Goal: Task Accomplishment & Management: Manage account settings

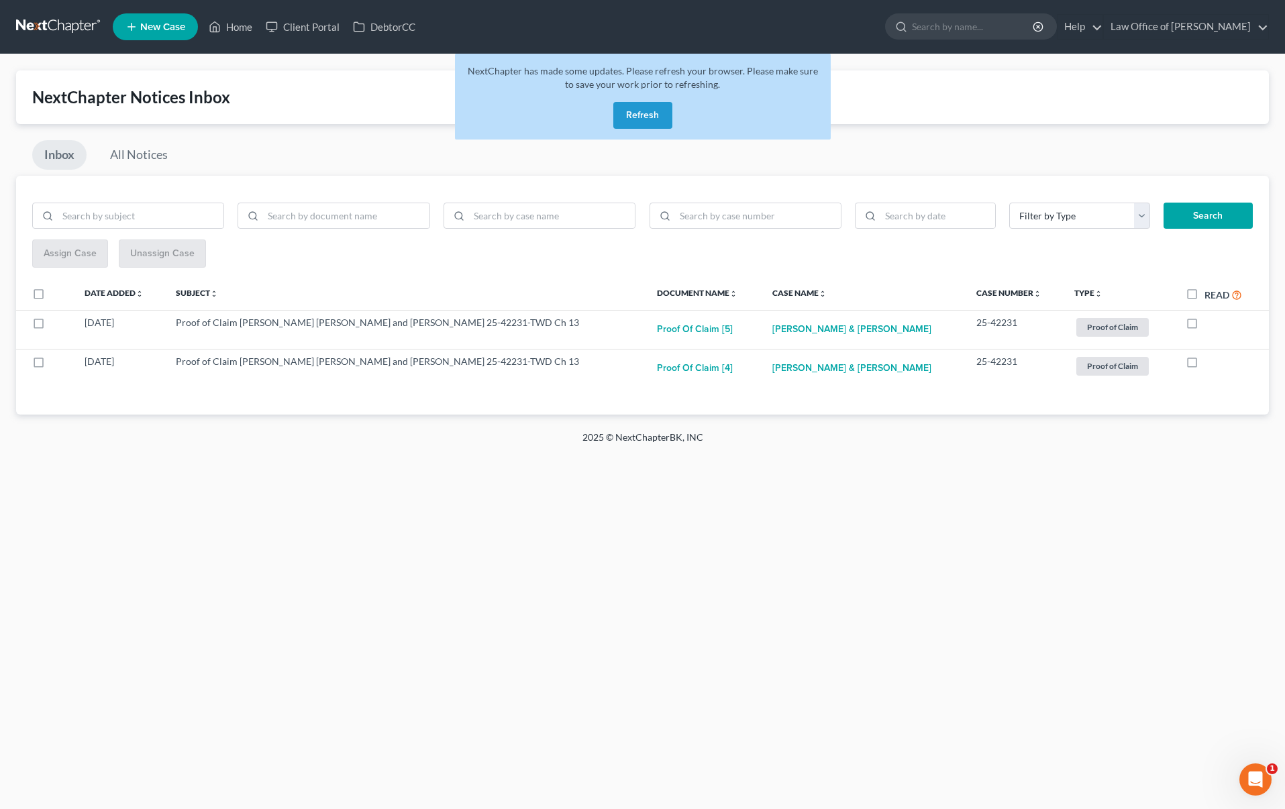
click at [631, 115] on button "Refresh" at bounding box center [642, 115] width 59 height 27
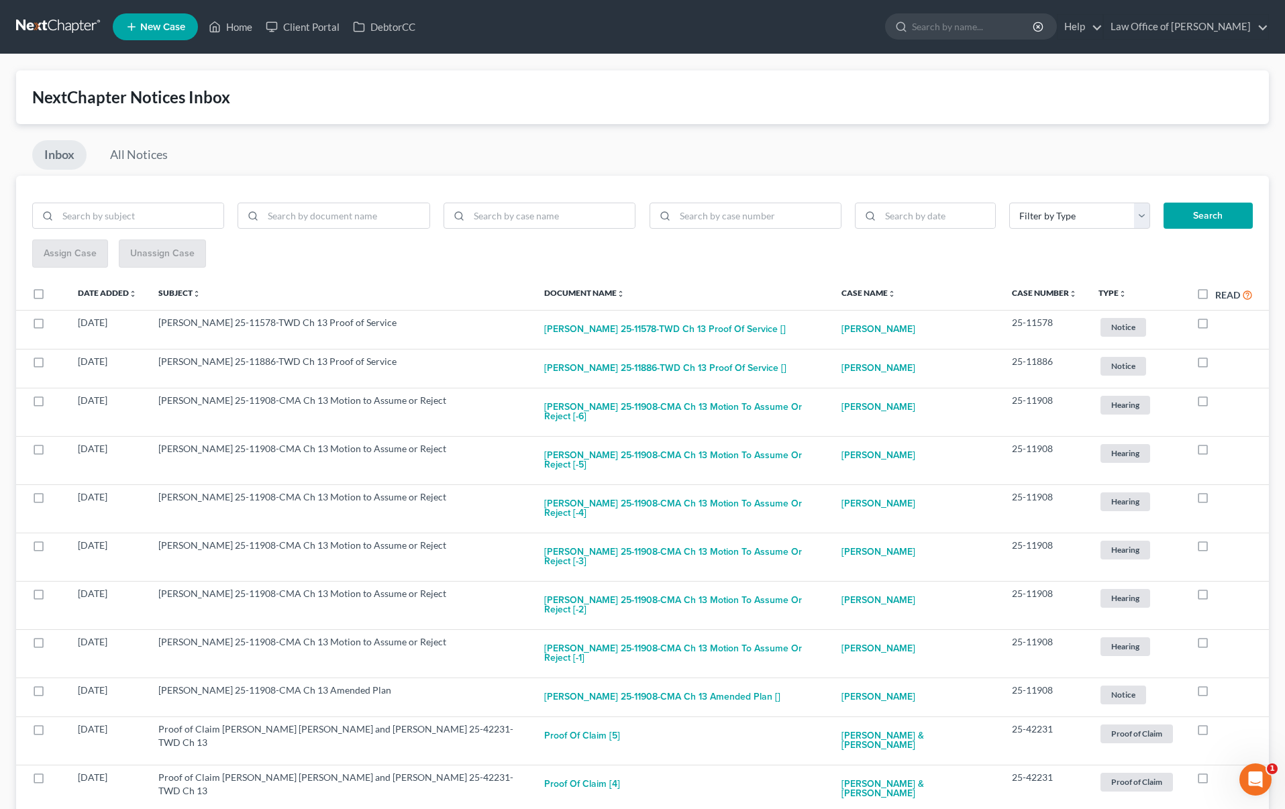
click at [1215, 291] on label "Read" at bounding box center [1234, 294] width 38 height 15
click at [1220, 291] on input "Read" at bounding box center [1224, 291] width 9 height 9
checkbox input "true"
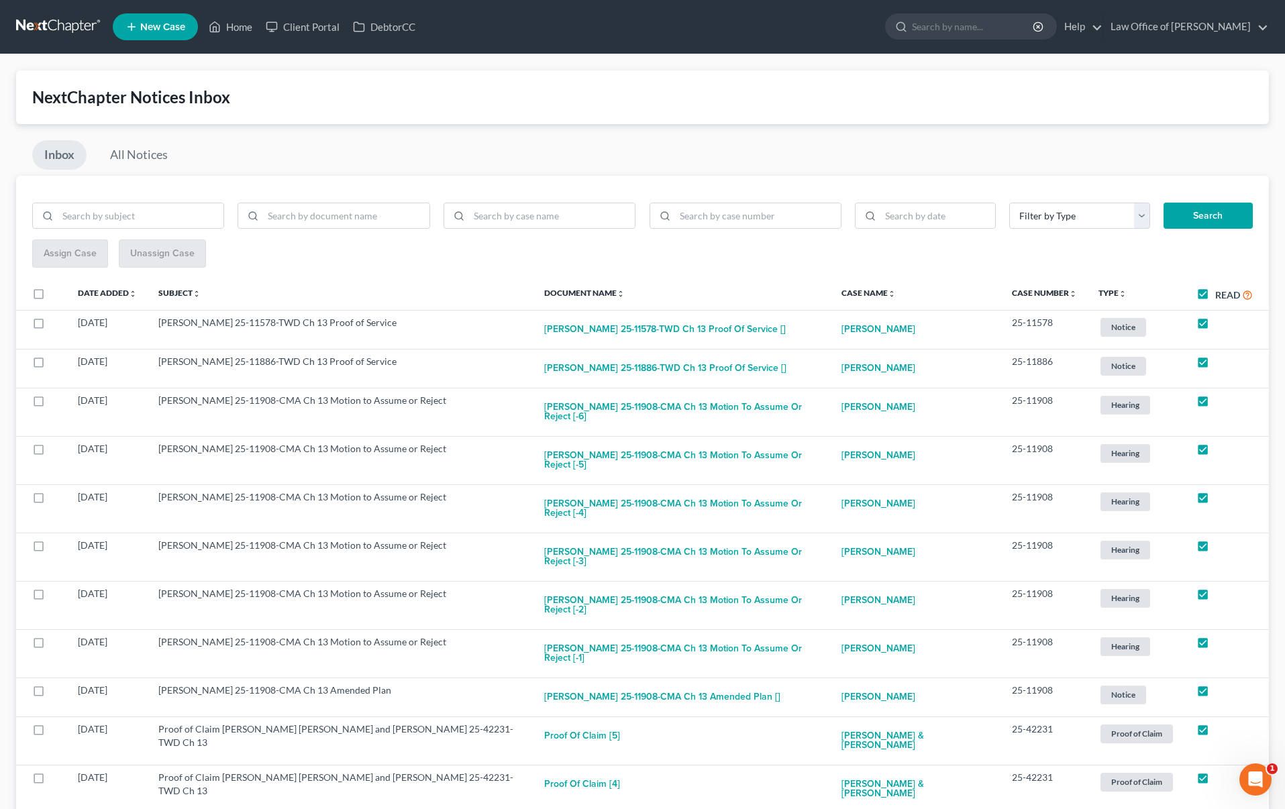
checkbox input "true"
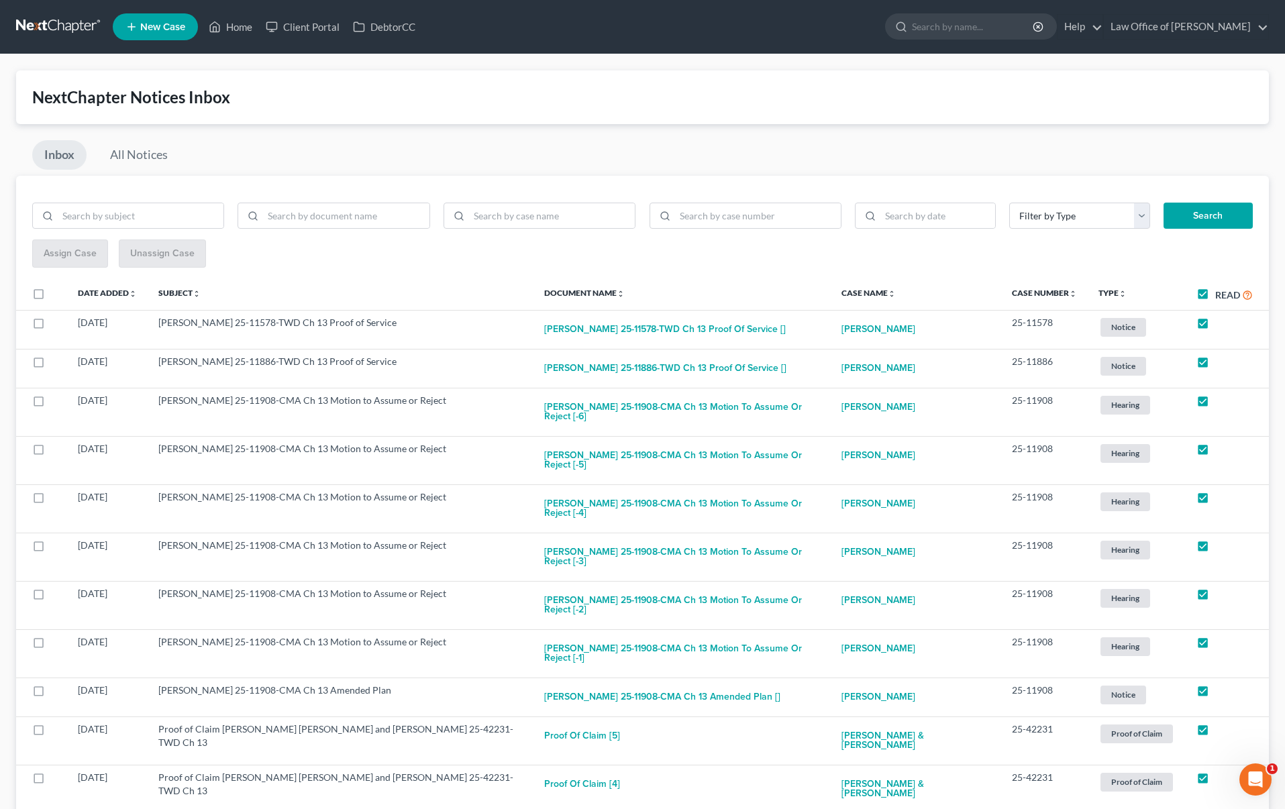
checkbox input "true"
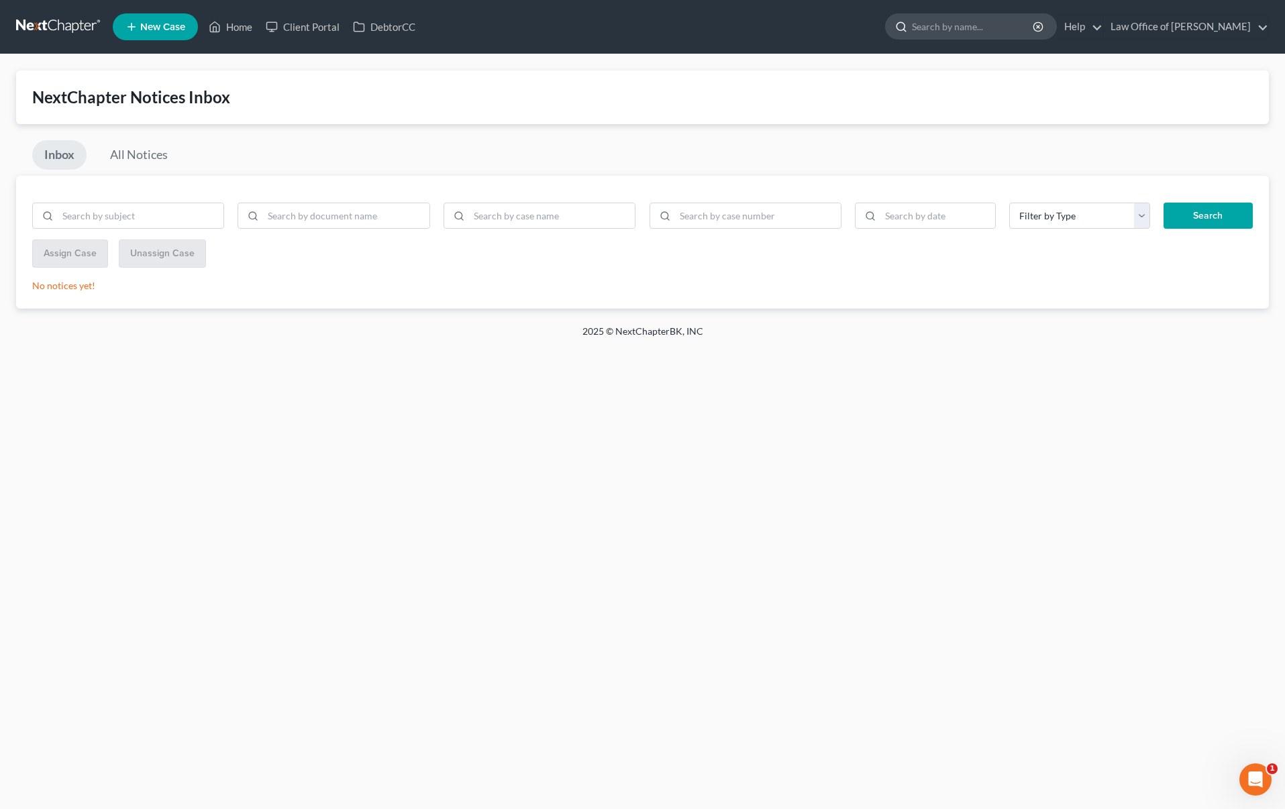
click at [988, 25] on input "search" at bounding box center [973, 26] width 123 height 25
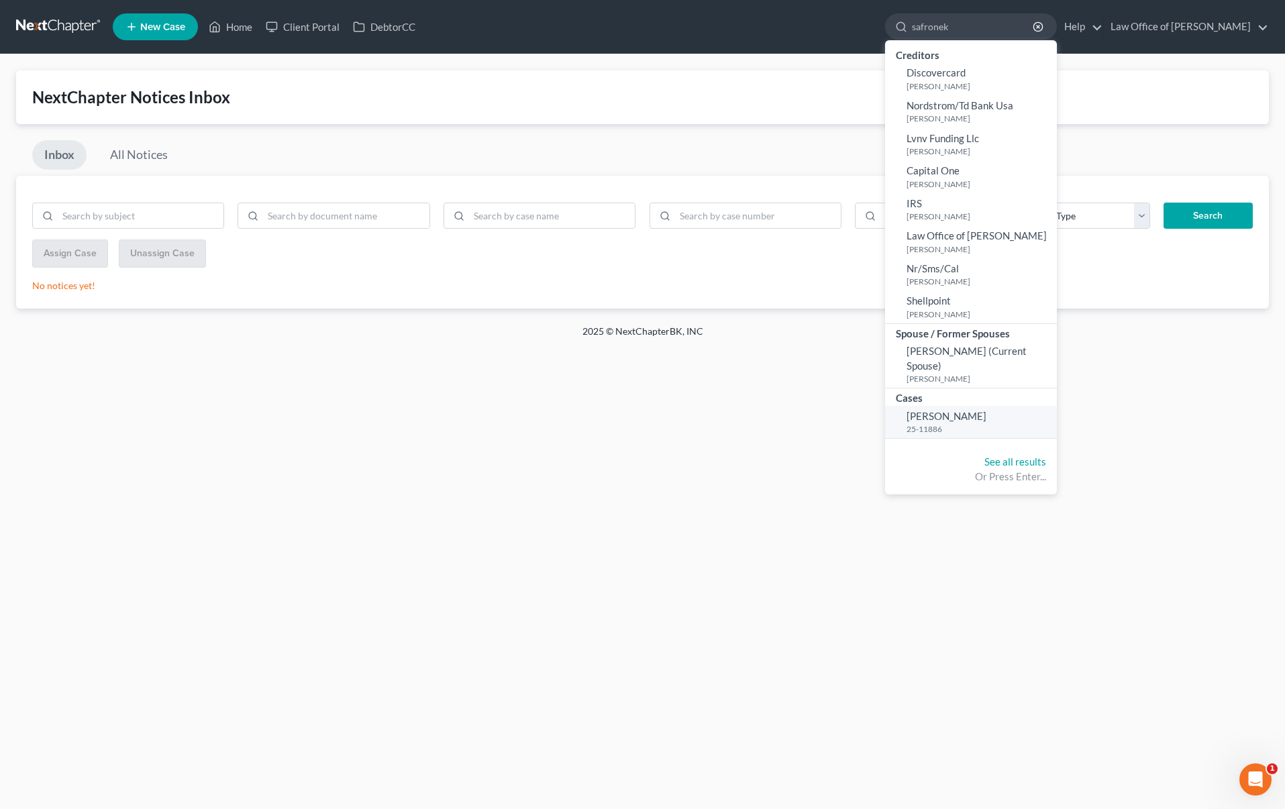
type input "safronek"
click at [975, 420] on span "[PERSON_NAME]" at bounding box center [946, 416] width 80 height 12
select select "0"
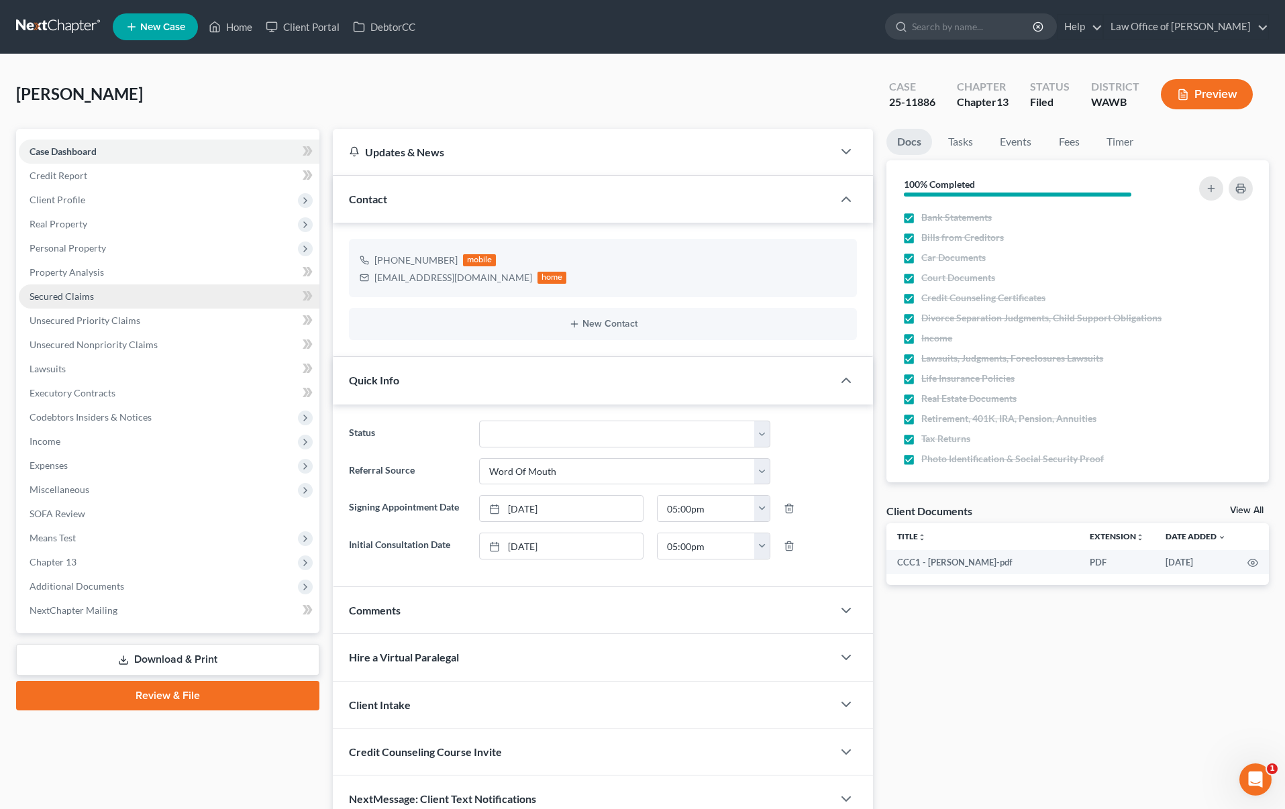
click at [163, 292] on link "Secured Claims" at bounding box center [169, 296] width 301 height 24
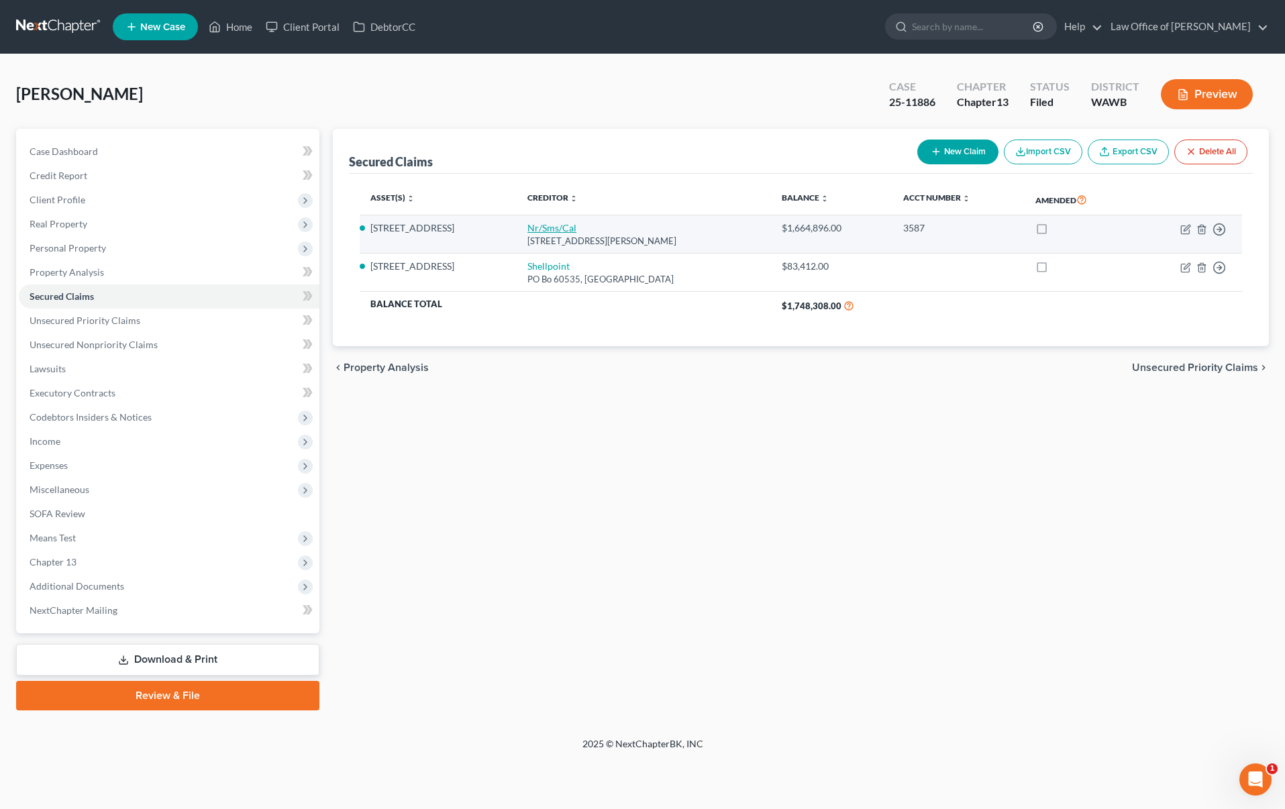
click at [576, 231] on link "Nr/Sms/Cal" at bounding box center [551, 227] width 49 height 11
select select "42"
select select "4"
select select "0"
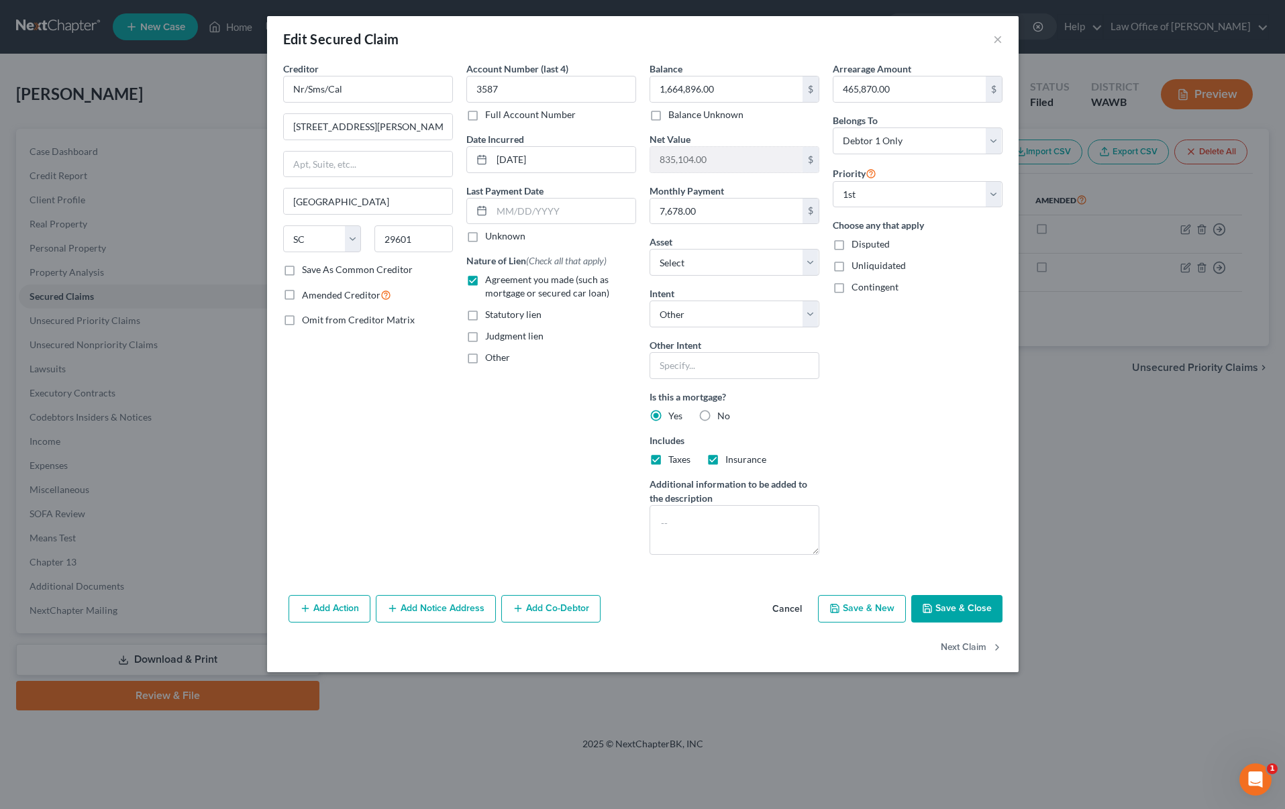
click at [963, 609] on button "Save & Close" at bounding box center [956, 609] width 91 height 28
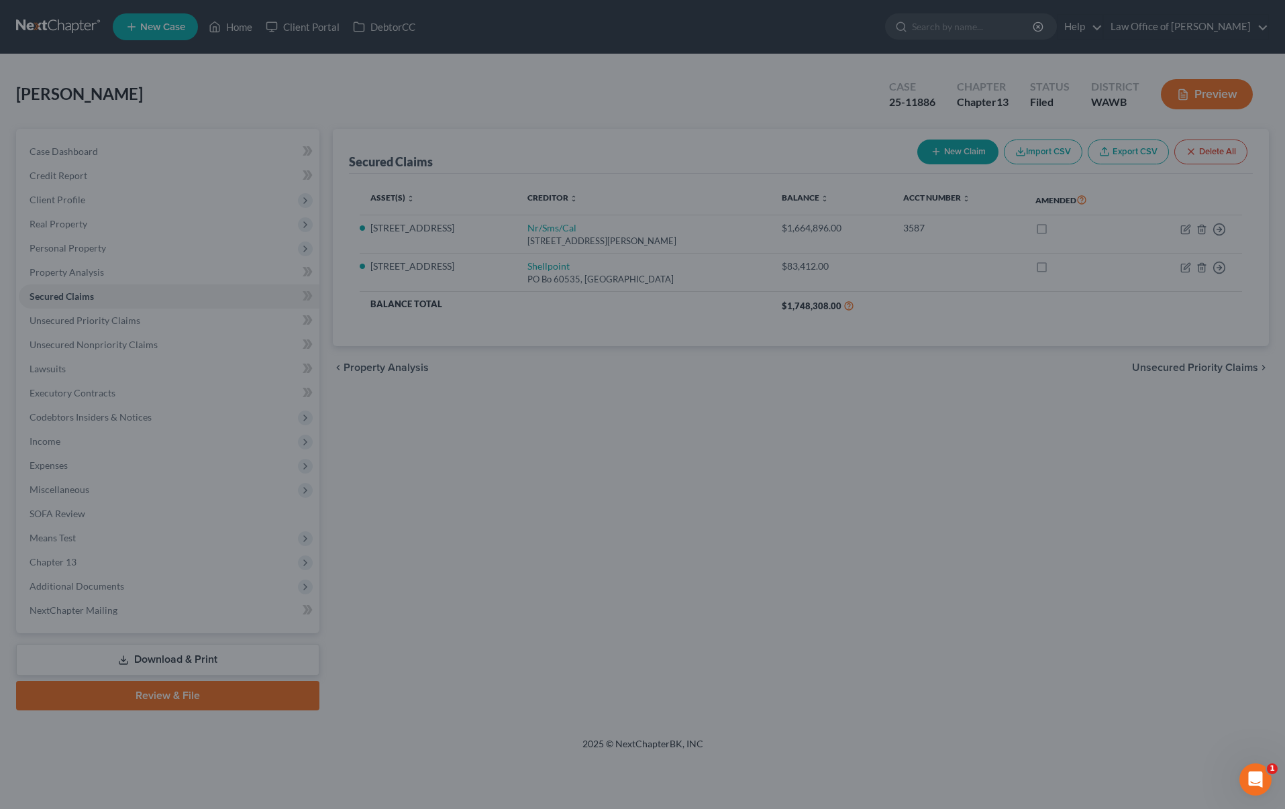
select select "2"
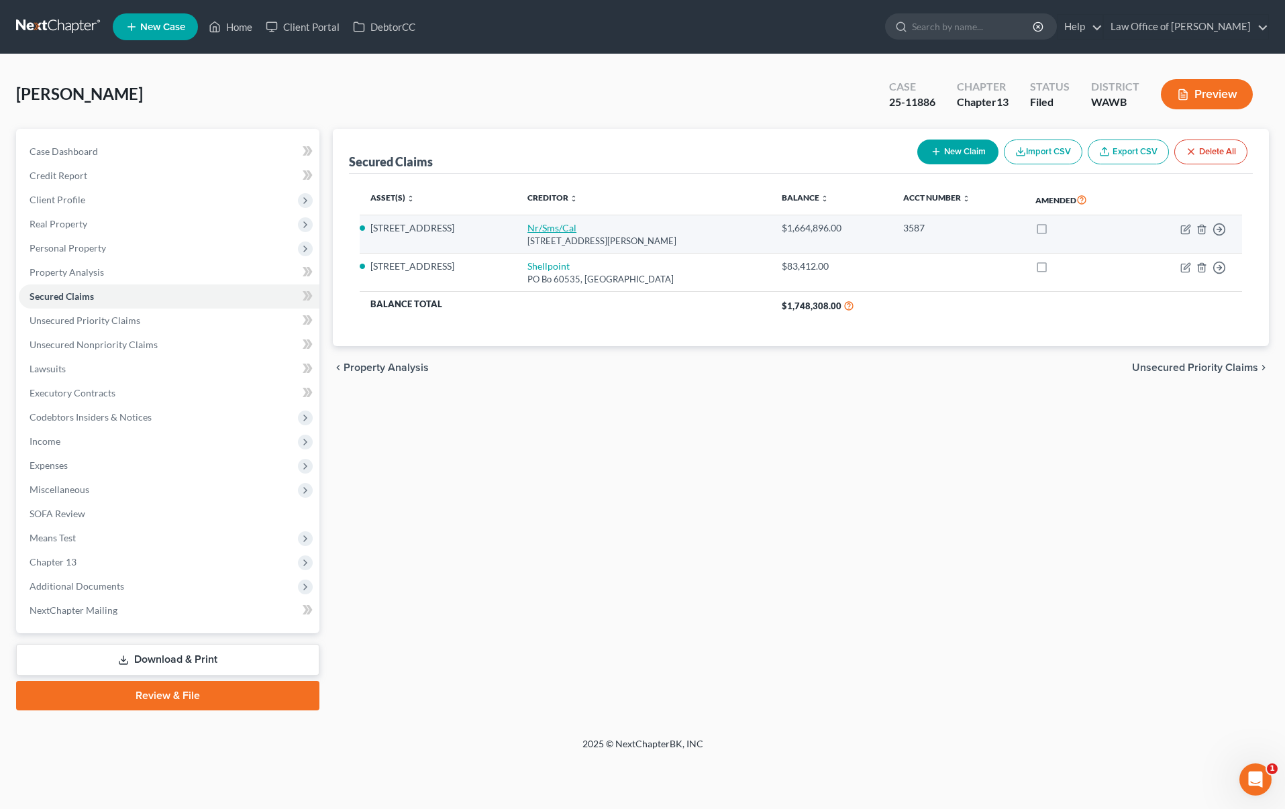
click at [576, 225] on link "Nr/Sms/Cal" at bounding box center [551, 227] width 49 height 11
select select "42"
select select "4"
select select "0"
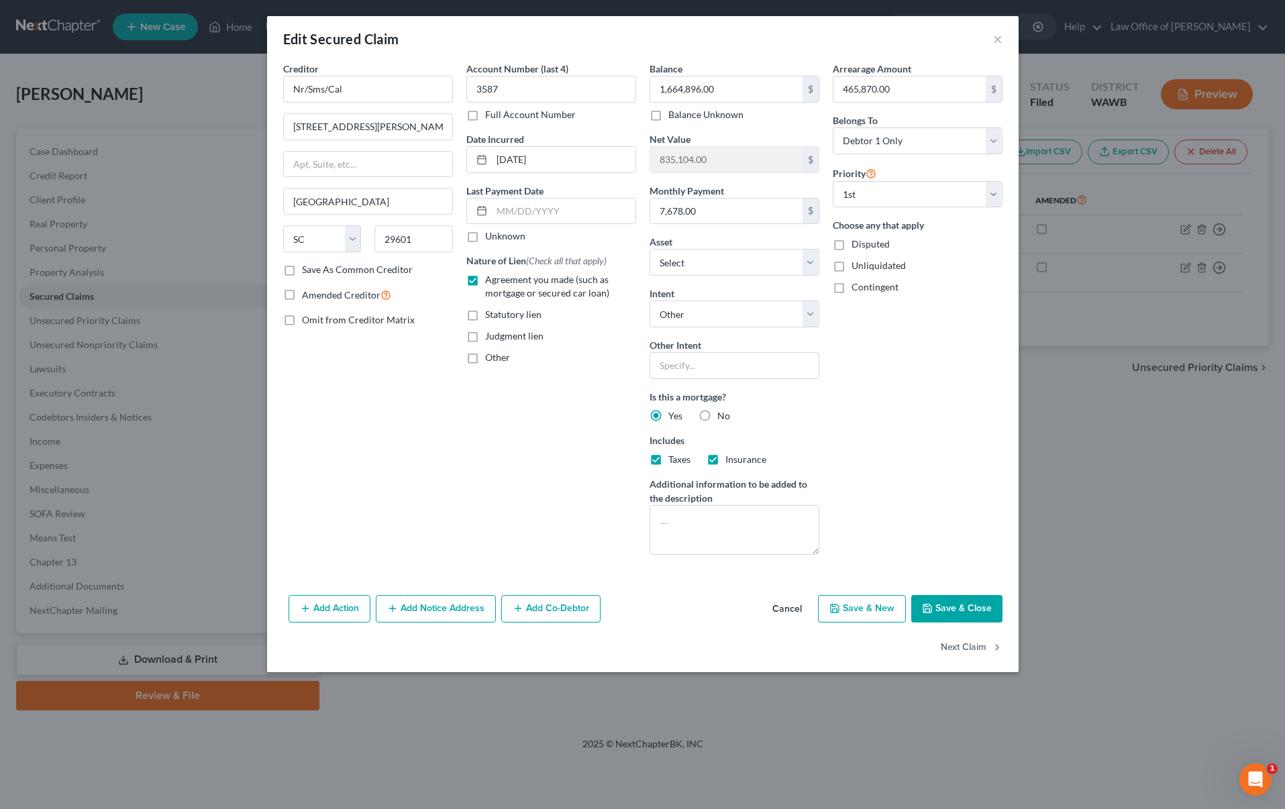
click at [954, 610] on button "Save & Close" at bounding box center [956, 609] width 91 height 28
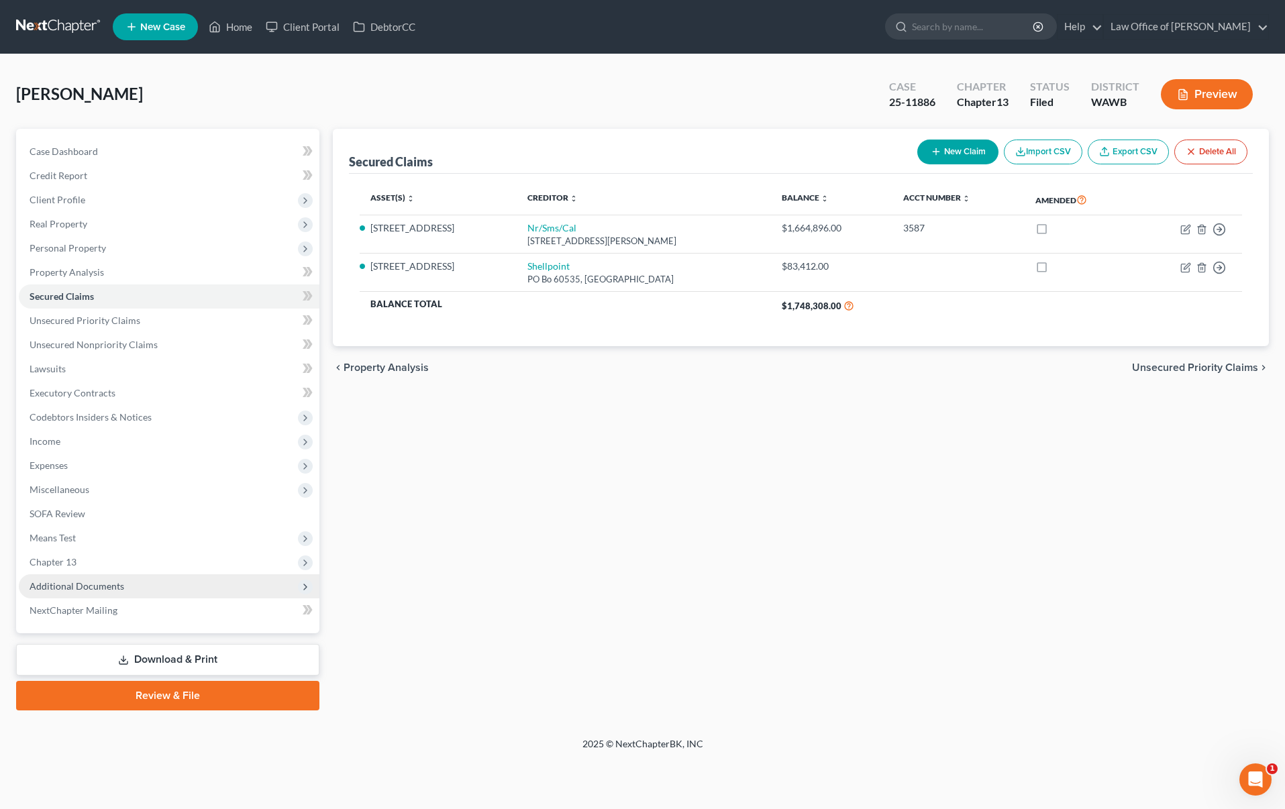
click at [134, 586] on span "Additional Documents" at bounding box center [169, 586] width 301 height 24
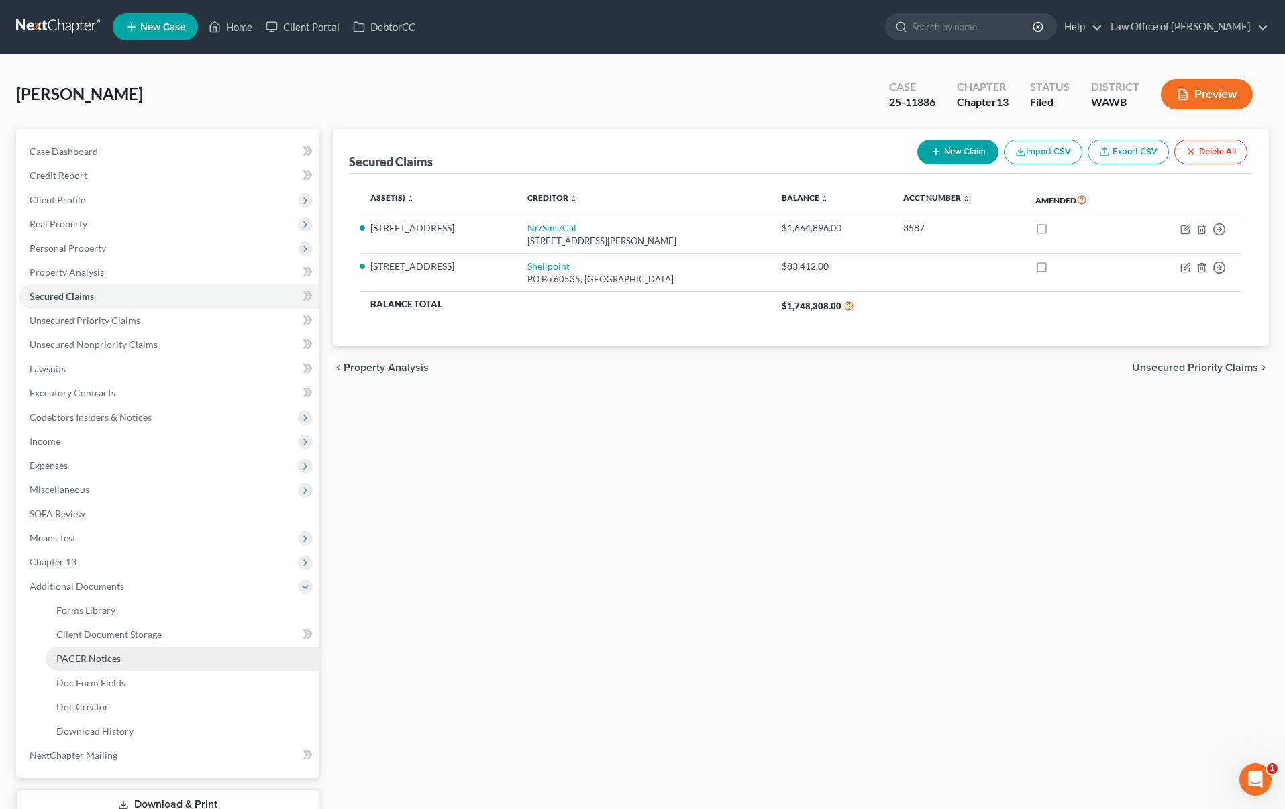
click at [124, 661] on link "PACER Notices" at bounding box center [183, 659] width 274 height 24
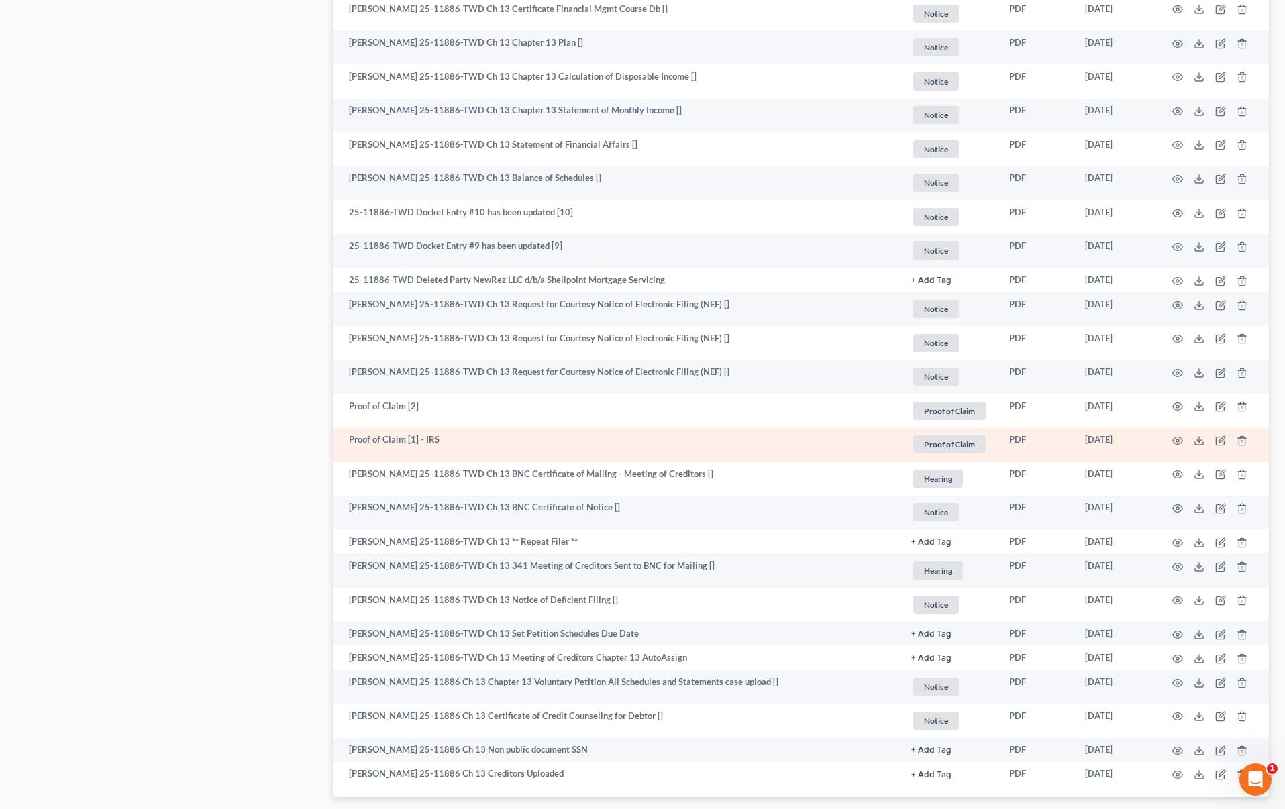
scroll to position [1295, 0]
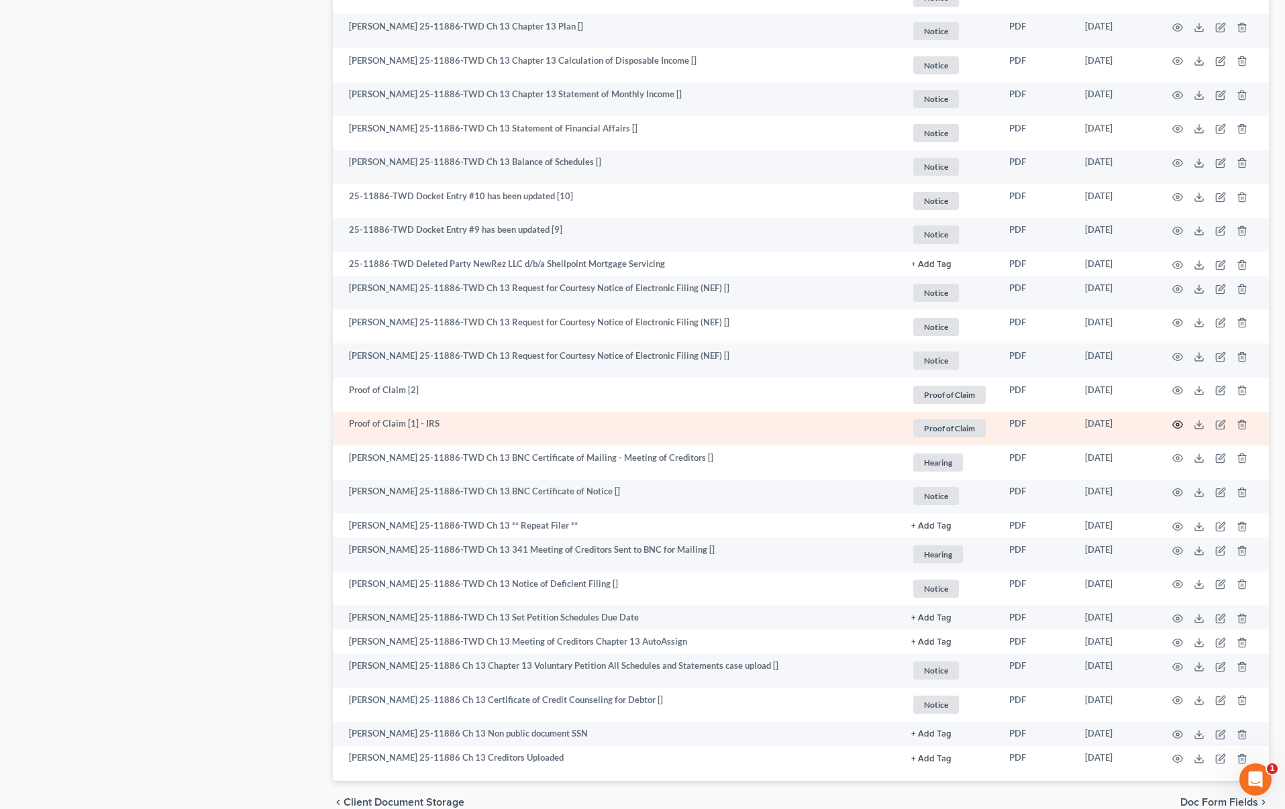
click at [1177, 422] on icon "button" at bounding box center [1177, 424] width 11 height 11
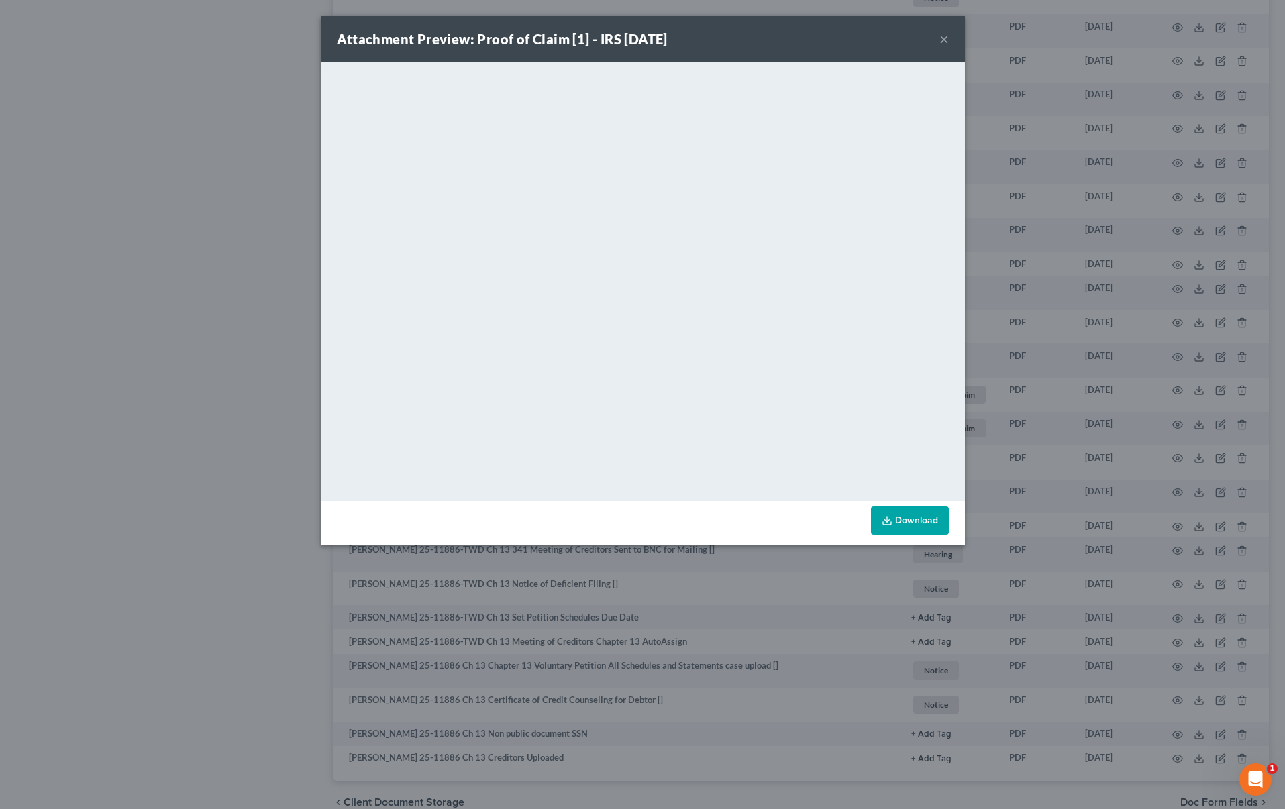
click at [1085, 417] on div "Attachment Preview: Proof of Claim [1] - IRS [DATE] × <object ng-attr-data='[UR…" at bounding box center [642, 404] width 1285 height 809
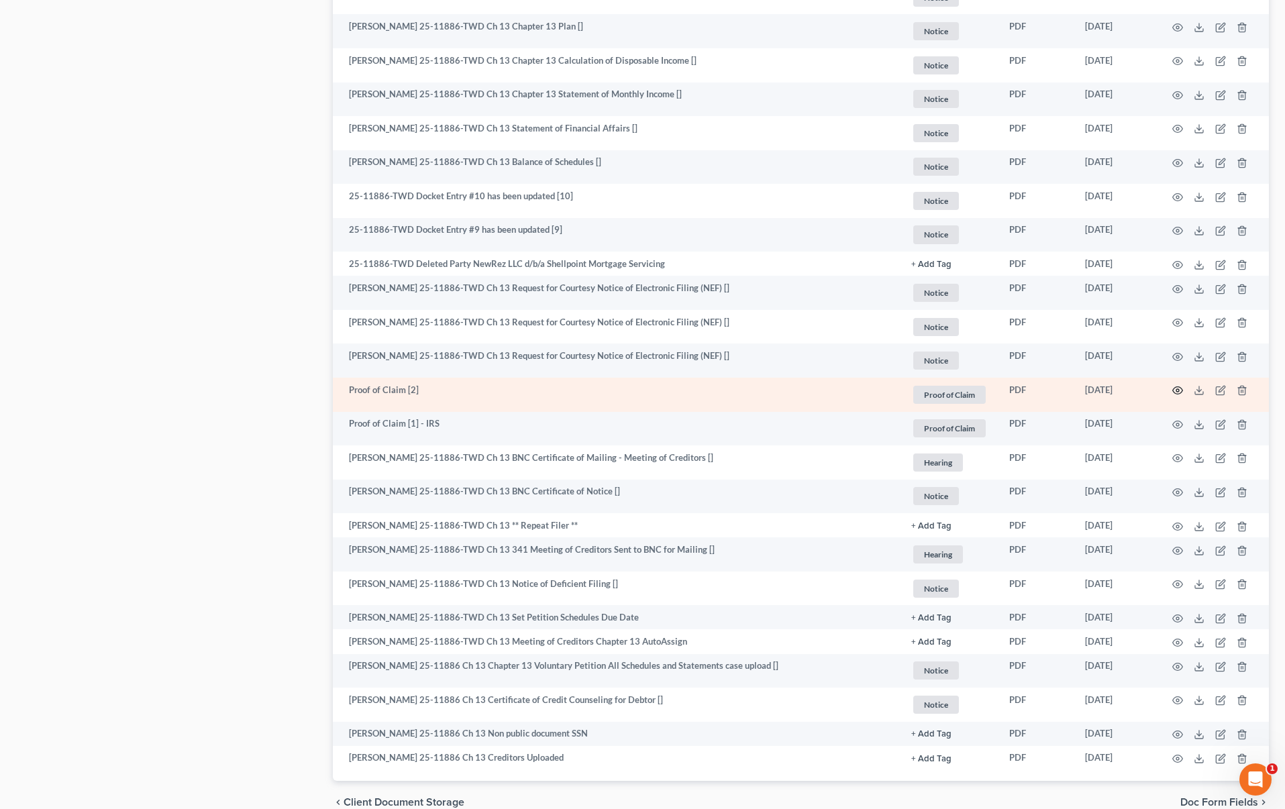
click at [1181, 390] on icon "button" at bounding box center [1177, 390] width 11 height 11
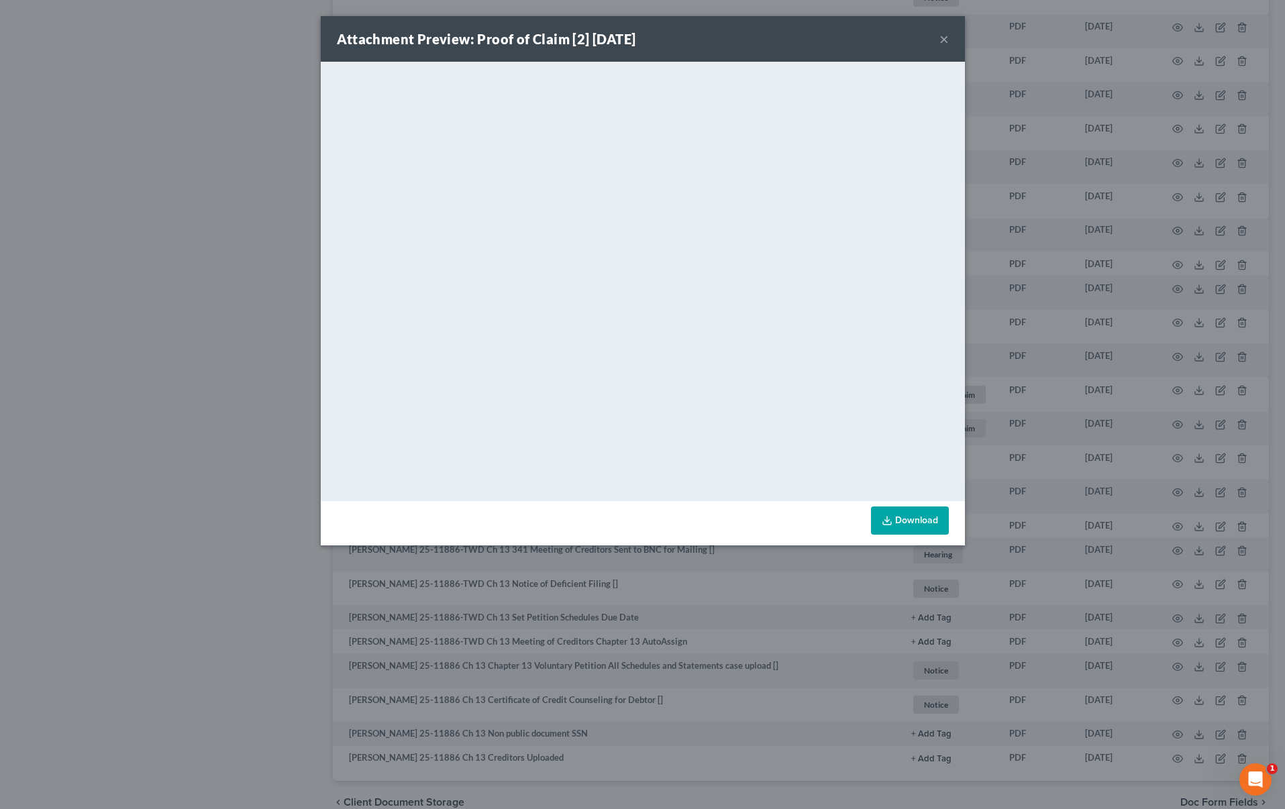
click at [1181, 390] on div "Attachment Preview: Proof of Claim [2] [DATE] × <object ng-attr-data='[URL][DOM…" at bounding box center [642, 404] width 1285 height 809
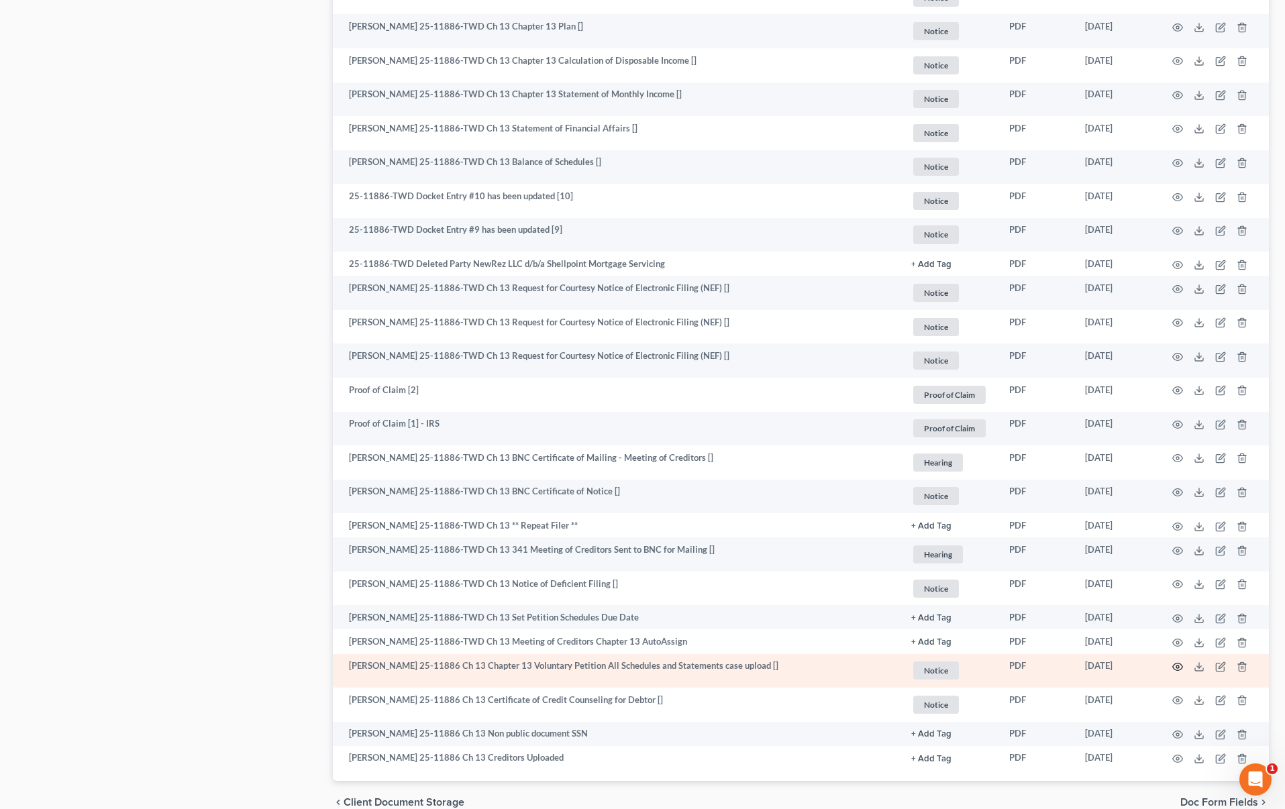
click at [1180, 666] on icon "button" at bounding box center [1177, 666] width 11 height 11
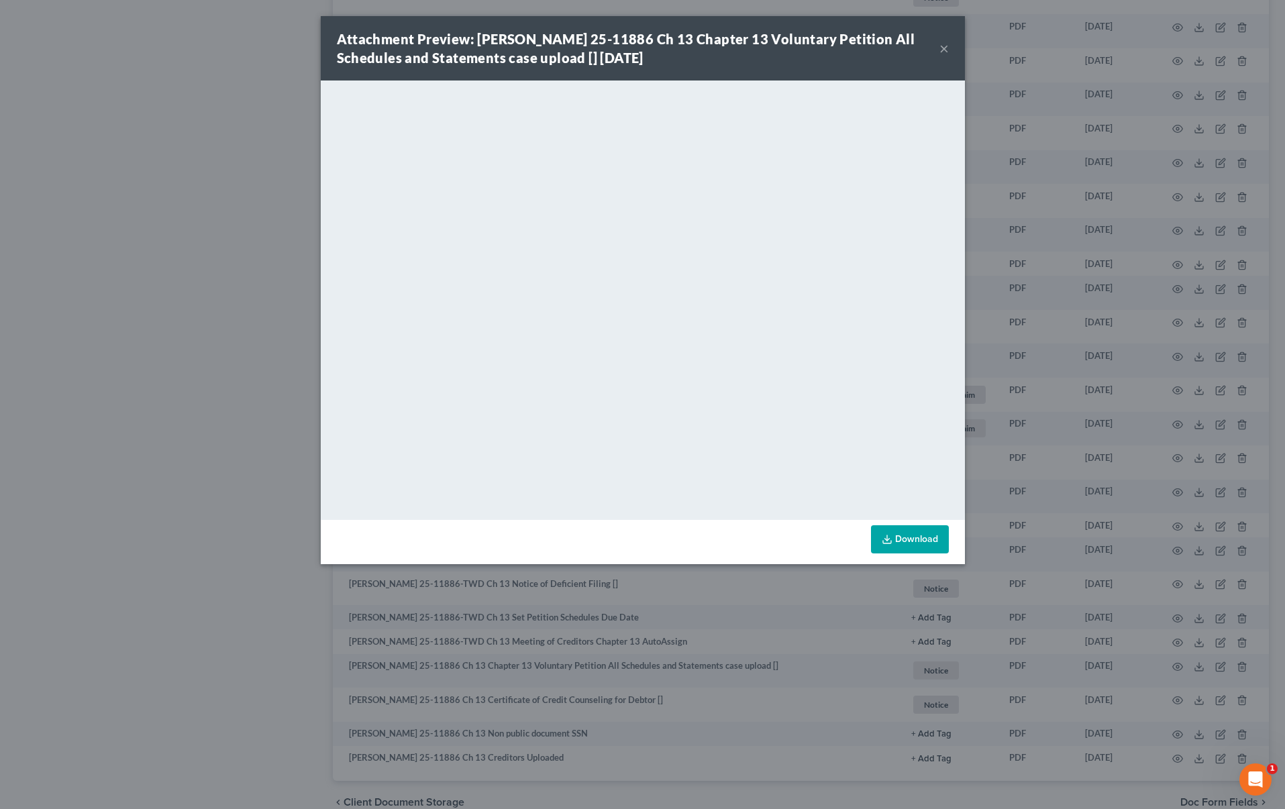
click at [776, 670] on div "Attachment Preview: [PERSON_NAME] 25-11886 Ch 13 Chapter 13 Voluntary Petition …" at bounding box center [642, 404] width 1285 height 809
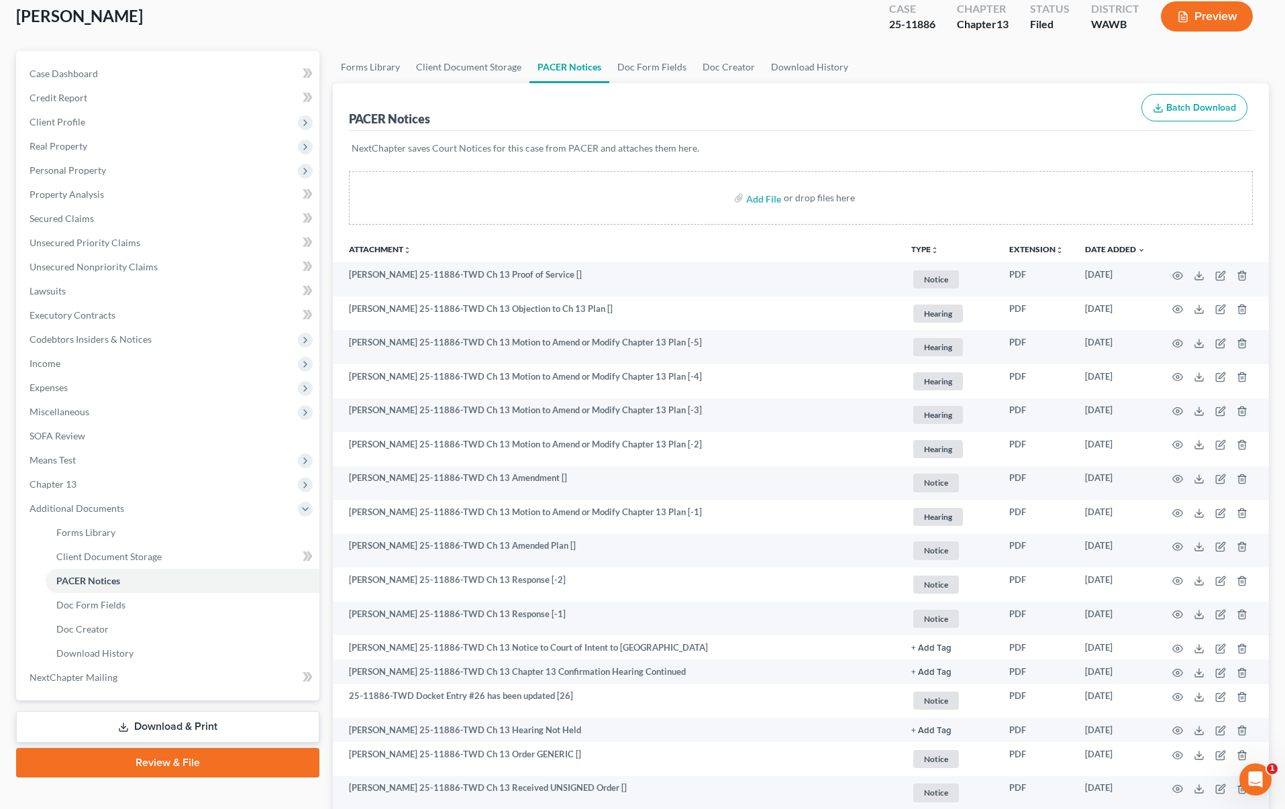
scroll to position [0, 0]
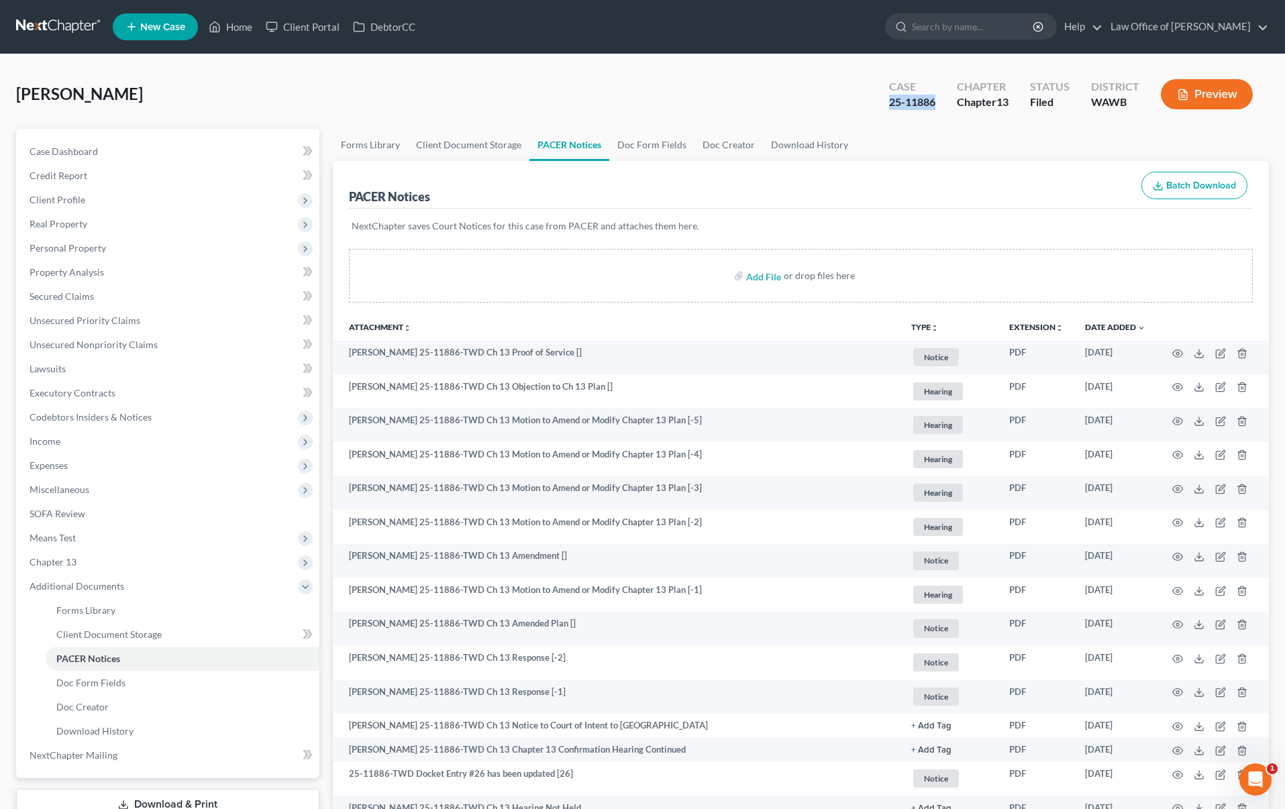
drag, startPoint x: 941, startPoint y: 102, endPoint x: 873, endPoint y: 100, distance: 67.8
click at [873, 100] on div "Case 25-11886 Chapter Chapter 13 Status Filed District [GEOGRAPHIC_DATA] Preview" at bounding box center [1071, 94] width 396 height 48
copy div "25-11886"
click at [996, 37] on input "search" at bounding box center [973, 26] width 123 height 25
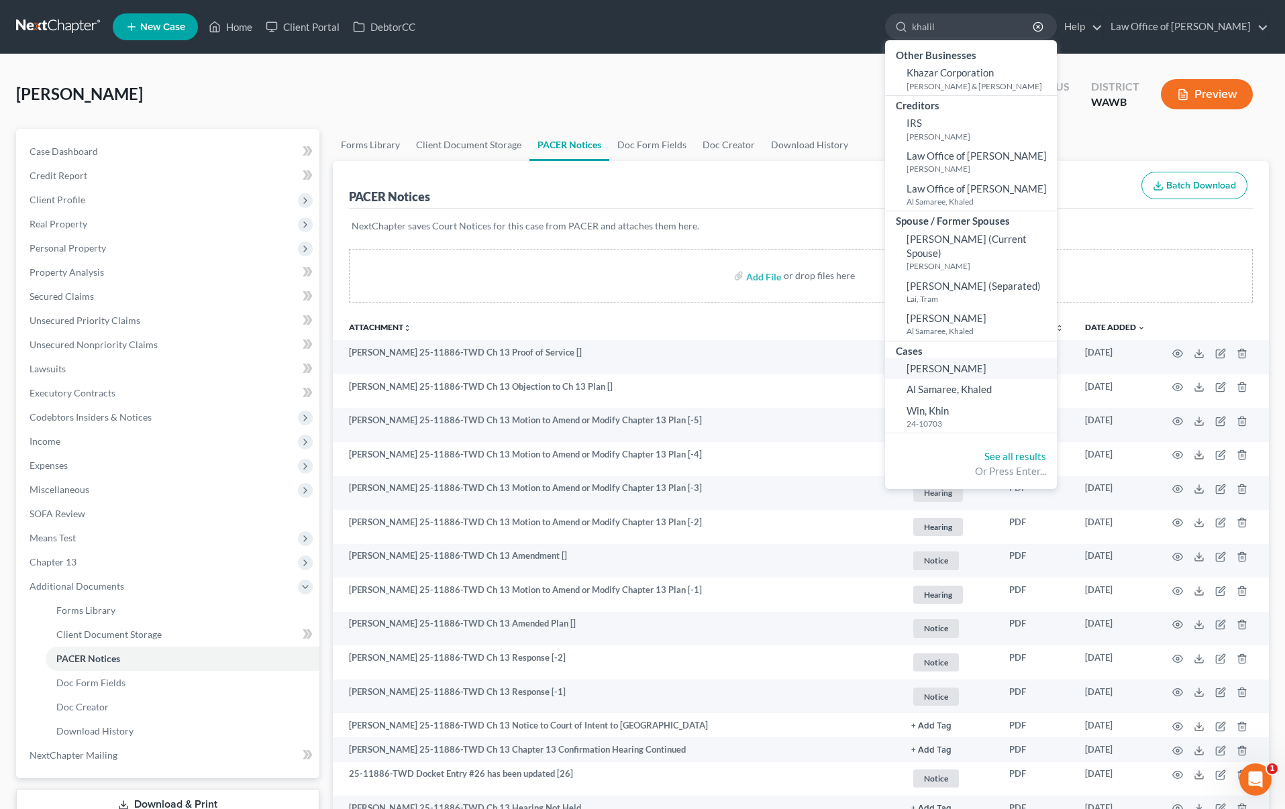
type input "khalil"
click at [977, 365] on span "[PERSON_NAME]" at bounding box center [946, 368] width 80 height 12
select select "3"
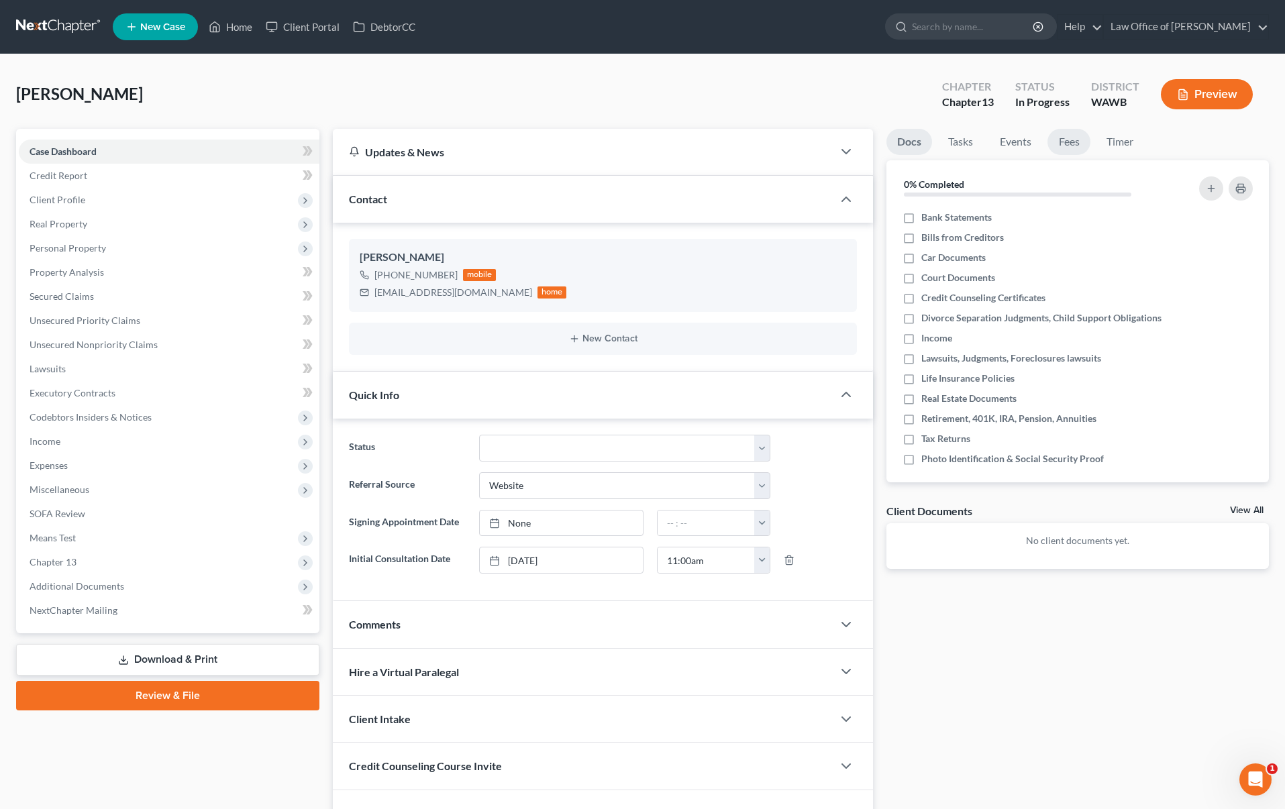
click at [1071, 142] on link "Fees" at bounding box center [1068, 142] width 43 height 26
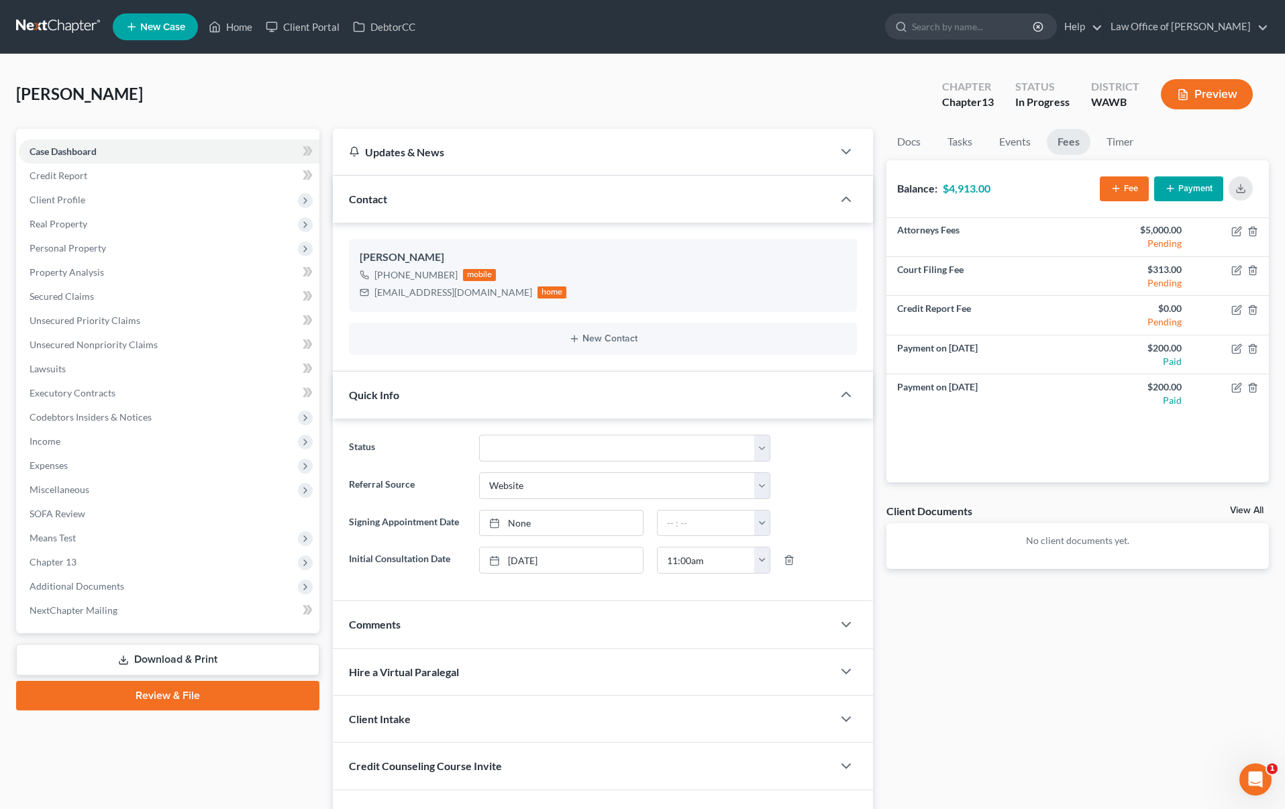
click at [66, 26] on link at bounding box center [59, 27] width 86 height 24
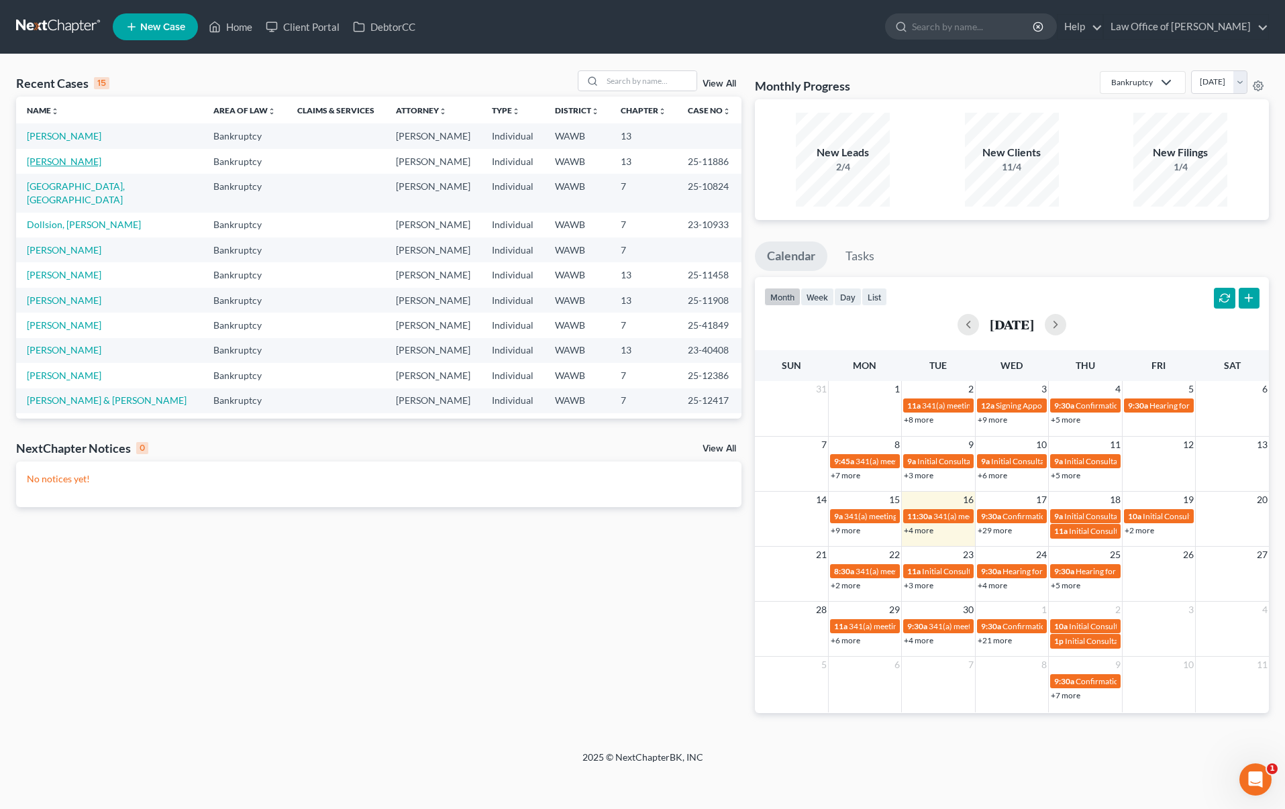
click at [81, 163] on link "[PERSON_NAME]" at bounding box center [64, 161] width 74 height 11
select select "0"
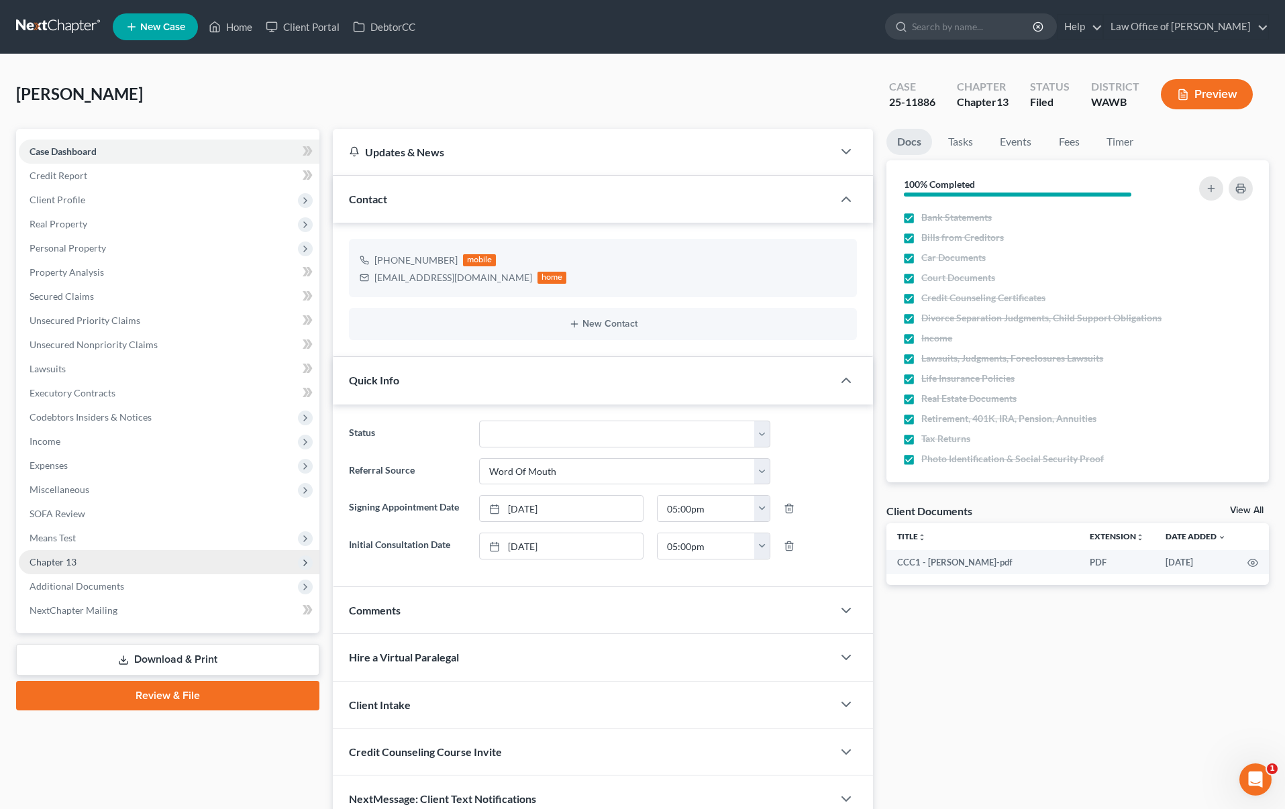
click at [75, 562] on span "Chapter 13" at bounding box center [53, 561] width 47 height 11
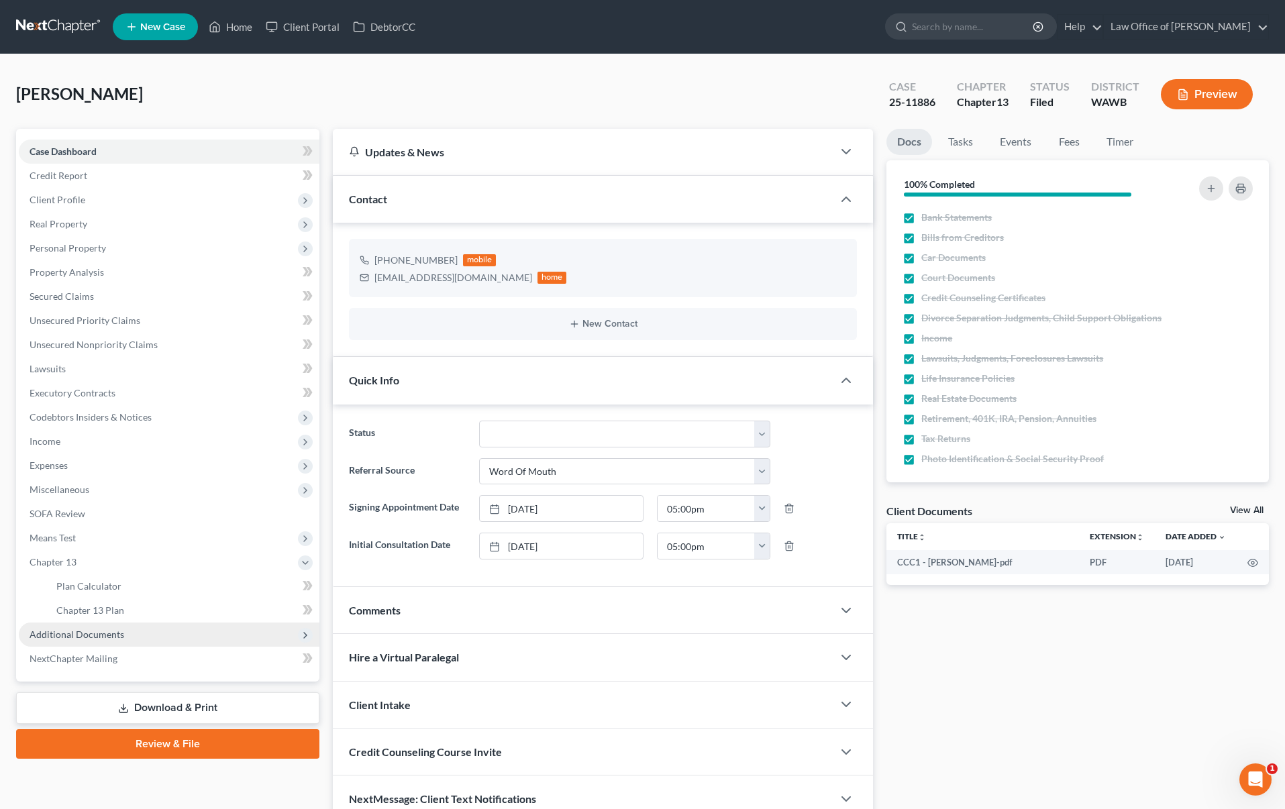
click at [81, 633] on span "Additional Documents" at bounding box center [77, 634] width 95 height 11
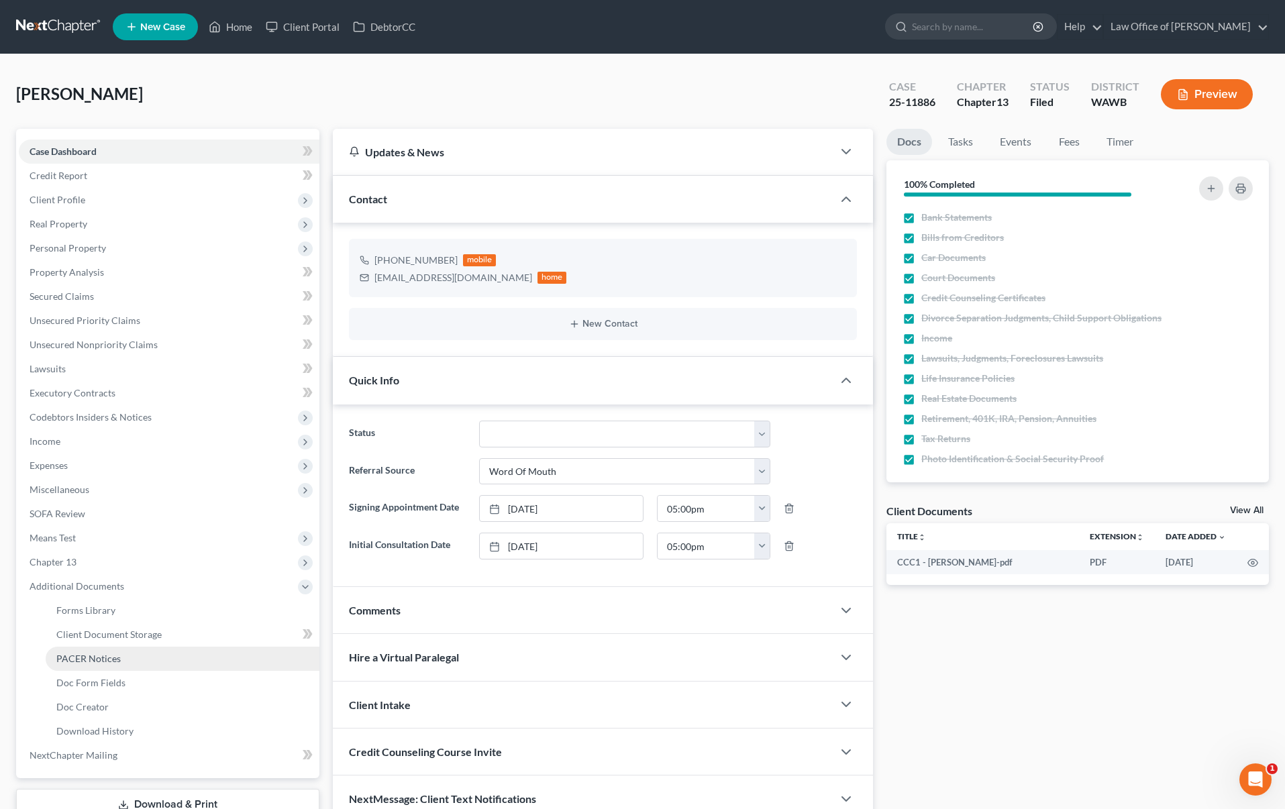
click at [89, 661] on span "PACER Notices" at bounding box center [88, 658] width 64 height 11
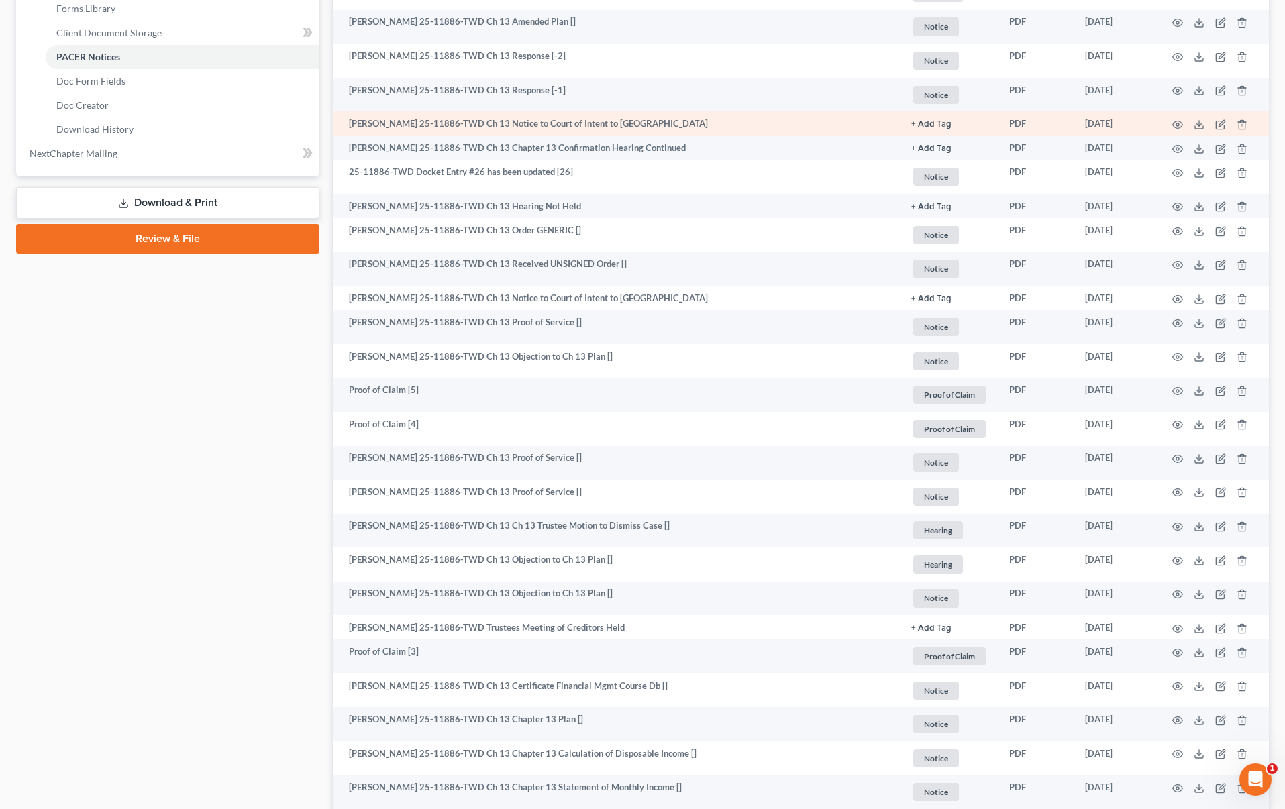
scroll to position [608, 0]
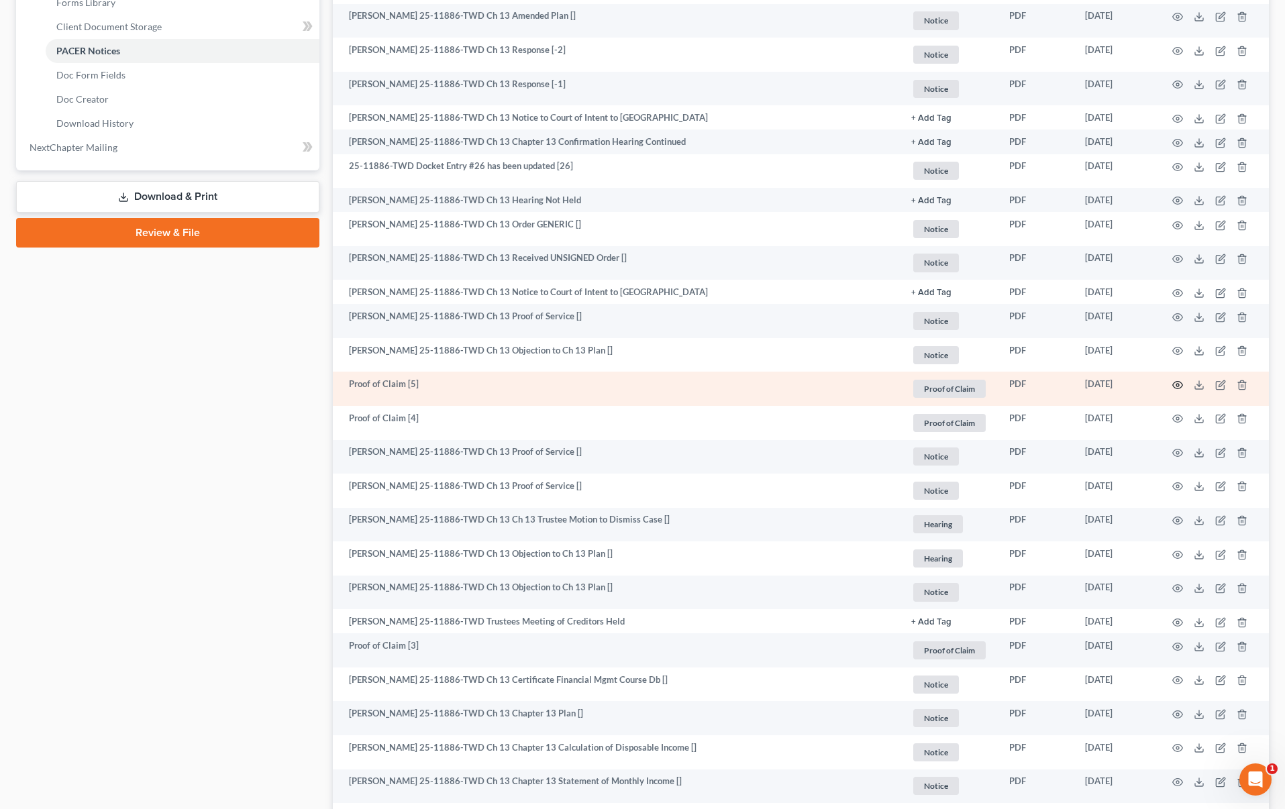
click at [1178, 386] on circle "button" at bounding box center [1177, 385] width 3 height 3
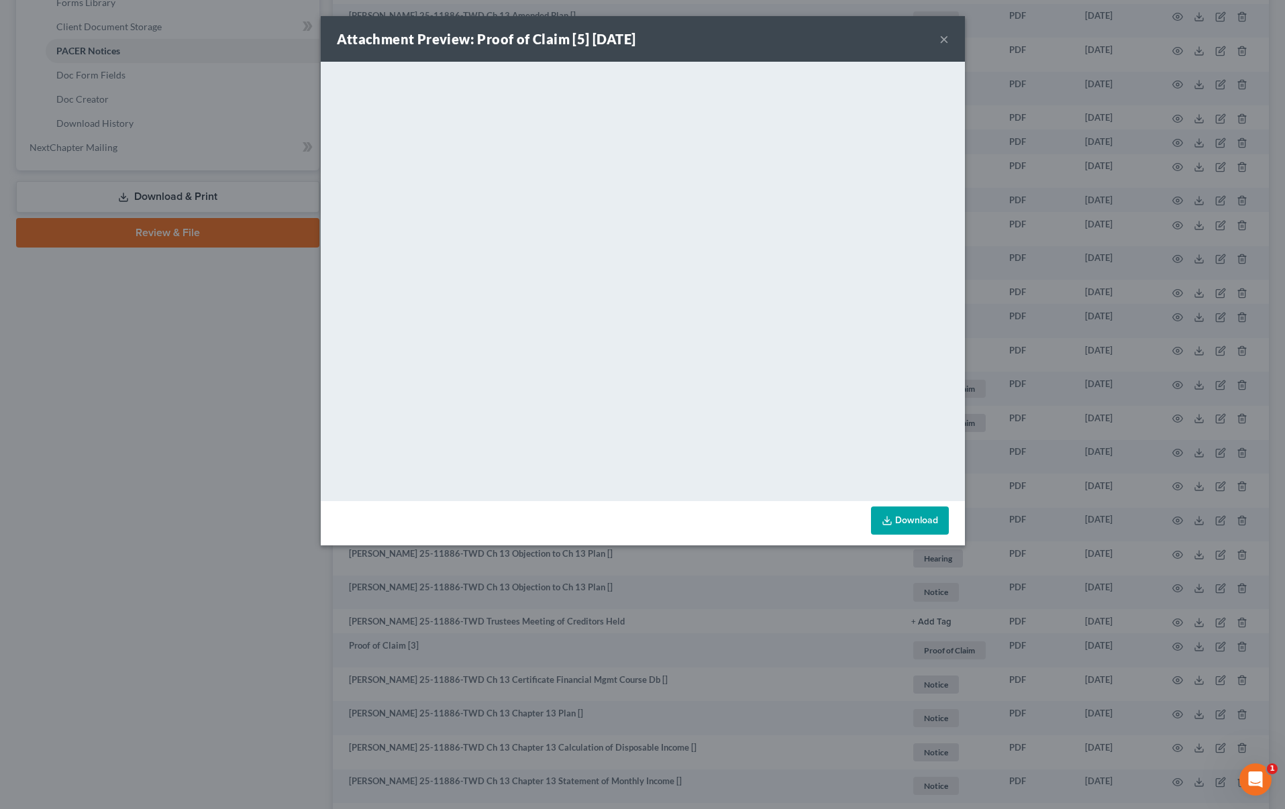
click at [943, 40] on button "×" at bounding box center [943, 39] width 9 height 16
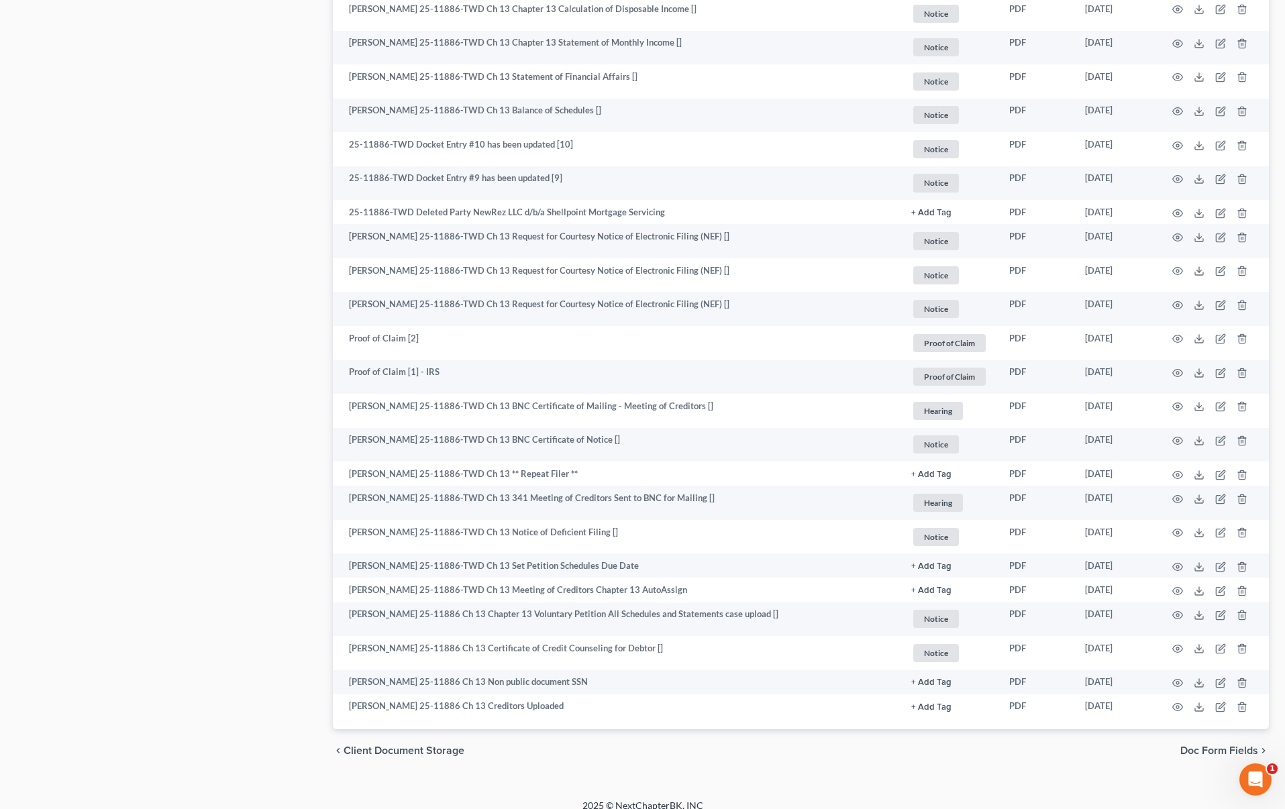
scroll to position [1361, 0]
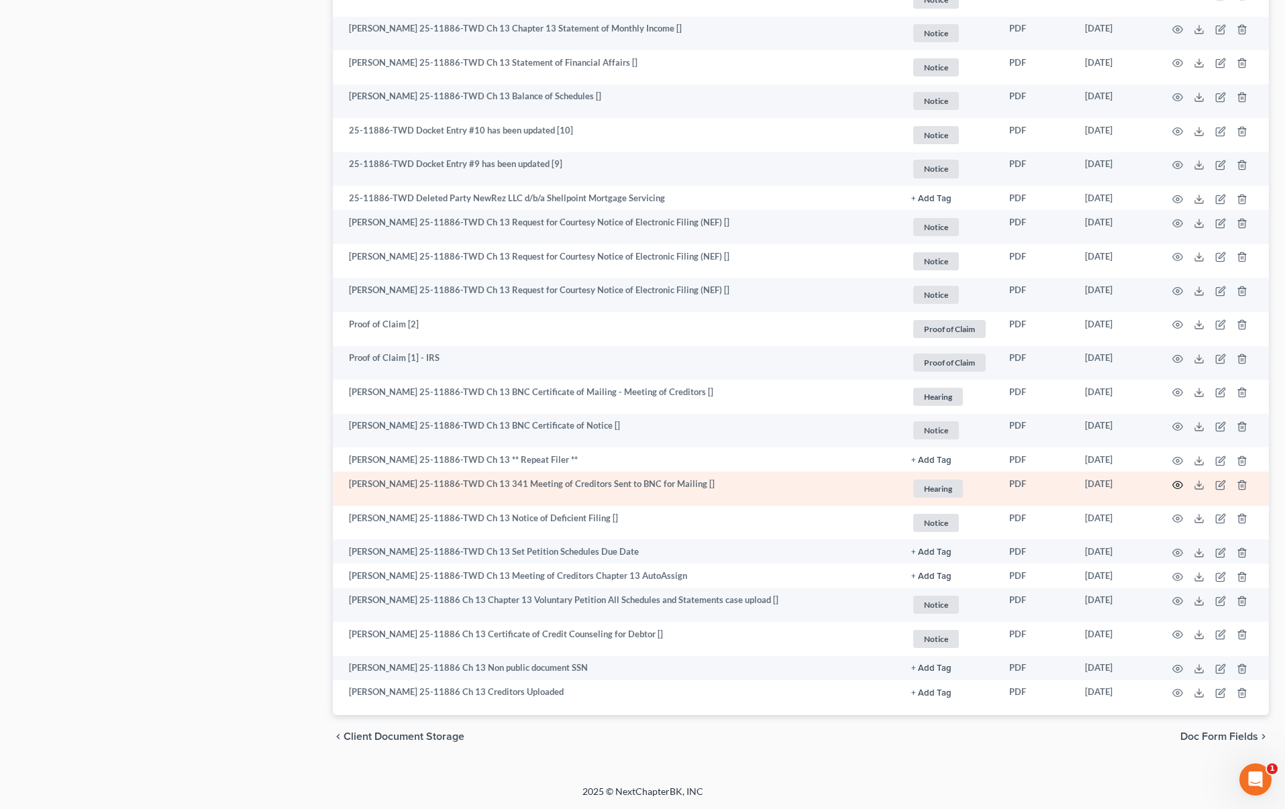
click at [1177, 484] on icon "button" at bounding box center [1177, 485] width 11 height 11
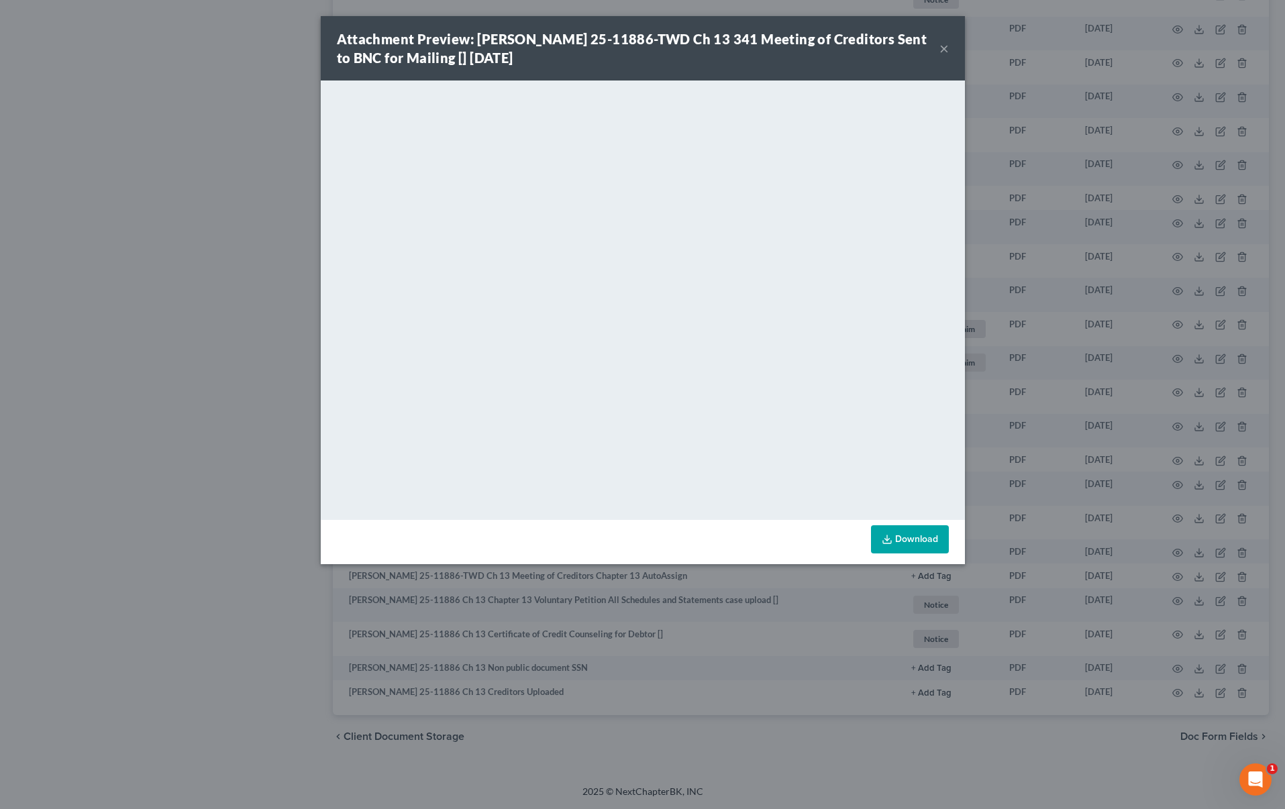
click at [945, 48] on button "×" at bounding box center [943, 48] width 9 height 16
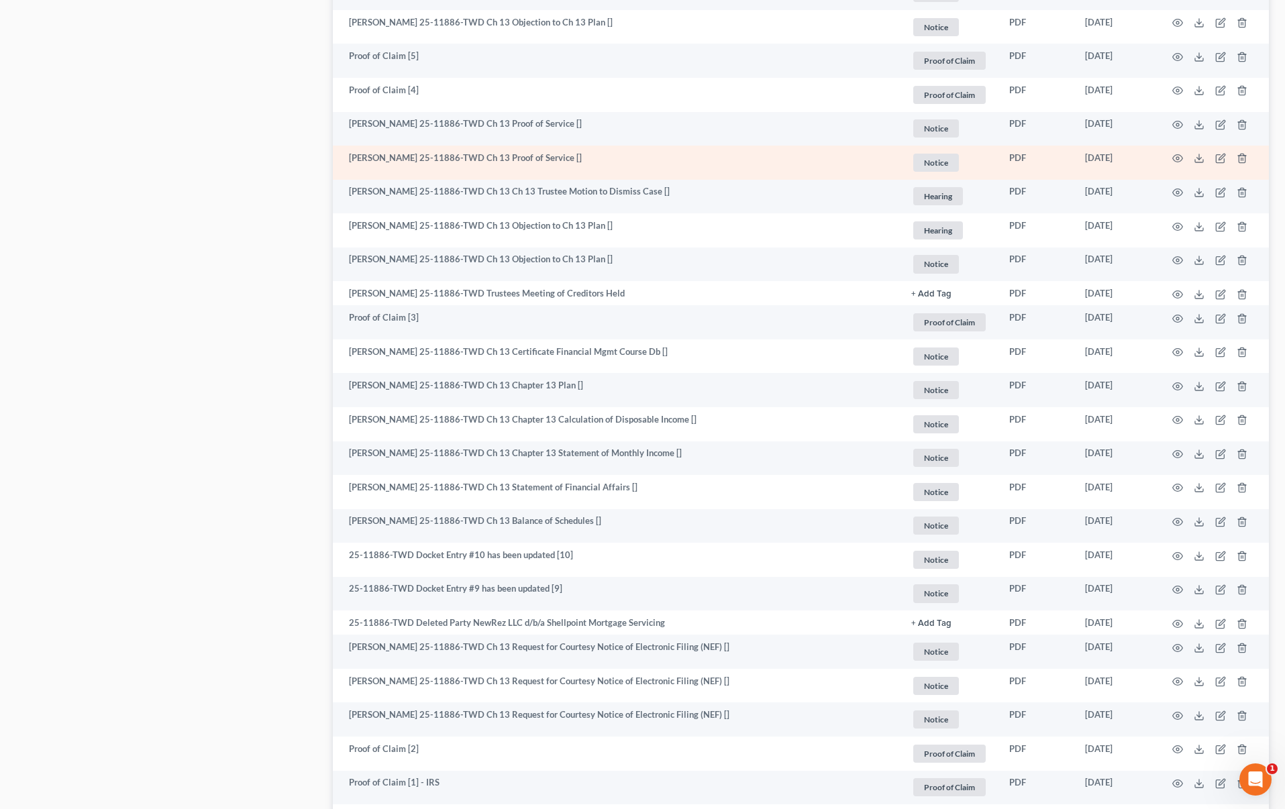
scroll to position [1019, 0]
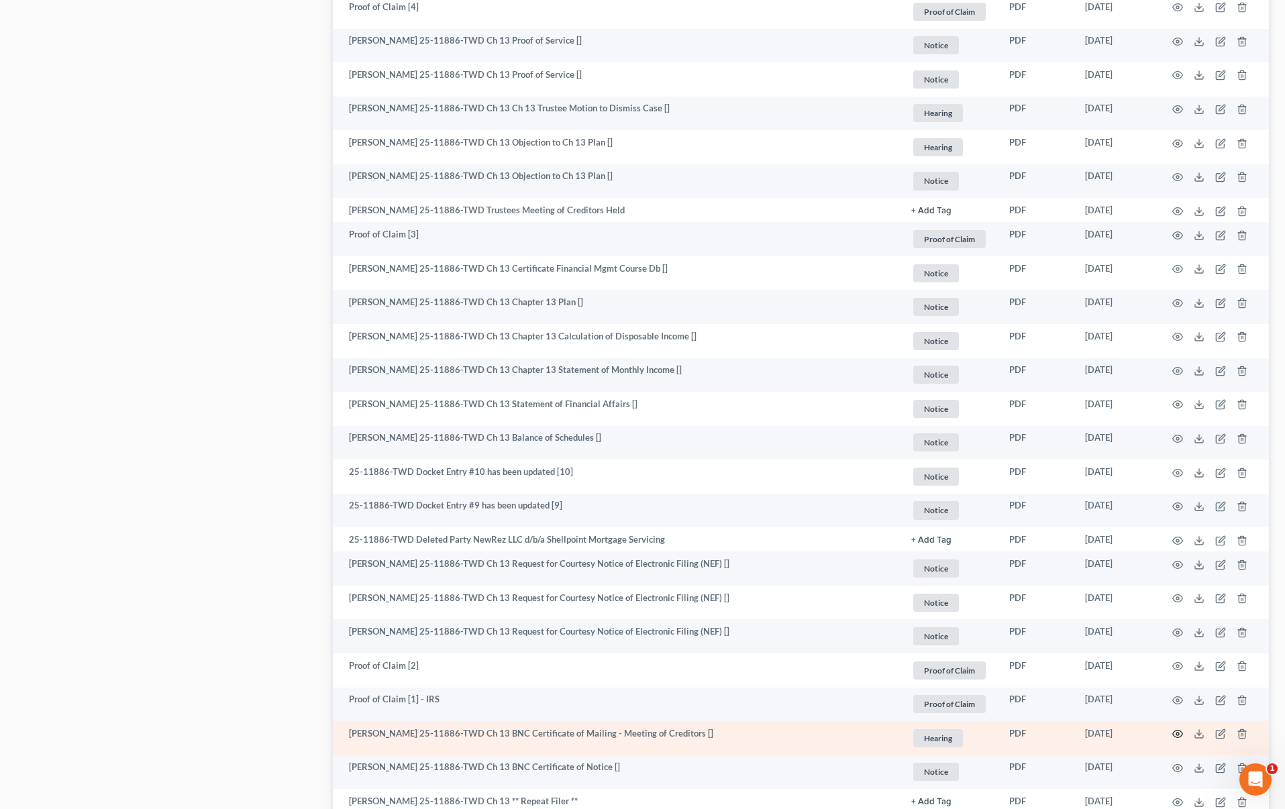
click at [1175, 734] on icon "button" at bounding box center [1177, 734] width 11 height 11
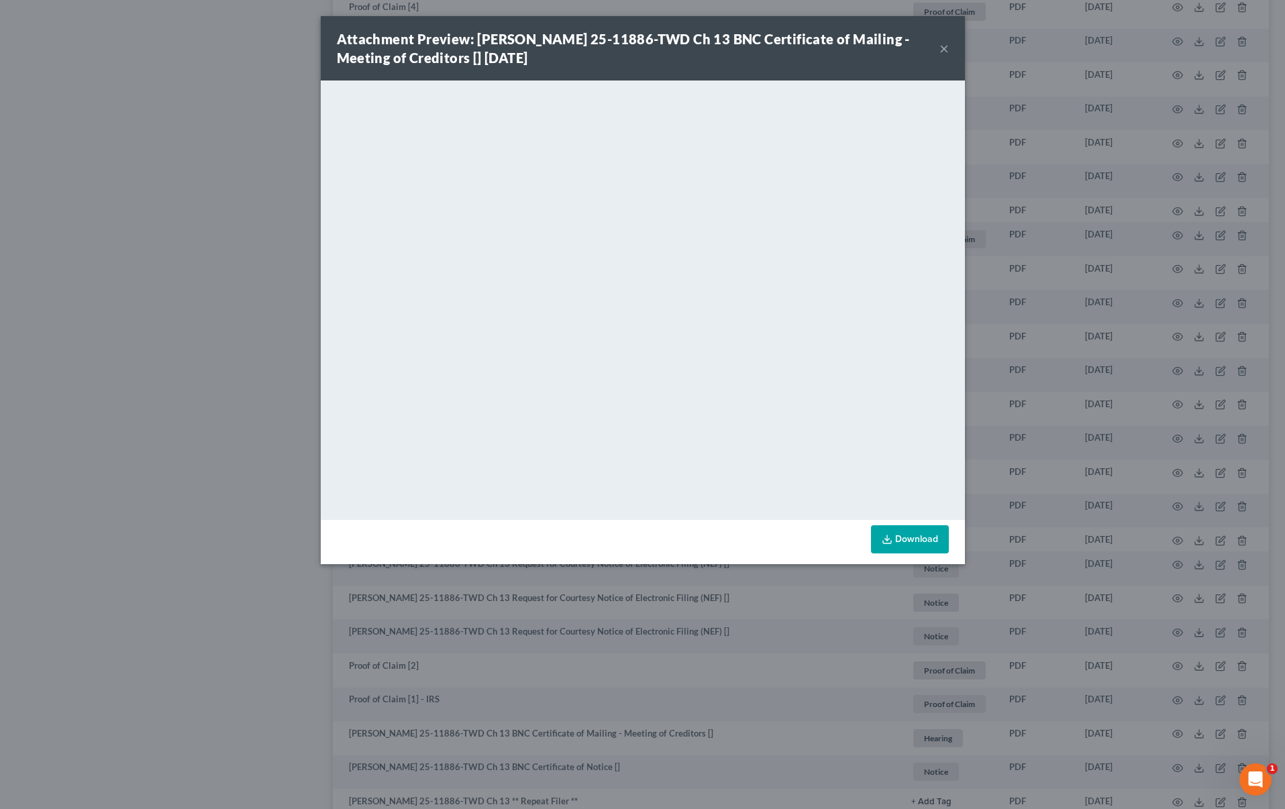
click at [737, 651] on div "Attachment Preview: Shelley Lyn Safronek 25-11886-TWD Ch 13 BNC Certificate of …" at bounding box center [642, 404] width 1285 height 809
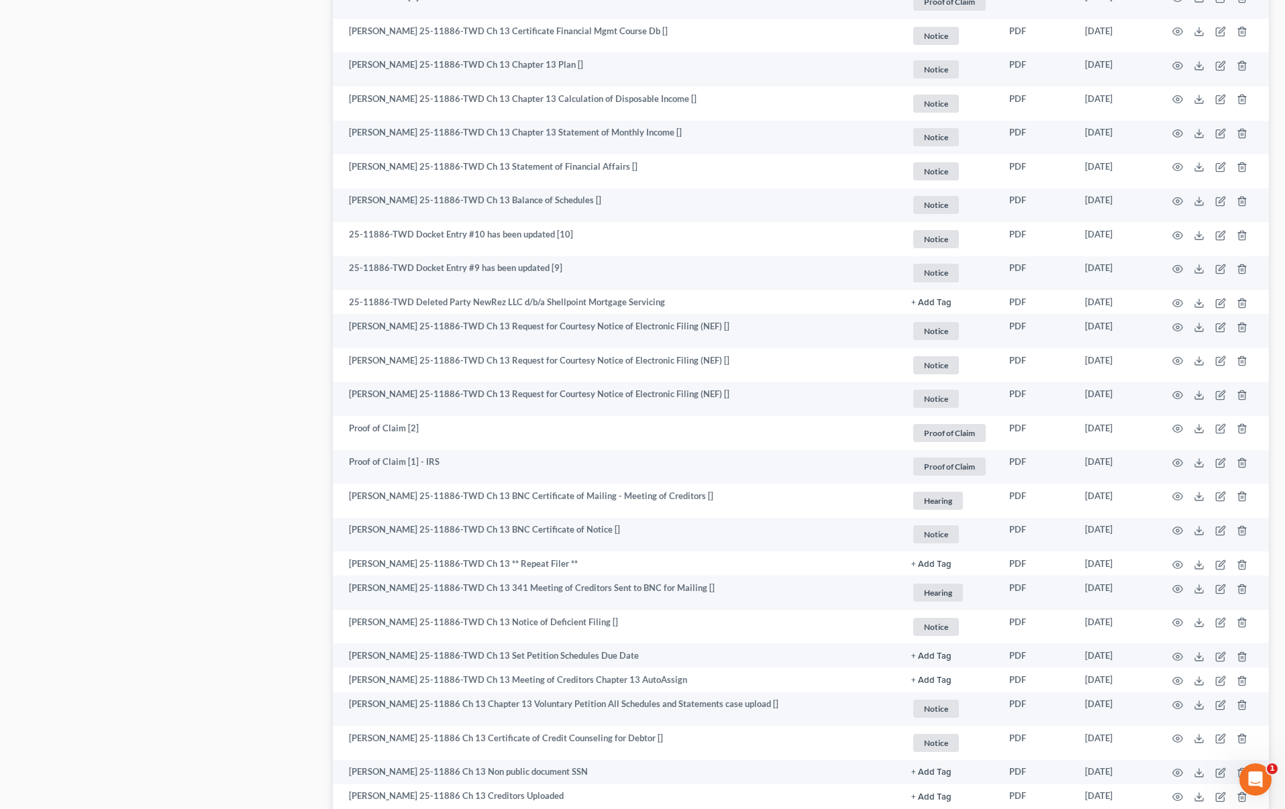
scroll to position [1284, 0]
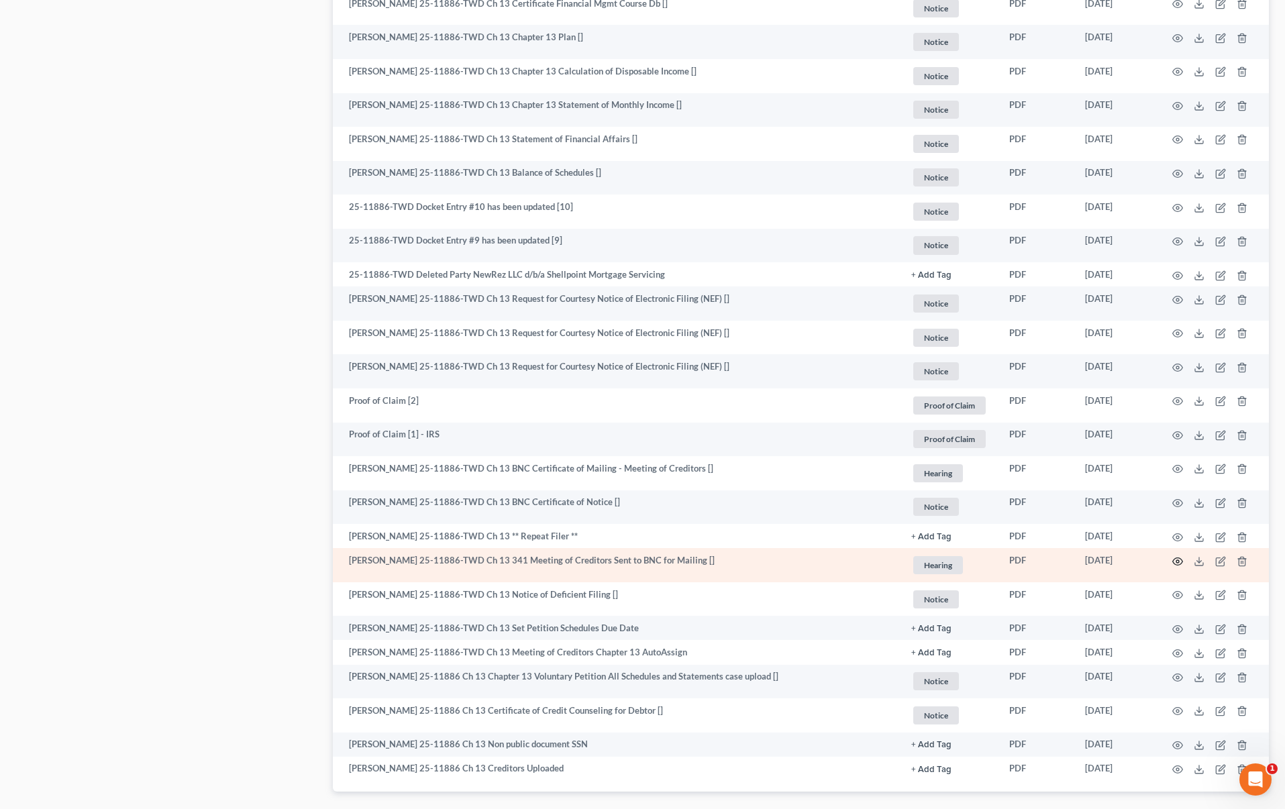
click at [1177, 560] on icon "button" at bounding box center [1177, 561] width 11 height 11
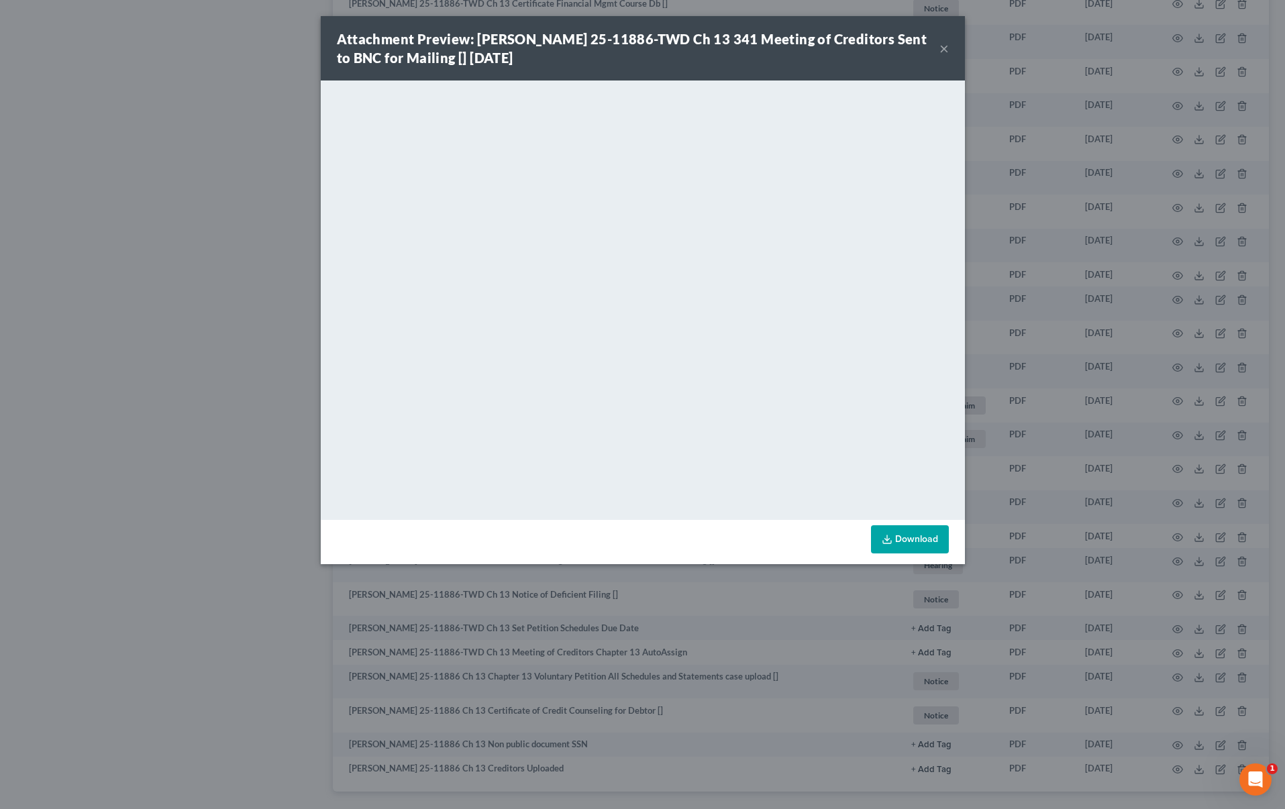
click at [104, 401] on div "Attachment Preview: Shelley Lyn Safronek 25-11886-TWD Ch 13 341 Meeting of Cred…" at bounding box center [642, 404] width 1285 height 809
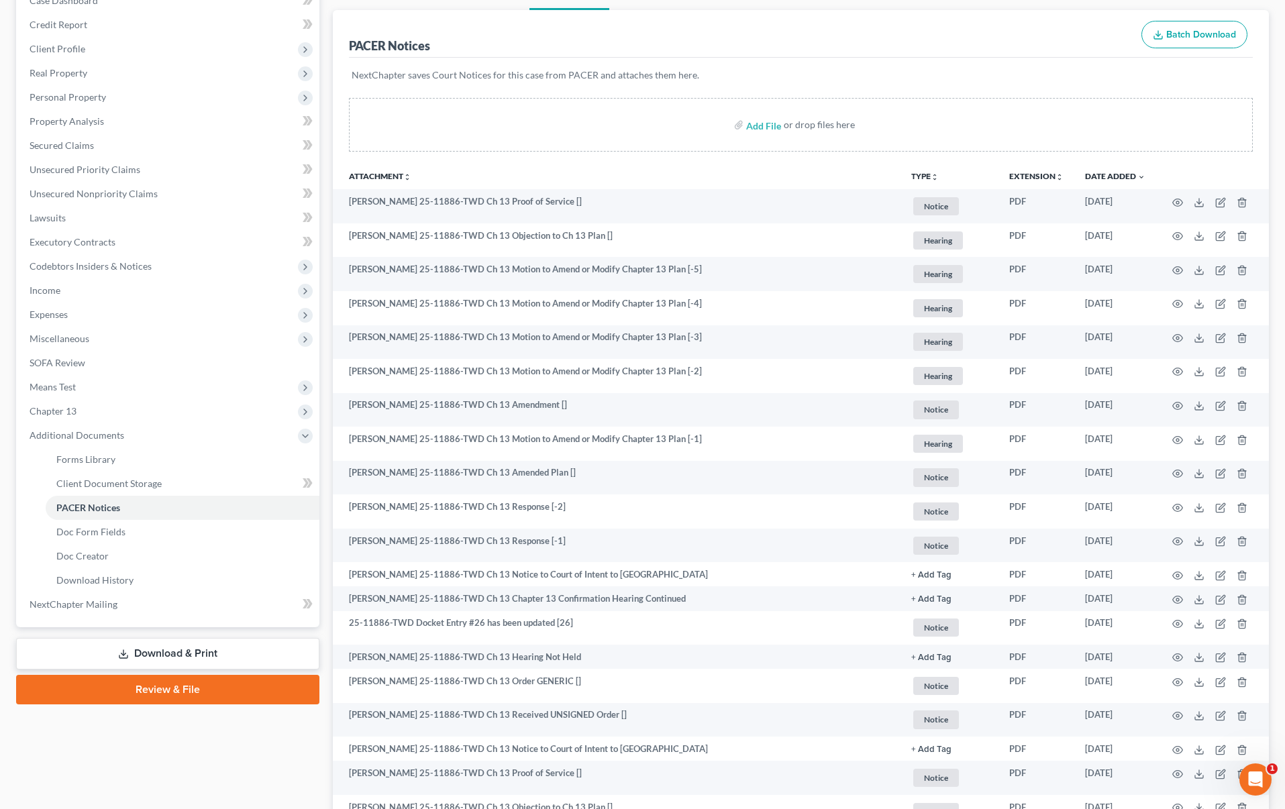
scroll to position [49, 0]
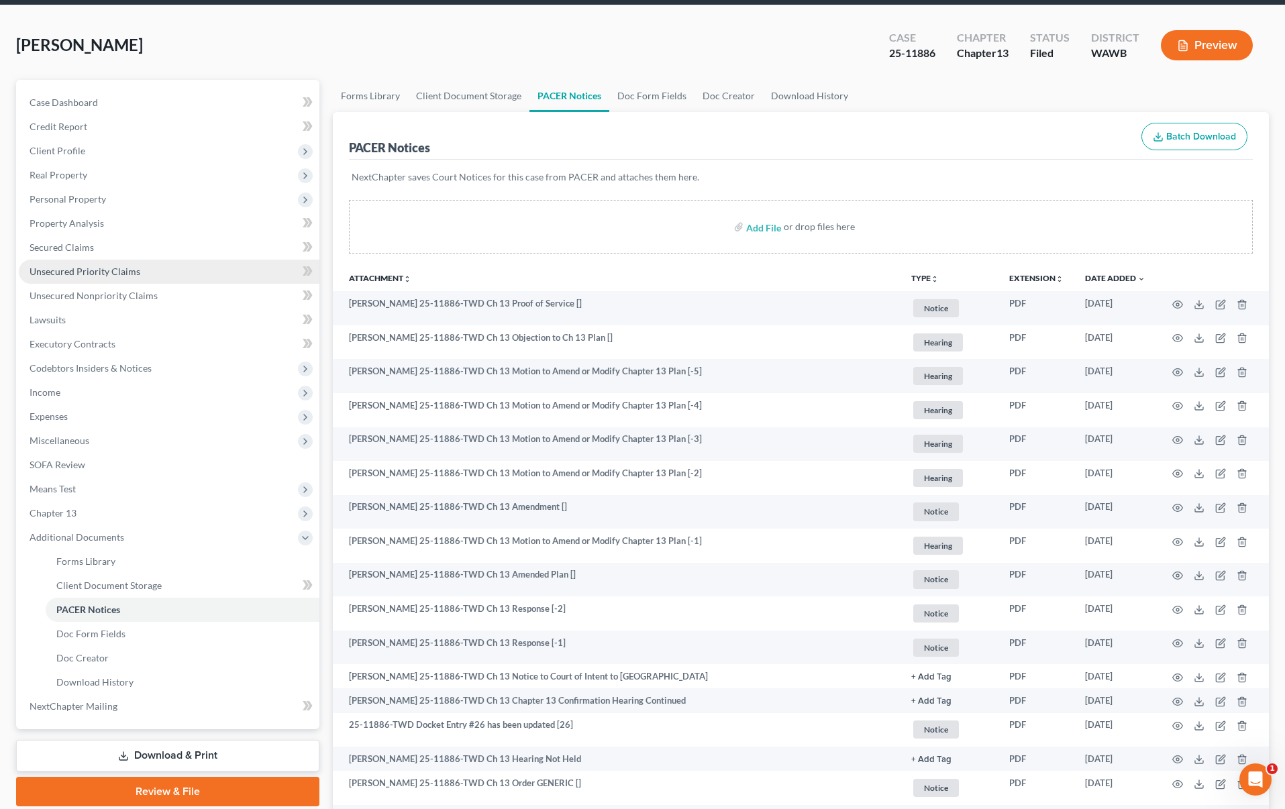
click at [173, 274] on link "Unsecured Priority Claims" at bounding box center [169, 272] width 301 height 24
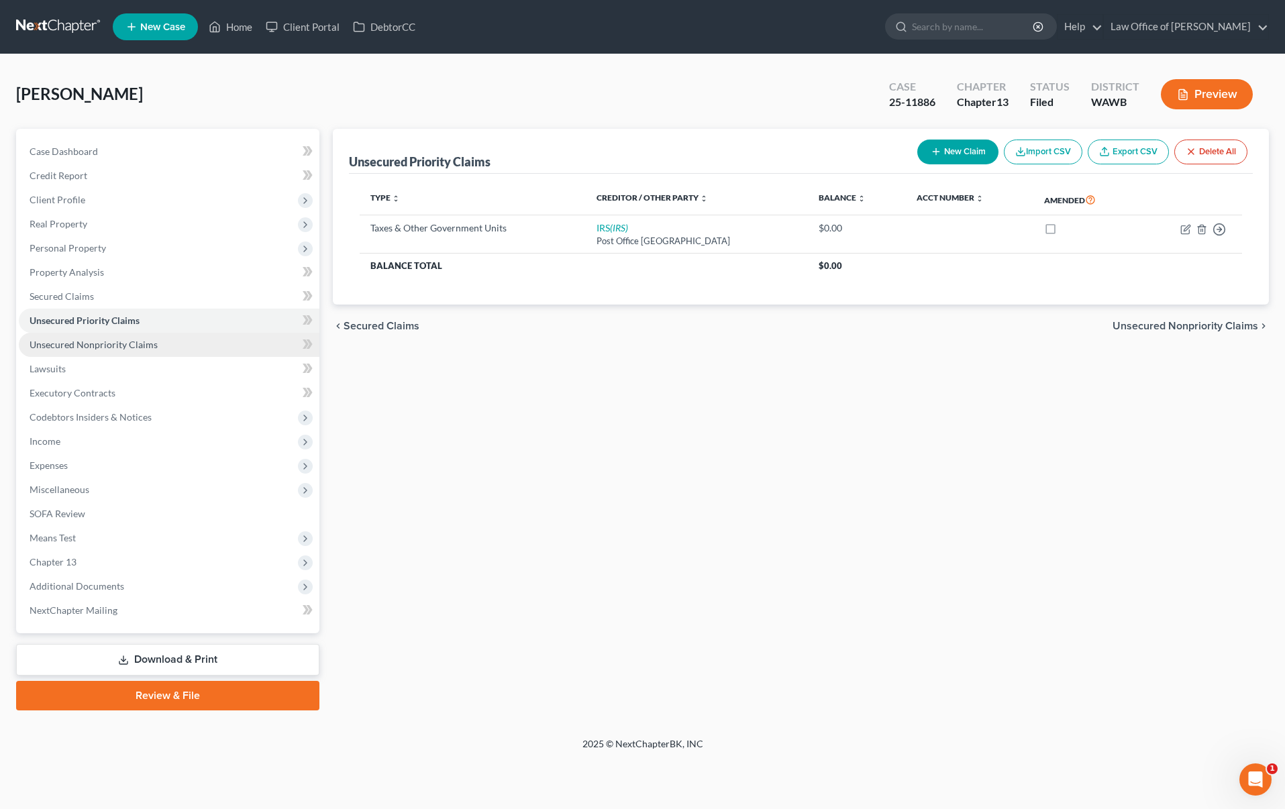
click at [160, 337] on link "Unsecured Nonpriority Claims" at bounding box center [169, 345] width 301 height 24
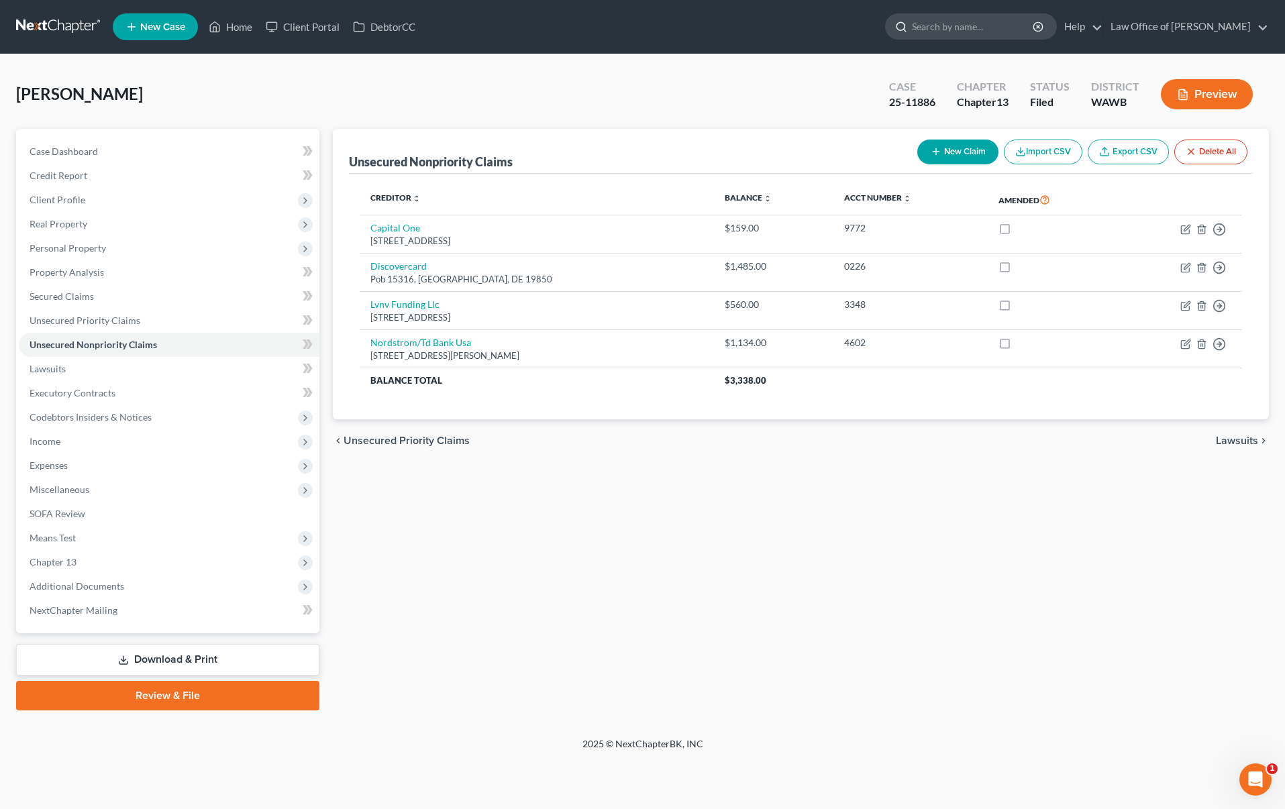
click at [1022, 28] on input "search" at bounding box center [973, 26] width 123 height 25
type input "catanese"
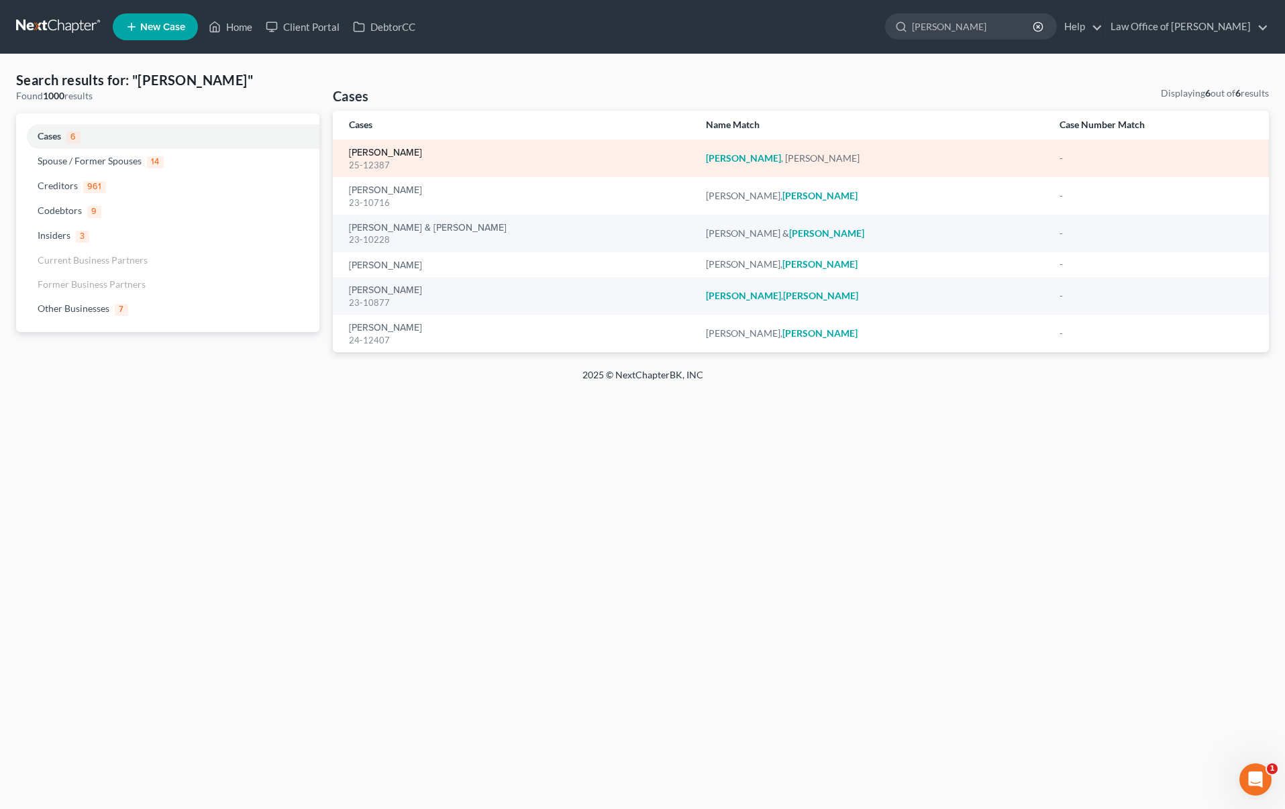
click at [394, 154] on link "Catanese, Kathryn" at bounding box center [385, 152] width 73 height 9
select select "6"
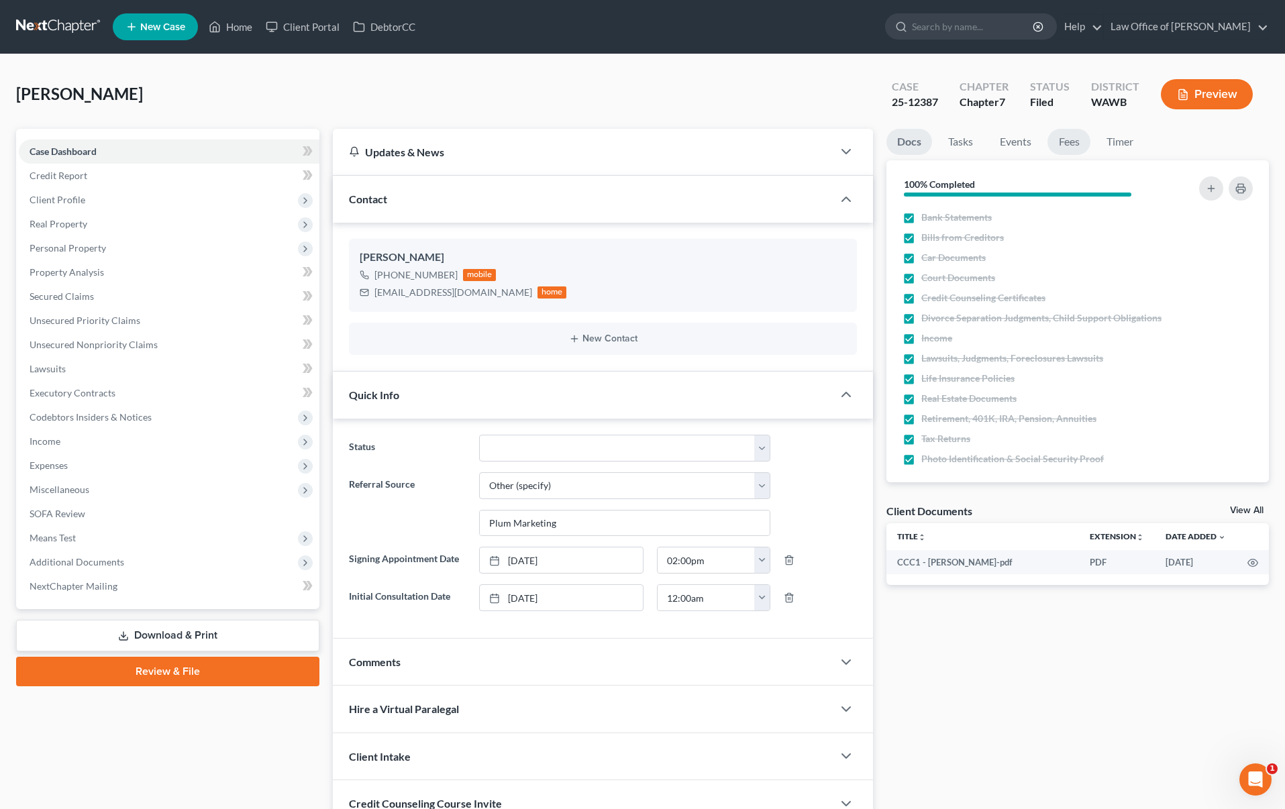
click at [1072, 144] on link "Fees" at bounding box center [1068, 142] width 43 height 26
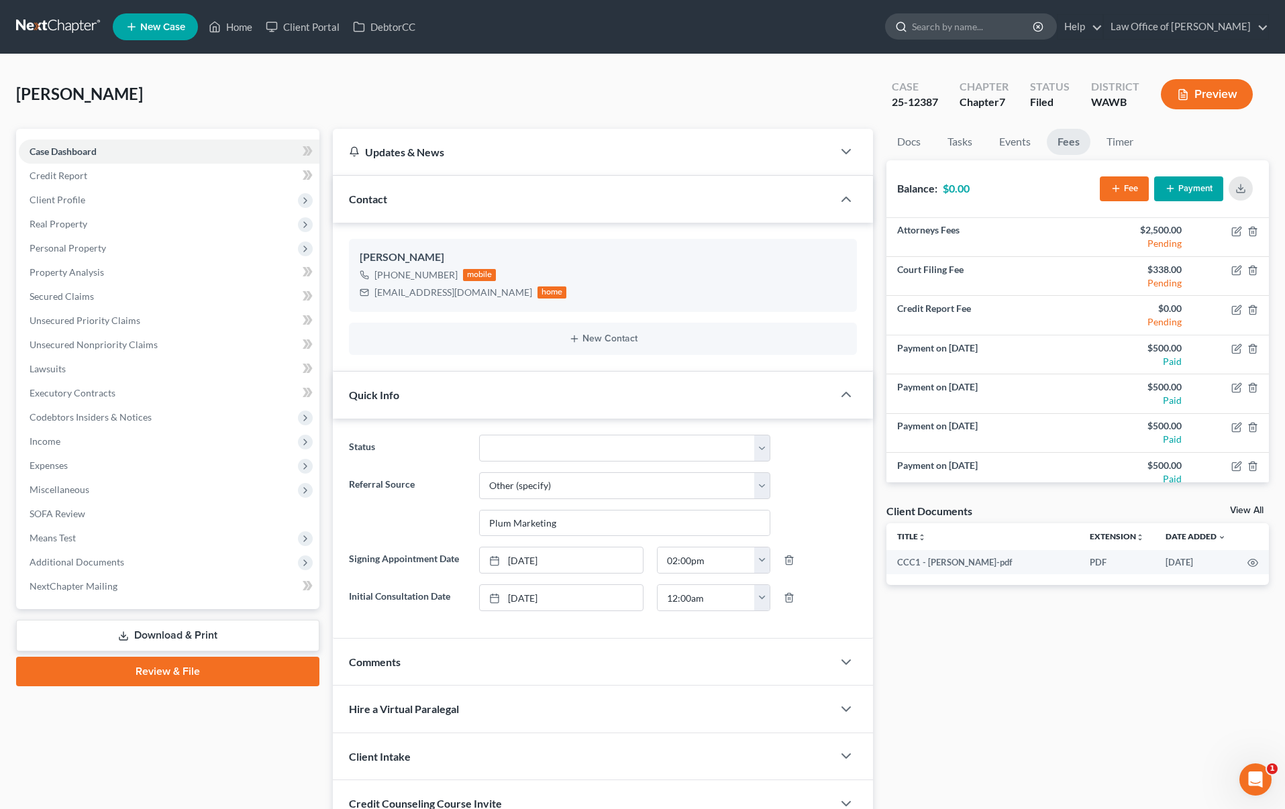
click at [988, 32] on input "search" at bounding box center [973, 26] width 123 height 25
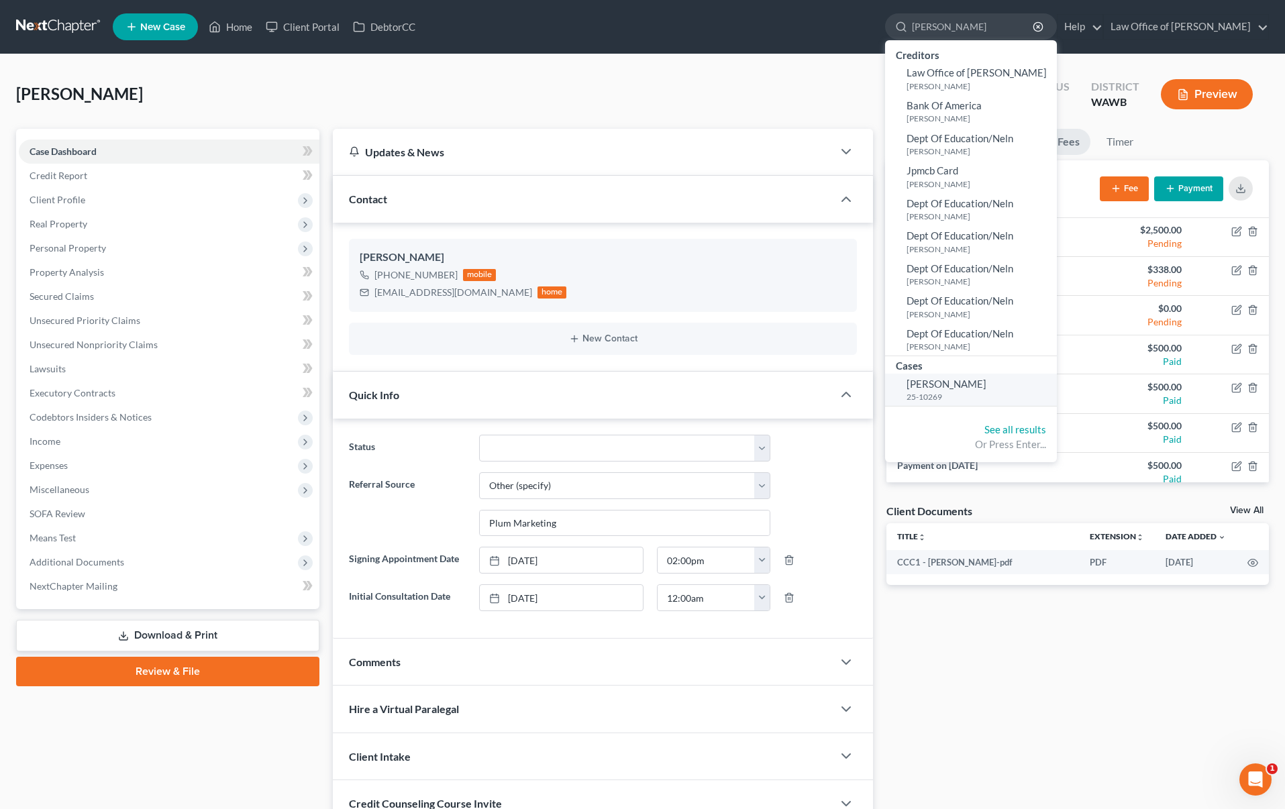
type input "burdier"
click at [986, 384] on span "Burdier, Regis" at bounding box center [946, 384] width 80 height 12
select select "6"
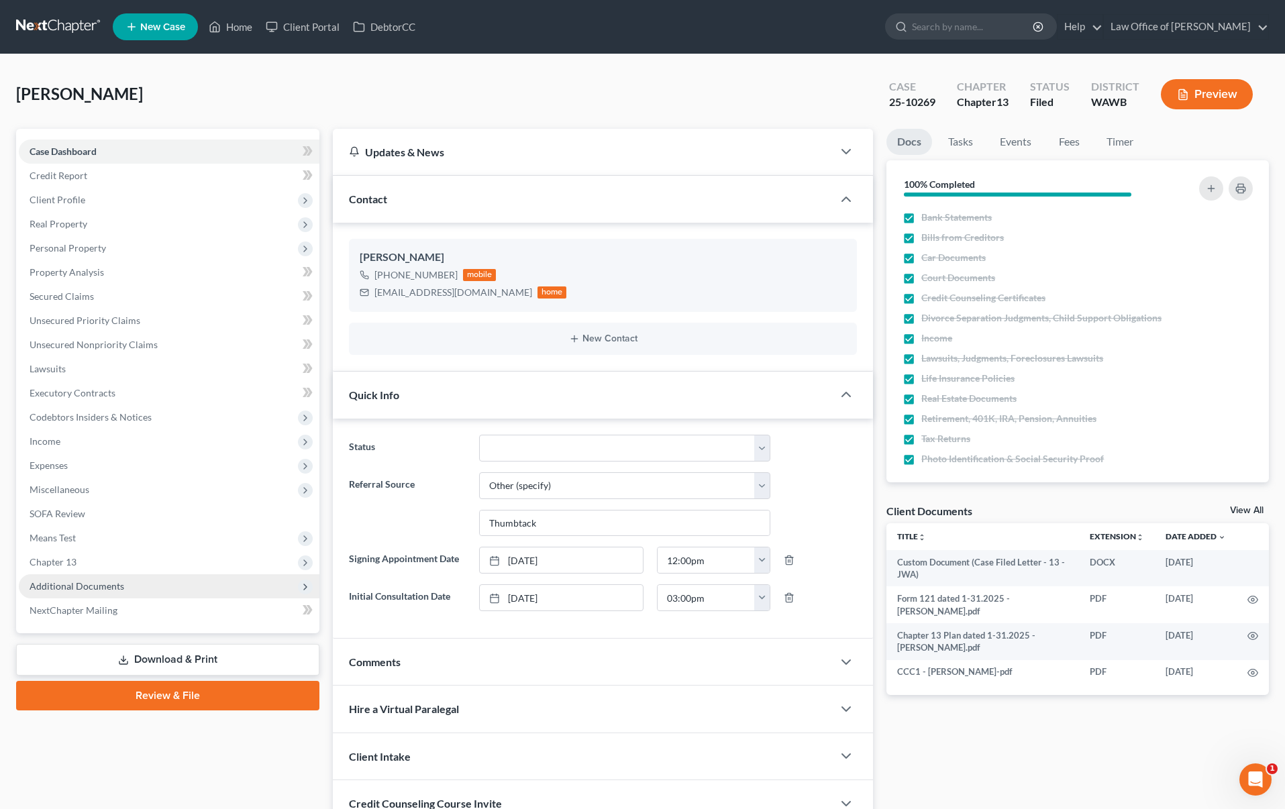
click at [125, 584] on span "Additional Documents" at bounding box center [169, 586] width 301 height 24
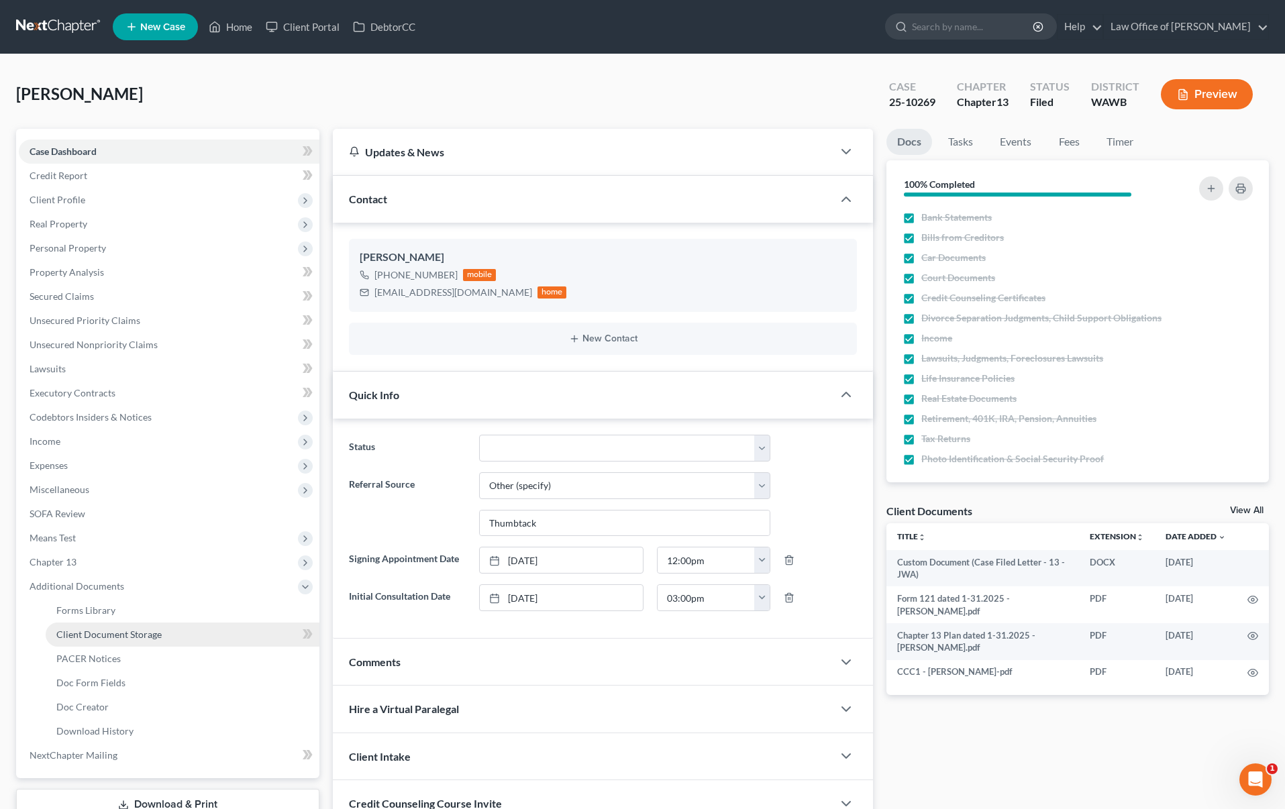
click at [122, 630] on span "Client Document Storage" at bounding box center [108, 634] width 105 height 11
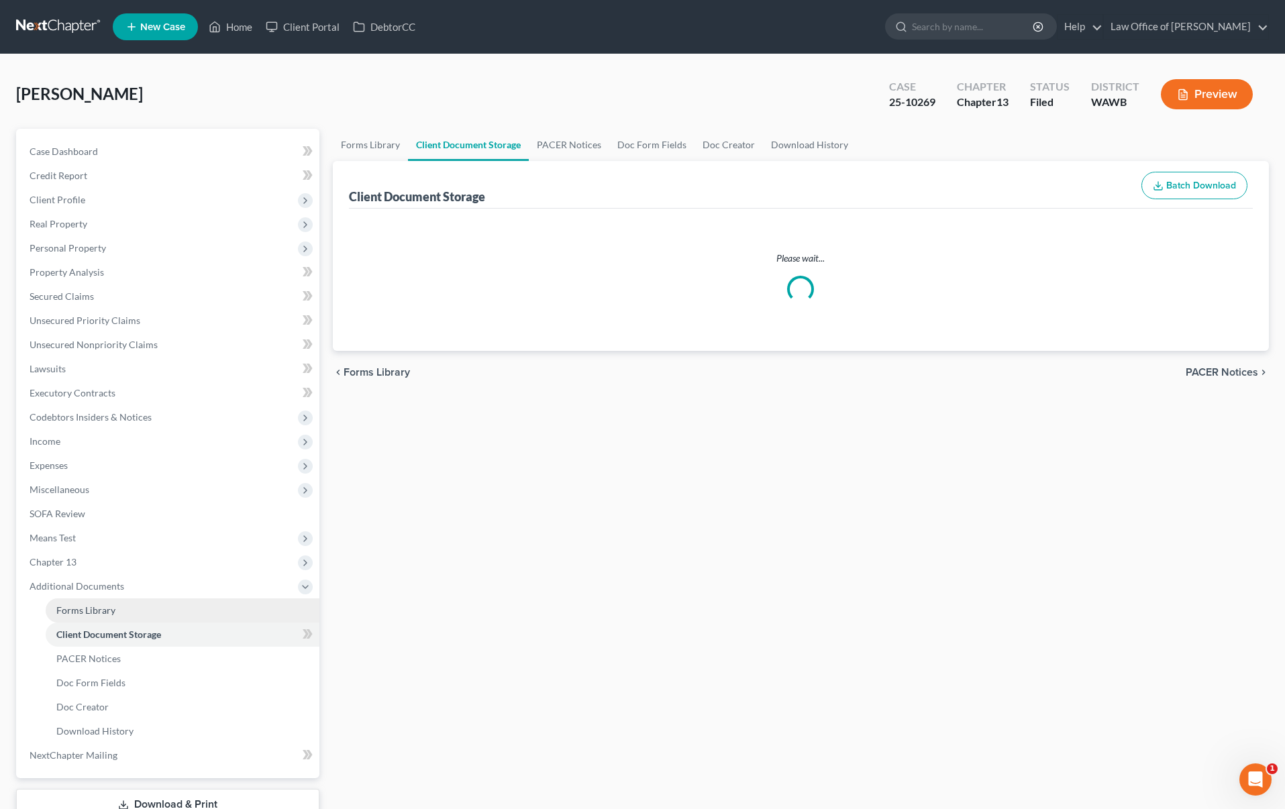
select select "0"
select select "3"
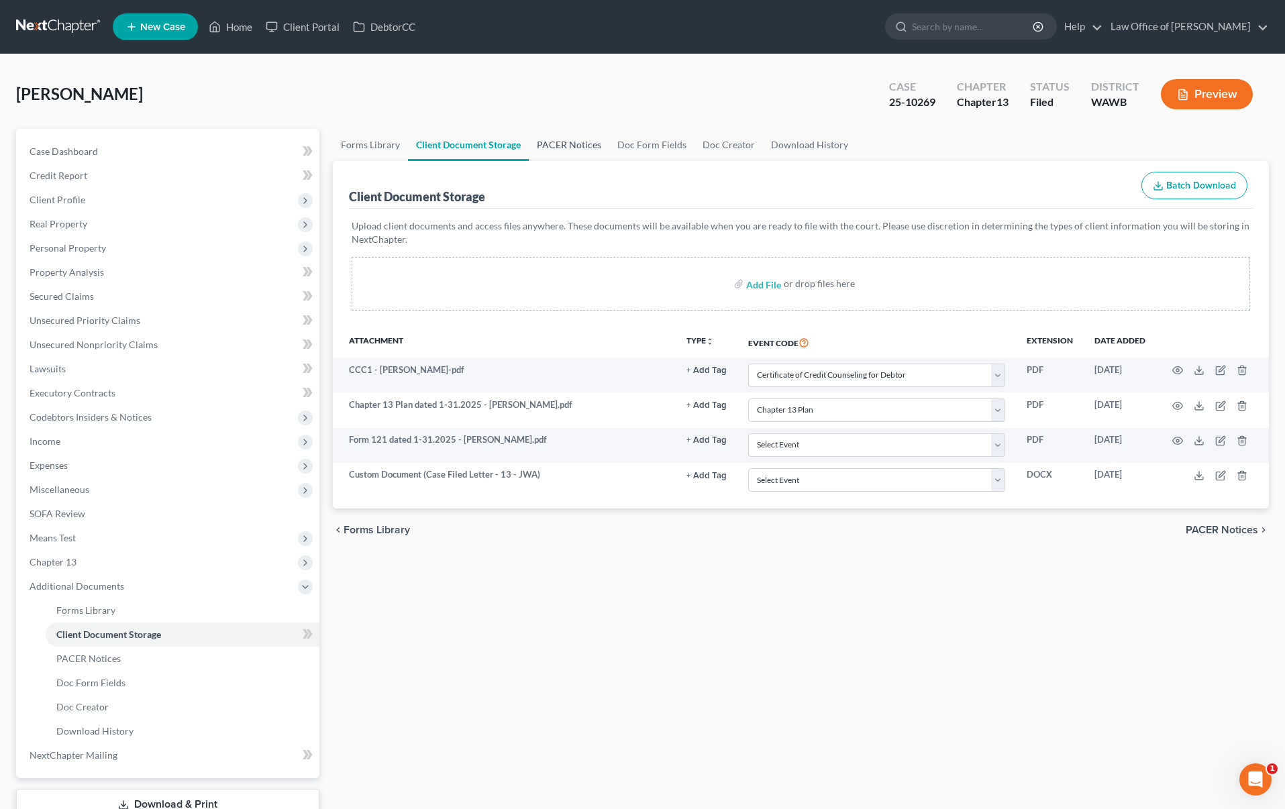
click at [580, 140] on link "PACER Notices" at bounding box center [569, 145] width 81 height 32
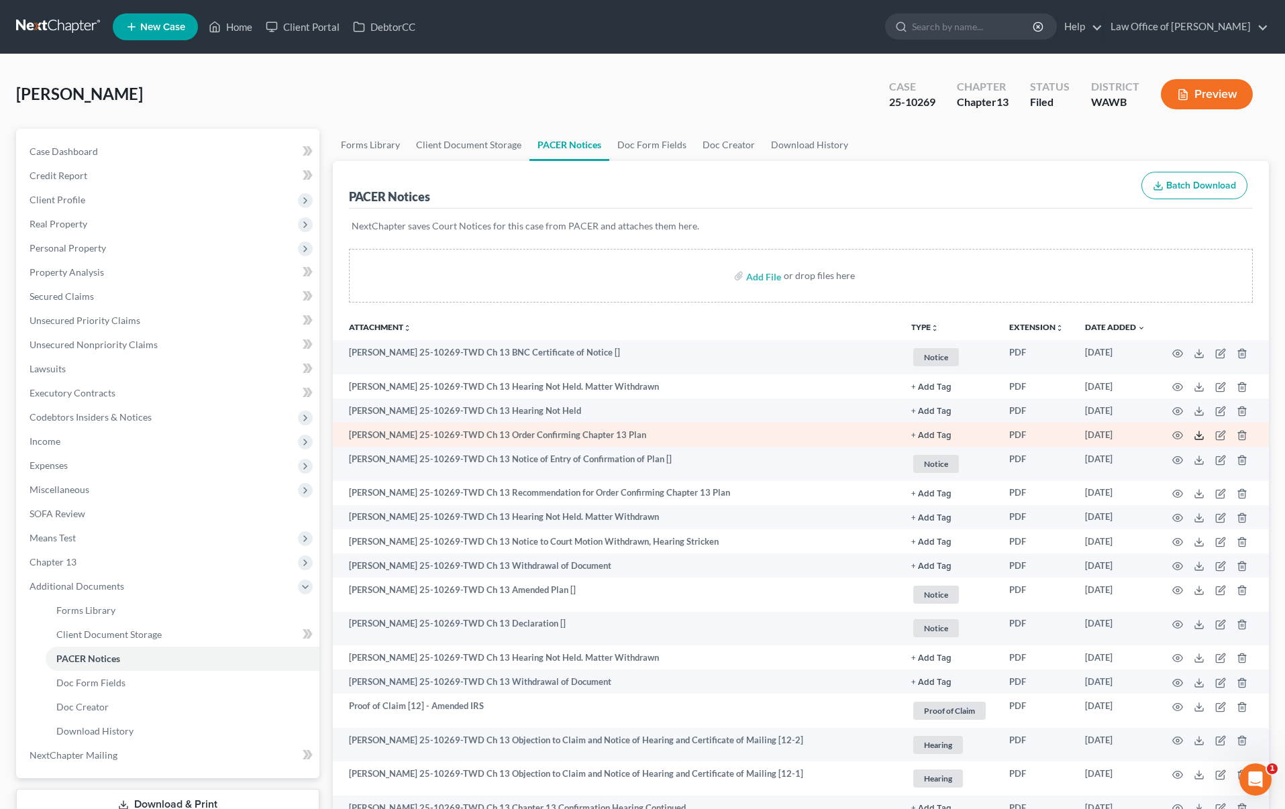
click at [1199, 437] on line at bounding box center [1199, 433] width 0 height 5
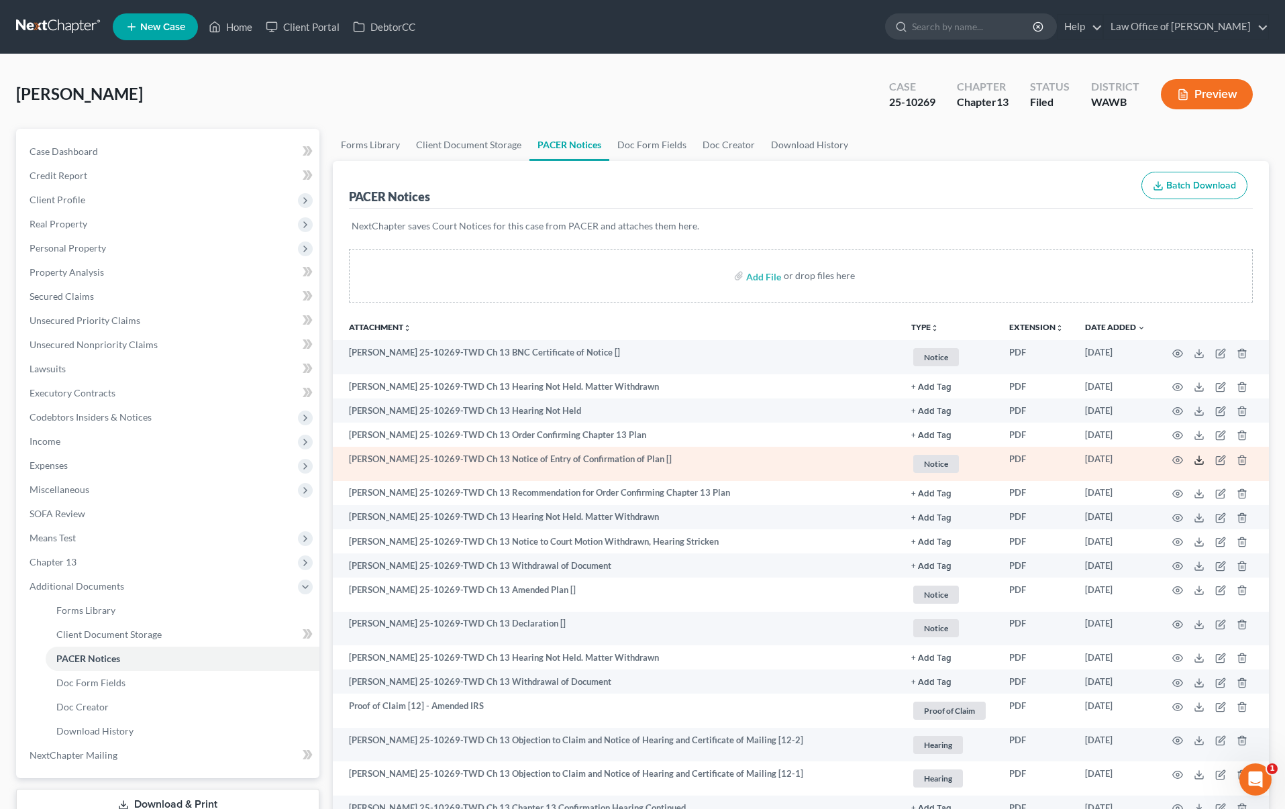
click at [1197, 462] on icon at bounding box center [1198, 460] width 11 height 11
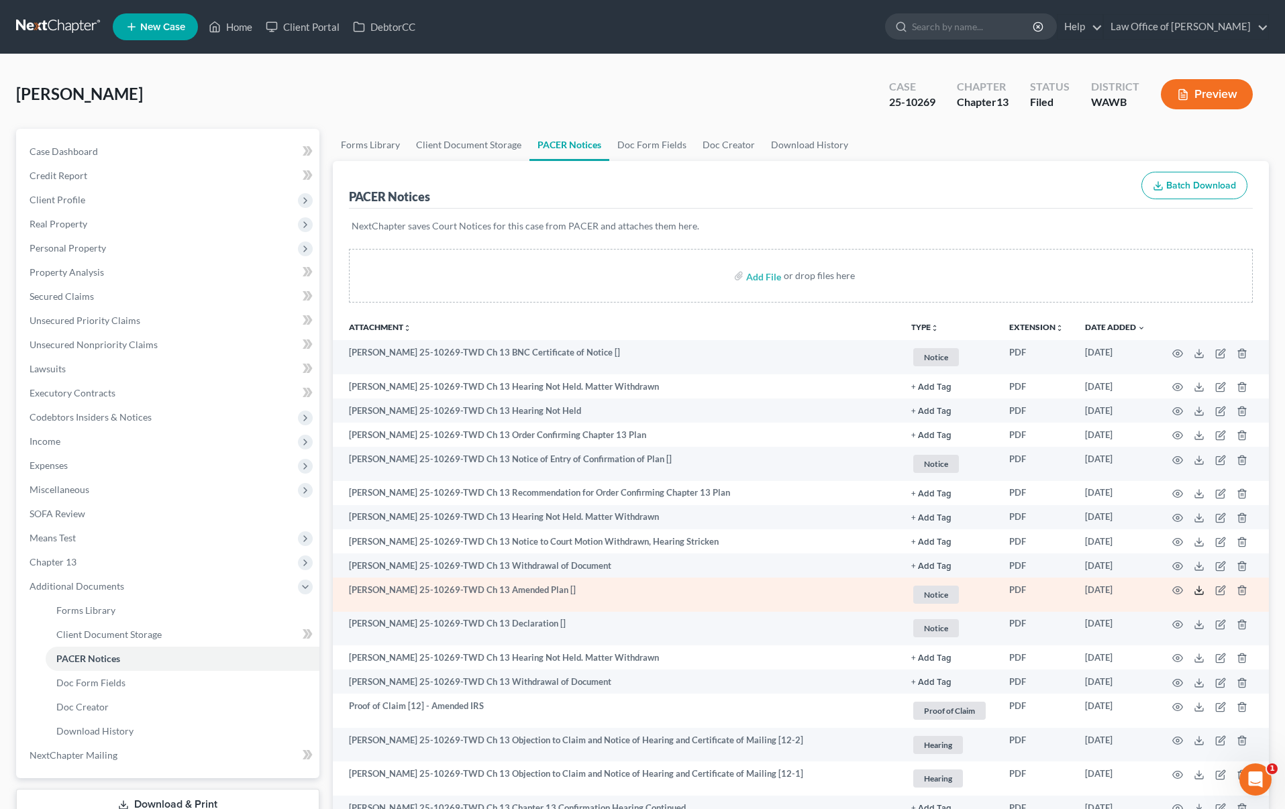
click at [1198, 592] on icon at bounding box center [1198, 590] width 11 height 11
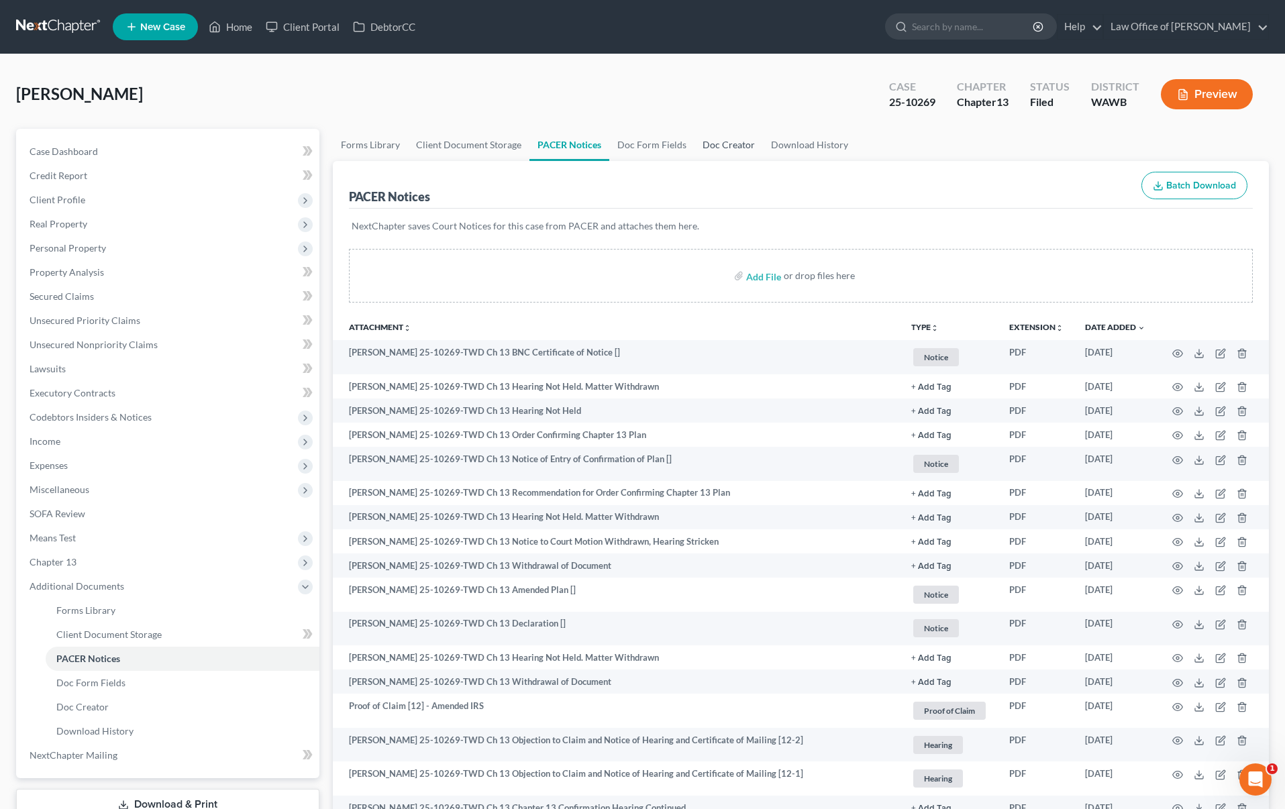
click at [735, 152] on link "Doc Creator" at bounding box center [728, 145] width 68 height 32
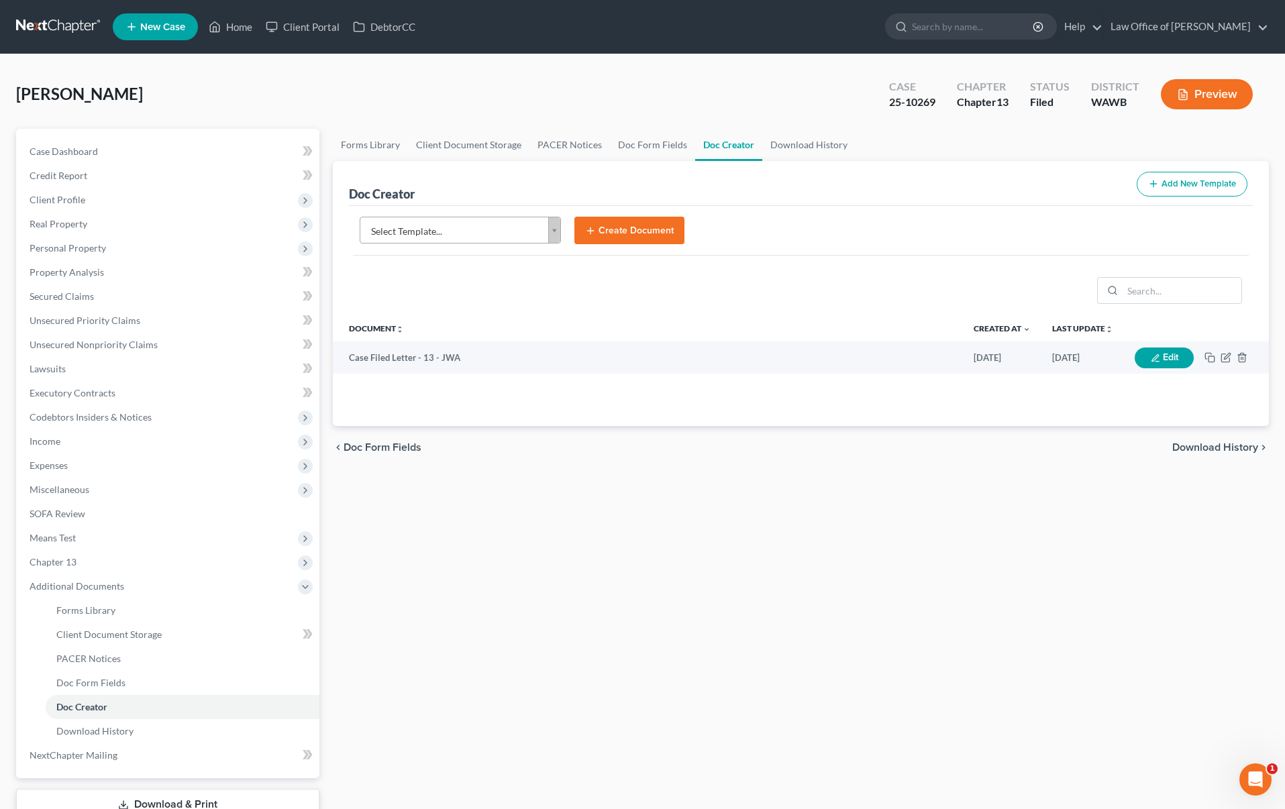
click at [474, 233] on body "Home New Case Client Portal DebtorCC Law Office of Lisa S. Tse lisa@lisatselaw.…" at bounding box center [642, 453] width 1285 height 906
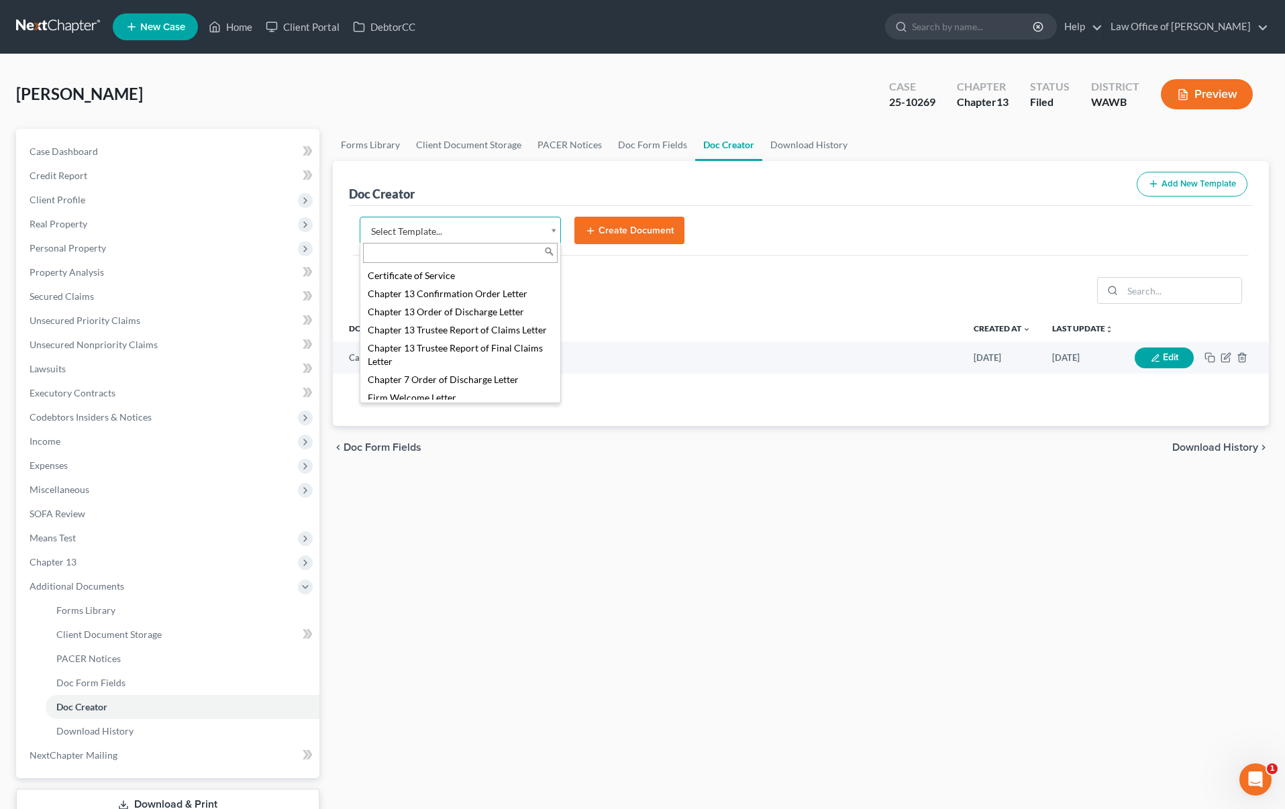
scroll to position [296, 0]
select select "104375"
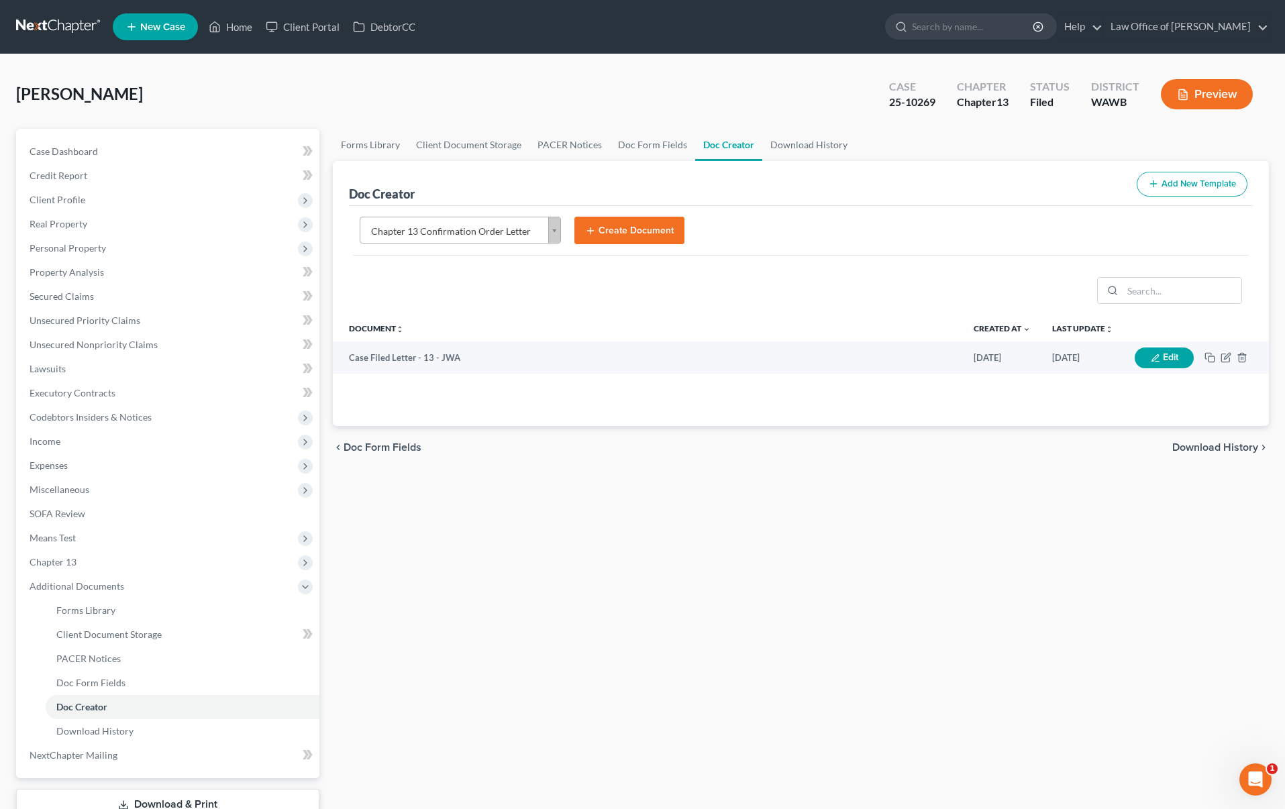
click at [646, 224] on button "Create Document" at bounding box center [629, 231] width 110 height 28
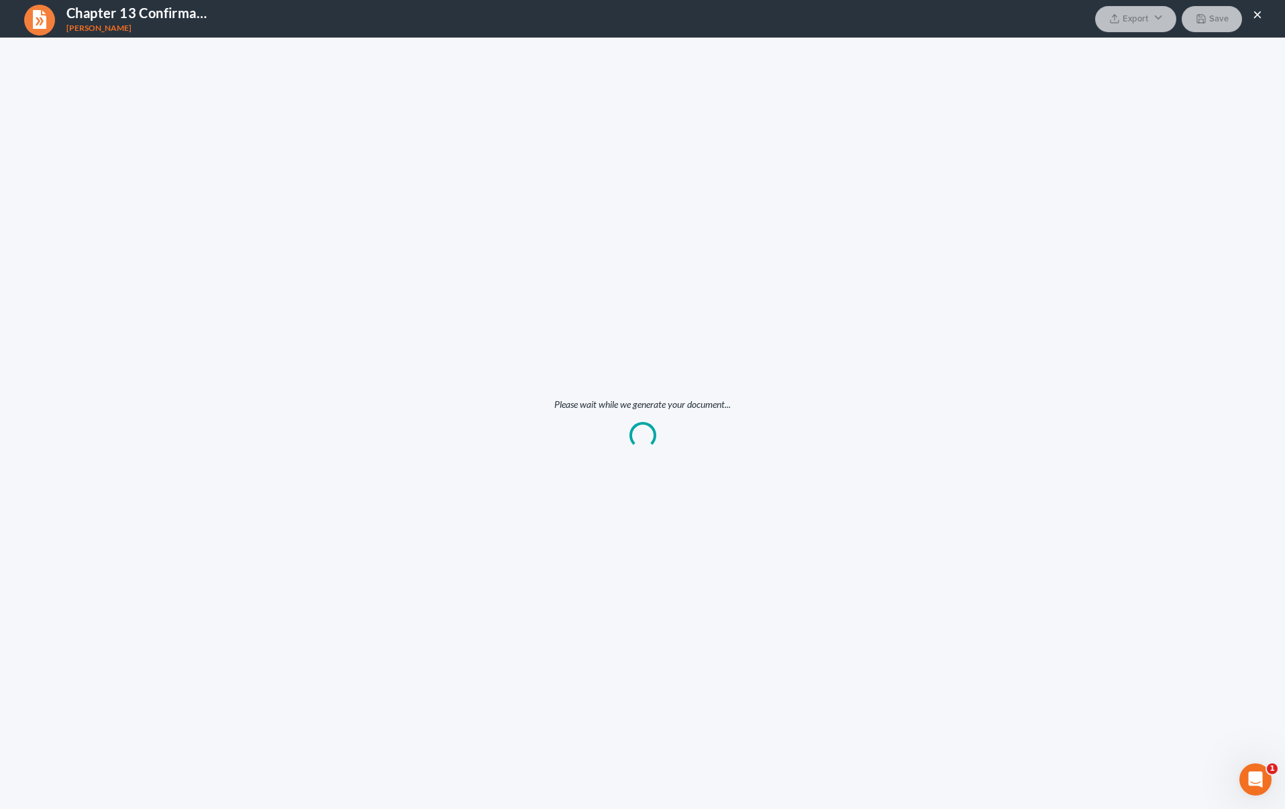
scroll to position [0, 0]
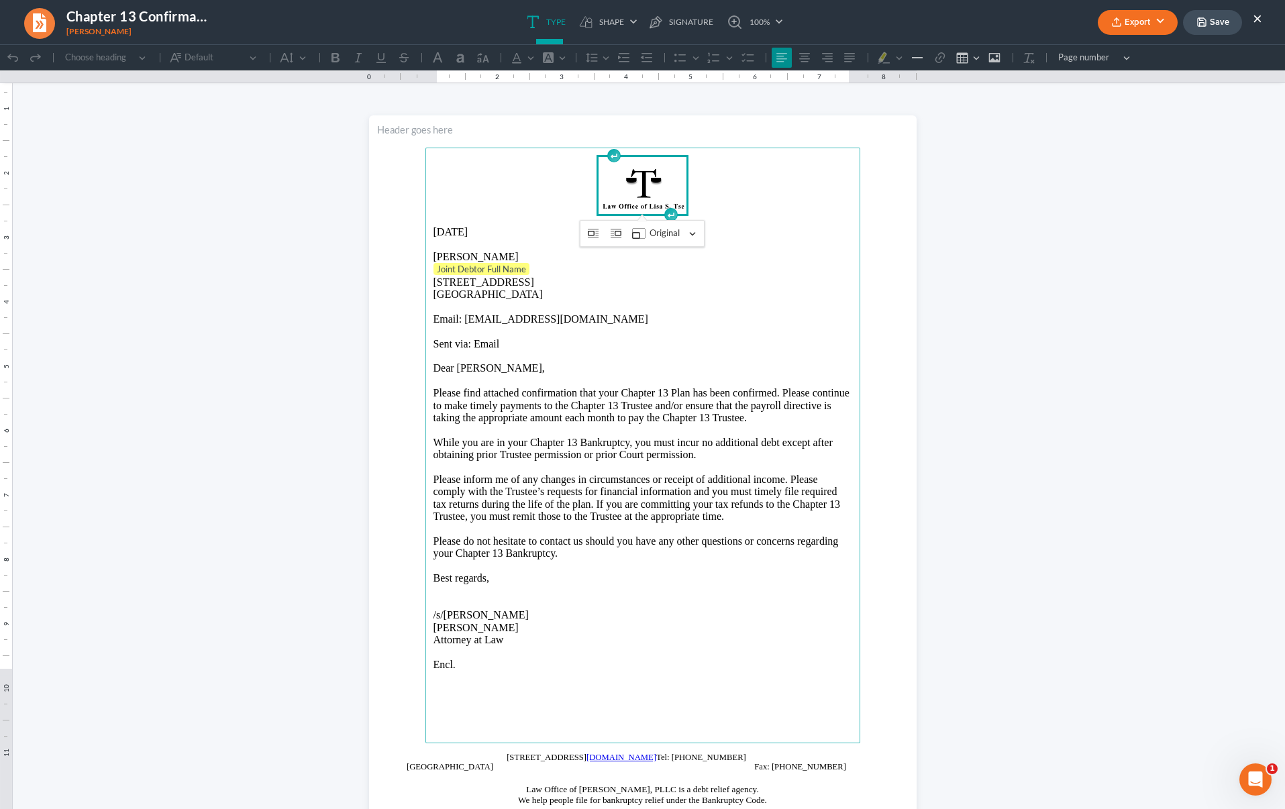
click at [1139, 21] on button "Export" at bounding box center [1138, 22] width 80 height 25
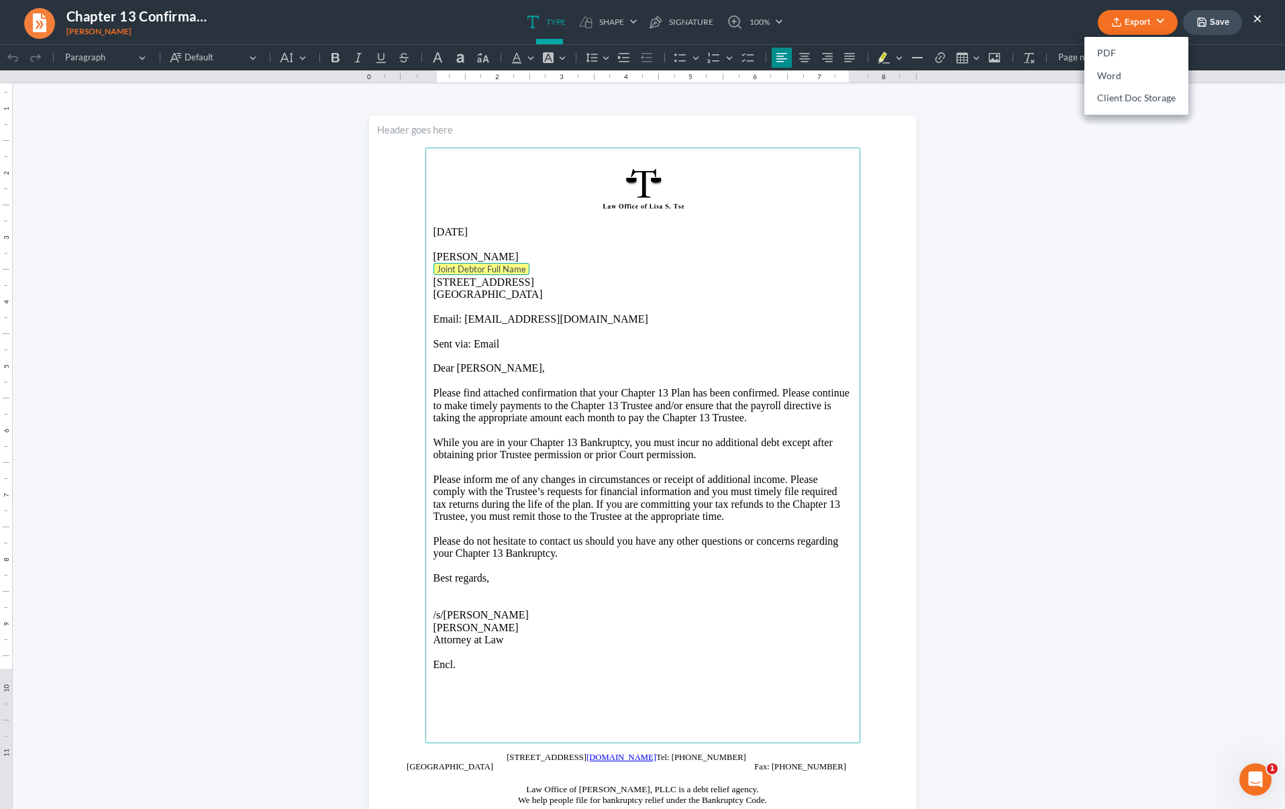
click at [521, 269] on tag "Joint Debtor Full Name" at bounding box center [481, 269] width 96 height 12
click at [531, 268] on p "Joint Debtor Full Name" at bounding box center [642, 269] width 419 height 13
drag, startPoint x: 531, startPoint y: 268, endPoint x: 337, endPoint y: 273, distance: 193.9
click at [337, 273] on html "0.50 9.75 0 1 1 2 2 3 3 4 4 5 5 6 6 7 7 8 8 9 9 10 10 11 11 Undo (⌘Z) Undo Redo…" at bounding box center [642, 450] width 1285 height 812
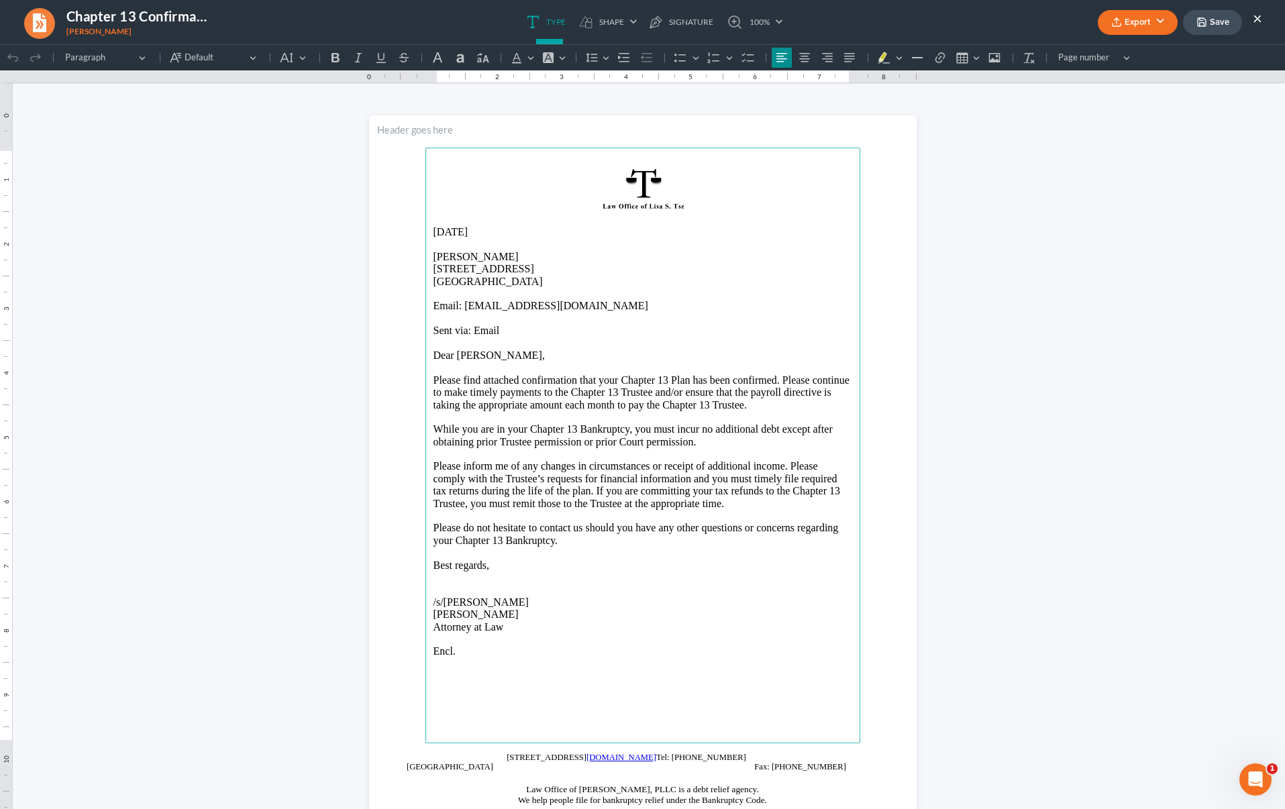
click at [1143, 14] on button "Export" at bounding box center [1138, 22] width 80 height 25
click at [1140, 46] on link "PDF" at bounding box center [1136, 53] width 104 height 23
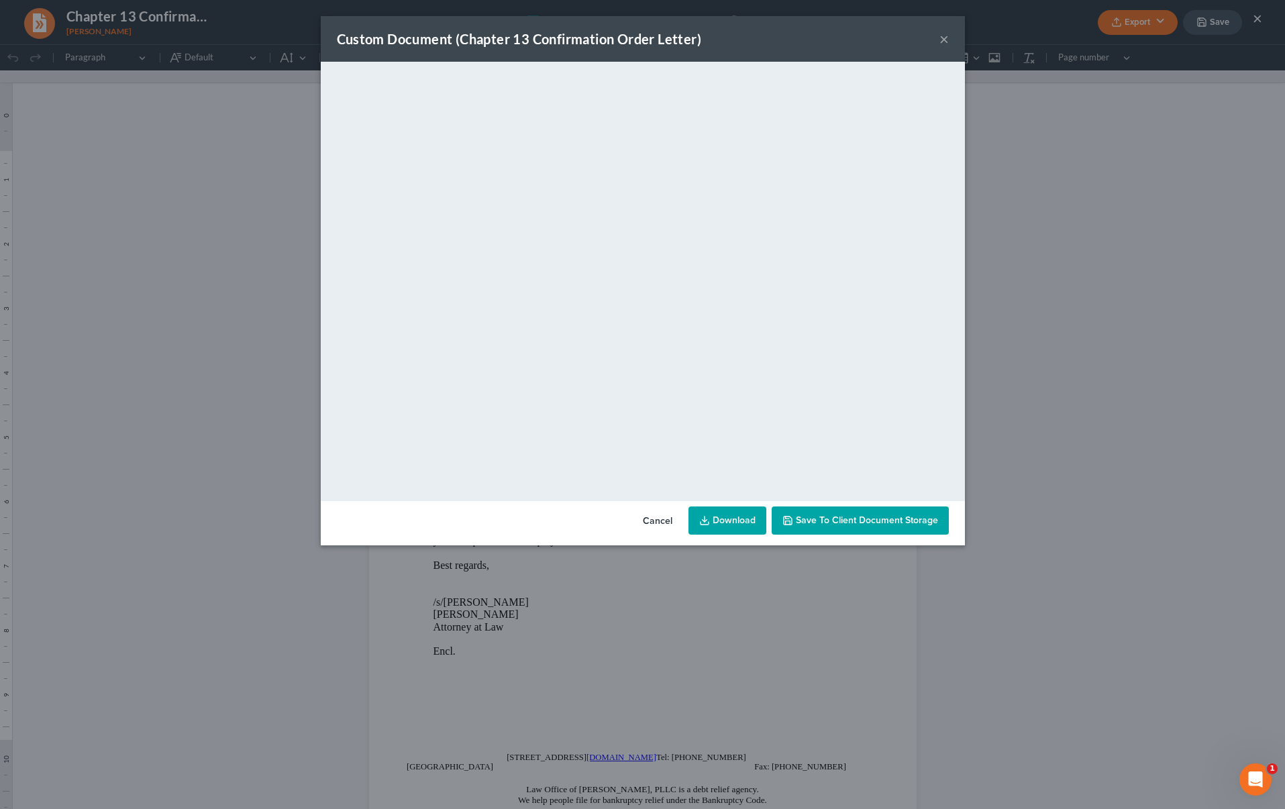
click at [950, 38] on div "Custom Document (Chapter 13 Confirmation Order Letter) ×" at bounding box center [643, 39] width 644 height 46
click at [944, 39] on button "×" at bounding box center [943, 39] width 9 height 16
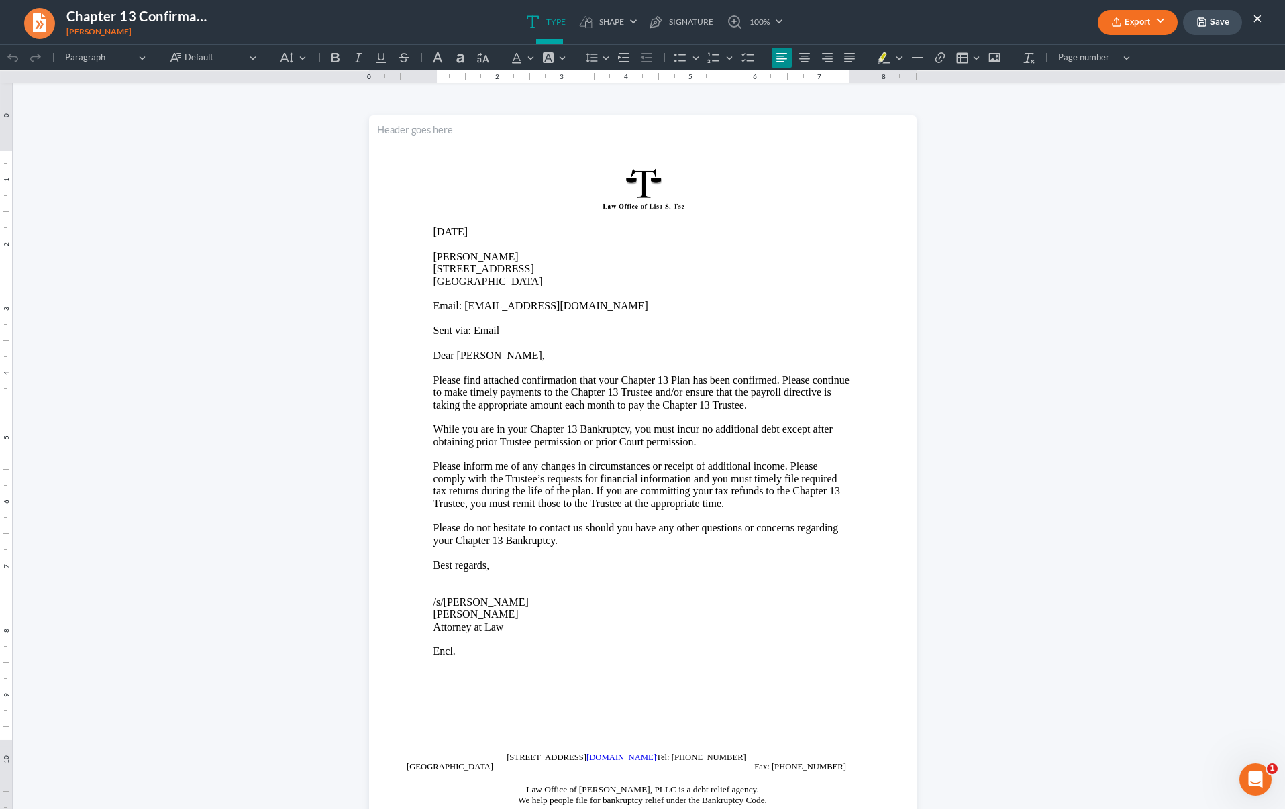
click at [1258, 15] on button "×" at bounding box center [1257, 18] width 9 height 16
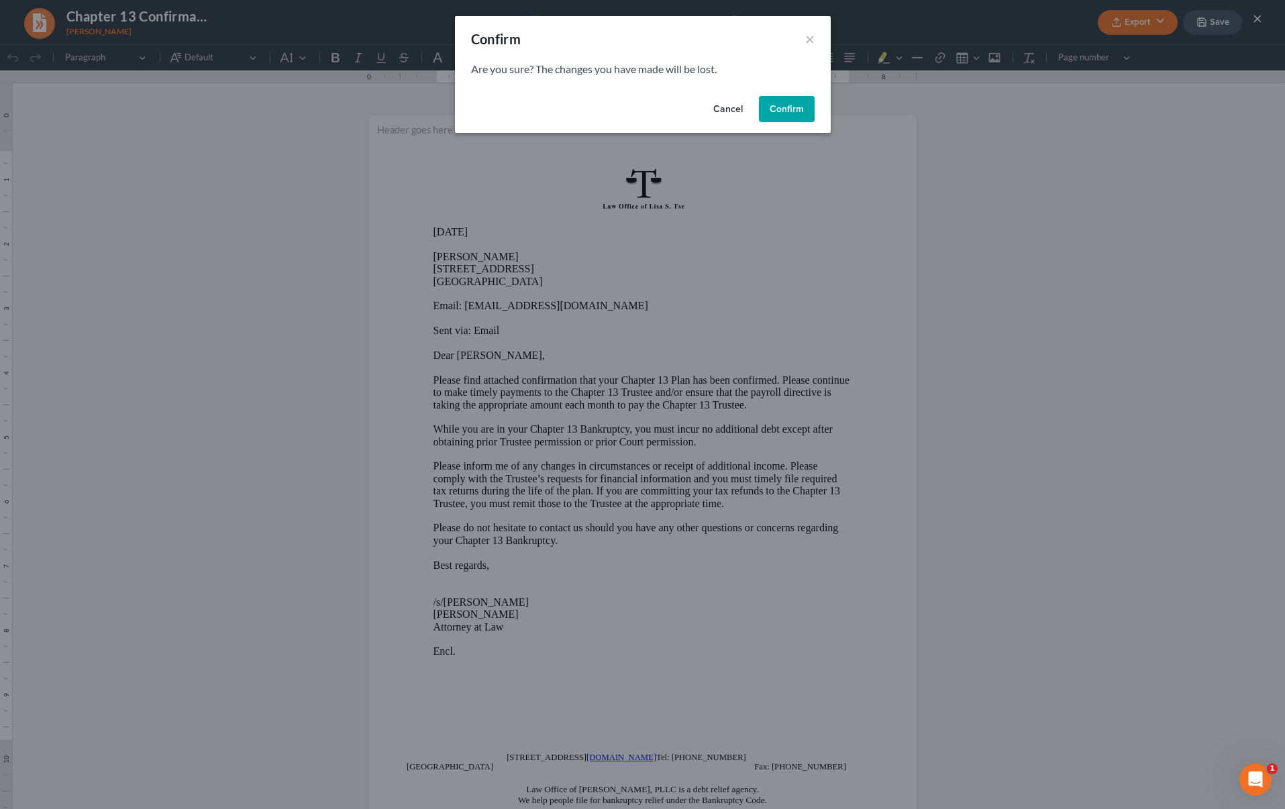
click at [796, 113] on button "Confirm" at bounding box center [787, 109] width 56 height 27
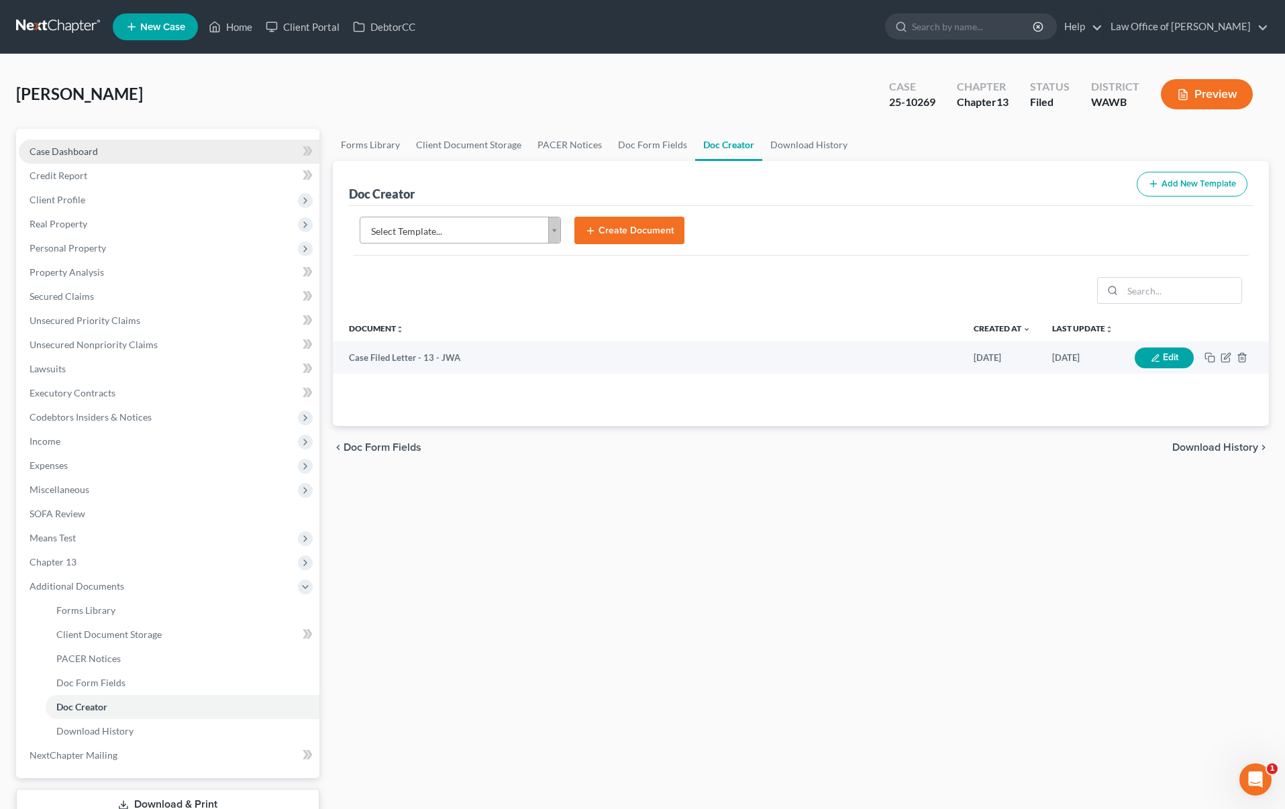
click at [232, 144] on link "Case Dashboard" at bounding box center [169, 152] width 301 height 24
select select "6"
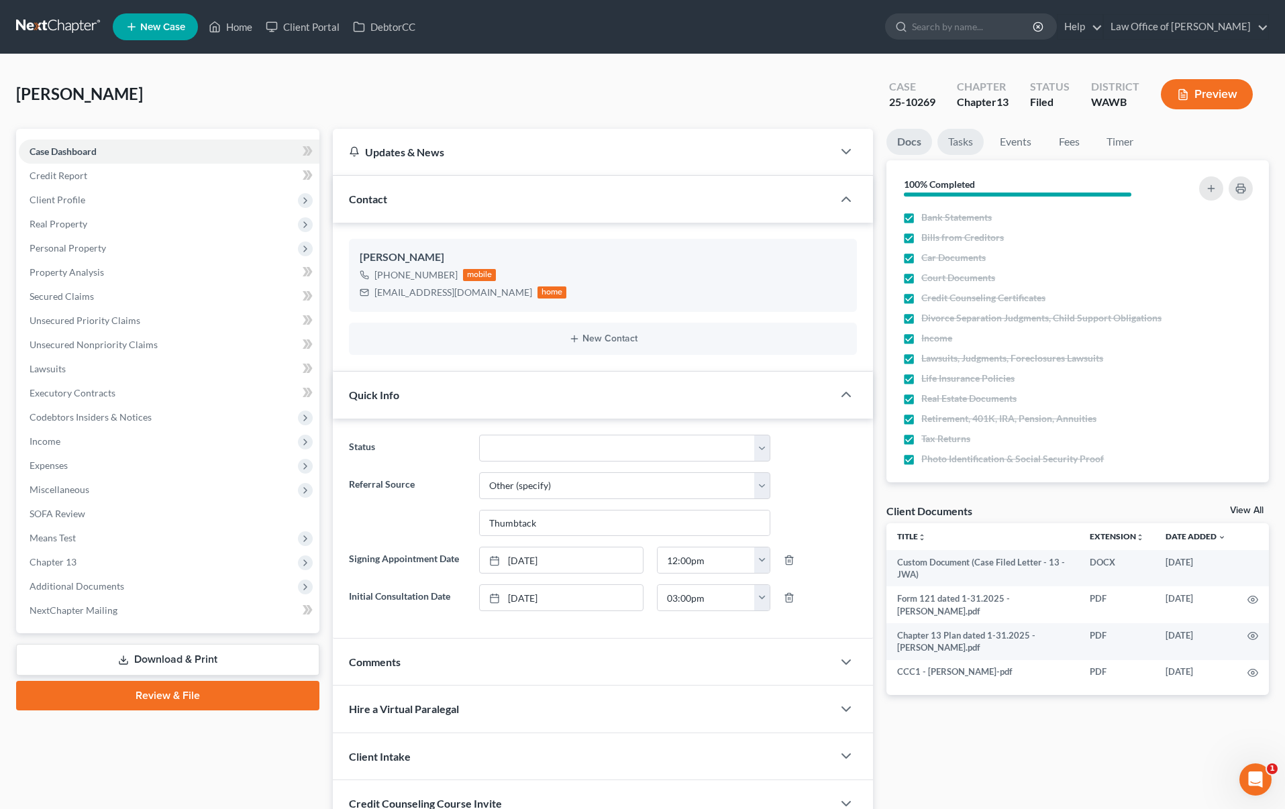
click at [965, 143] on link "Tasks" at bounding box center [960, 142] width 46 height 26
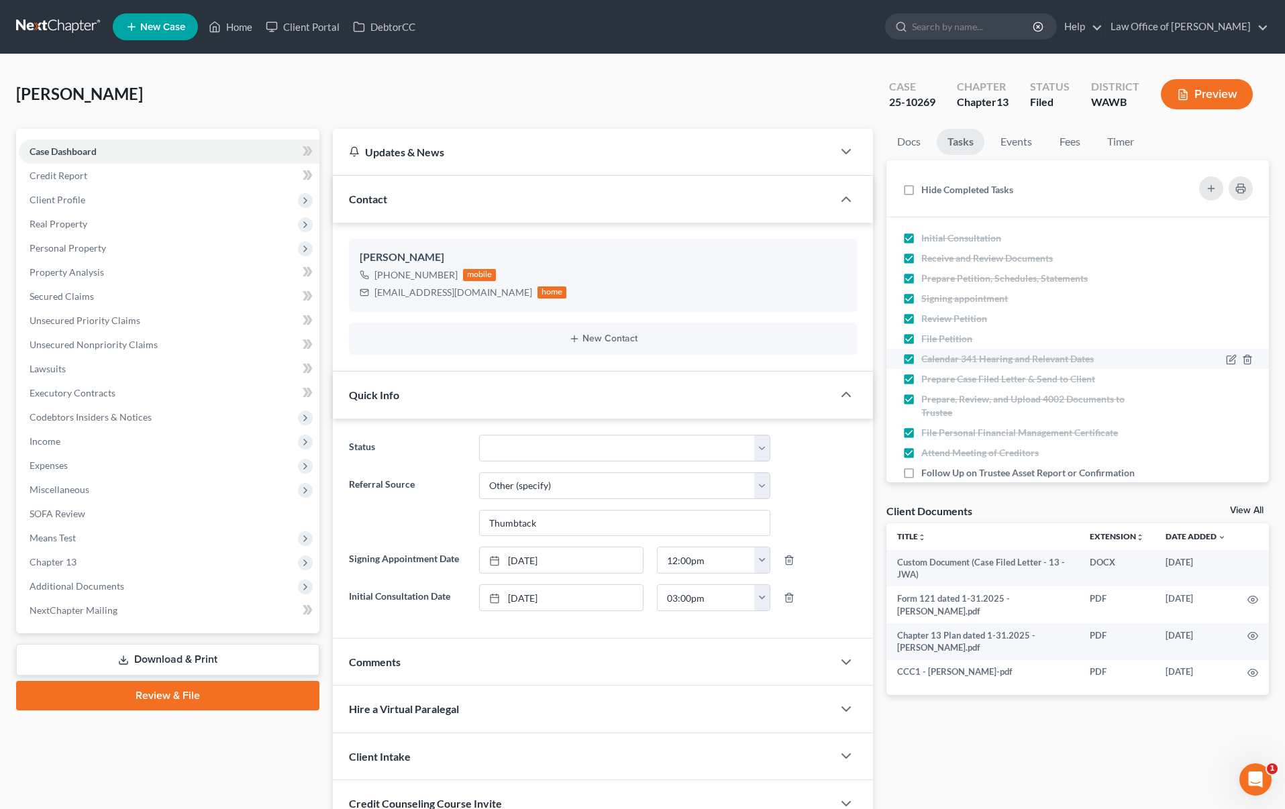
scroll to position [89, 0]
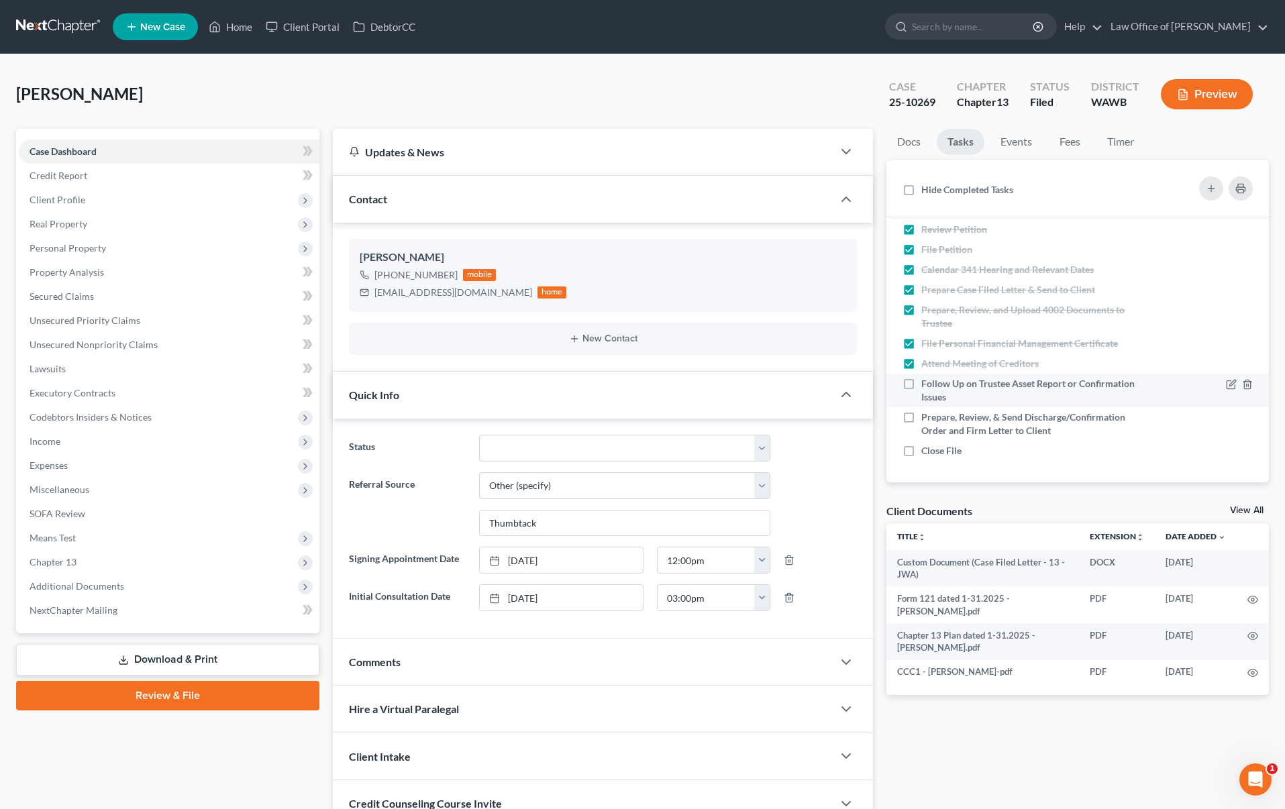
click at [921, 386] on label "Follow Up on Trustee Asset Report or Confirmation Issues" at bounding box center [1033, 390] width 224 height 27
click at [926, 386] on input "Follow Up on Trustee Asset Report or Confirmation Issues" at bounding box center [930, 381] width 9 height 9
checkbox input "true"
click at [921, 413] on label "Prepare, Review, & Send Discharge/Confirmation Order and Firm Letter to Client" at bounding box center [1033, 424] width 224 height 27
click at [926, 413] on input "Prepare, Review, & Send Discharge/Confirmation Order and Firm Letter to Client" at bounding box center [930, 415] width 9 height 9
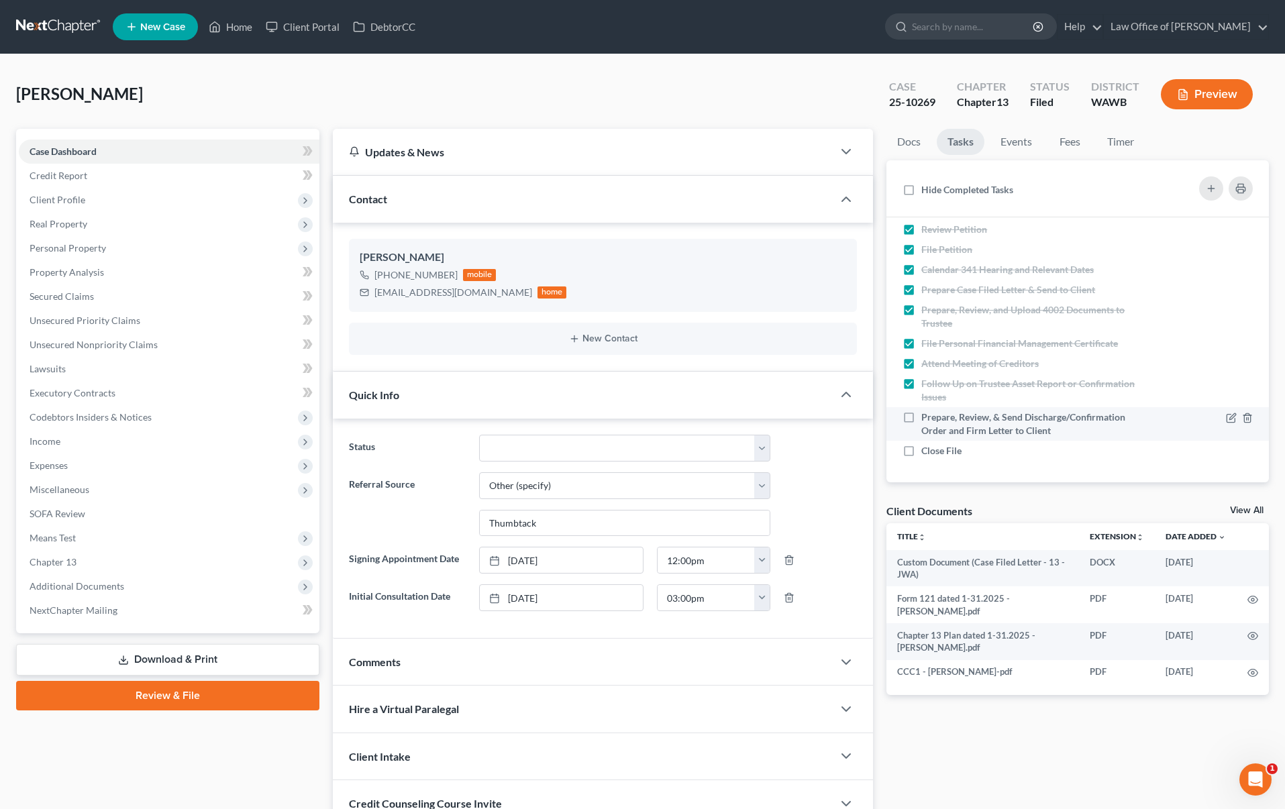
checkbox input "true"
click at [921, 449] on label "Close File" at bounding box center [946, 450] width 51 height 13
click at [926, 449] on input "Close File" at bounding box center [930, 448] width 9 height 9
checkbox input "true"
click at [600, 453] on select "Completed Discharged Dismissed Filed In Progress Lead Lost Lead Plan Confirmed …" at bounding box center [624, 448] width 291 height 27
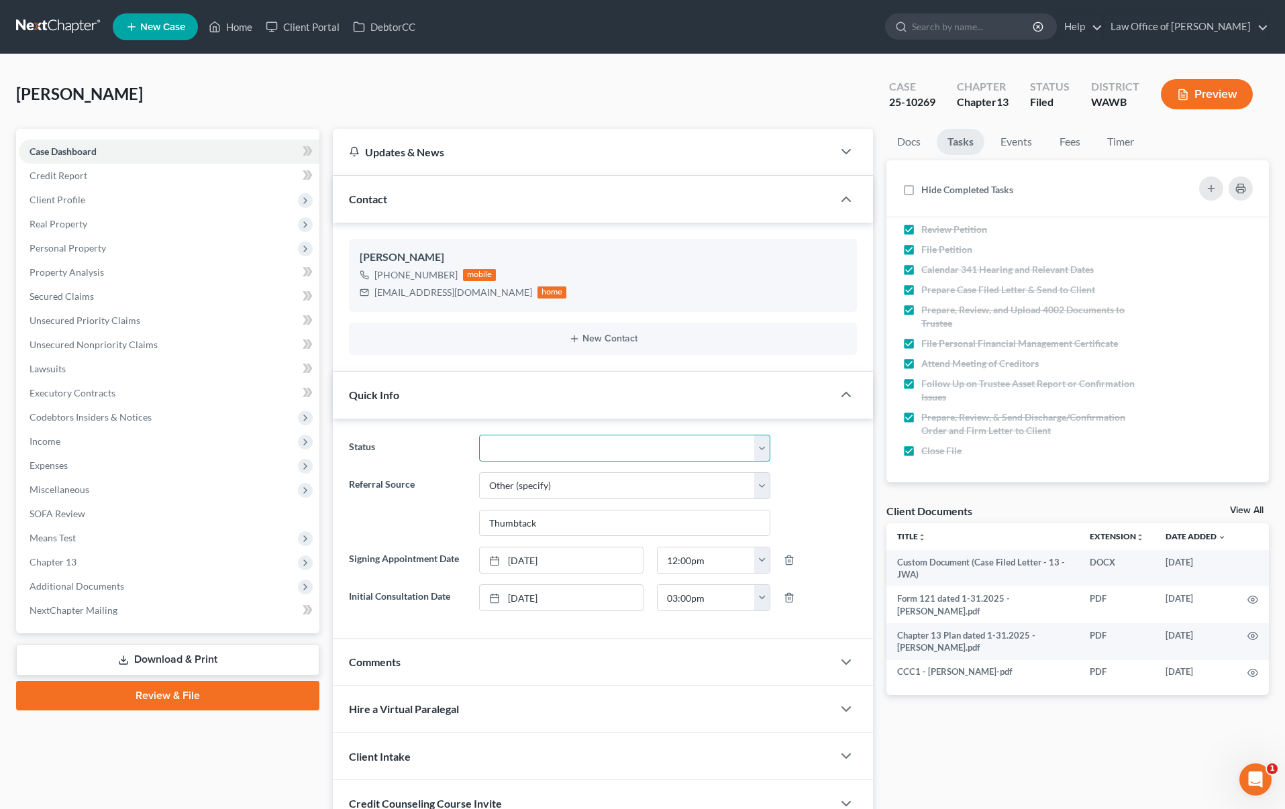
select select "7"
click at [479, 435] on select "Completed Discharged Dismissed Filed In Progress Lead Lost Lead Plan Confirmed …" at bounding box center [624, 448] width 291 height 27
click at [1008, 144] on link "Events" at bounding box center [1016, 142] width 53 height 26
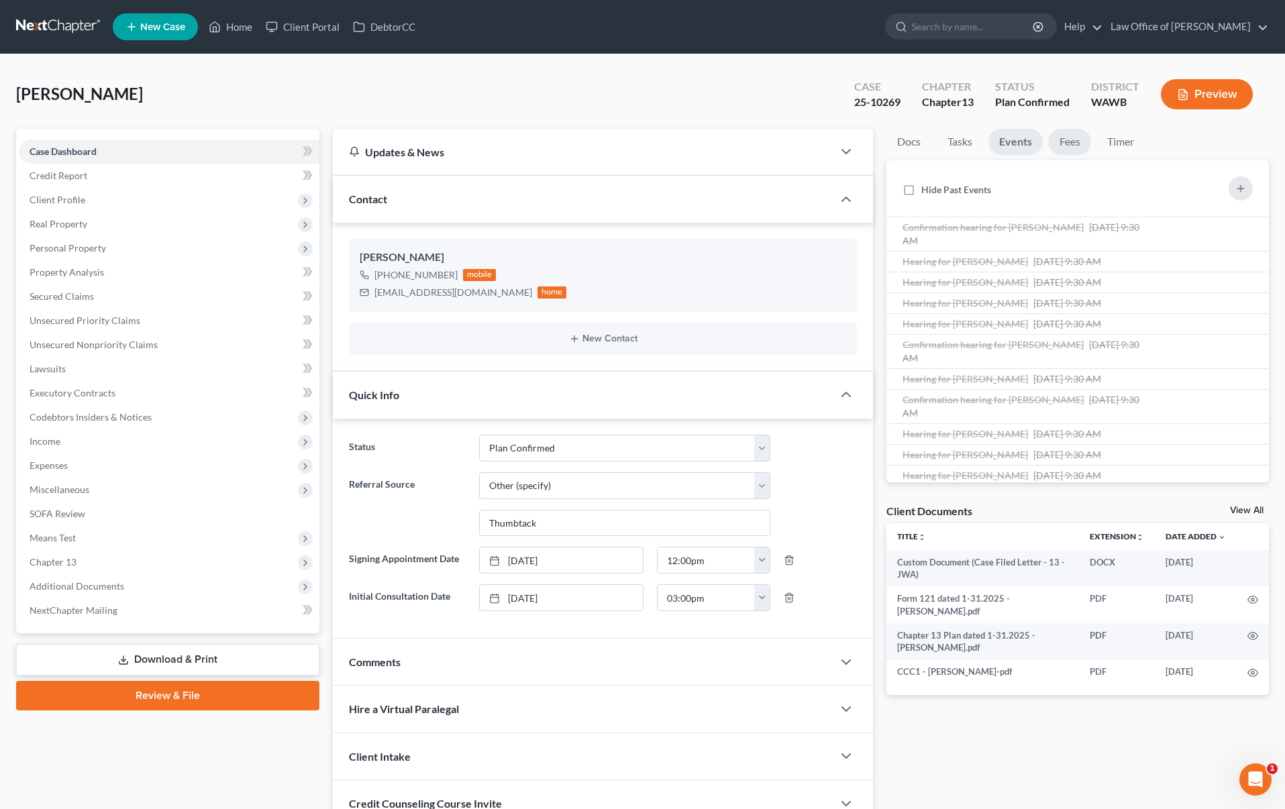
click at [1060, 147] on link "Fees" at bounding box center [1069, 142] width 43 height 26
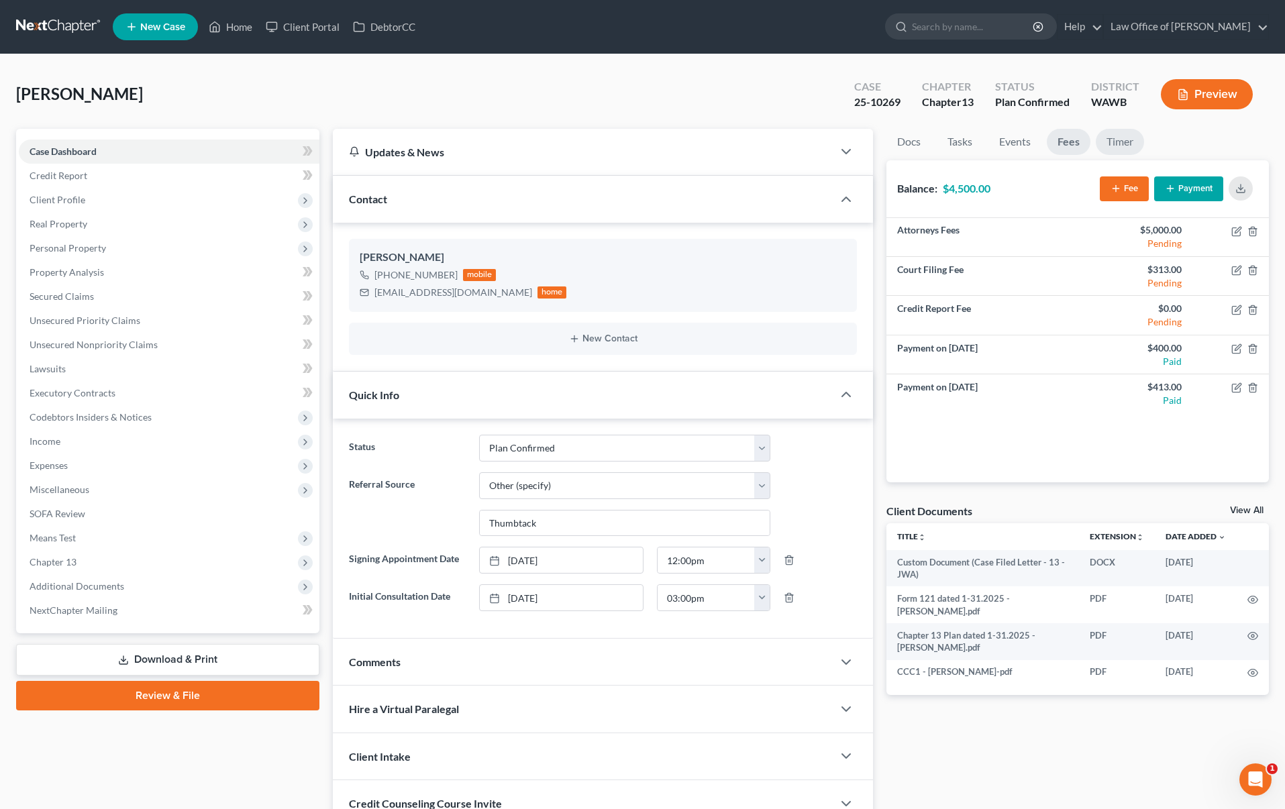
click at [1127, 138] on link "Timer" at bounding box center [1120, 142] width 48 height 26
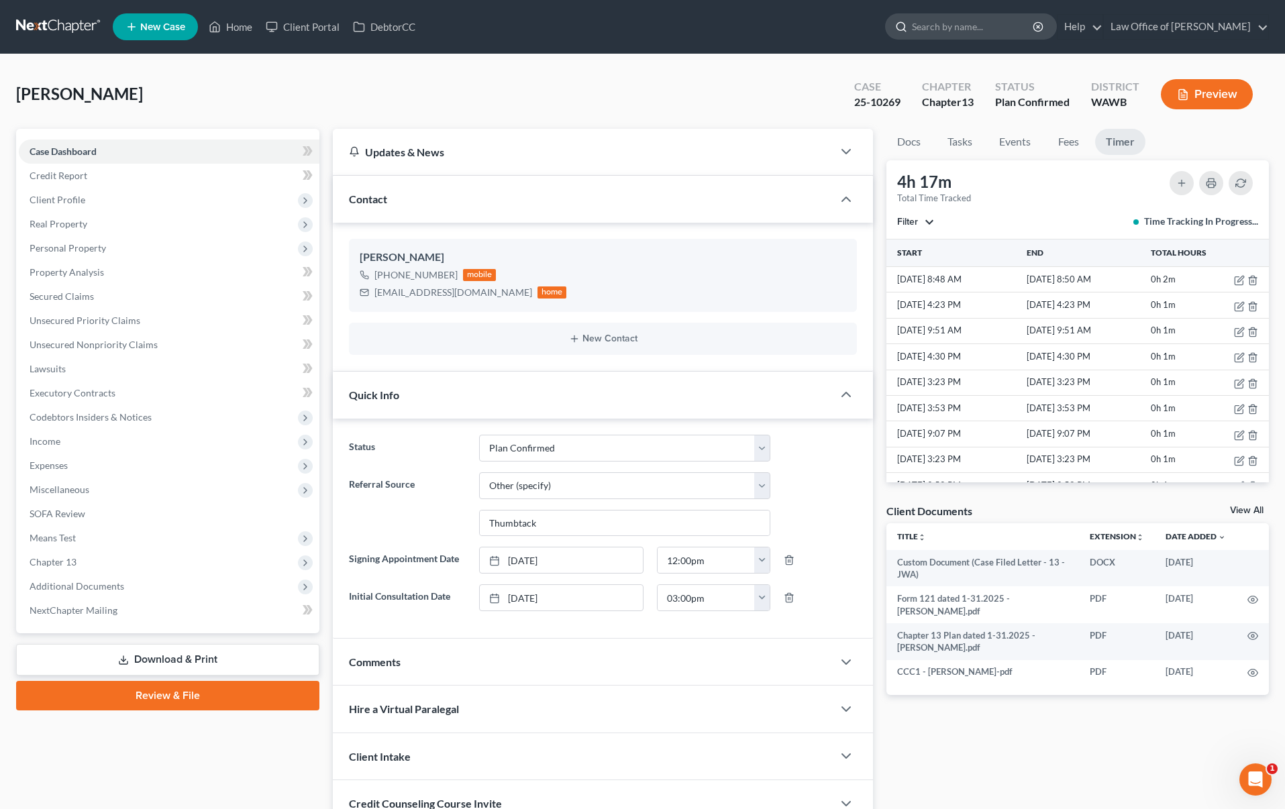
click at [977, 30] on input "search" at bounding box center [973, 26] width 123 height 25
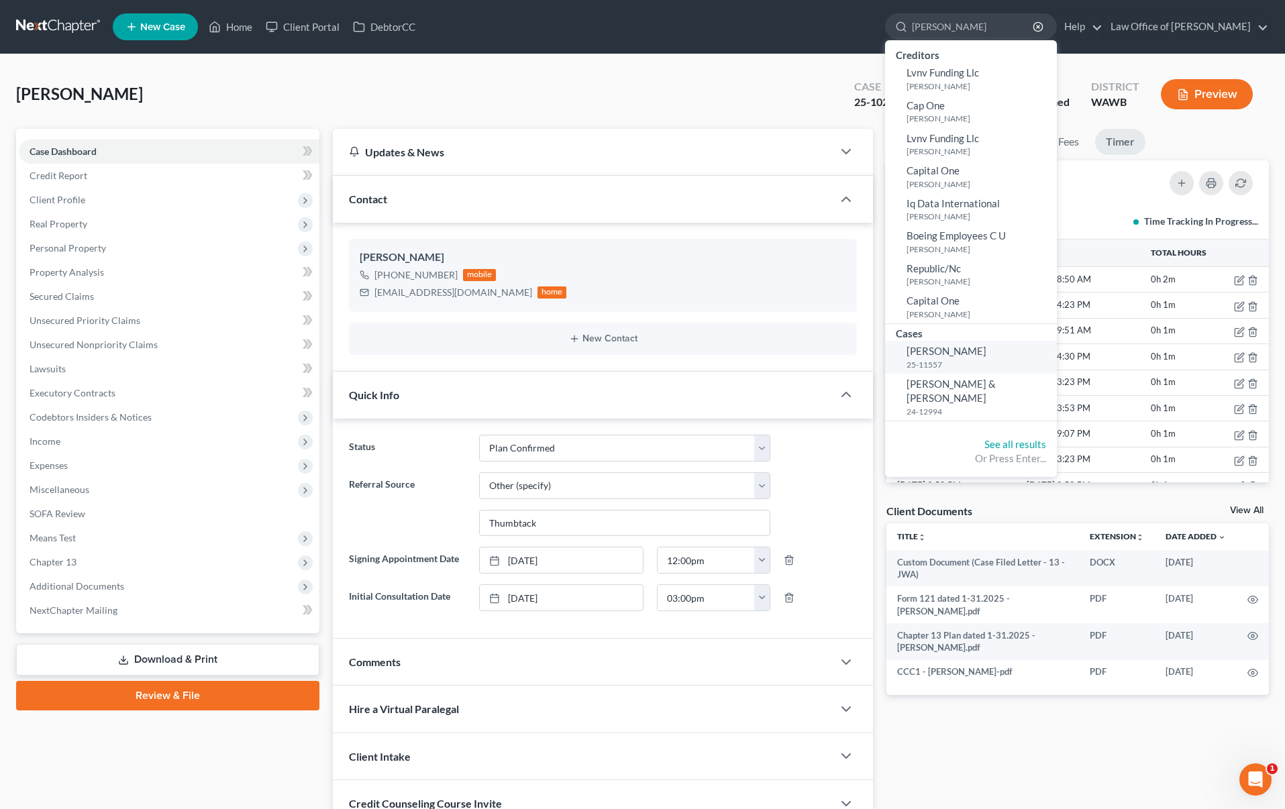
type input "rudd"
click at [979, 356] on span "Rudd, Victor" at bounding box center [946, 351] width 80 height 12
select select "6"
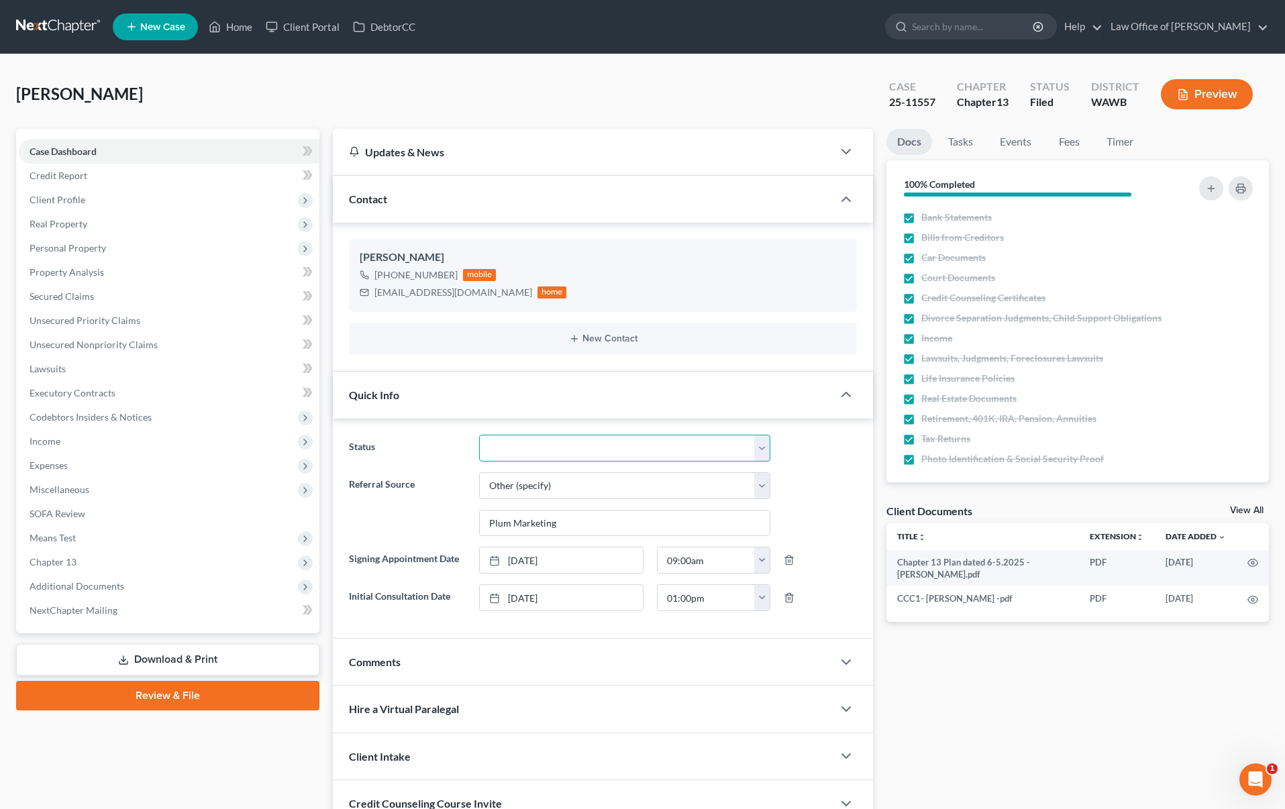
click at [564, 453] on select "Completed Discharged Dismissed Filed In Progress Lead Lost Lead Plan Confirmed …" at bounding box center [624, 448] width 291 height 27
select select "7"
click at [479, 435] on select "Completed Discharged Dismissed Filed In Progress Lead Lost Lead Plan Confirmed …" at bounding box center [624, 448] width 291 height 27
click at [966, 148] on link "Tasks" at bounding box center [960, 142] width 46 height 26
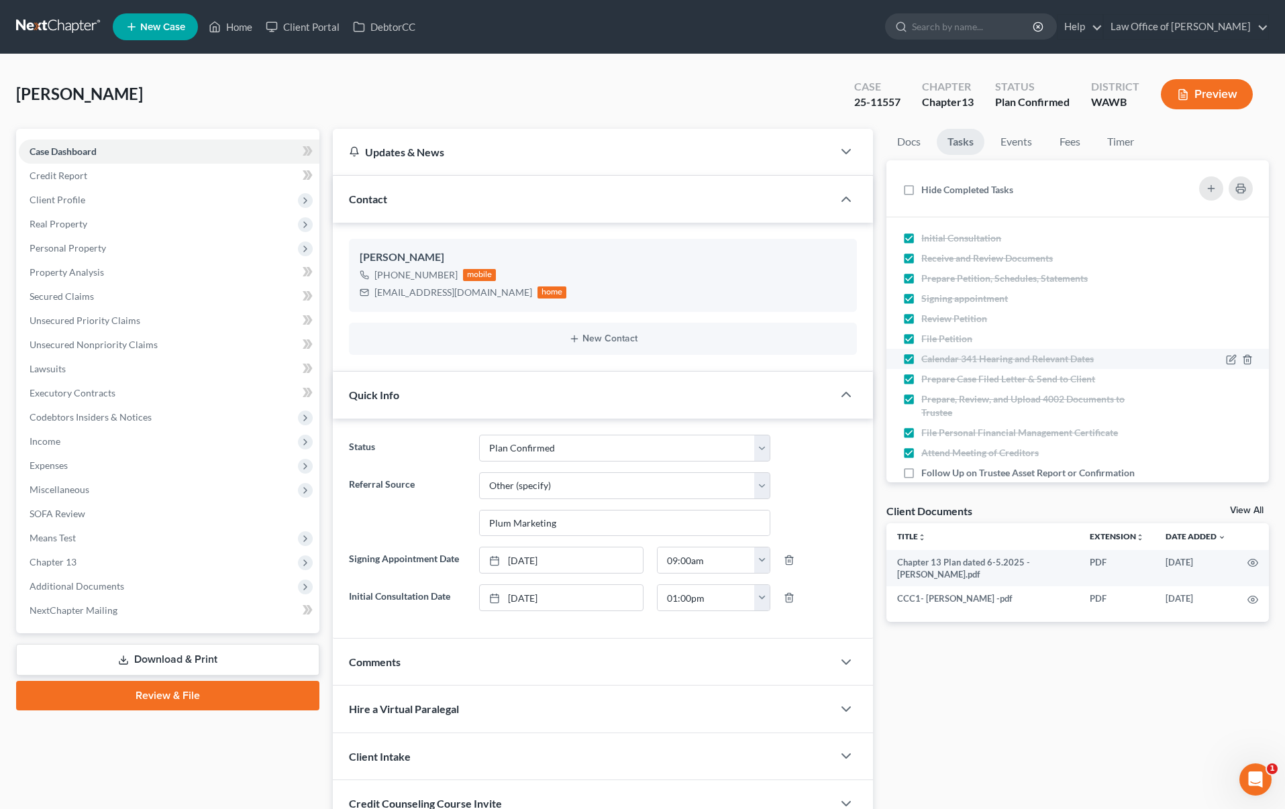
scroll to position [89, 0]
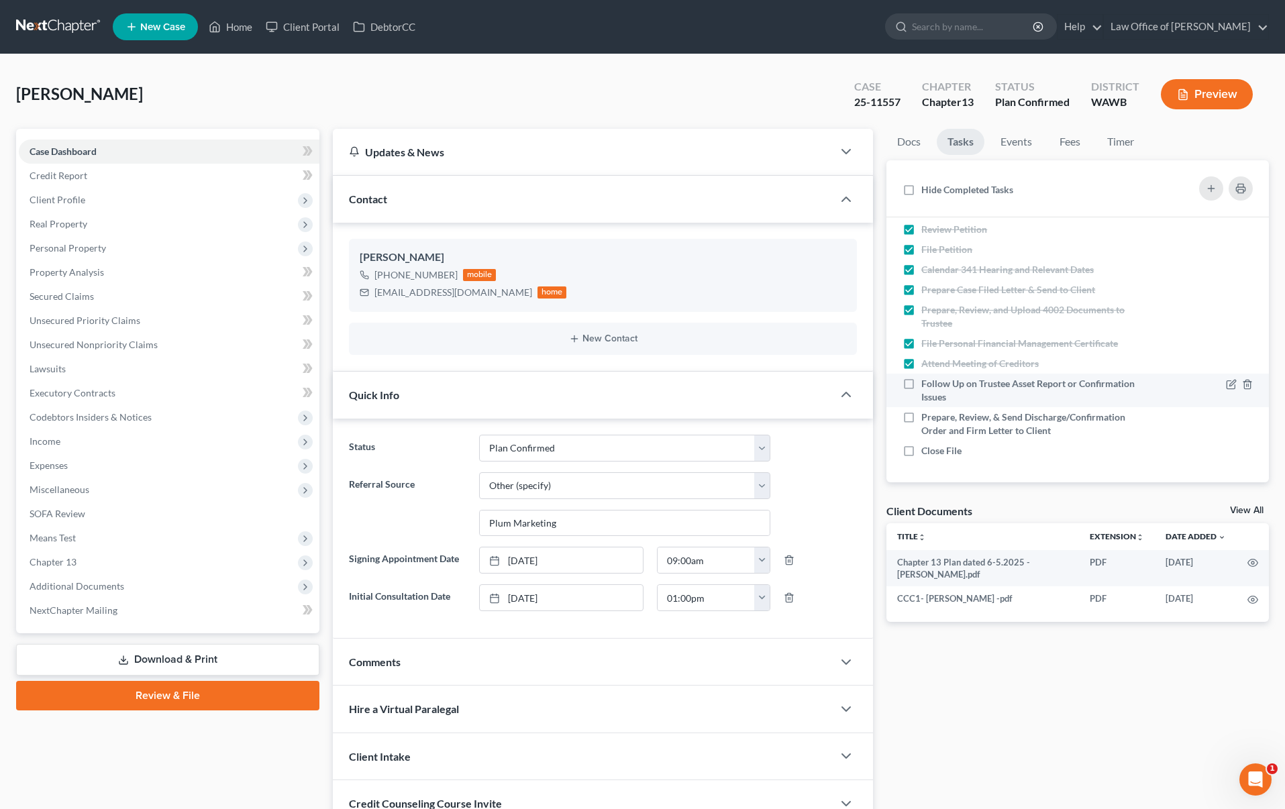
click at [921, 384] on label "Follow Up on Trustee Asset Report or Confirmation Issues" at bounding box center [1033, 390] width 224 height 27
click at [926, 384] on input "Follow Up on Trustee Asset Report or Confirmation Issues" at bounding box center [930, 381] width 9 height 9
checkbox input "true"
click at [921, 411] on label "Prepare, Review, & Send Discharge/Confirmation Order and Firm Letter to Client" at bounding box center [1033, 424] width 224 height 27
click at [926, 411] on input "Prepare, Review, & Send Discharge/Confirmation Order and Firm Letter to Client" at bounding box center [930, 415] width 9 height 9
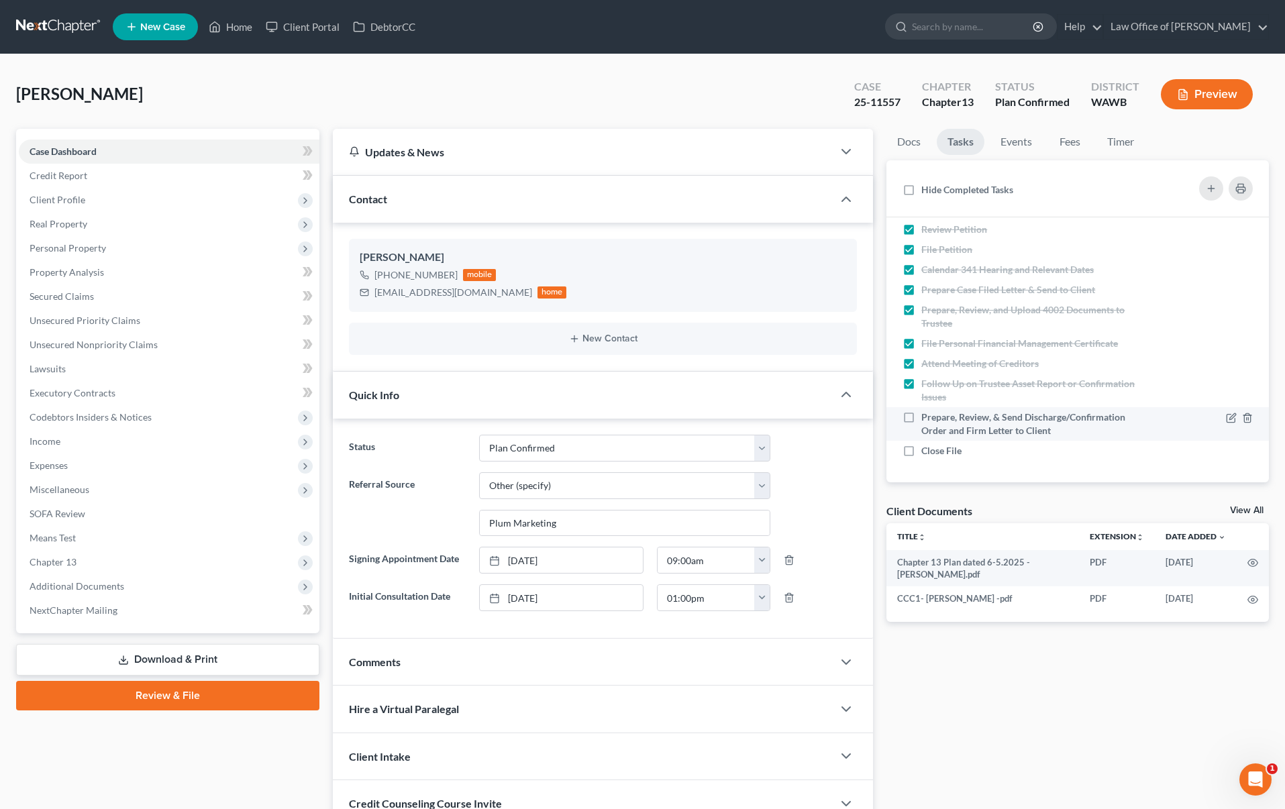
checkbox input "true"
click at [921, 448] on label "Close File" at bounding box center [946, 450] width 51 height 13
click at [926, 448] on input "Close File" at bounding box center [930, 448] width 9 height 9
checkbox input "true"
click at [1018, 148] on link "Events" at bounding box center [1016, 142] width 53 height 26
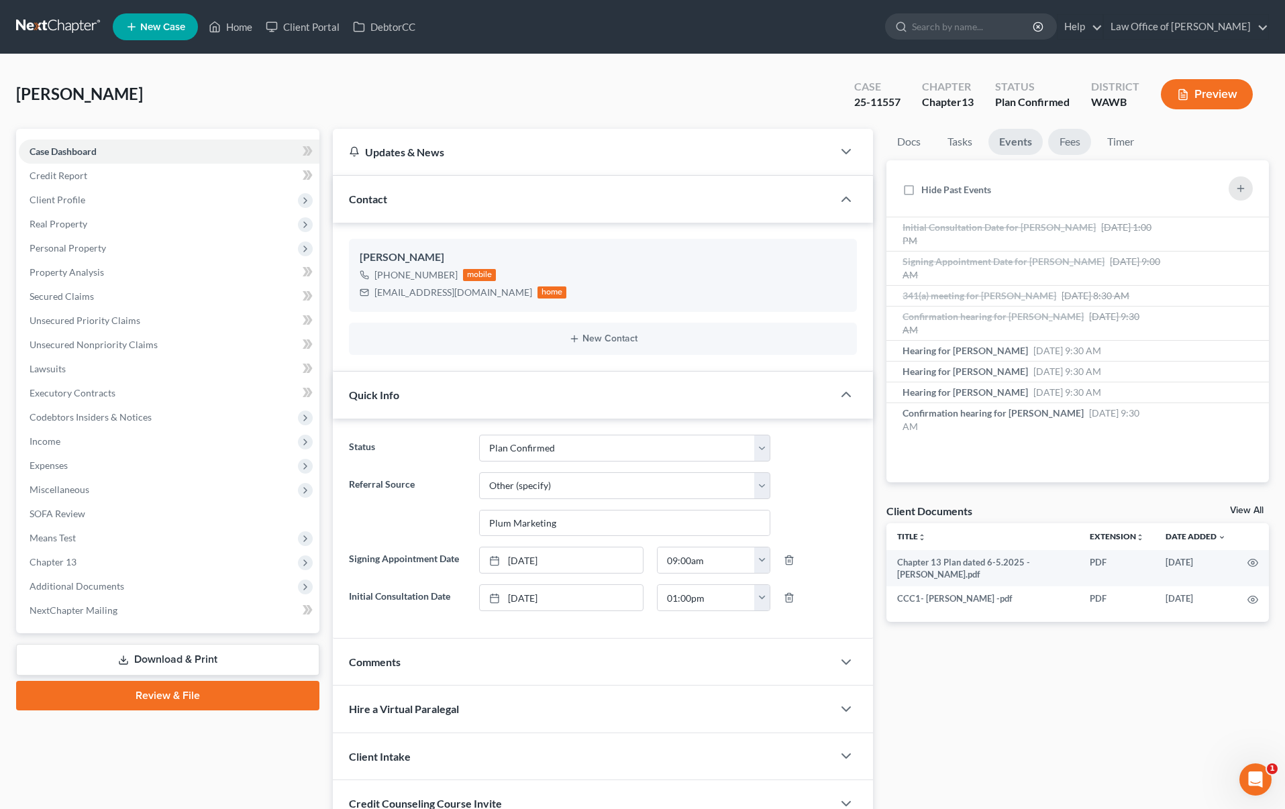
click at [1069, 145] on link "Fees" at bounding box center [1069, 142] width 43 height 26
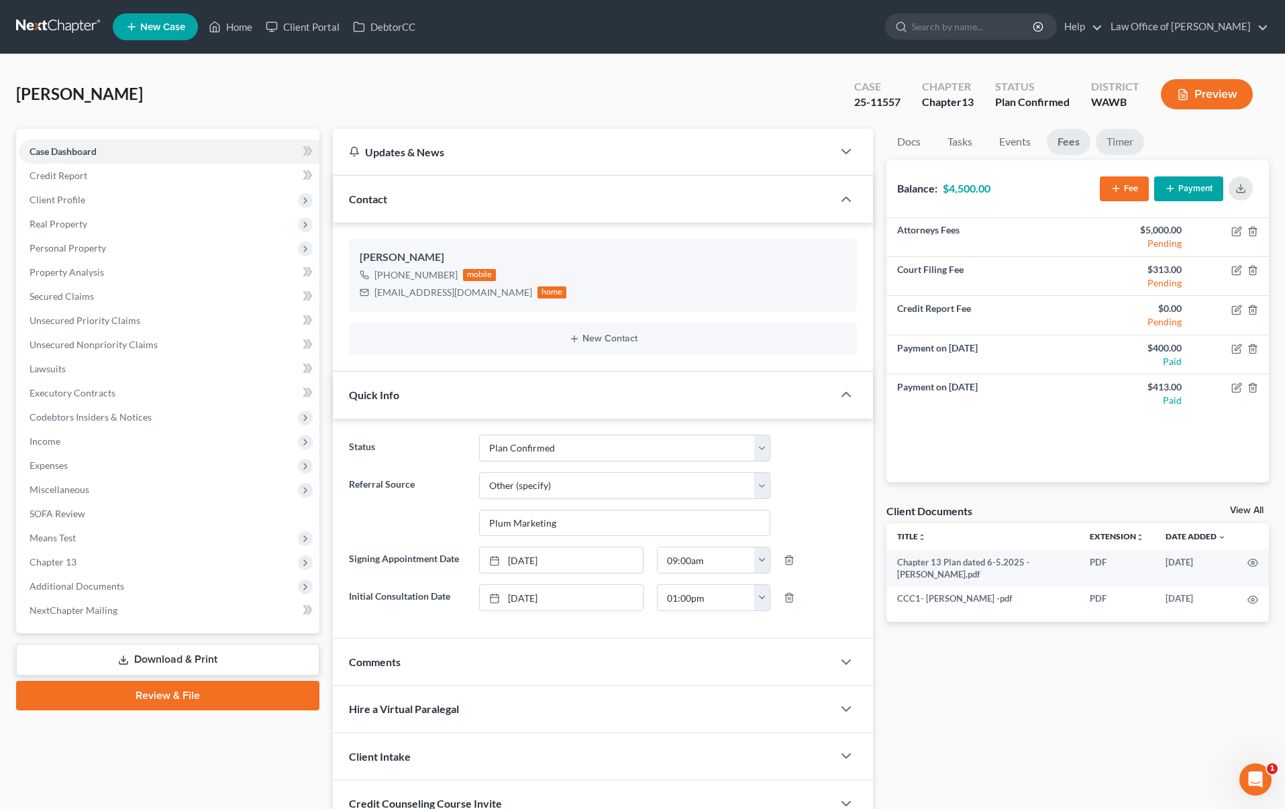
click at [1122, 143] on link "Timer" at bounding box center [1120, 142] width 48 height 26
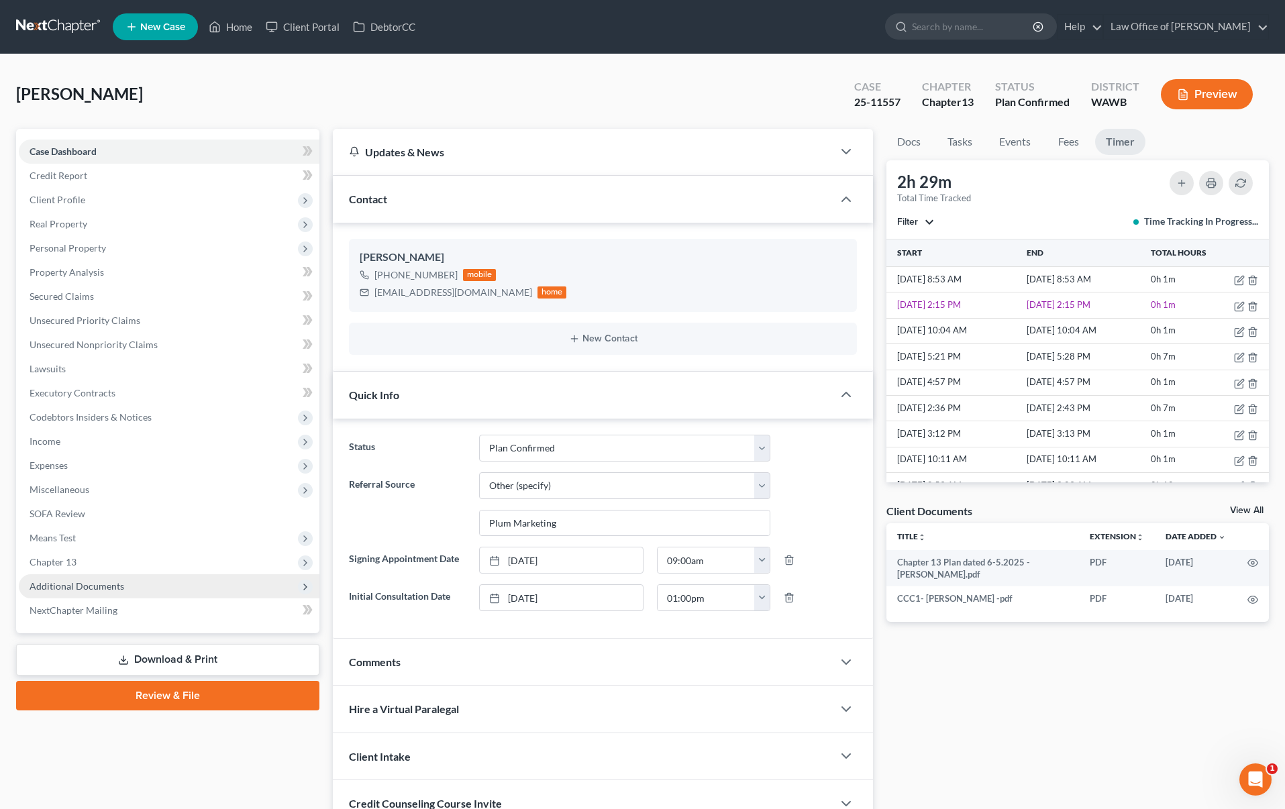
click at [146, 582] on span "Additional Documents" at bounding box center [169, 586] width 301 height 24
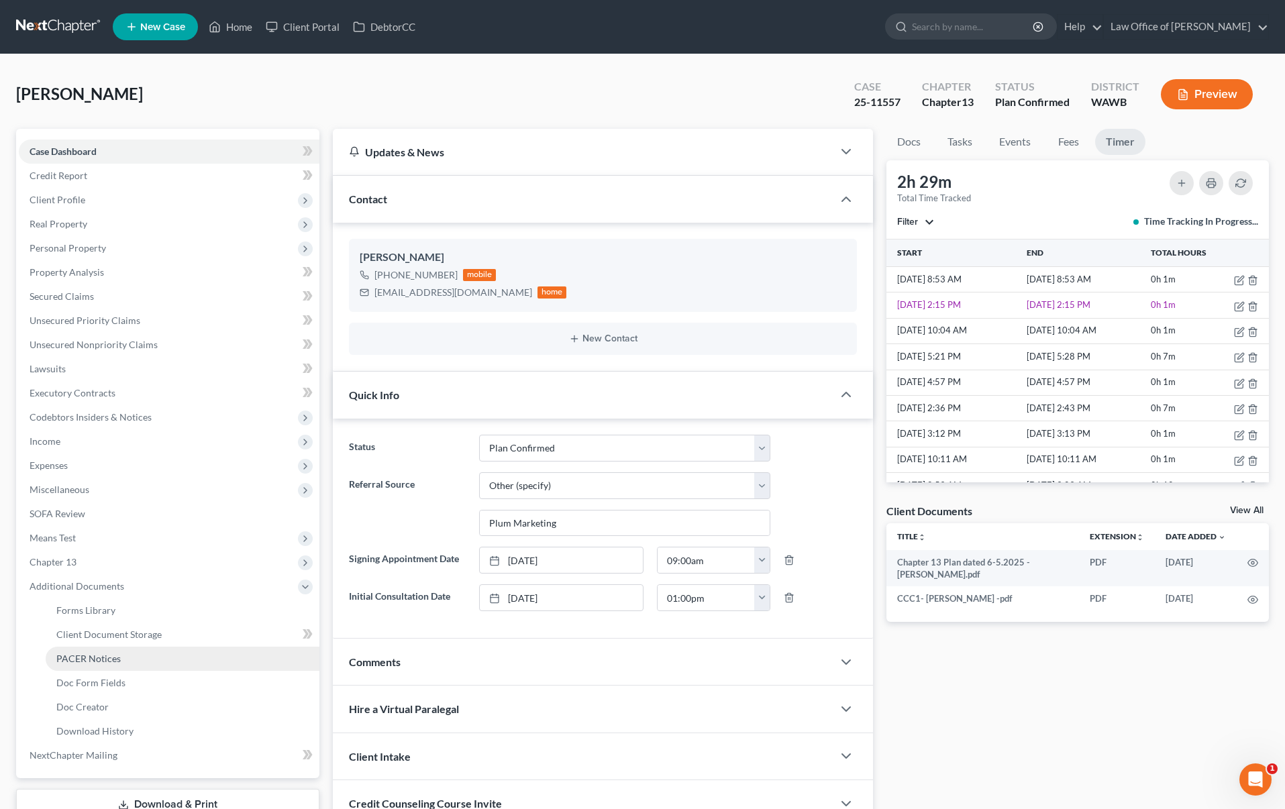
click at [125, 657] on link "PACER Notices" at bounding box center [183, 659] width 274 height 24
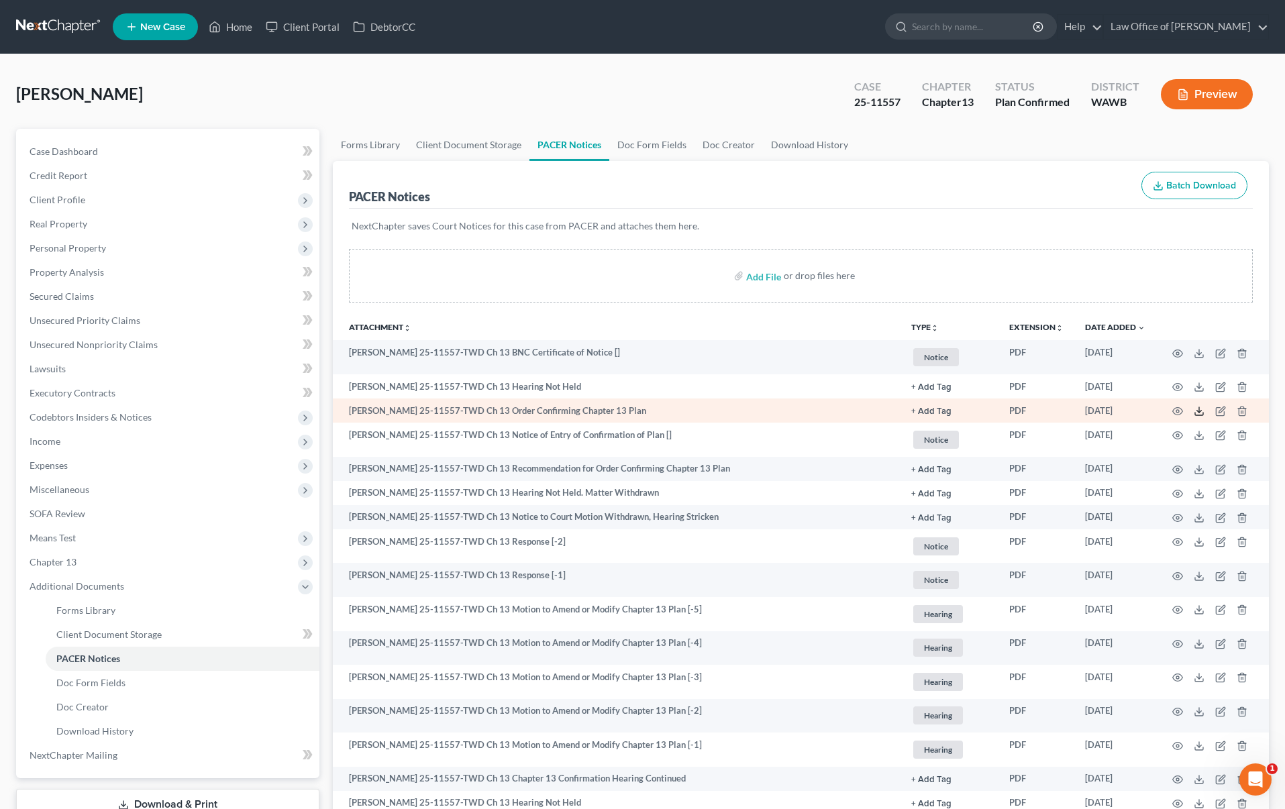
click at [1199, 412] on line at bounding box center [1199, 409] width 0 height 5
click at [1199, 411] on line at bounding box center [1199, 409] width 0 height 5
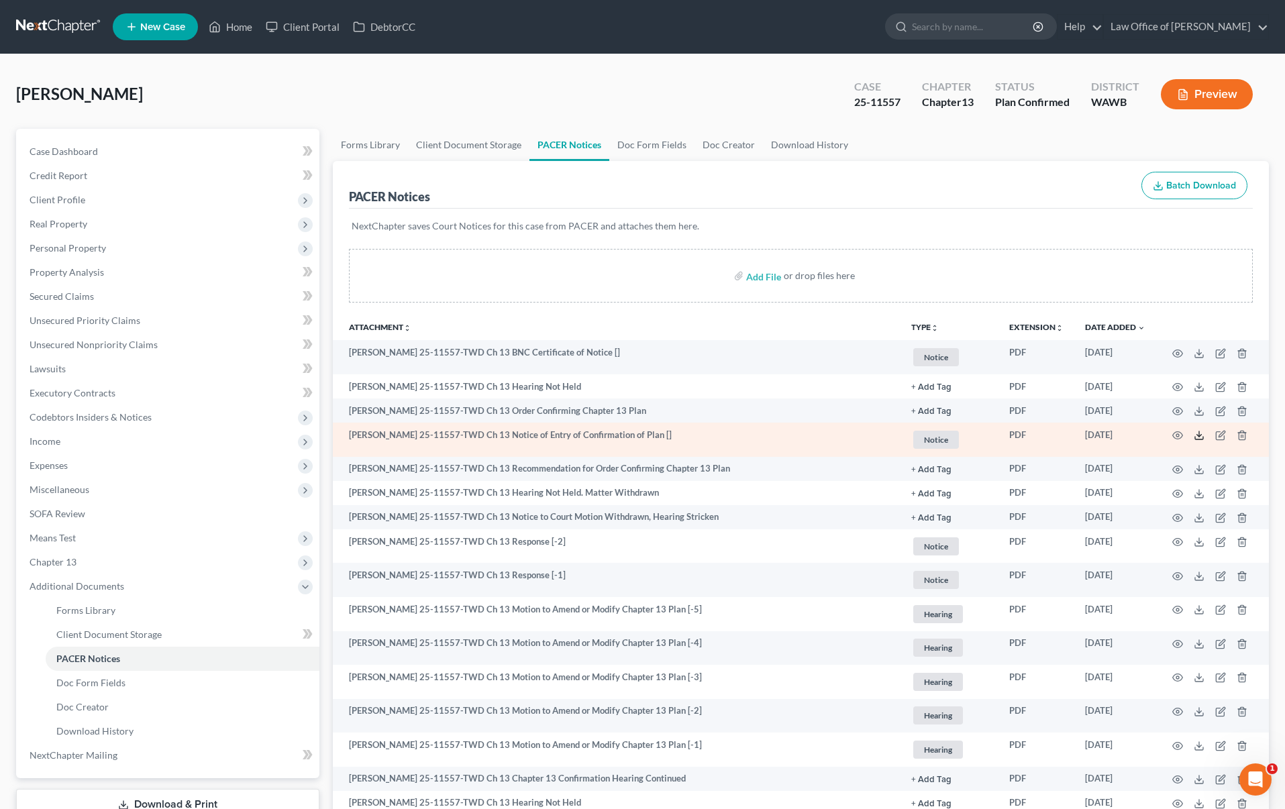
click at [1200, 438] on icon at bounding box center [1198, 435] width 11 height 11
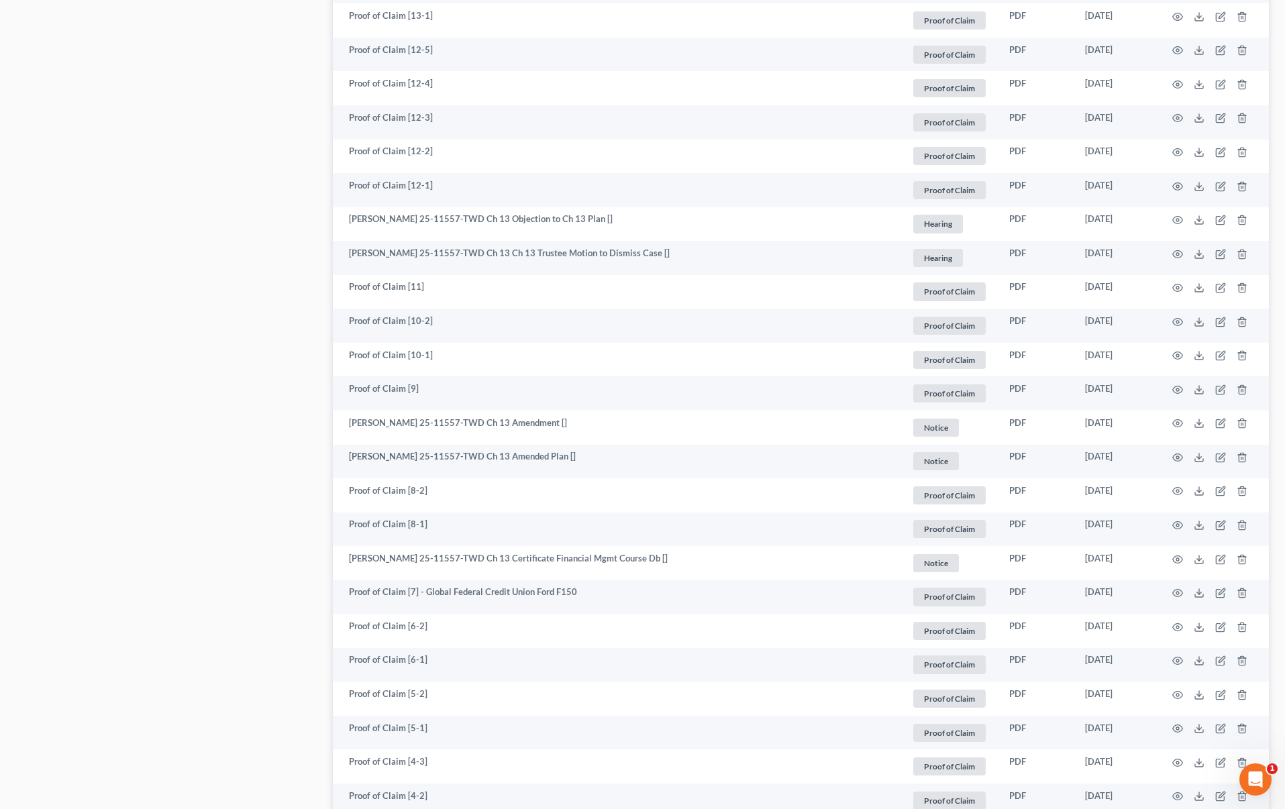
scroll to position [1175, 0]
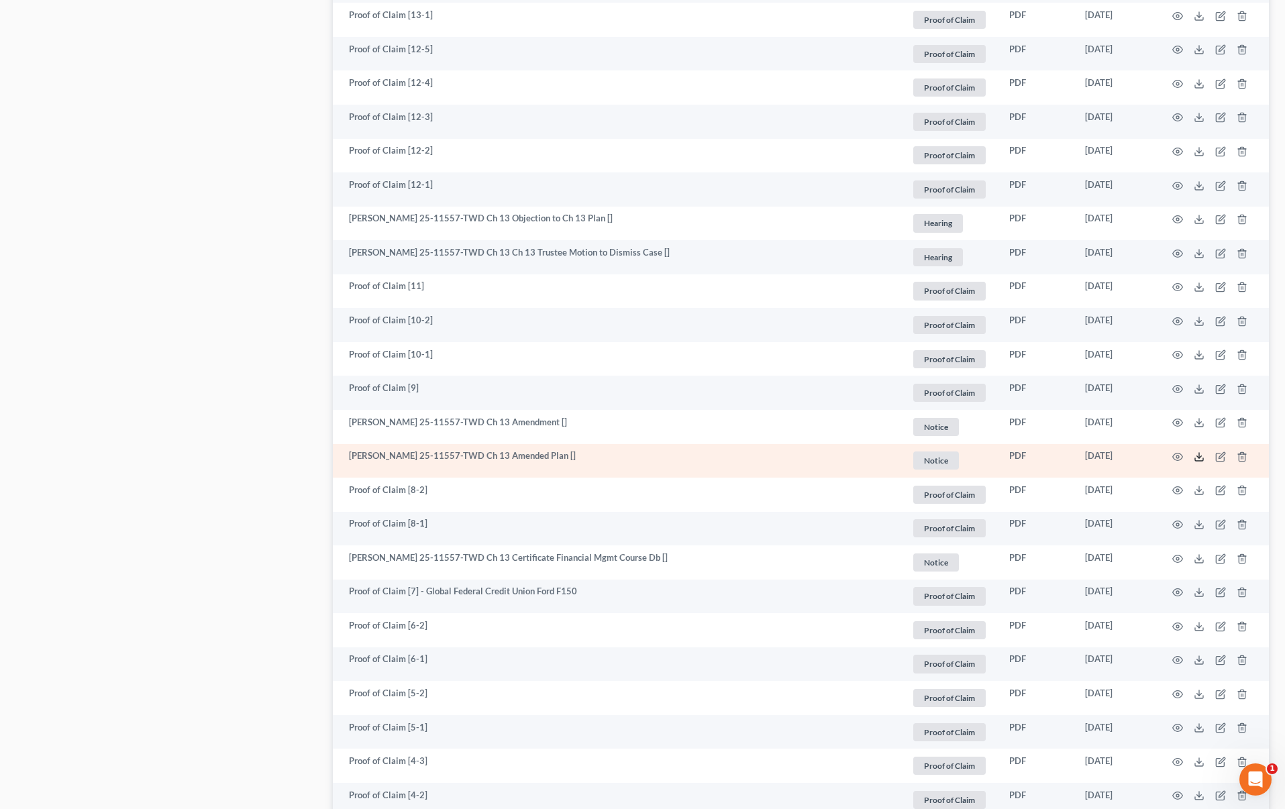
click at [1196, 459] on icon at bounding box center [1198, 457] width 11 height 11
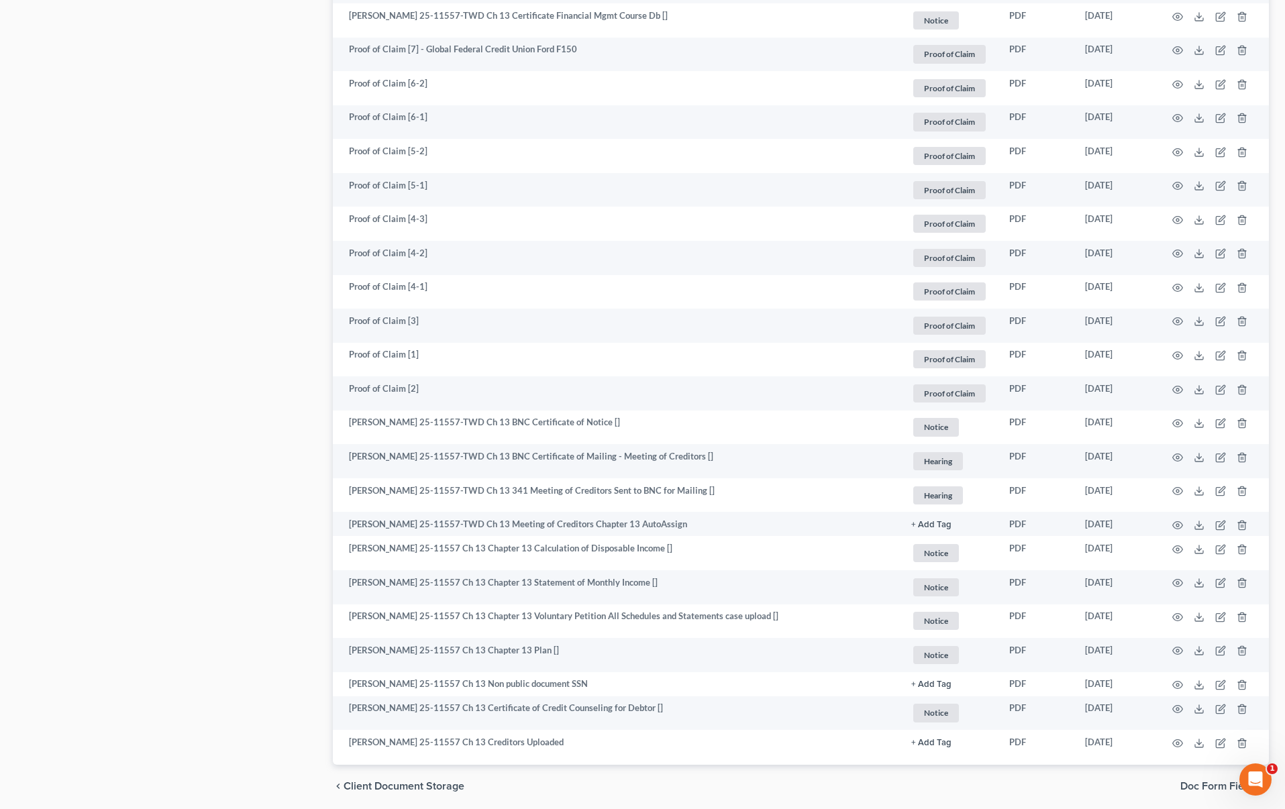
scroll to position [1767, 0]
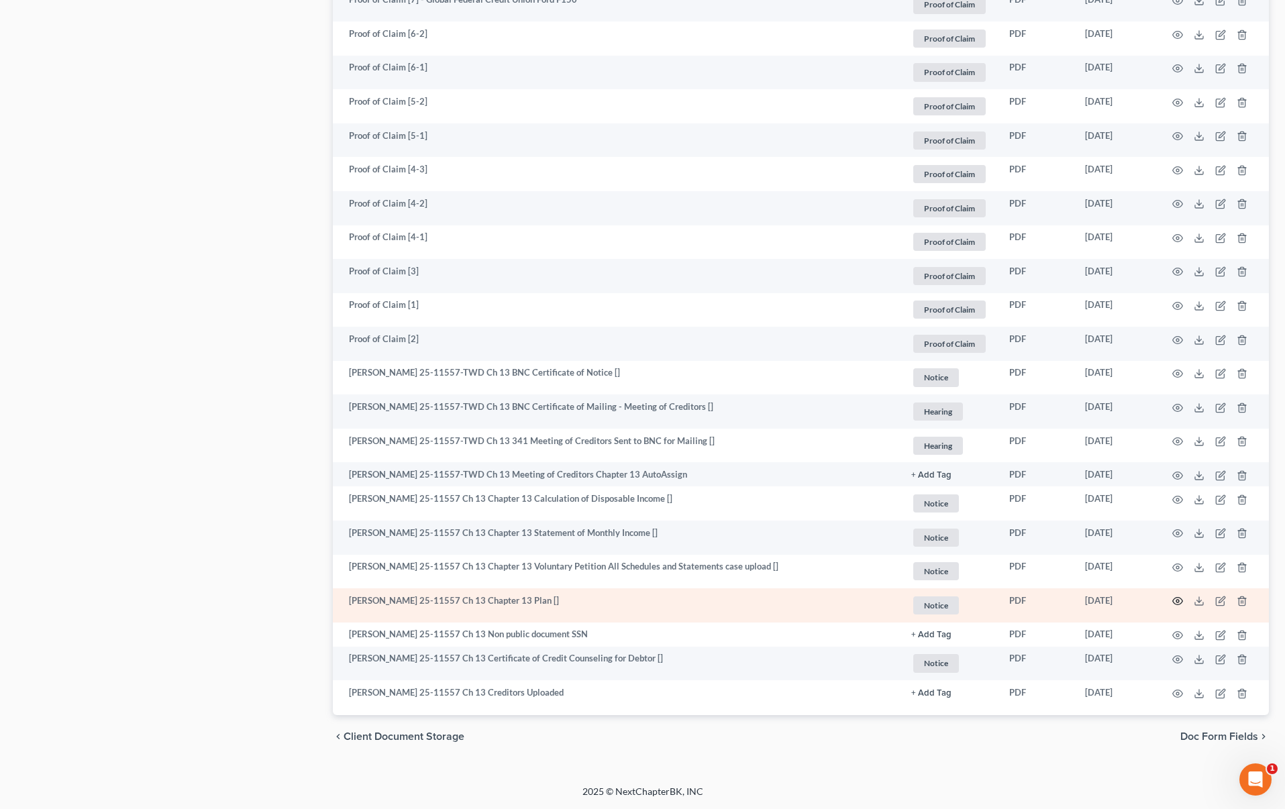
click at [1179, 601] on icon "button" at bounding box center [1177, 601] width 11 height 11
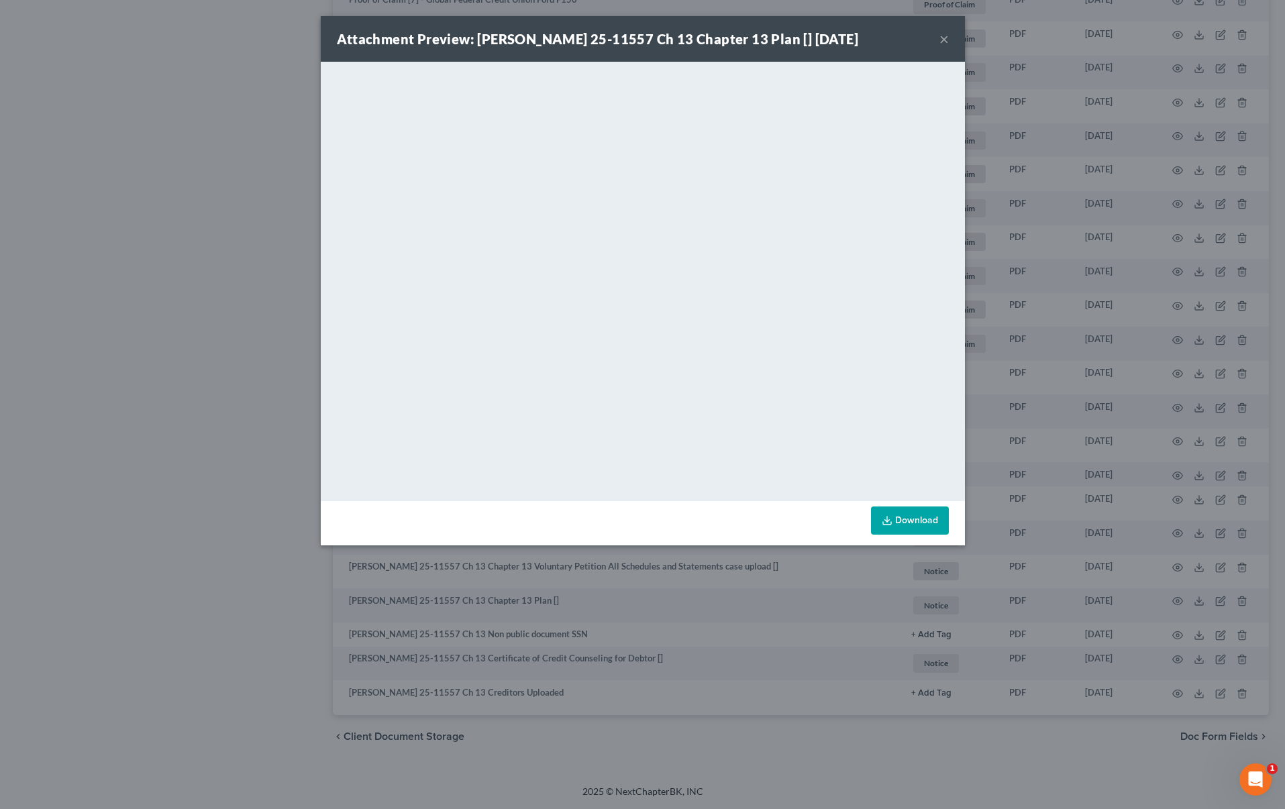
click at [744, 563] on div "Attachment Preview: Victor Dennis Rudd 25-11557 Ch 13 Chapter 13 Plan [] 06/05/…" at bounding box center [642, 404] width 1285 height 809
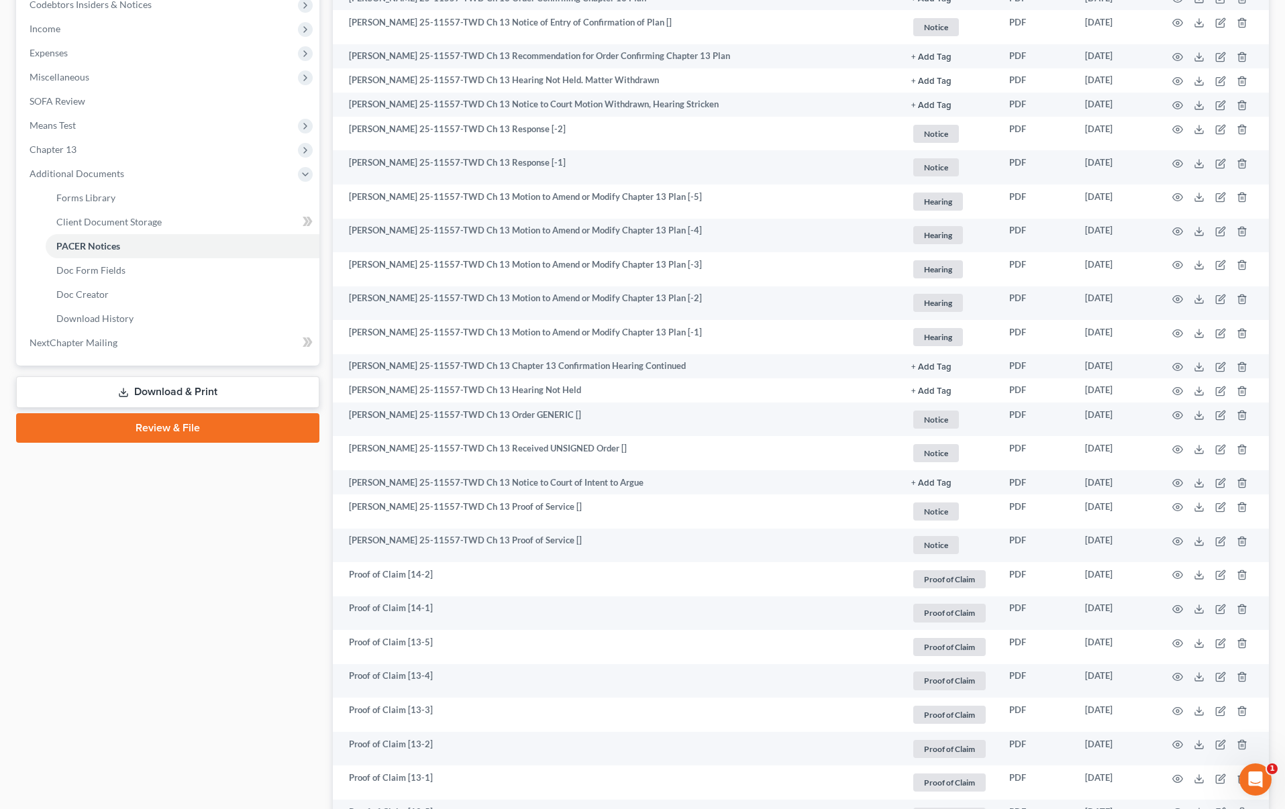
scroll to position [0, 0]
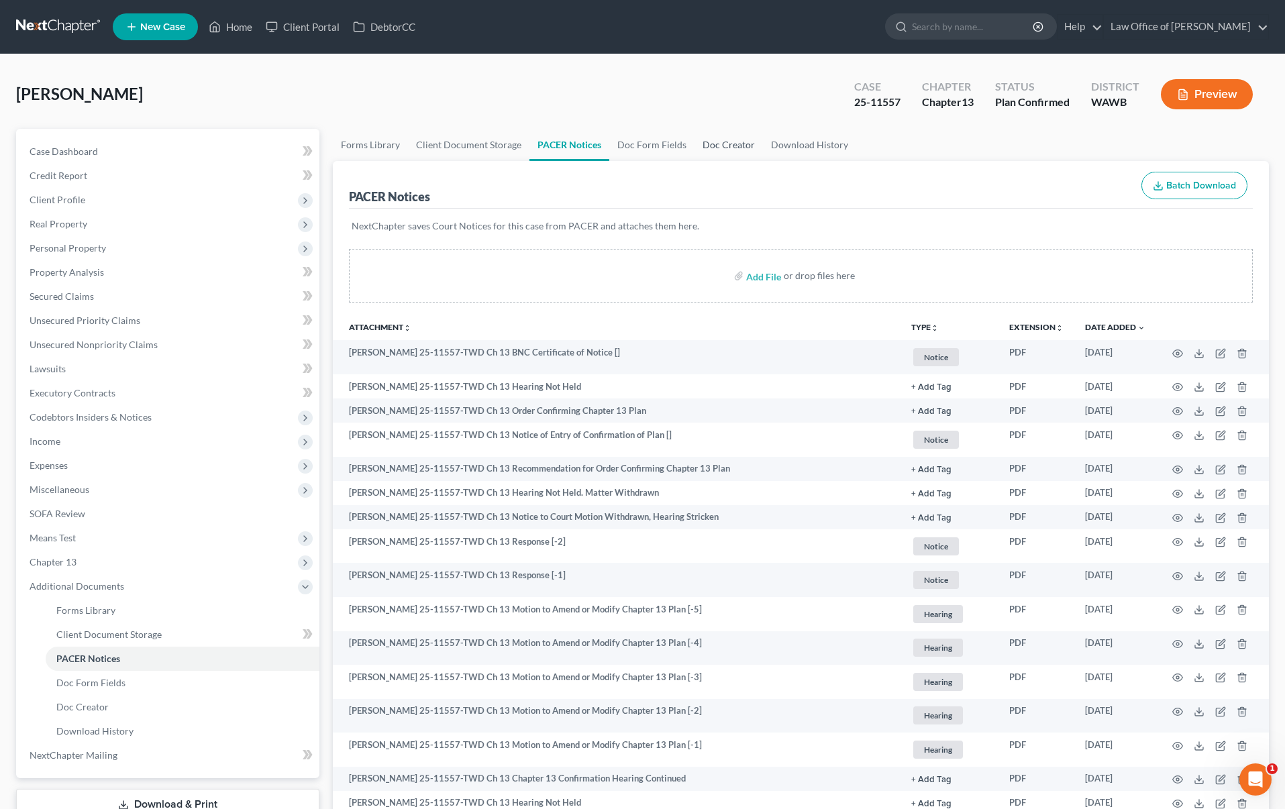
click at [735, 141] on link "Doc Creator" at bounding box center [728, 145] width 68 height 32
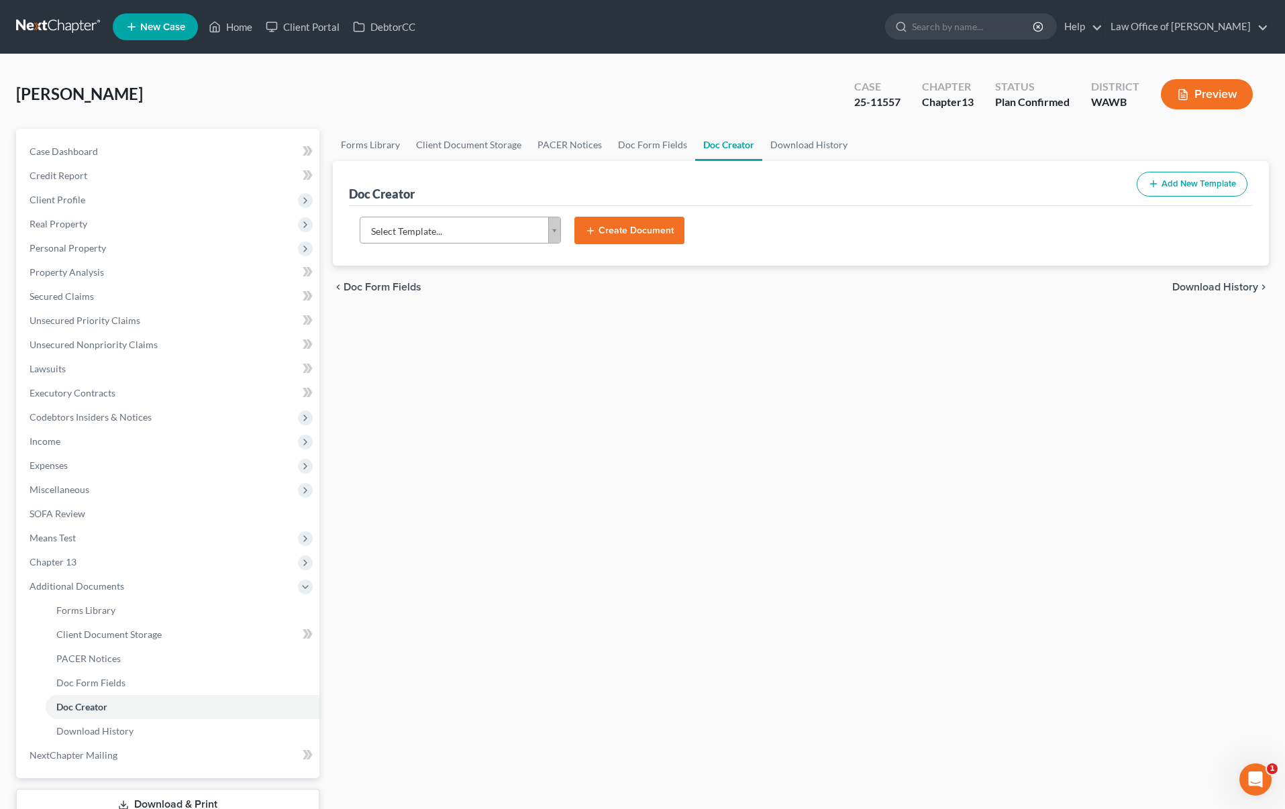
click at [495, 233] on body "Home New Case Client Portal DebtorCC Law Office of Lisa S. Tse lisa@lisatselaw.…" at bounding box center [642, 453] width 1285 height 906
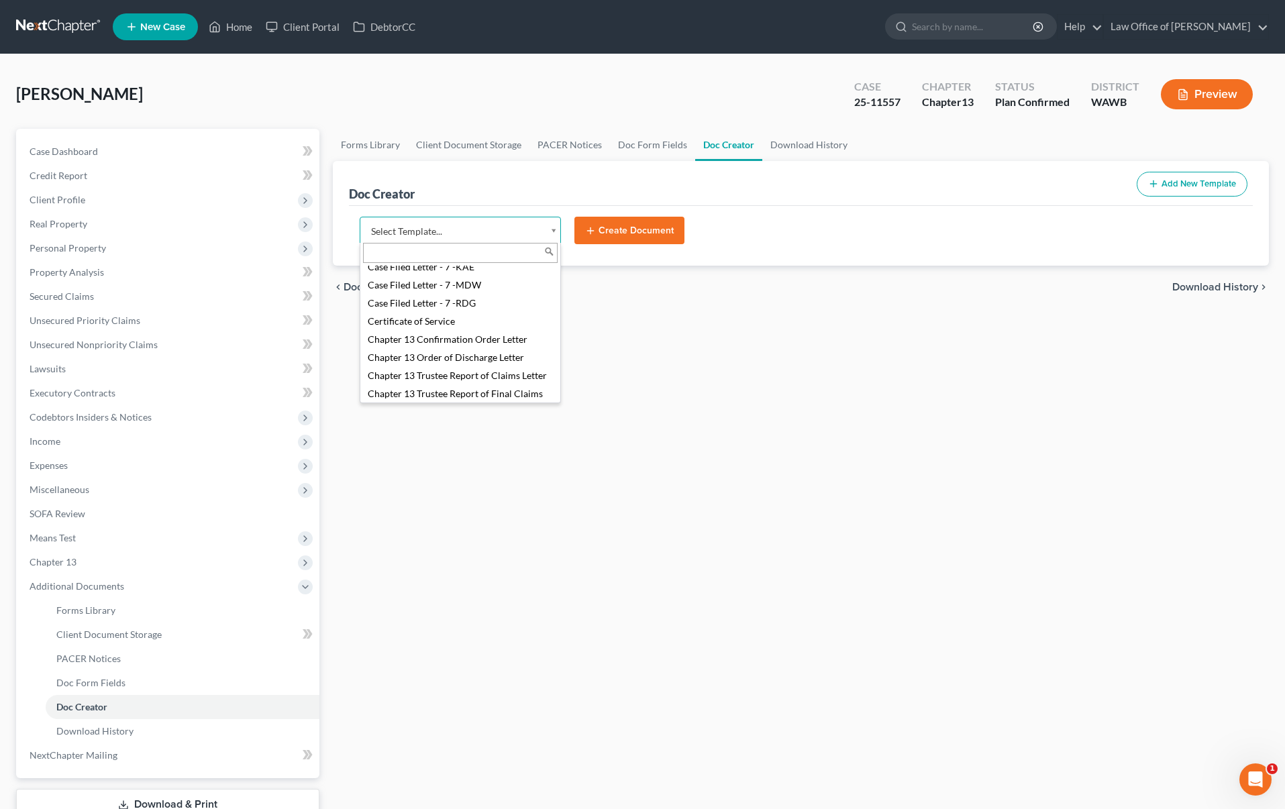
scroll to position [252, 0]
select select "104375"
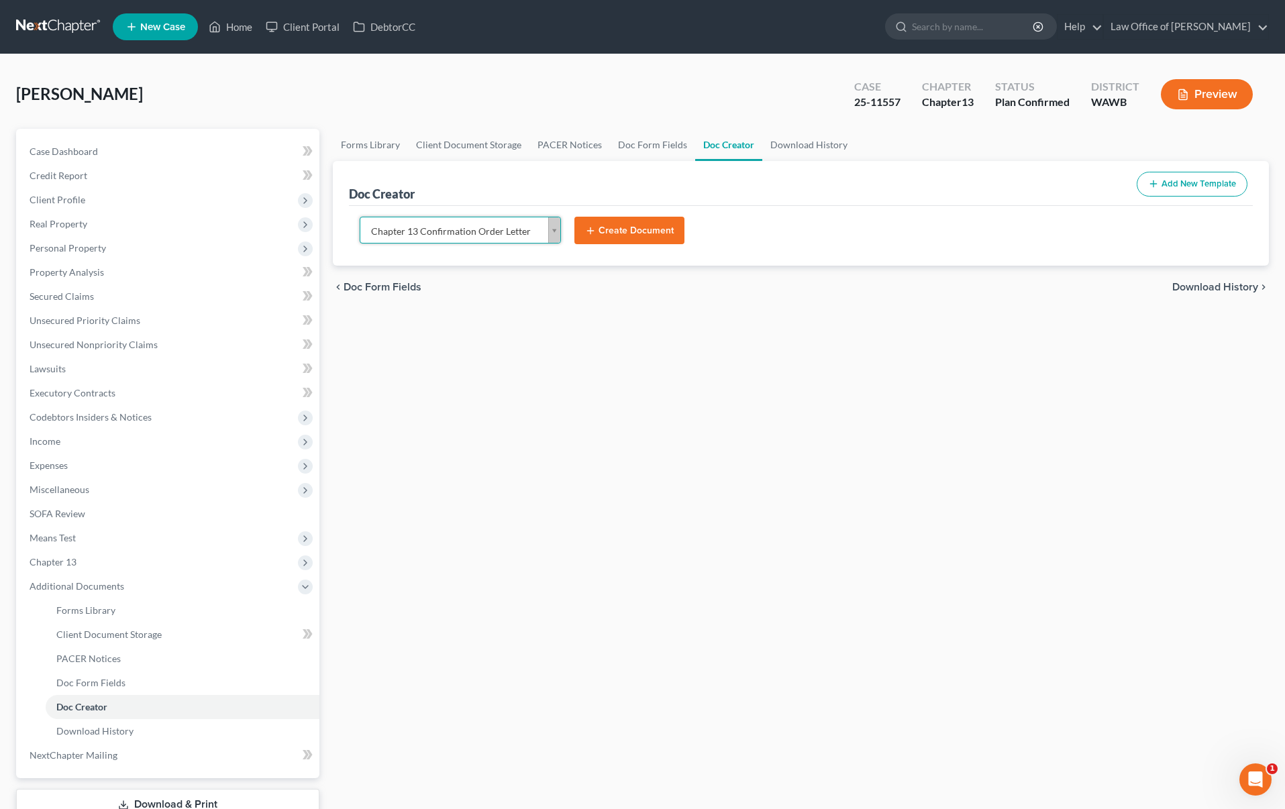
click at [615, 237] on button "Create Document" at bounding box center [629, 231] width 110 height 28
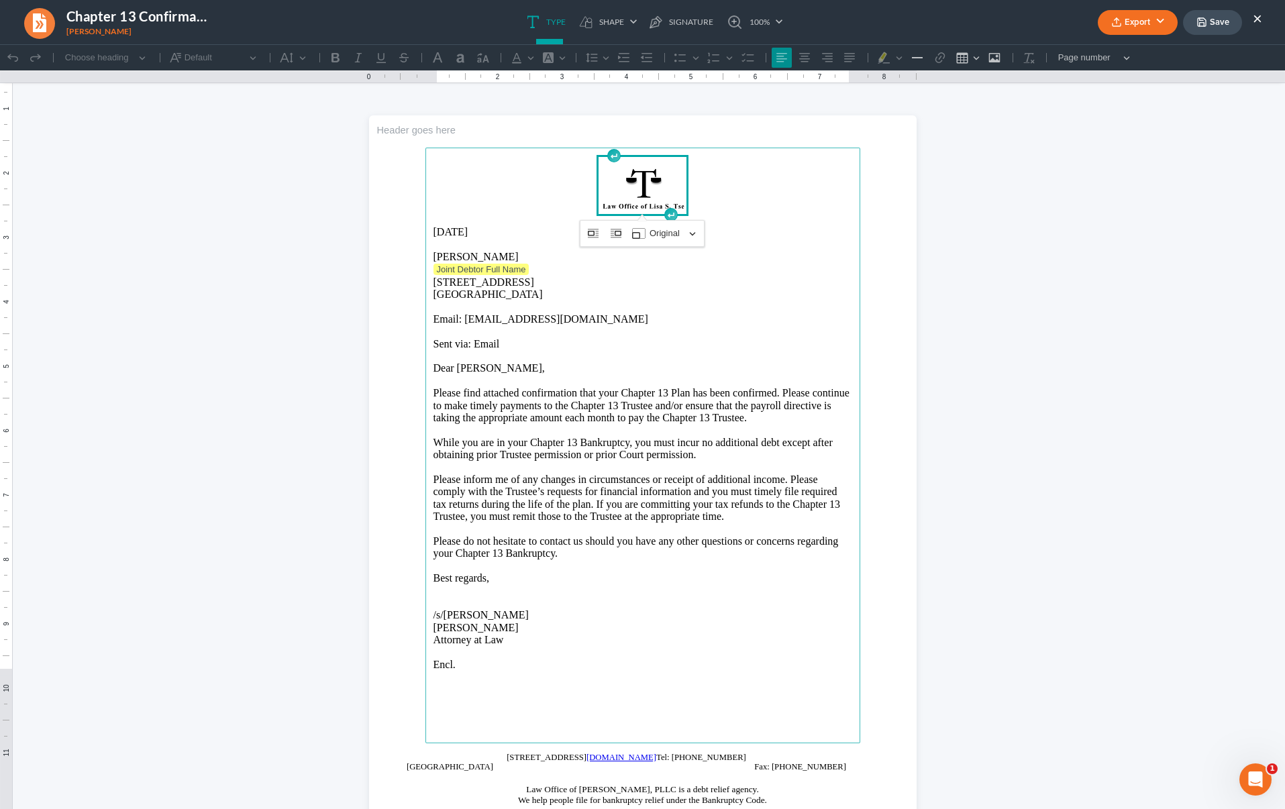
scroll to position [0, 0]
click at [529, 272] on p "Joint Debtor Full Name" at bounding box center [642, 269] width 419 height 13
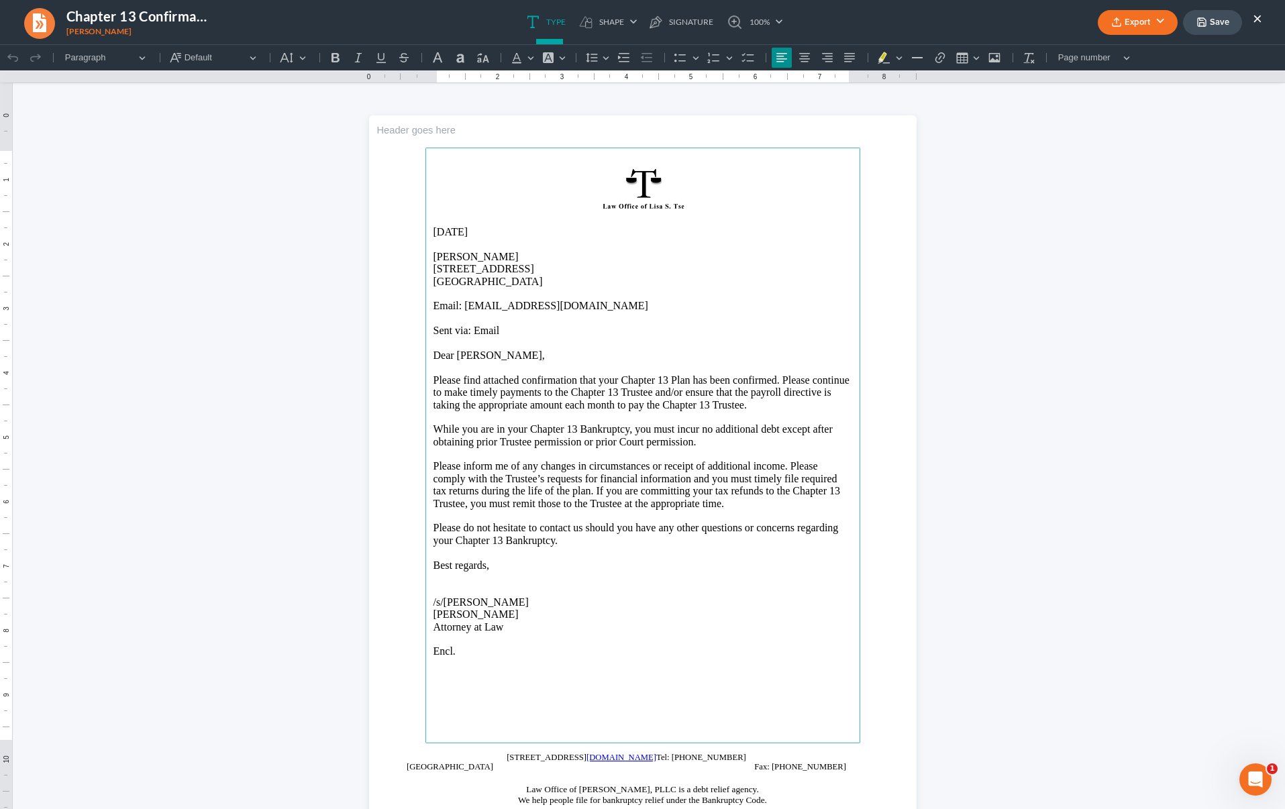
click at [1139, 23] on button "Export" at bounding box center [1138, 22] width 80 height 25
click at [1113, 54] on link "PDF" at bounding box center [1136, 53] width 104 height 23
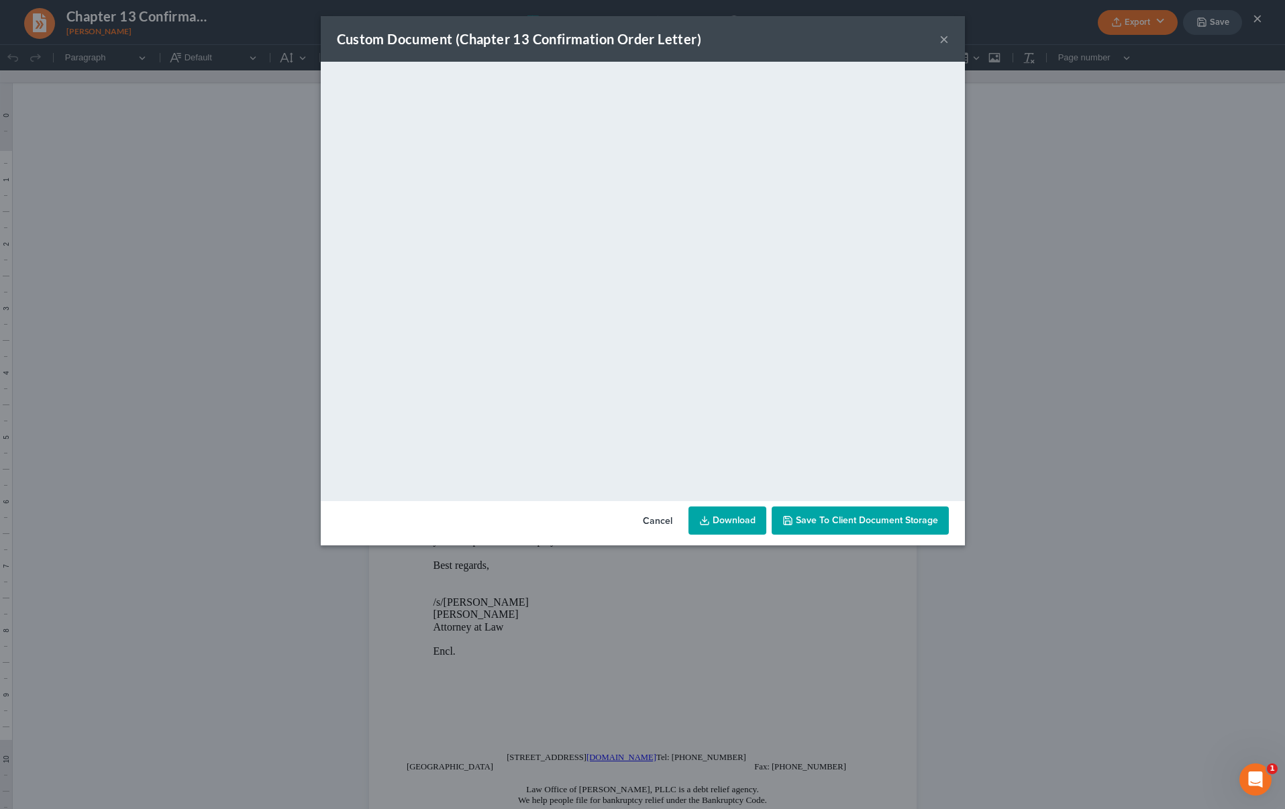
click at [944, 36] on button "×" at bounding box center [943, 39] width 9 height 16
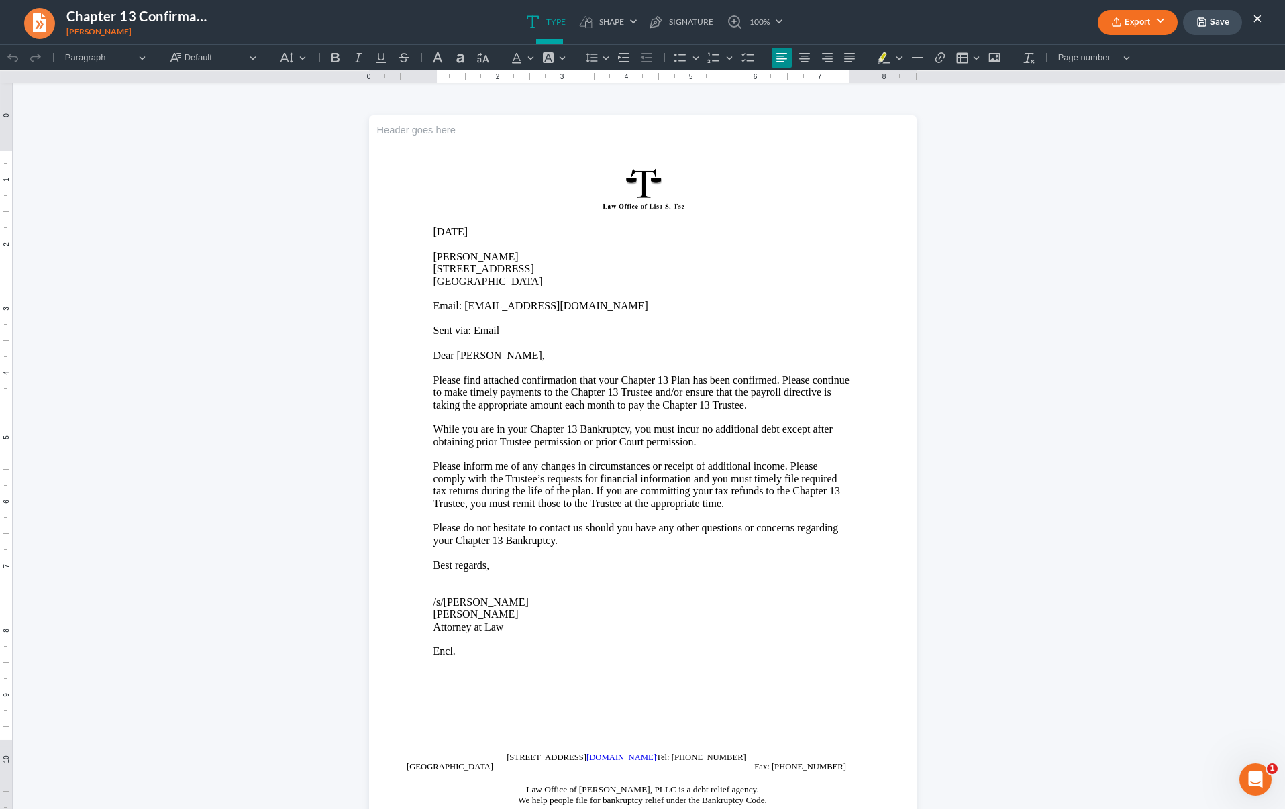
click at [1263, 13] on div "Export PDF Word Client Doc Storage Save ×" at bounding box center [1179, 22] width 191 height 29
click at [1261, 17] on button "×" at bounding box center [1257, 18] width 9 height 16
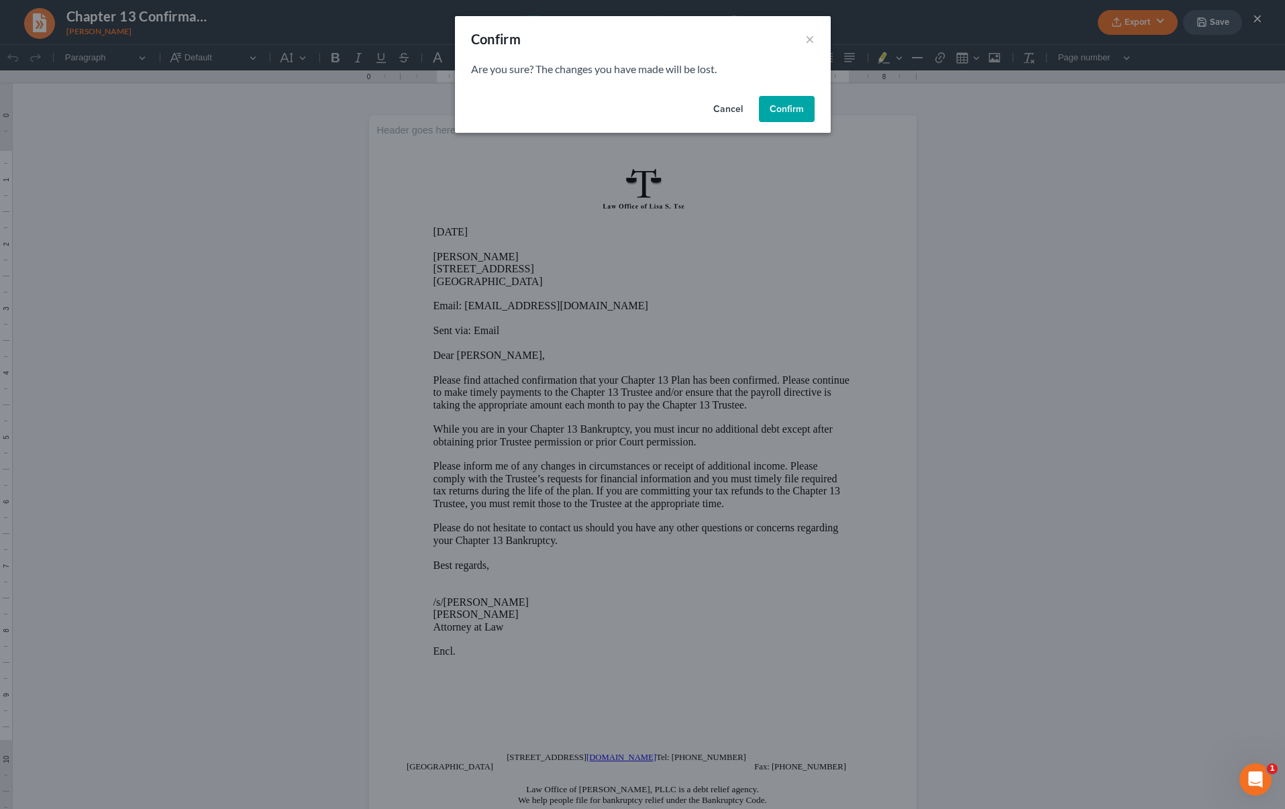
click at [780, 109] on button "Confirm" at bounding box center [787, 109] width 56 height 27
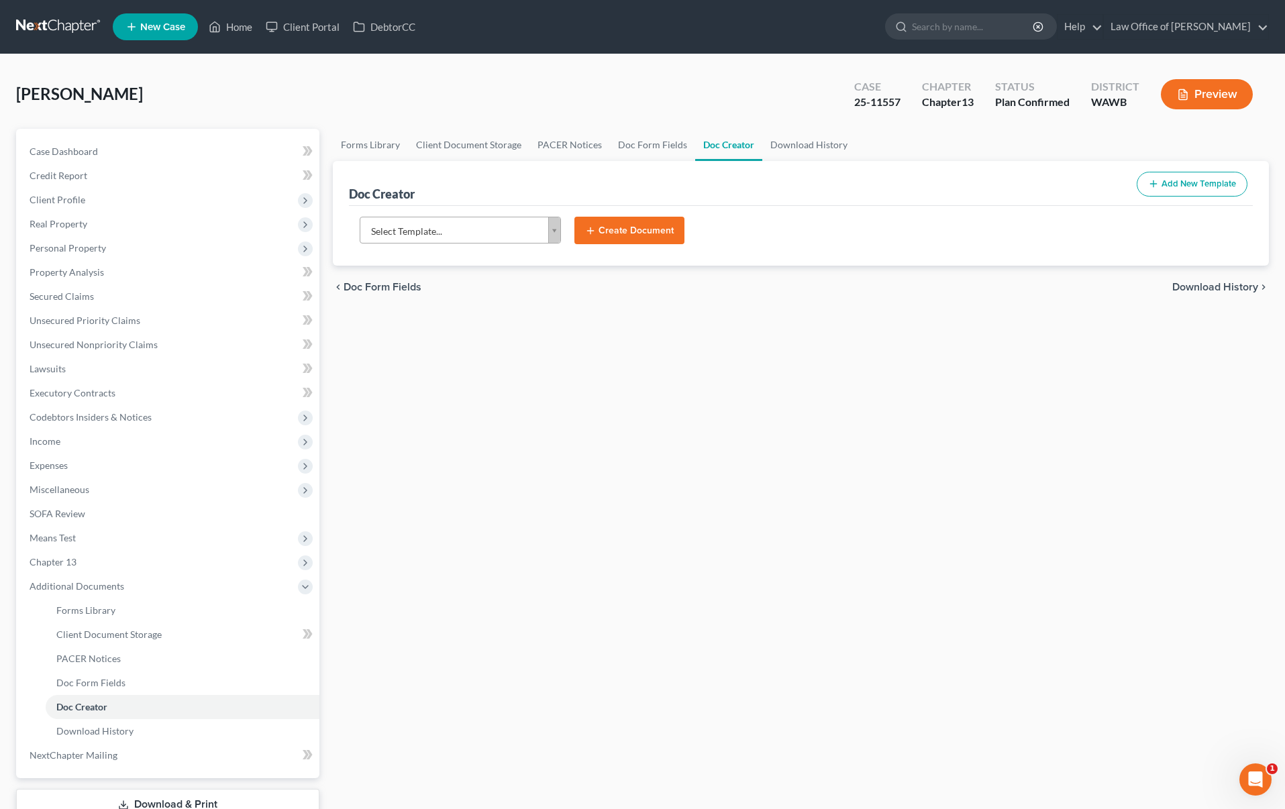
click at [950, 11] on ul "New Case Home Client Portal DebtorCC - No Result - See all results Or Press Ent…" at bounding box center [691, 26] width 1156 height 35
click at [956, 30] on input "search" at bounding box center [973, 26] width 123 height 25
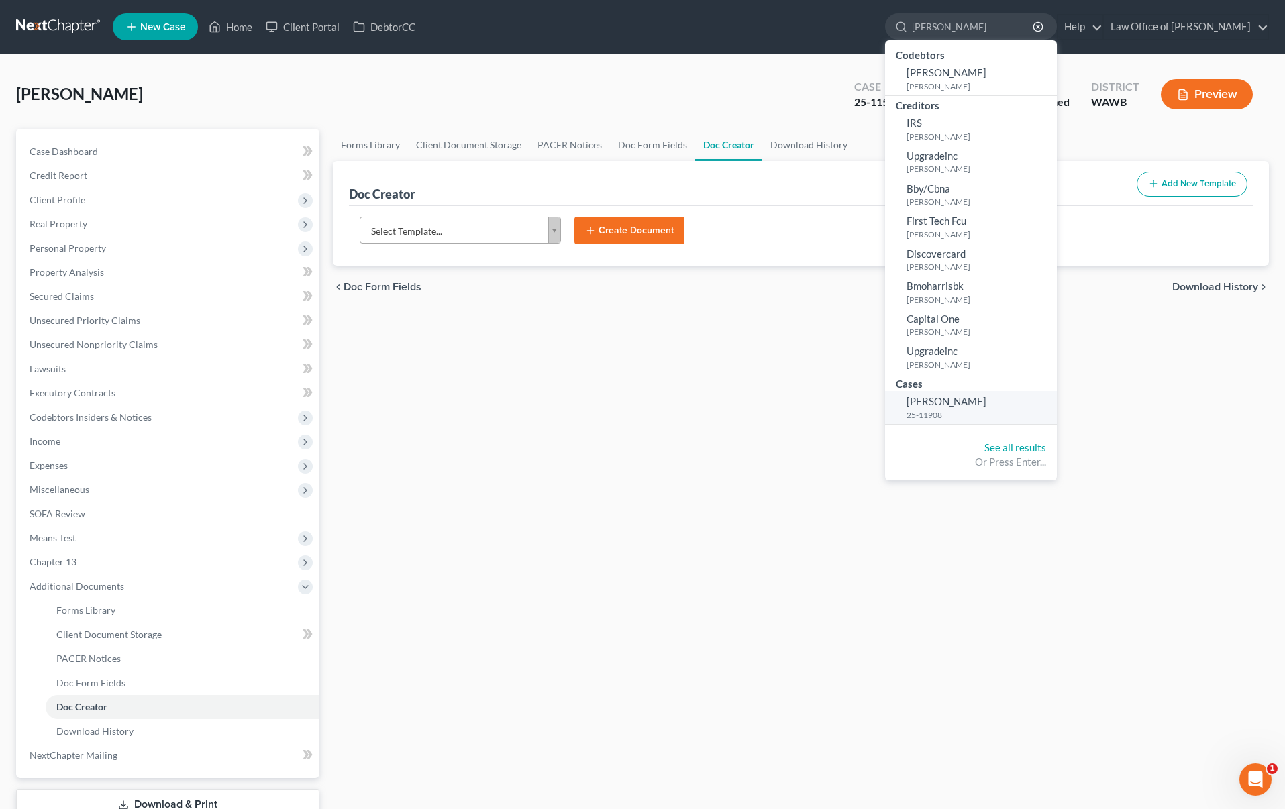
type input "murphy"
click at [992, 408] on link "Murphy, Michael 25-11908" at bounding box center [971, 407] width 172 height 33
select select "6"
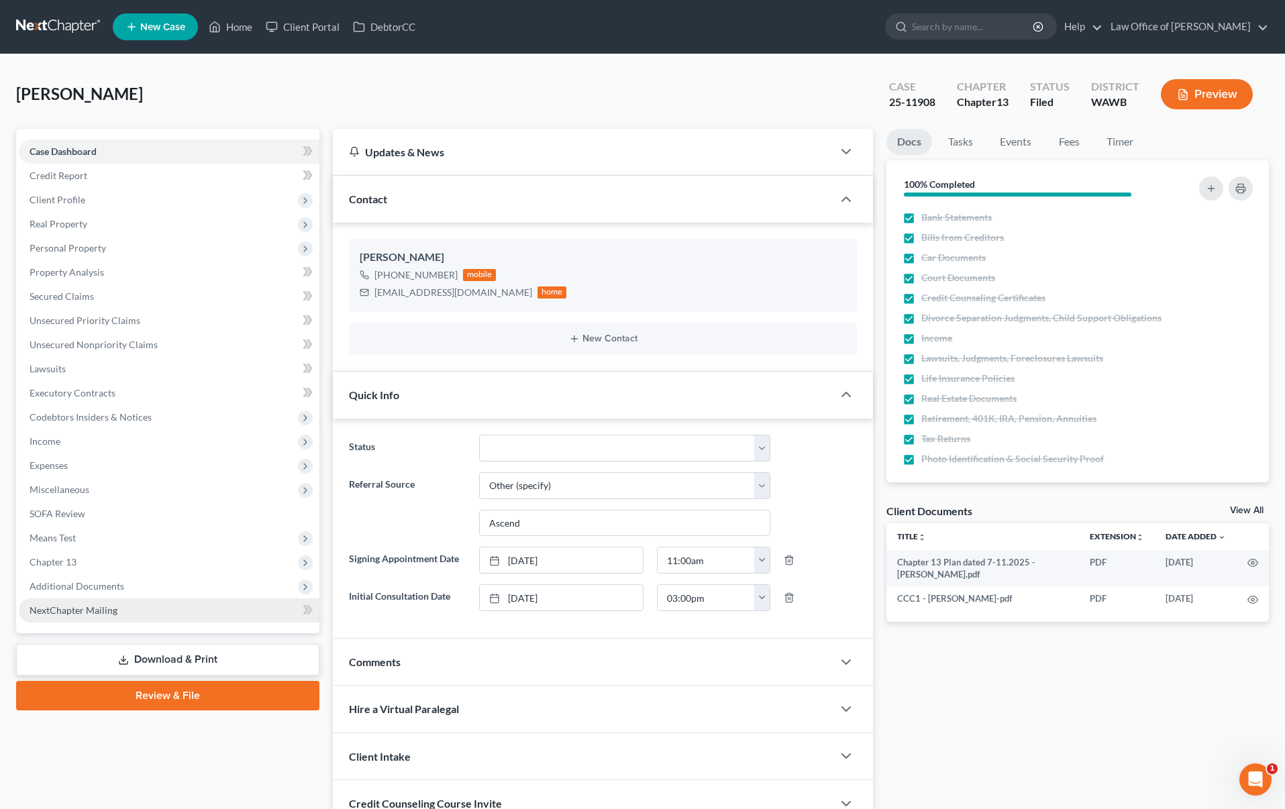
click at [147, 616] on link "NextChapter Mailing" at bounding box center [169, 610] width 301 height 24
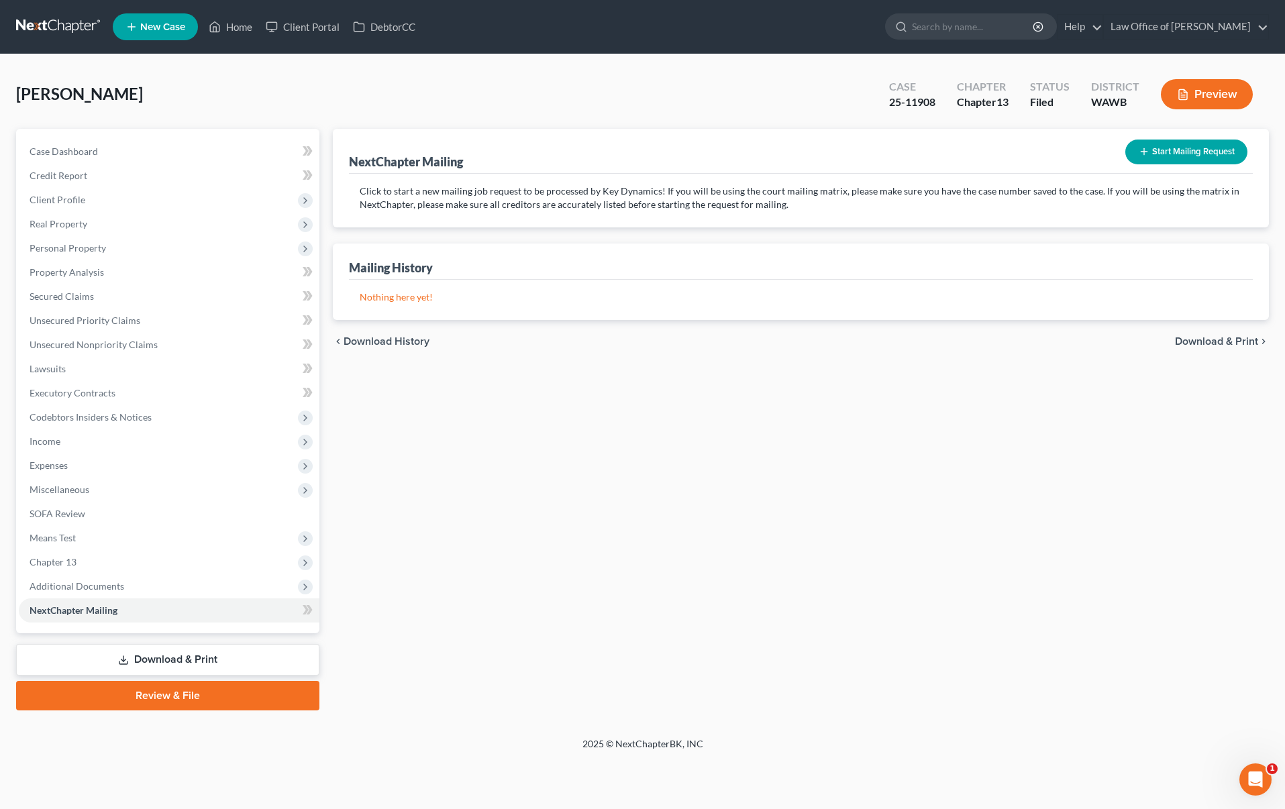
click at [1181, 153] on button "Start Mailing Request" at bounding box center [1186, 152] width 122 height 25
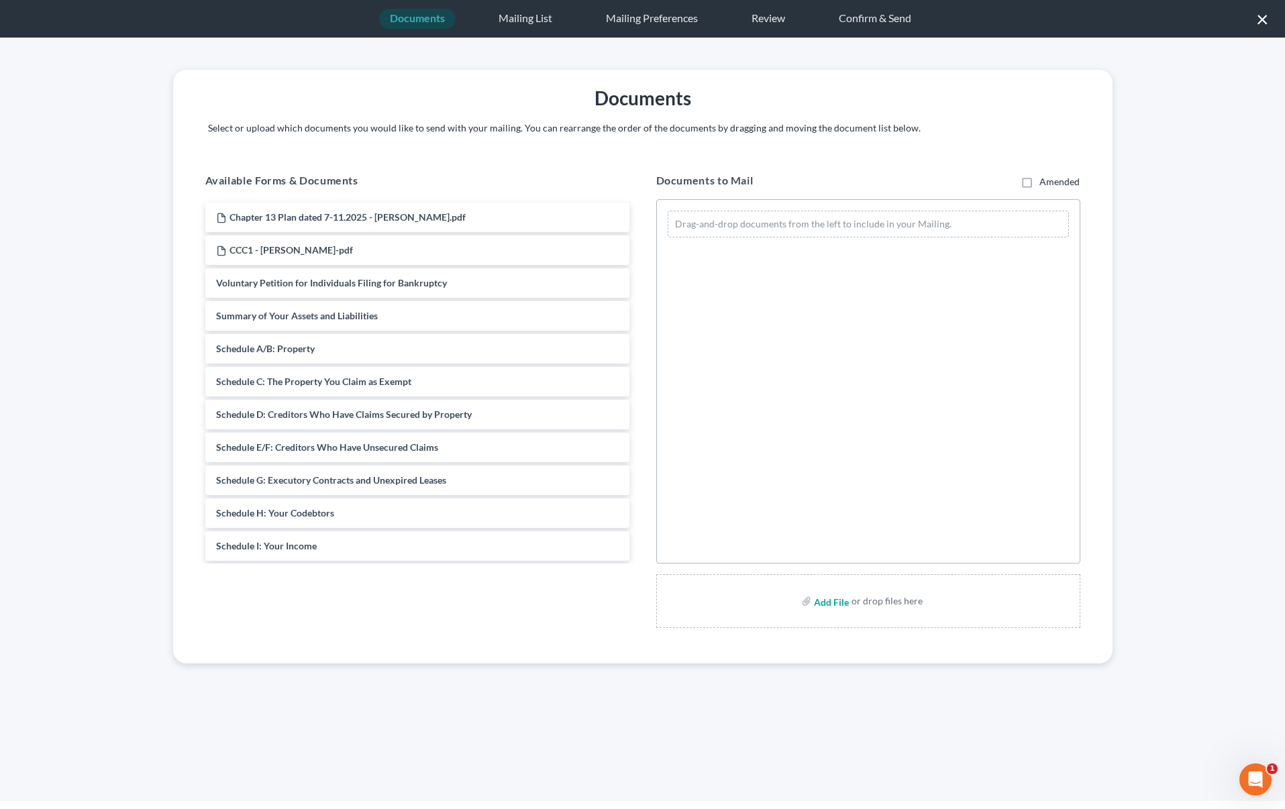
click at [839, 598] on input "file" at bounding box center [830, 601] width 32 height 24
type input "C:\fakepath\Key Dynamics Motion to Assume Lease Packet - Murphy, Michael.pdf"
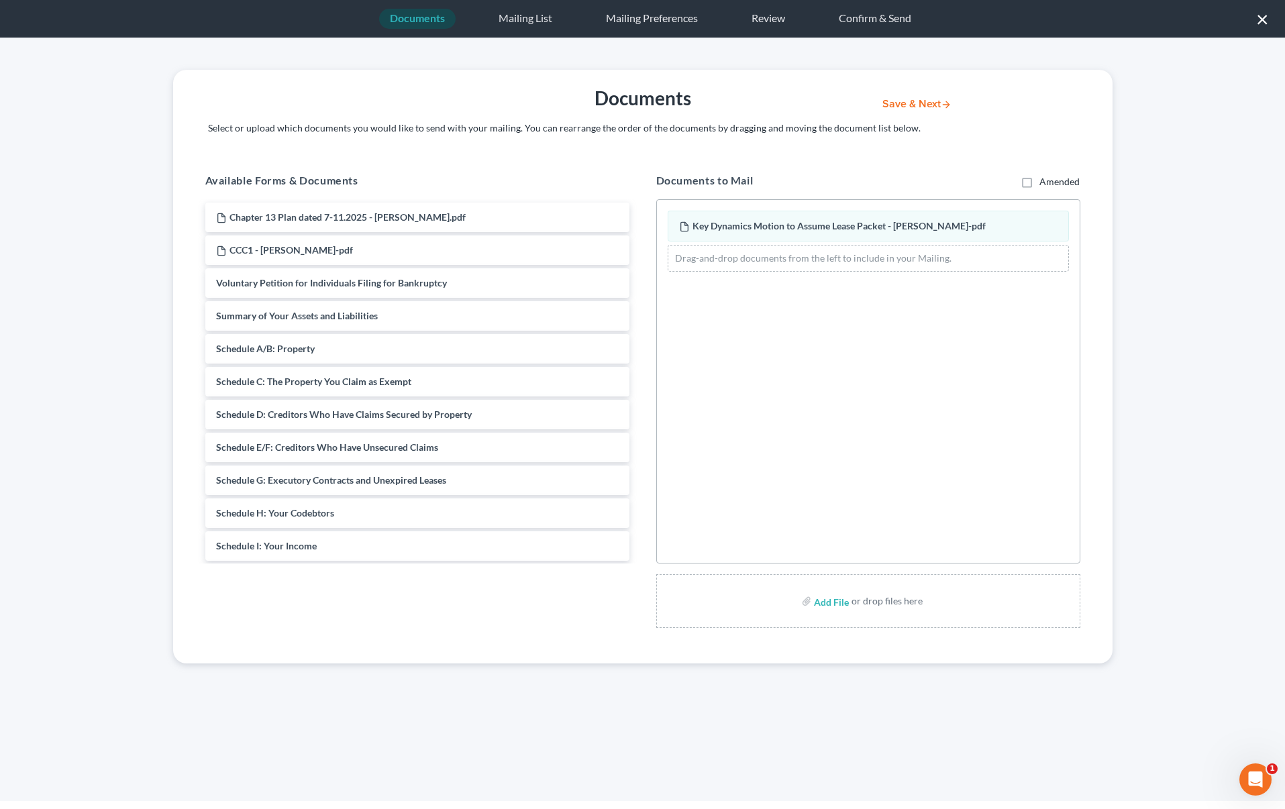
click at [922, 102] on button "Save & Next" at bounding box center [916, 104] width 91 height 11
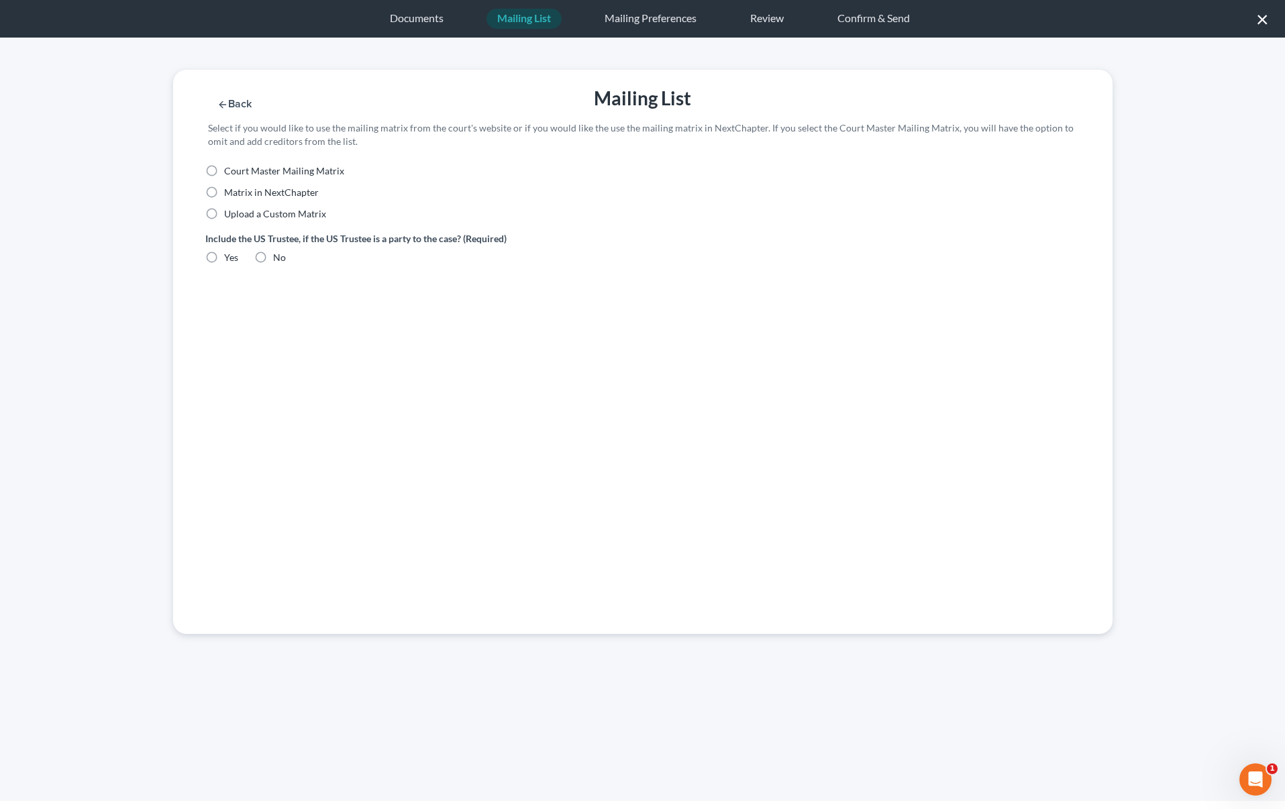
click at [233, 170] on span "Court Master Mailing Matrix" at bounding box center [284, 170] width 120 height 11
click at [233, 170] on input "Court Master Mailing Matrix" at bounding box center [233, 168] width 9 height 9
radio input "true"
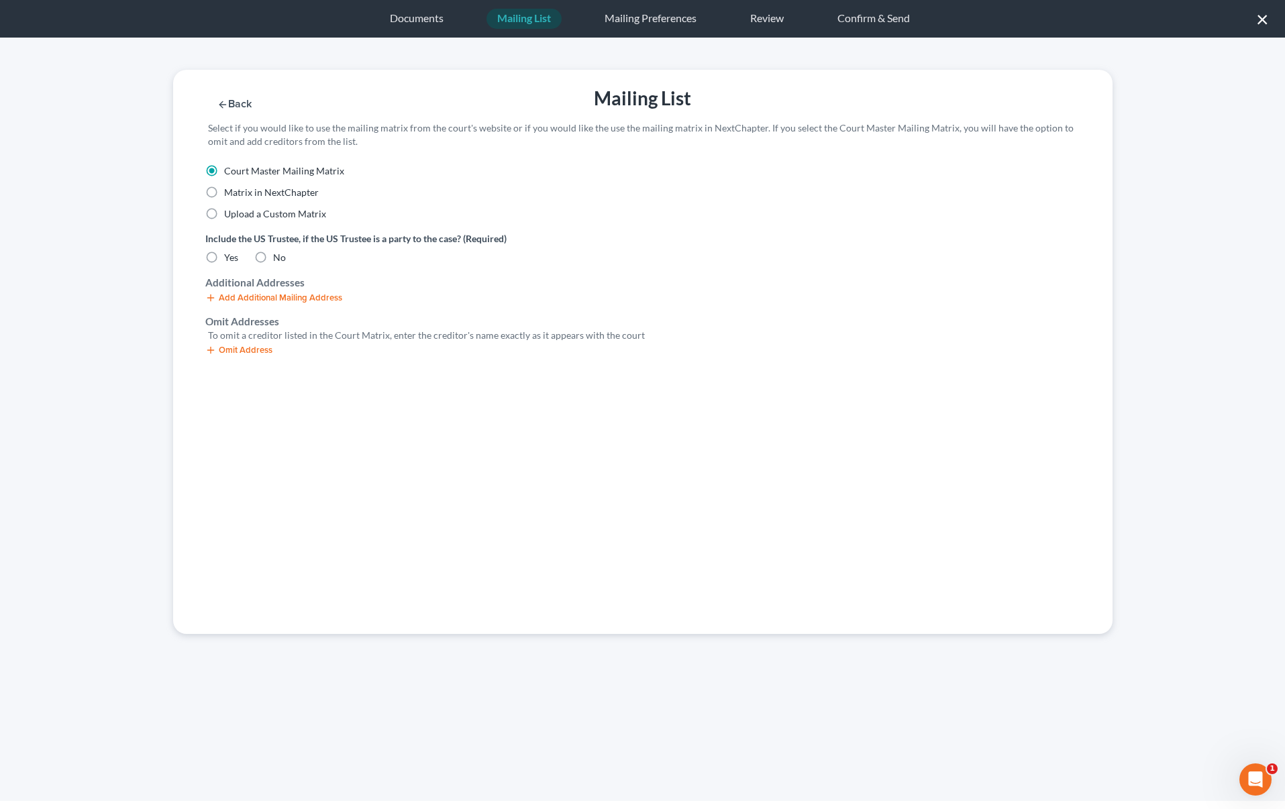
click at [235, 350] on button "Omit Address" at bounding box center [238, 350] width 67 height 11
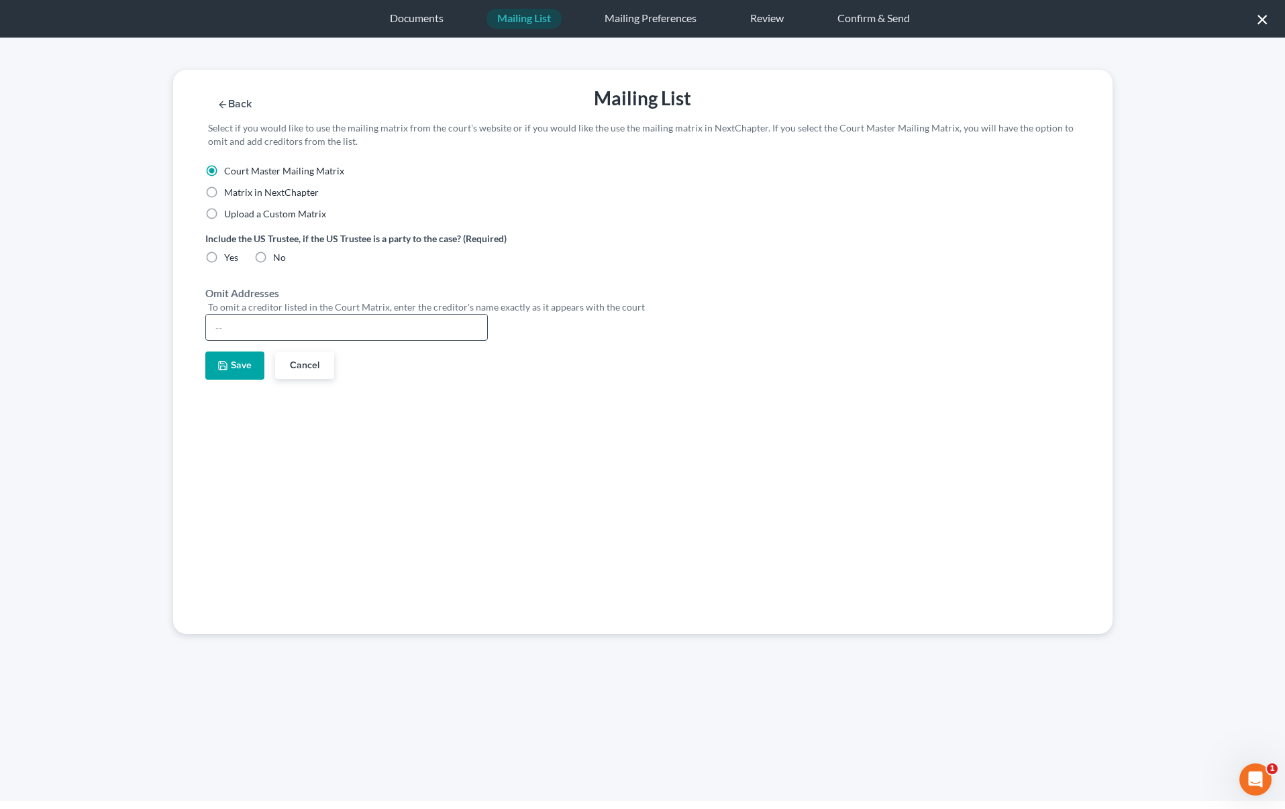
click at [228, 330] on input "text" at bounding box center [346, 327] width 281 height 25
paste input "U.S. Bankruptcy Court"
type input "U.S. Bankruptcy Court"
click at [228, 367] on icon "button" at bounding box center [222, 365] width 11 height 11
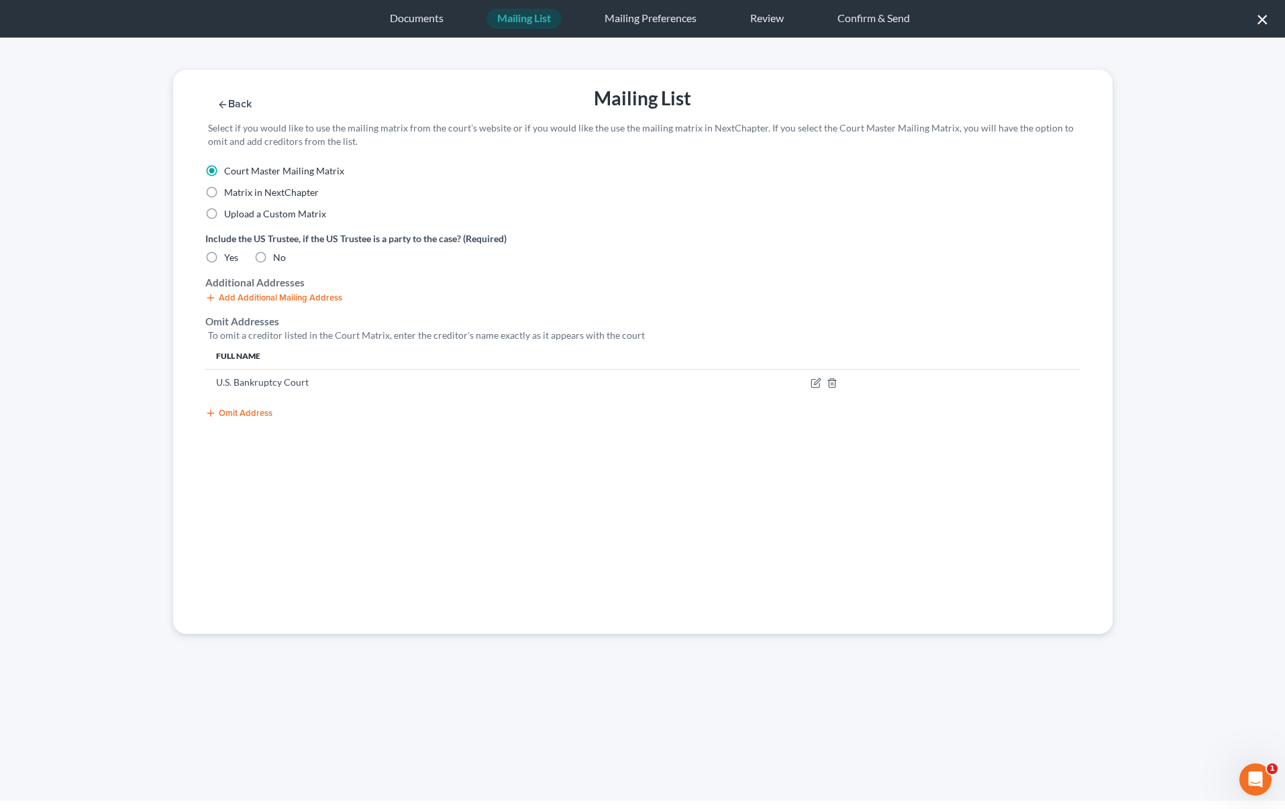
click at [233, 413] on button "Omit Address" at bounding box center [238, 413] width 67 height 11
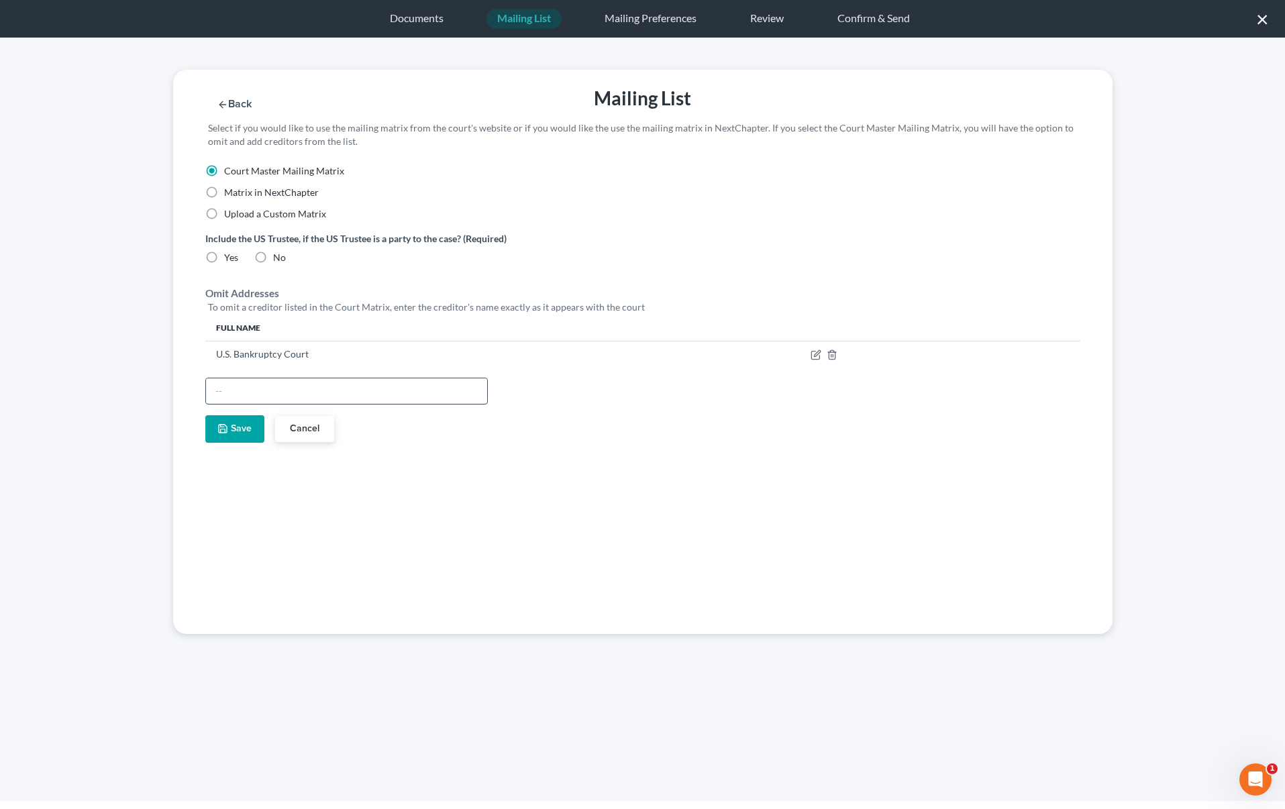
click at [248, 391] on input "text" at bounding box center [346, 390] width 281 height 25
paste input "Caitiln Murphy"
type input "Caitiln Murphy"
click at [243, 431] on button "Save" at bounding box center [234, 429] width 59 height 28
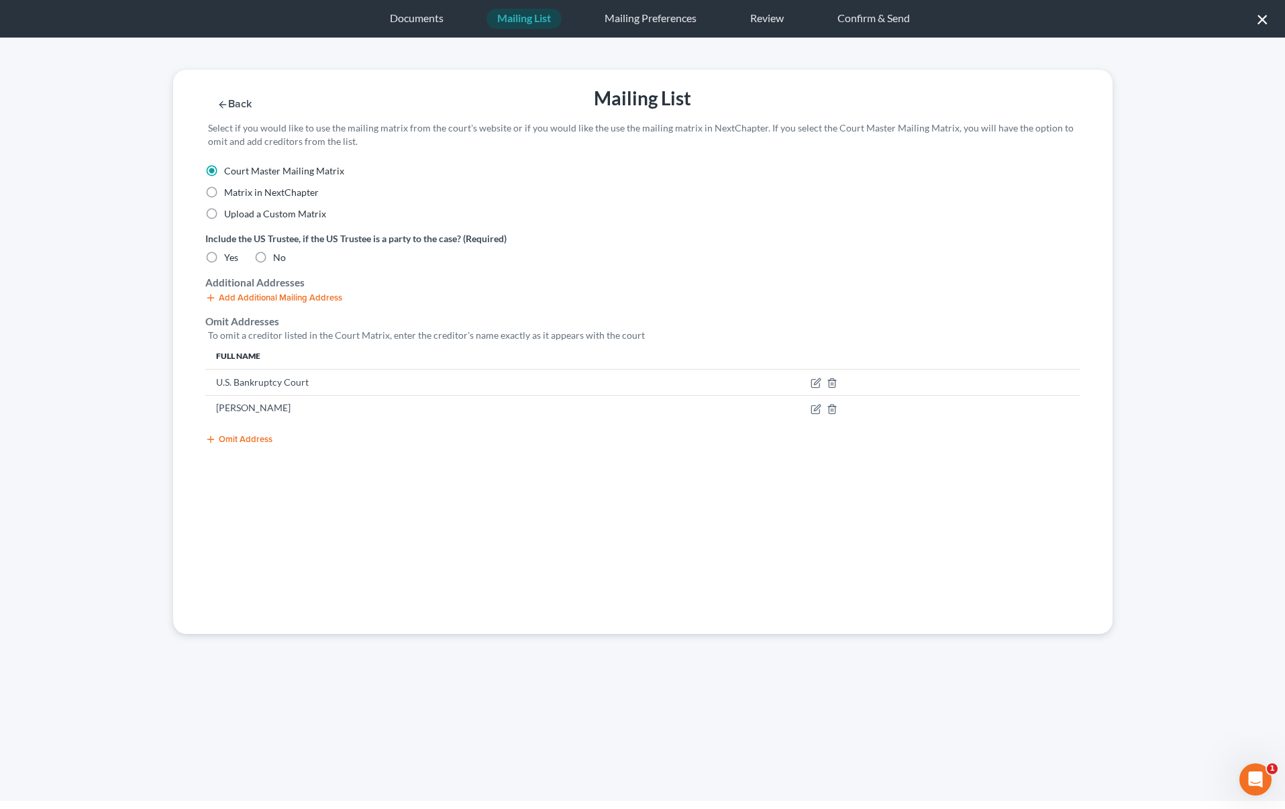
click at [239, 439] on button "Omit Address" at bounding box center [238, 439] width 67 height 11
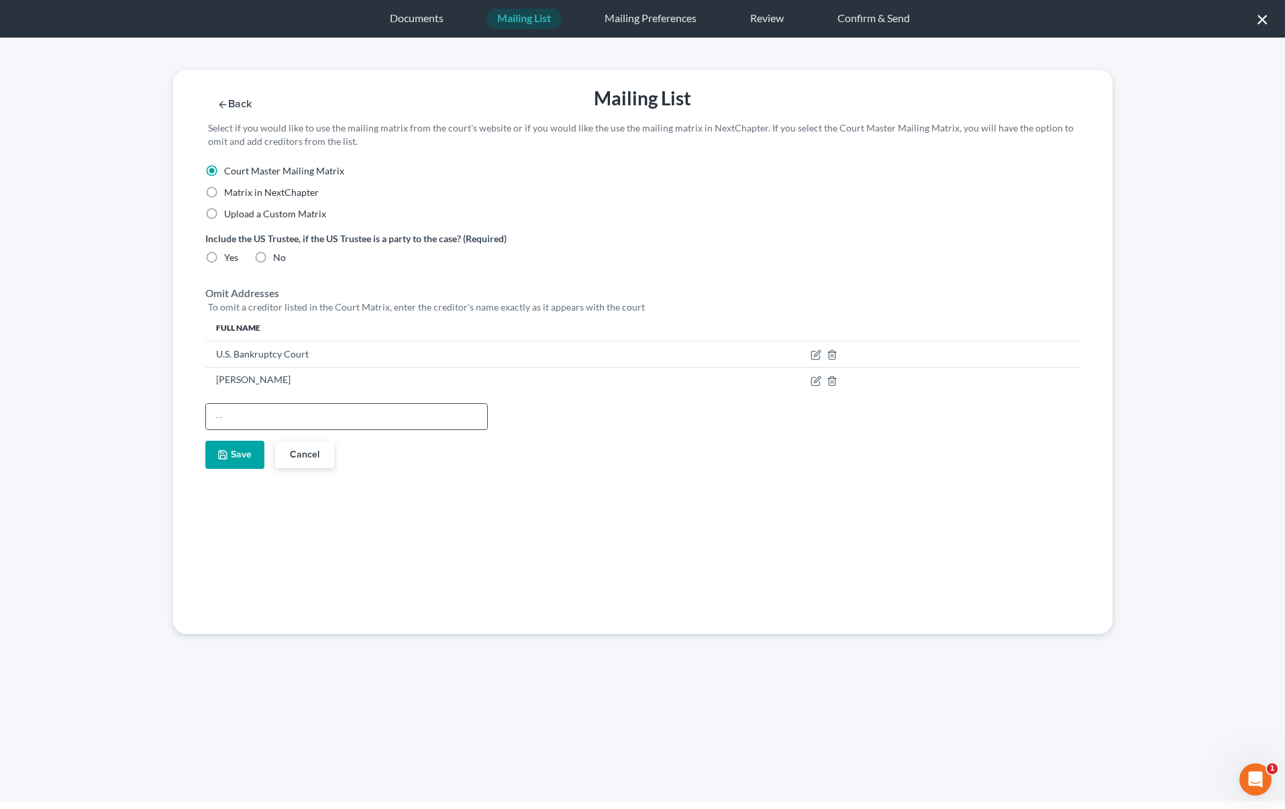
click at [250, 416] on input "text" at bounding box center [346, 416] width 281 height 25
type input "Canvas CU"
click at [242, 456] on button "Save" at bounding box center [234, 455] width 59 height 28
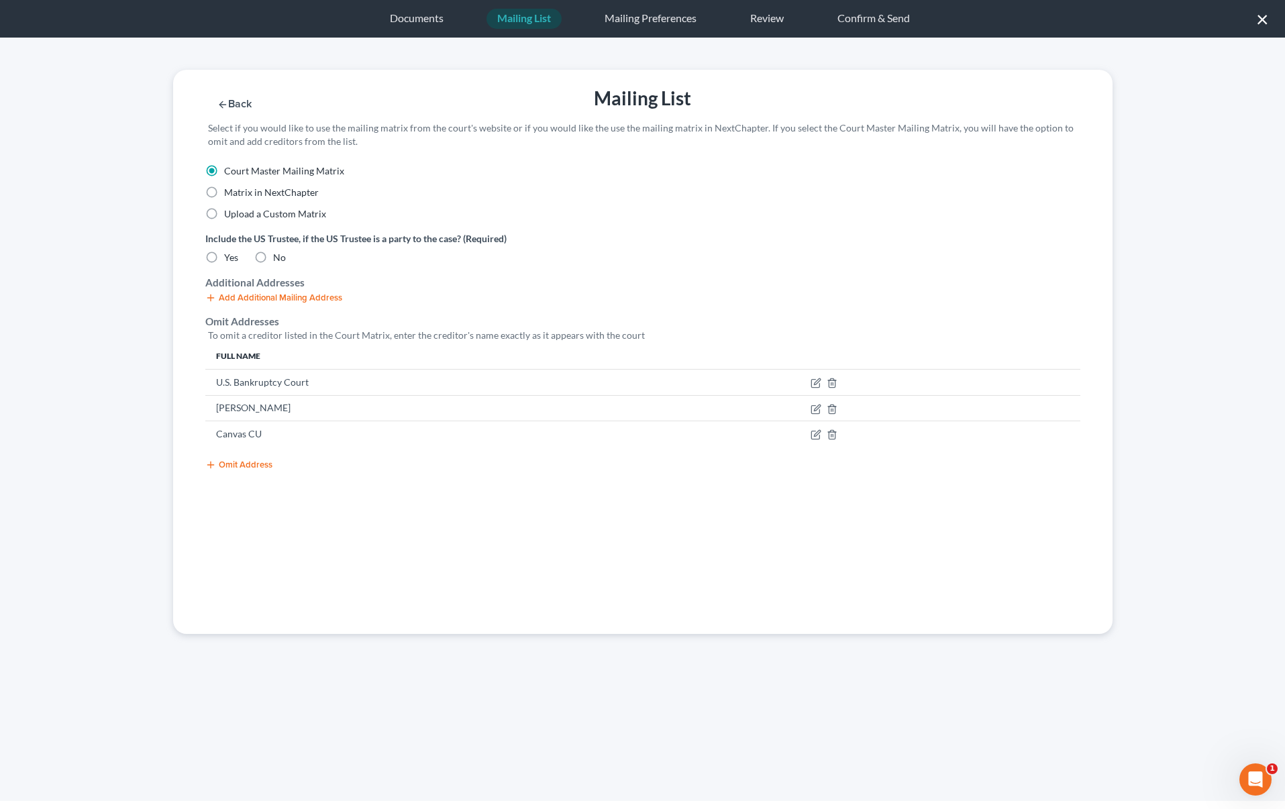
click at [242, 464] on button "Omit Address" at bounding box center [238, 465] width 67 height 11
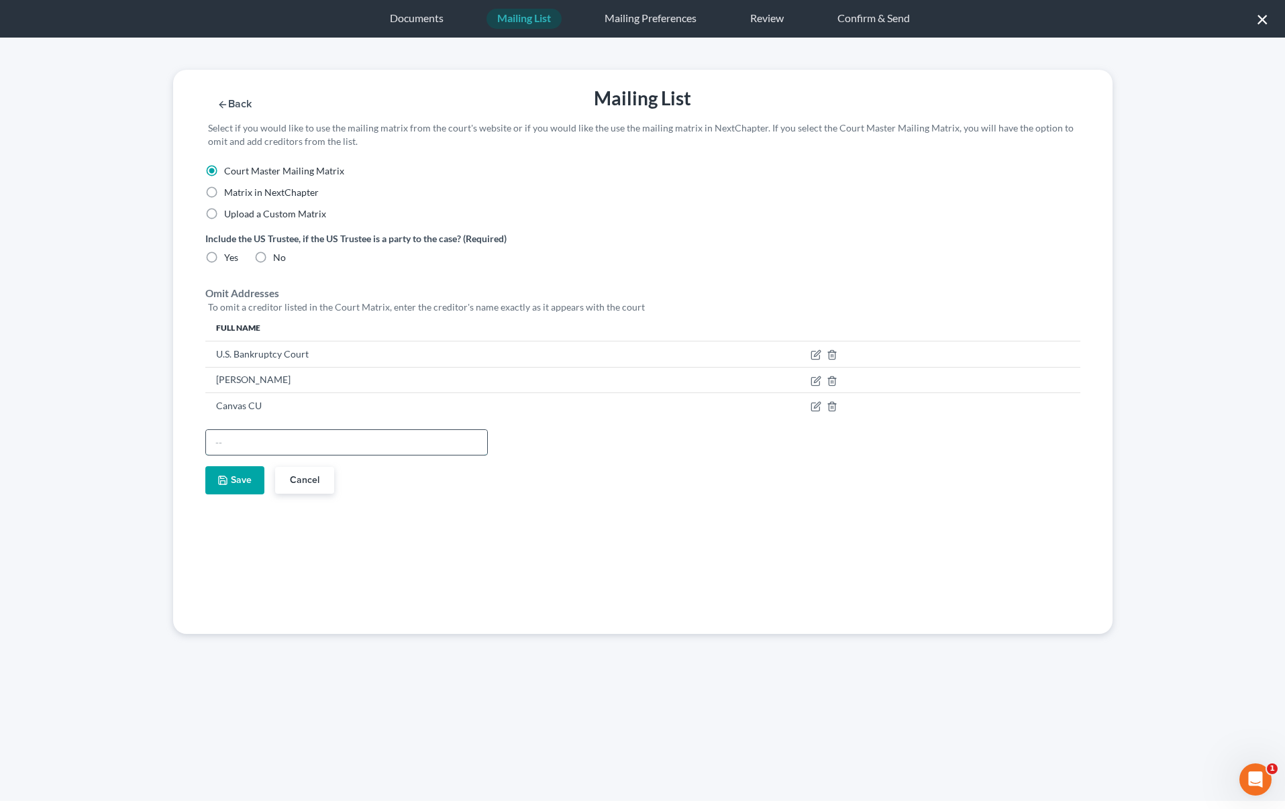
click at [242, 441] on input "text" at bounding box center [346, 442] width 281 height 25
type input "Capital One"
click at [230, 480] on button "Save" at bounding box center [234, 480] width 59 height 28
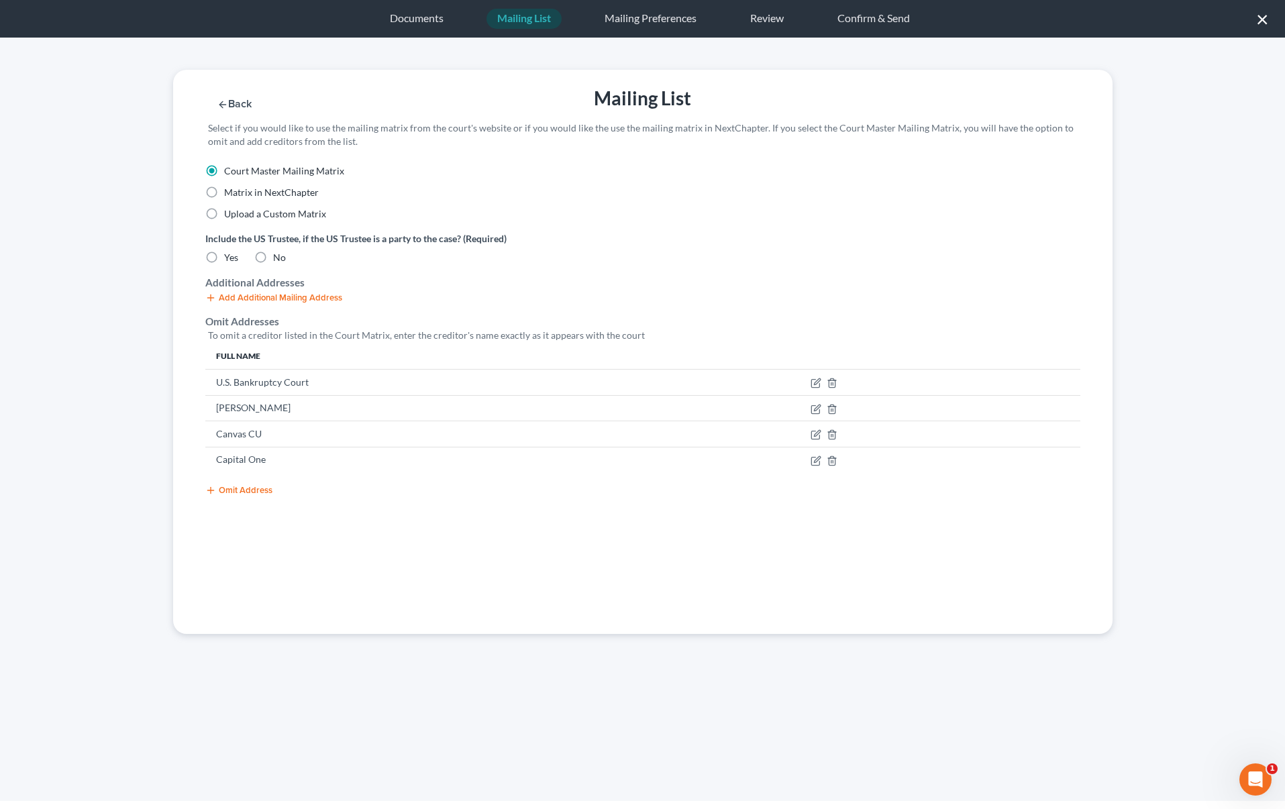
click at [235, 490] on button "Omit Address" at bounding box center [238, 490] width 67 height 11
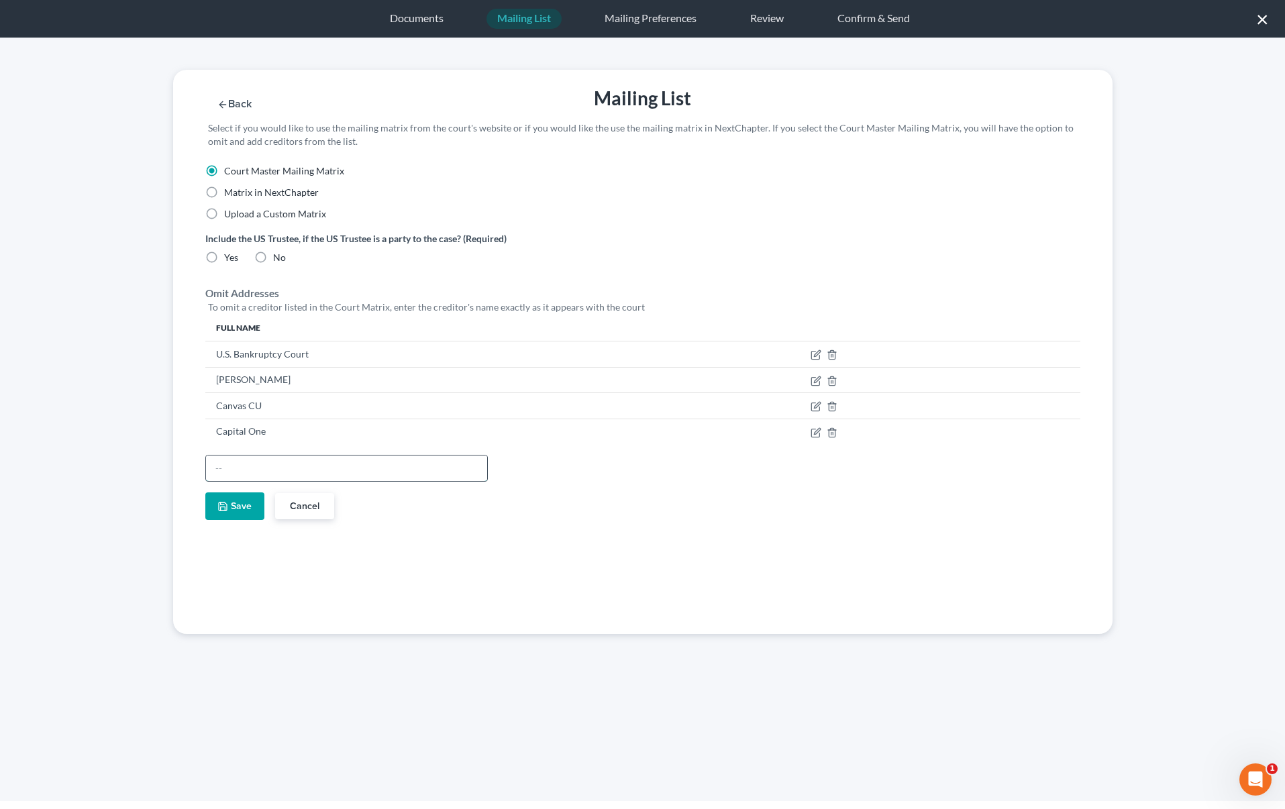
click at [233, 477] on input "text" at bounding box center [346, 468] width 281 height 25
paste input "First Tech Fcu"
type input "First Tech Fcu"
click at [234, 498] on button "Save" at bounding box center [234, 506] width 59 height 28
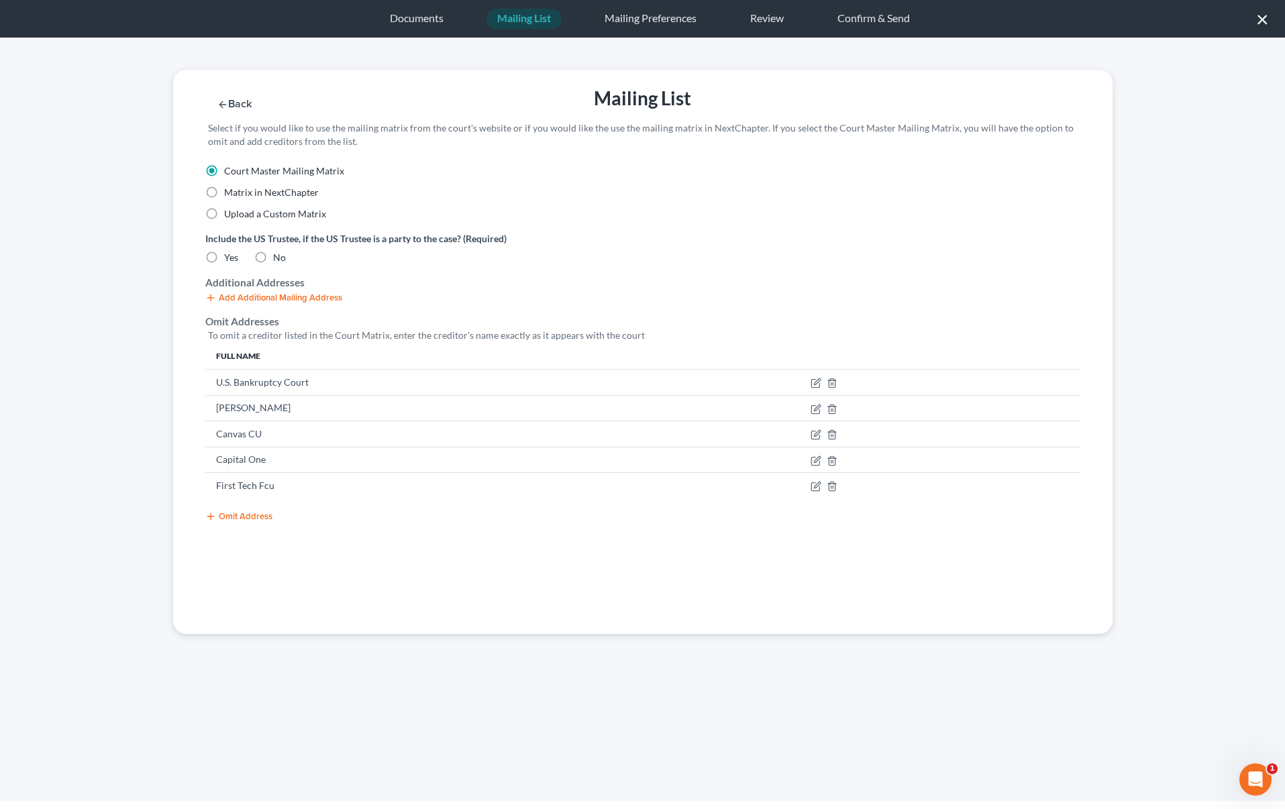
click at [236, 516] on button "Omit Address" at bounding box center [238, 516] width 67 height 11
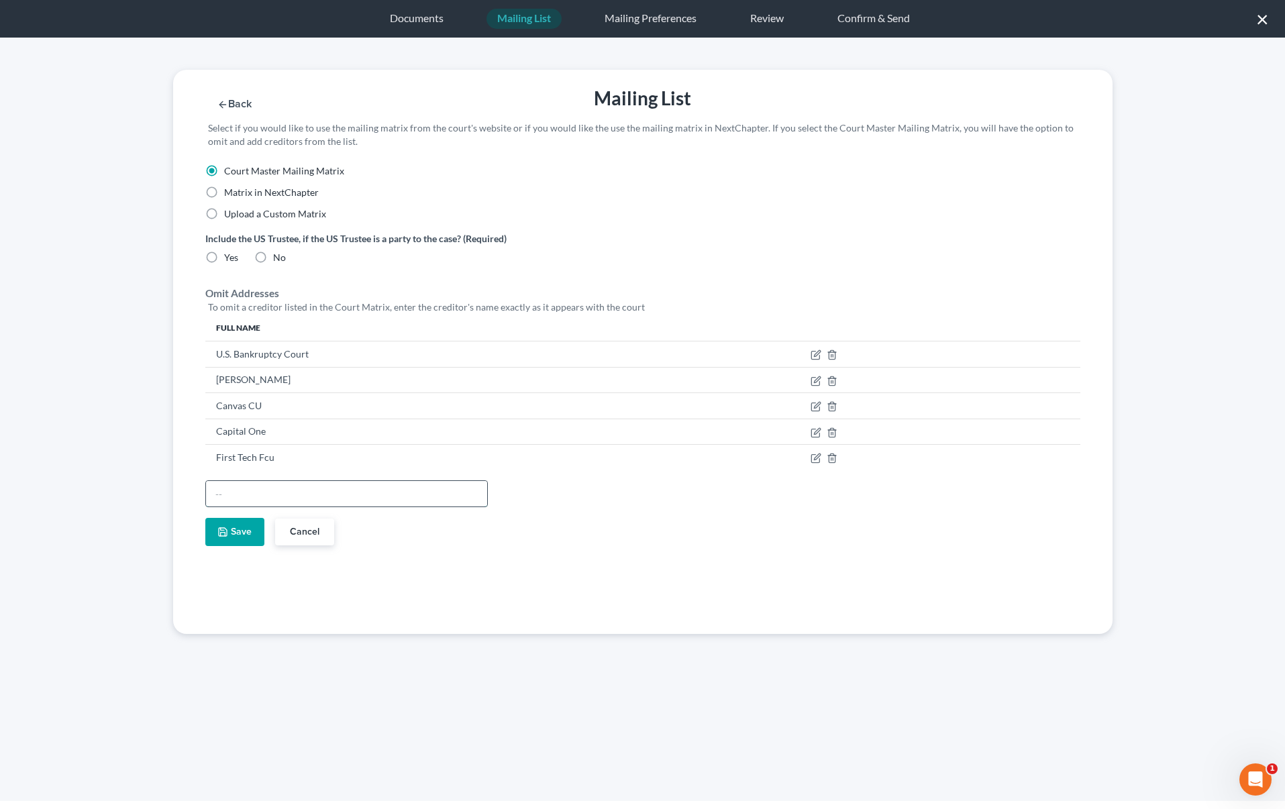
click at [236, 493] on input "text" at bounding box center [346, 493] width 281 height 25
paste input "(p)INTERNAL REVENUE SERVICE"
type input "(p)INTERNAL REVENUE SERVICE"
click at [235, 531] on button "Save" at bounding box center [234, 532] width 59 height 28
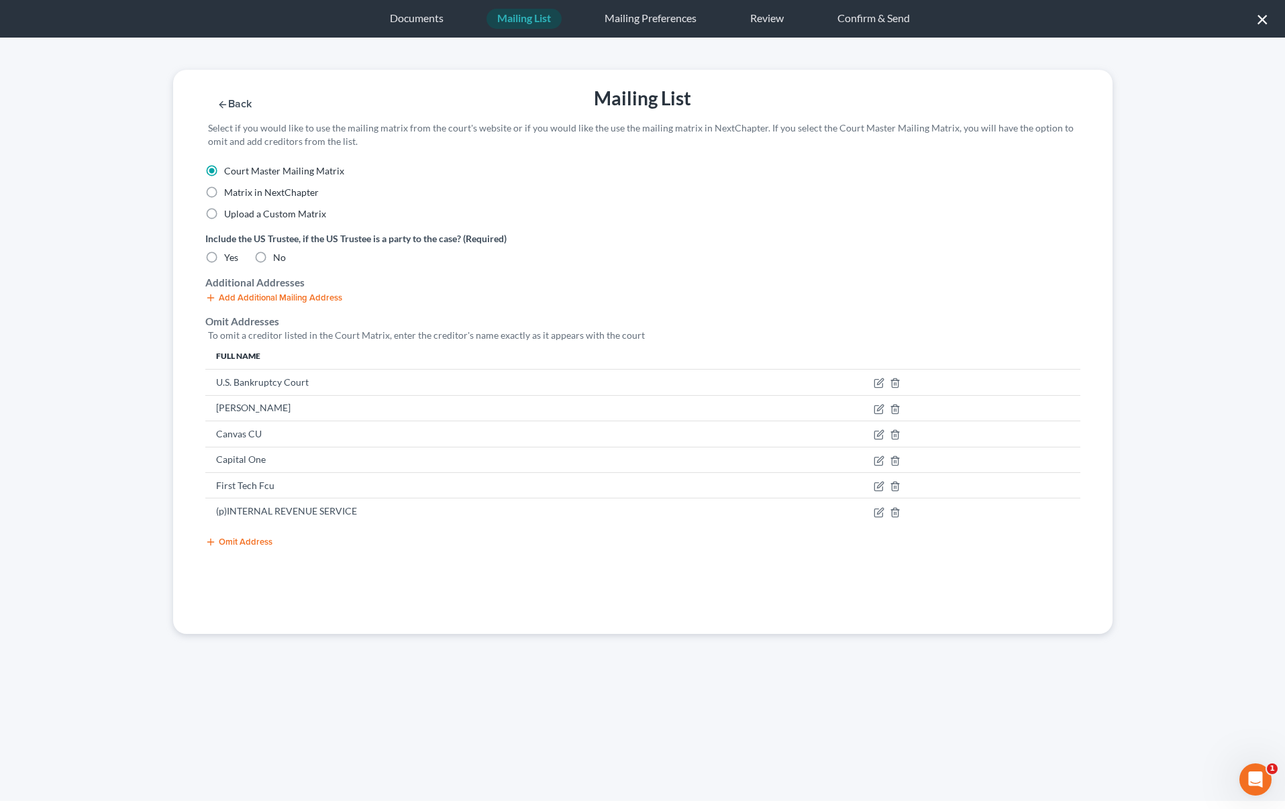
click at [235, 542] on button "Omit Address" at bounding box center [238, 542] width 67 height 11
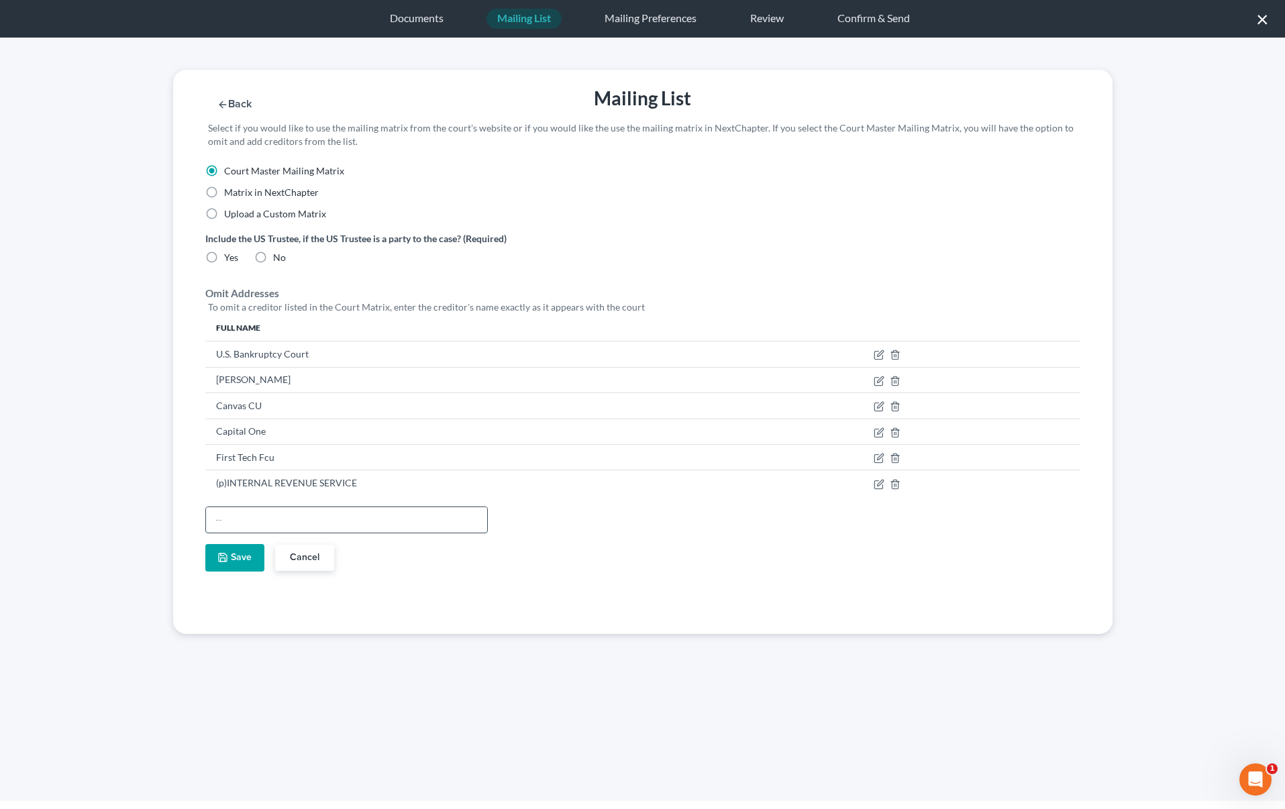
click at [236, 521] on input "text" at bounding box center [346, 519] width 281 height 25
type input "o"
type input "Onemain"
click at [229, 559] on button "Save" at bounding box center [234, 558] width 59 height 28
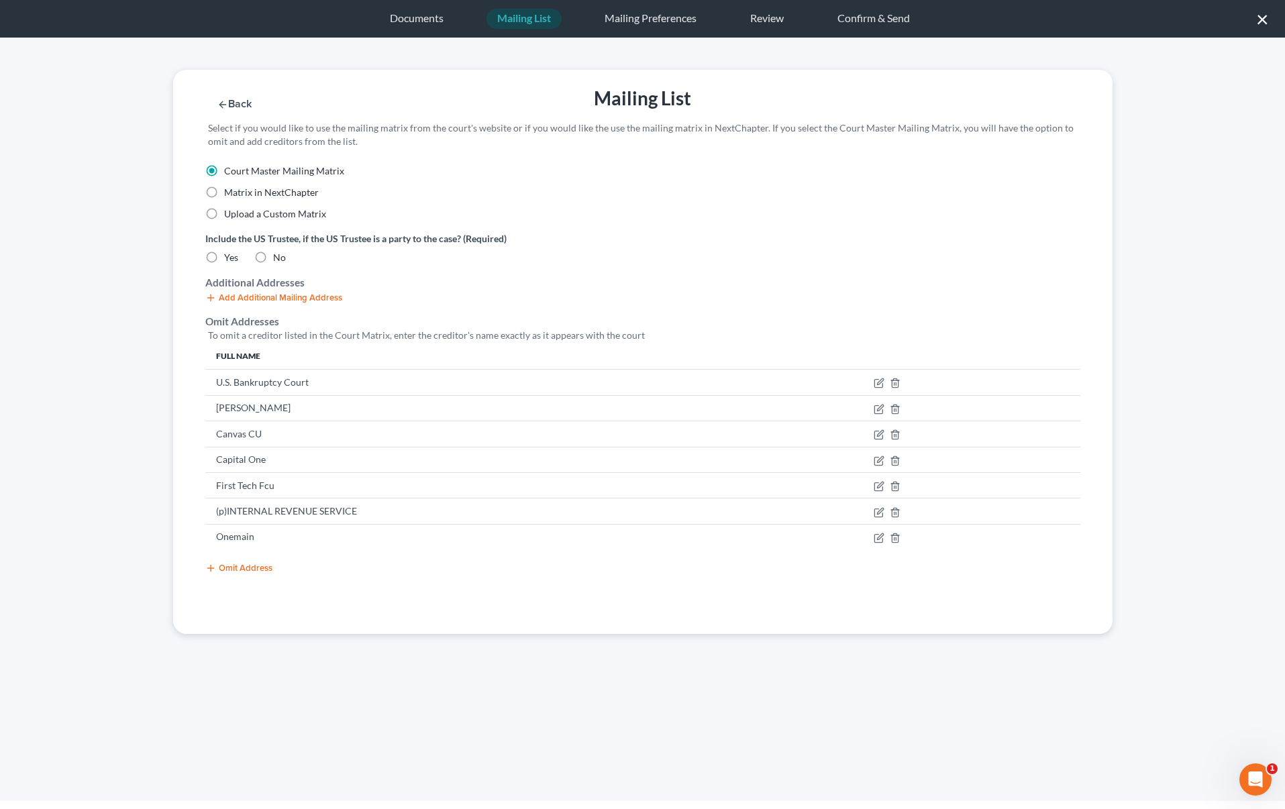
click at [227, 567] on button "Omit Address" at bounding box center [238, 568] width 67 height 11
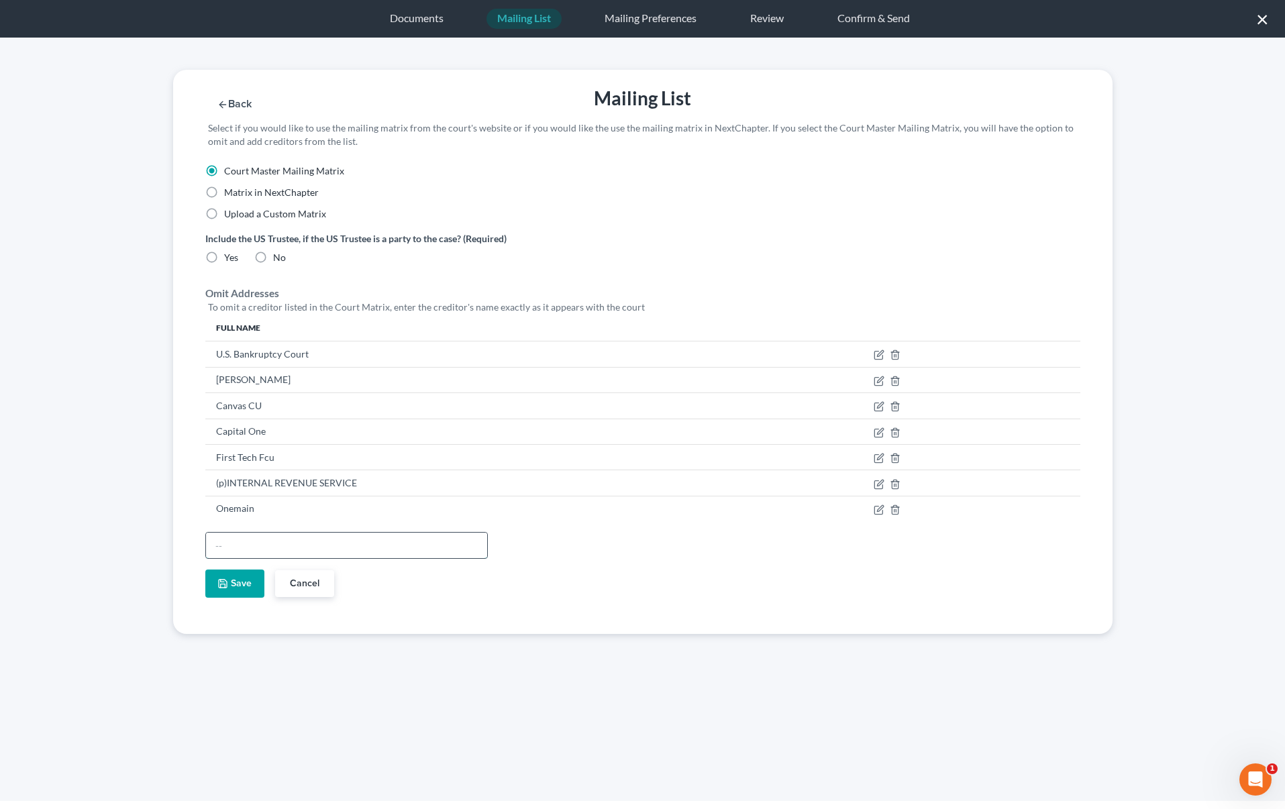
click at [225, 543] on input "text" at bounding box center [346, 545] width 281 height 25
type input "Toyota Motor"
click at [235, 585] on button "Save" at bounding box center [234, 584] width 59 height 28
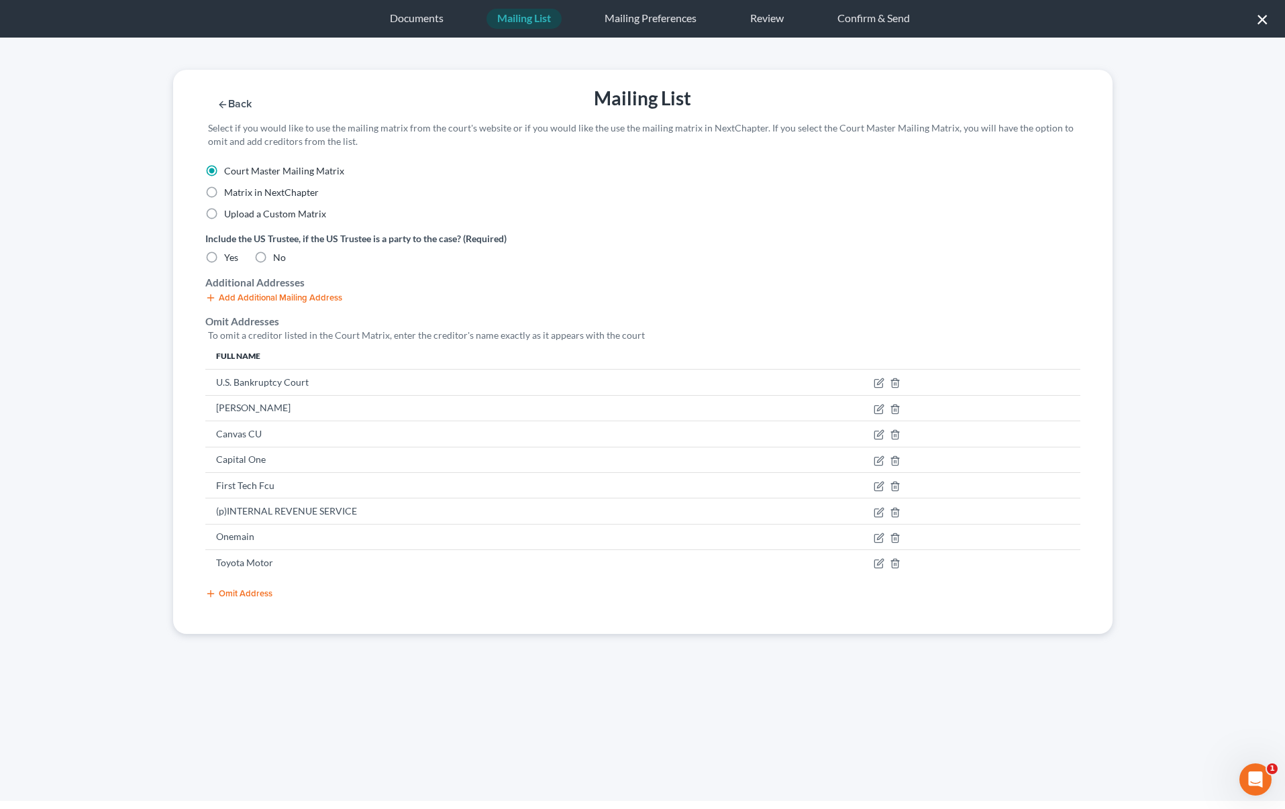
click at [236, 596] on button "Omit Address" at bounding box center [238, 593] width 67 height 11
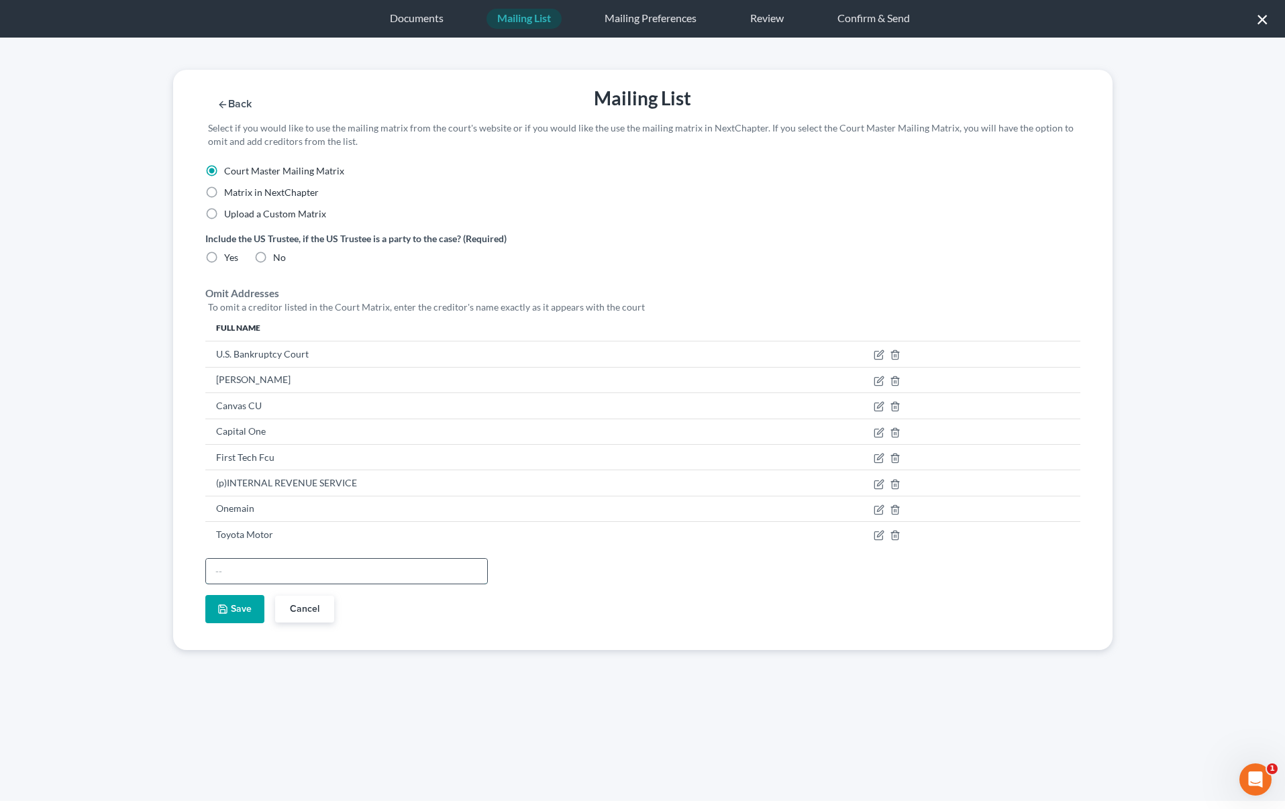
click at [237, 576] on input "text" at bounding box center [346, 571] width 281 height 25
type input "United States Trustee"
click at [229, 598] on button "Save" at bounding box center [234, 609] width 59 height 28
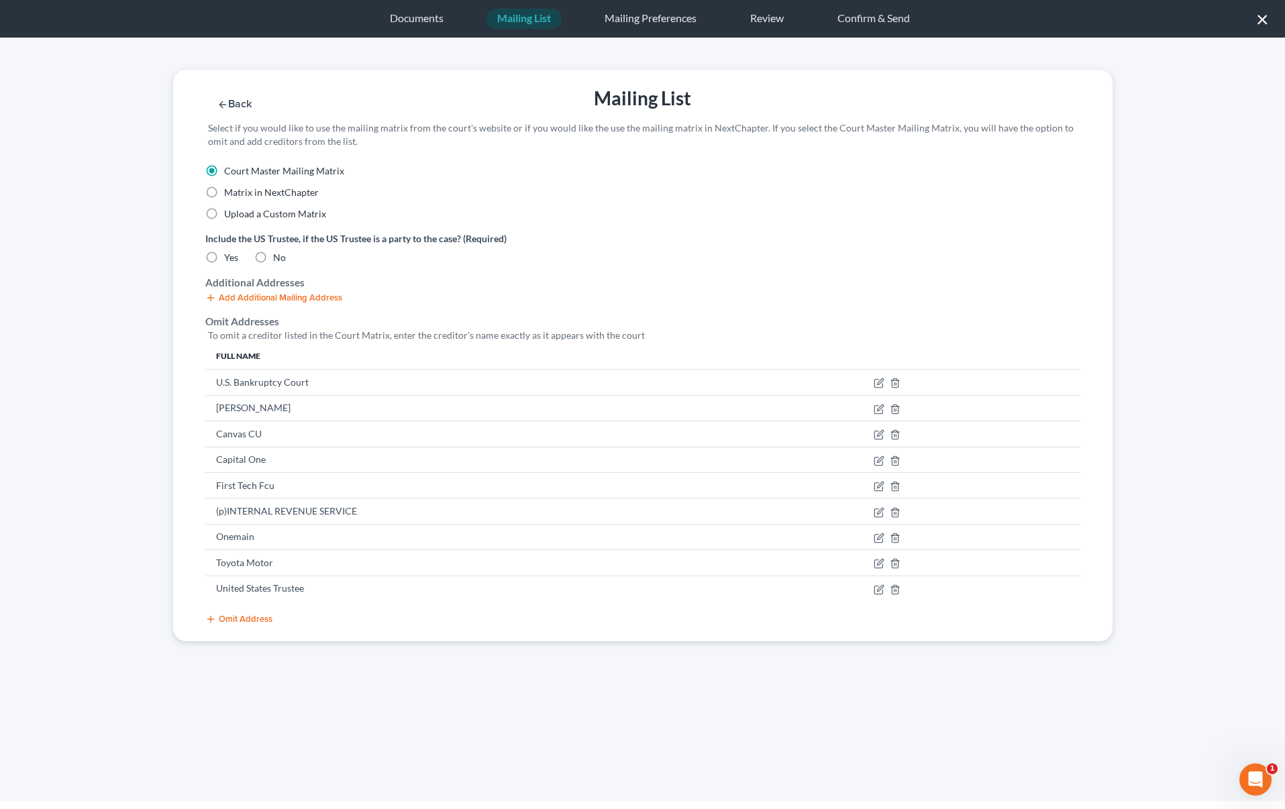
click at [228, 620] on button "Omit Address" at bounding box center [238, 619] width 67 height 11
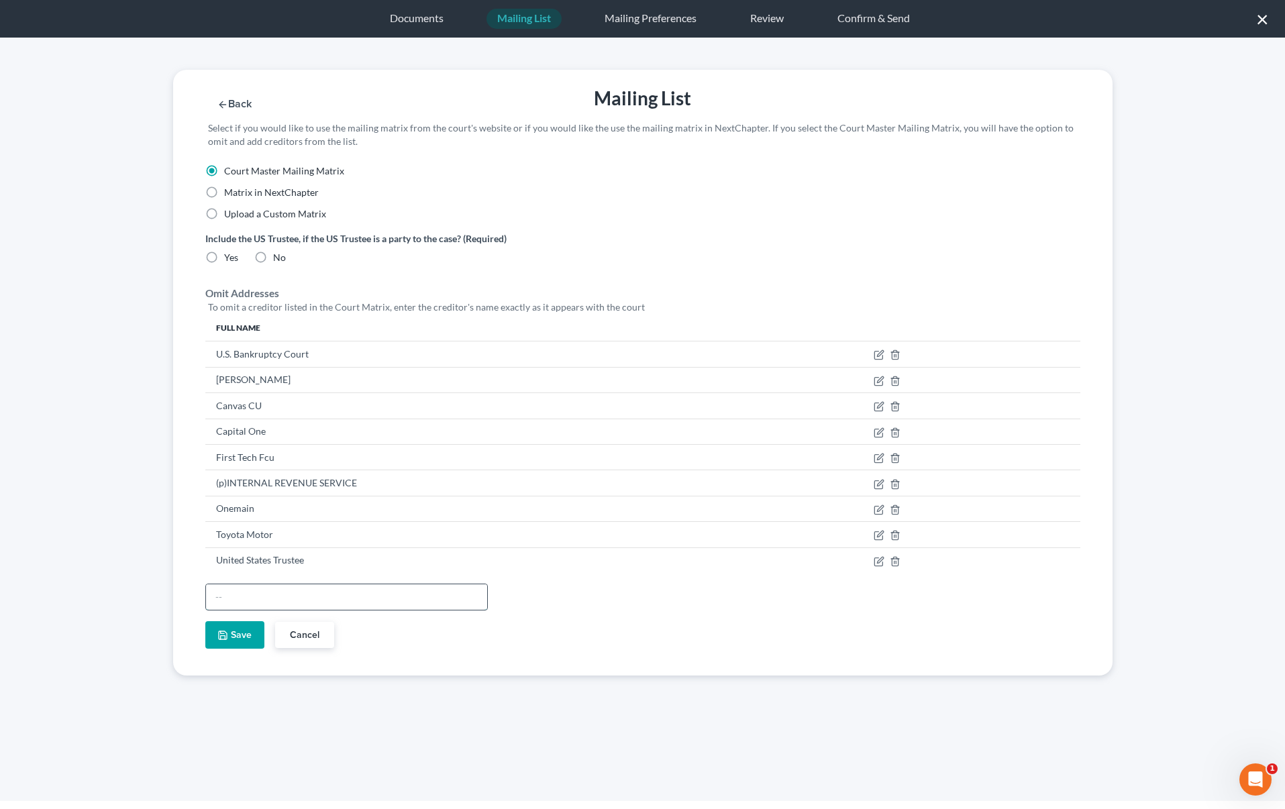
click at [229, 594] on input "text" at bounding box center [346, 596] width 281 height 25
paste input "(p)JASON WILSON AGUILAR"
type input "(p)JASON WILSON AGUILAR"
click at [227, 632] on icon "button" at bounding box center [222, 635] width 11 height 11
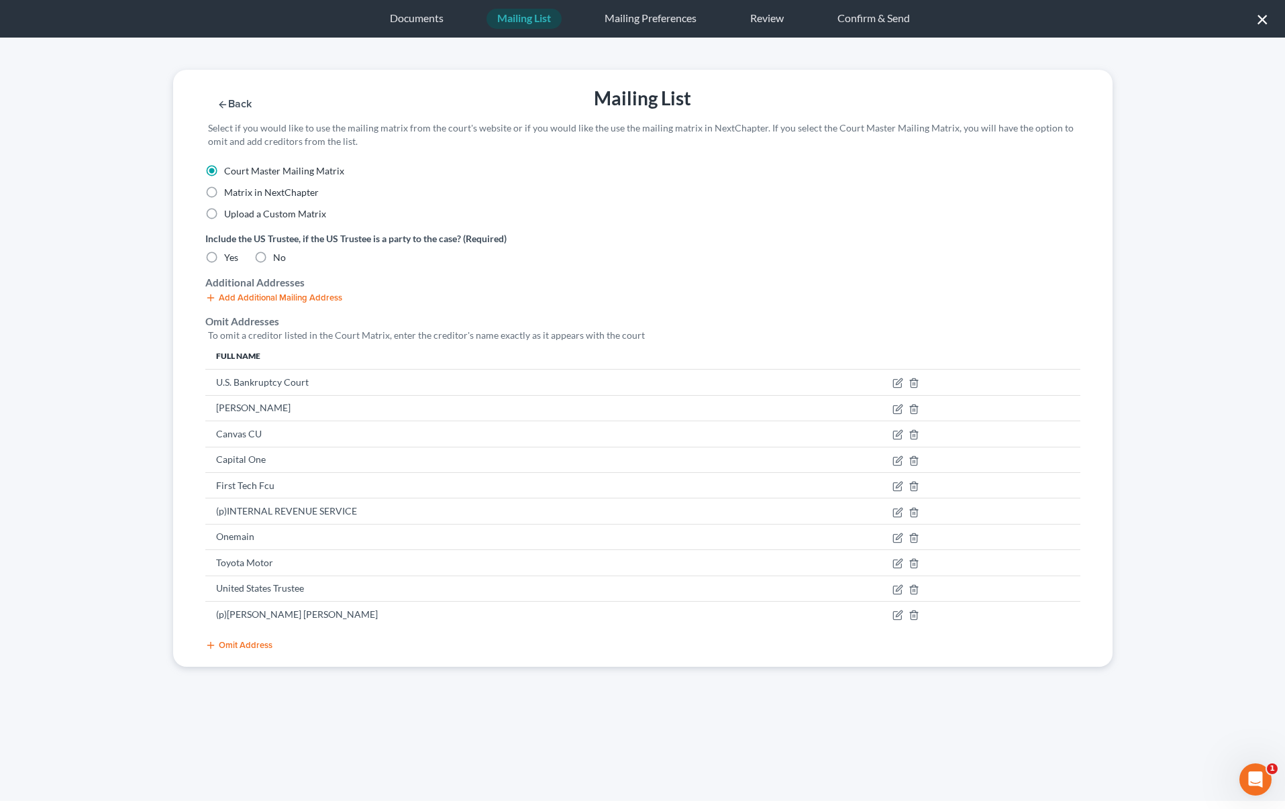
click at [228, 647] on button "Omit Address" at bounding box center [238, 645] width 67 height 11
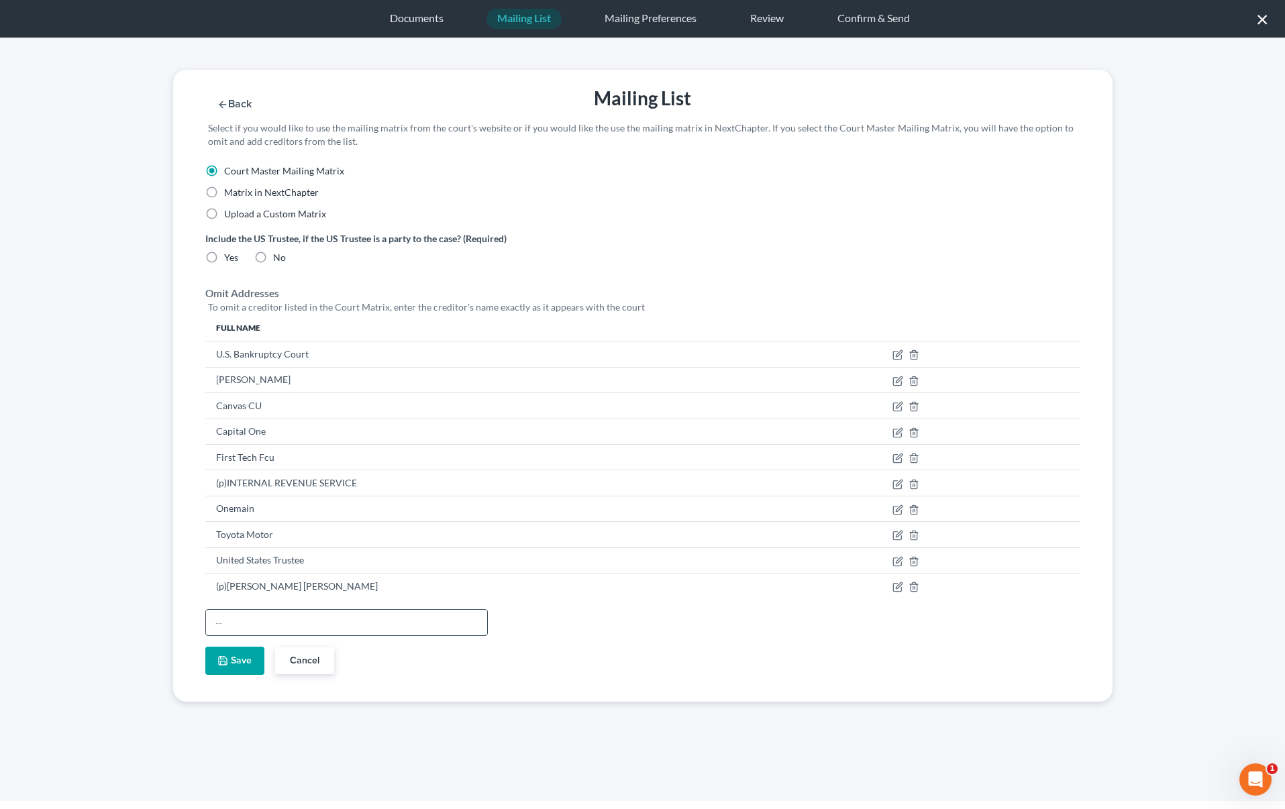
click at [251, 617] on input "text" at bounding box center [346, 622] width 281 height 25
type input "Lisa S Tse"
click at [244, 664] on button "Save" at bounding box center [234, 661] width 59 height 28
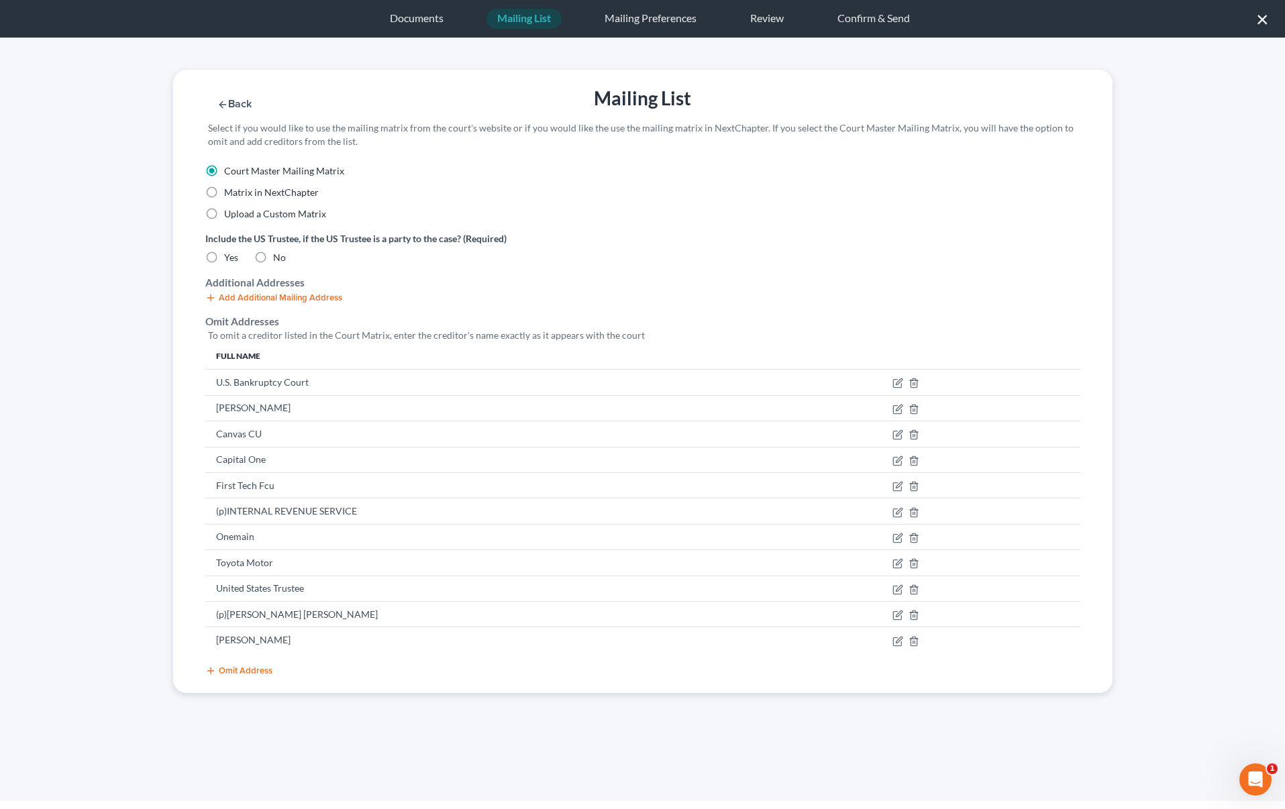
click at [242, 672] on button "Omit Address" at bounding box center [238, 671] width 67 height 11
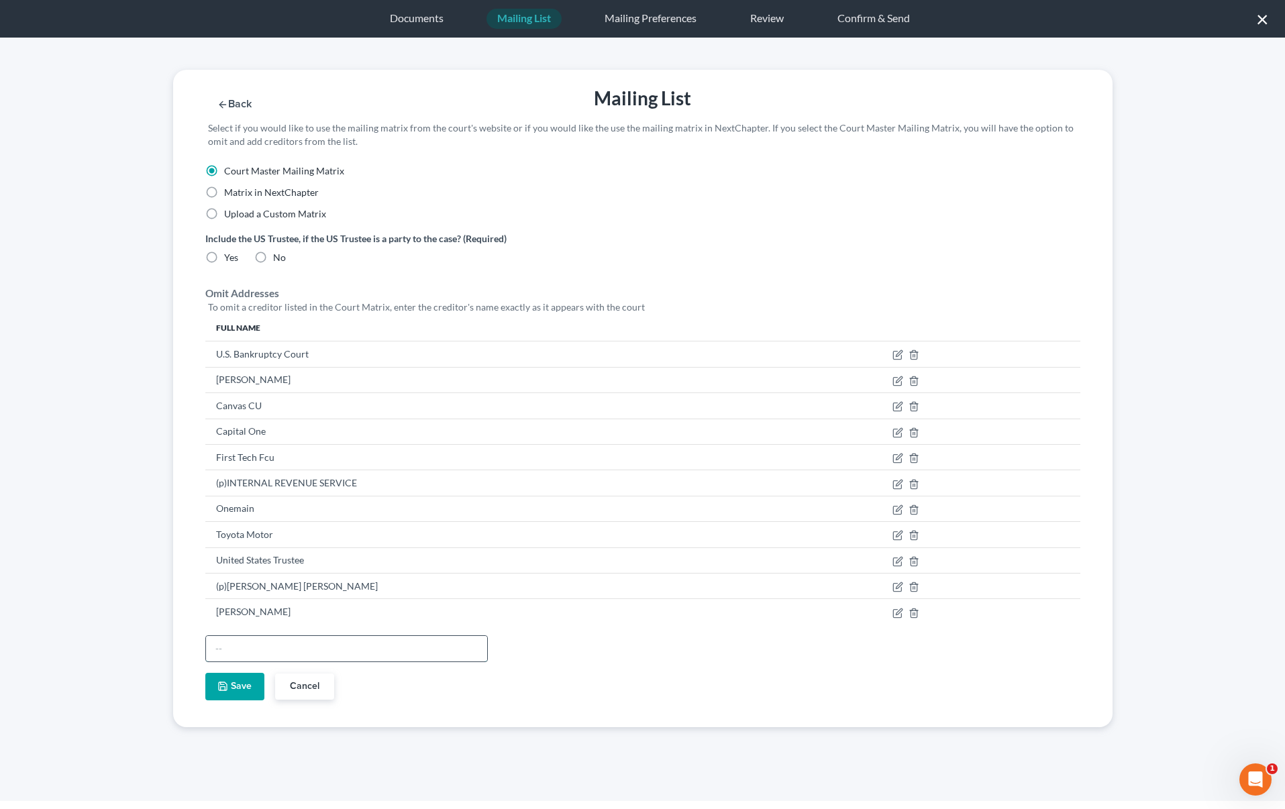
click at [242, 643] on input "text" at bounding box center [346, 648] width 281 height 25
type input "Michael Benjamin Murphy"
click at [225, 688] on polyline "button" at bounding box center [223, 688] width 5 height 3
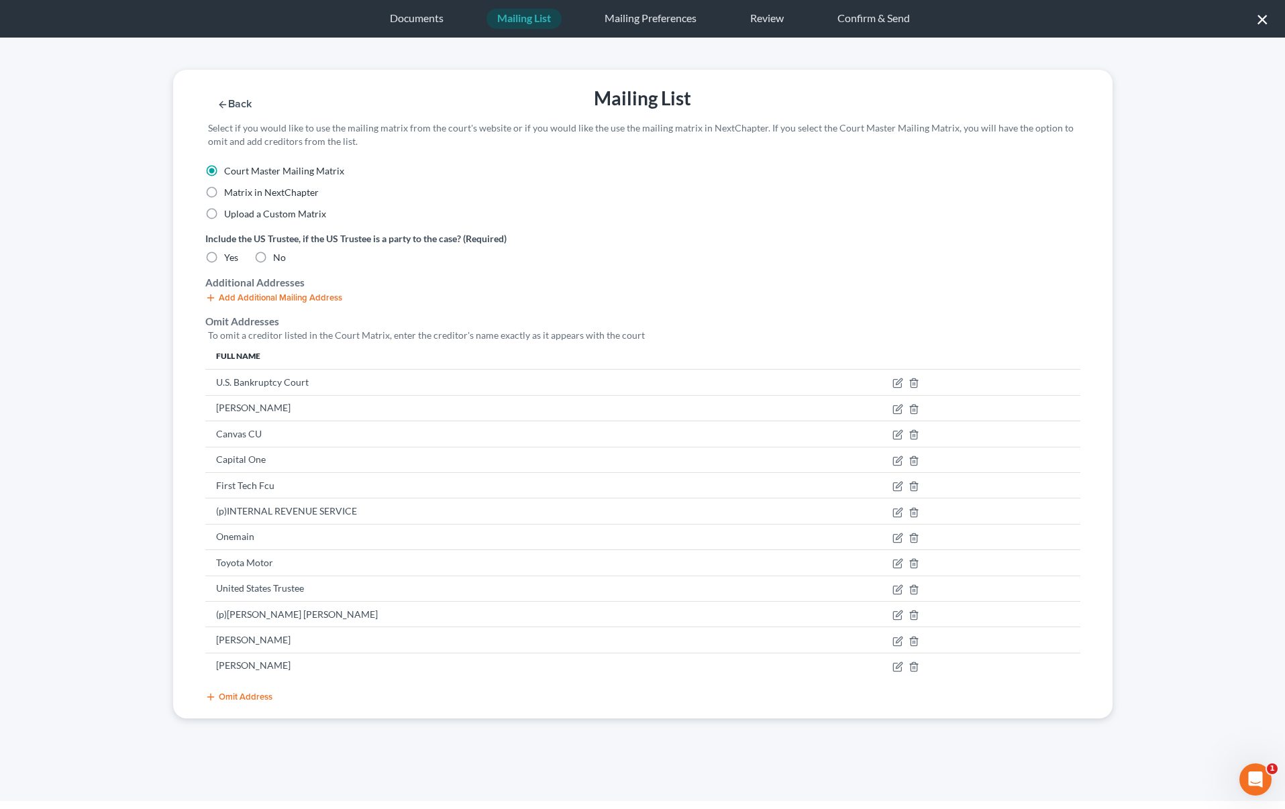
click at [1037, 93] on div "Back Mailing List Save & Next Select if you would like to use the mailing matri…" at bounding box center [642, 117] width 953 height 95
click at [273, 256] on label "No" at bounding box center [279, 257] width 13 height 13
click at [278, 256] on input "No" at bounding box center [282, 255] width 9 height 9
radio input "true"
click at [912, 99] on button "Save & Next" at bounding box center [916, 104] width 91 height 11
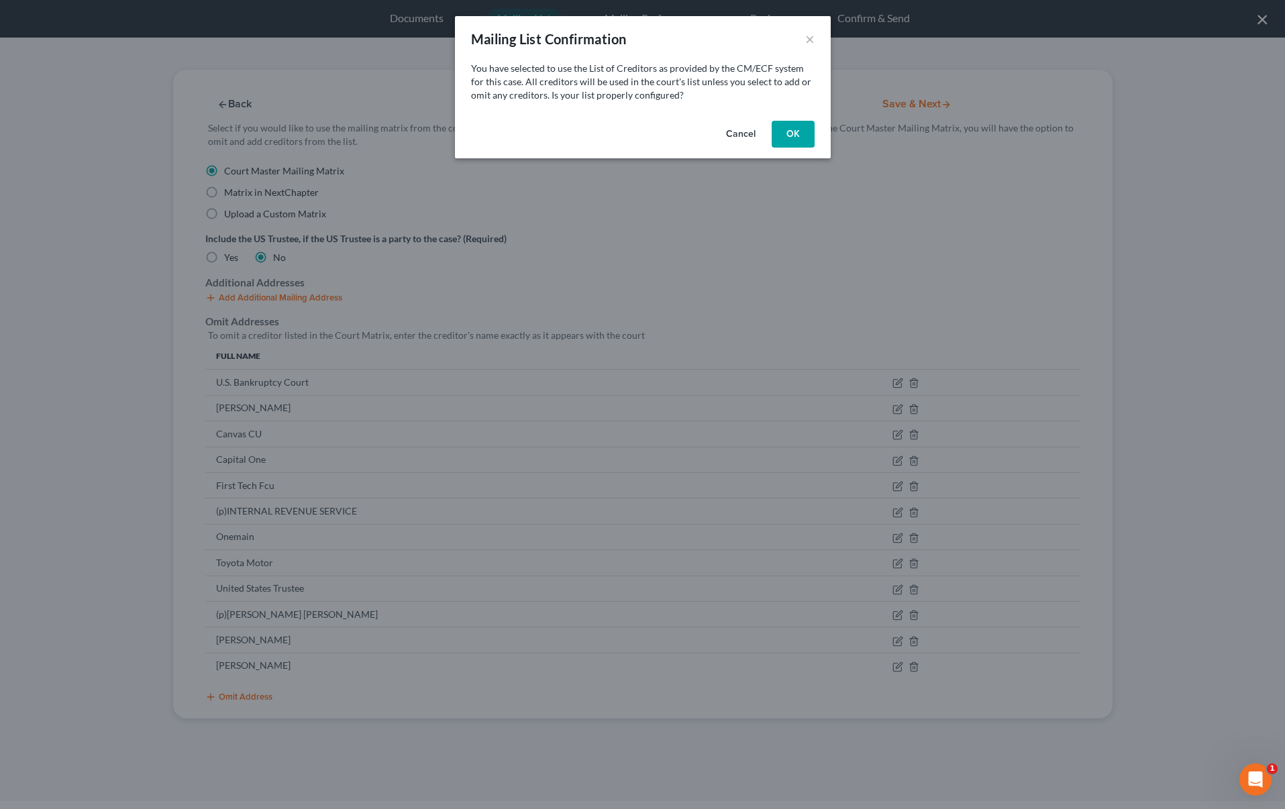
click at [800, 132] on button "OK" at bounding box center [793, 134] width 43 height 27
select select "50"
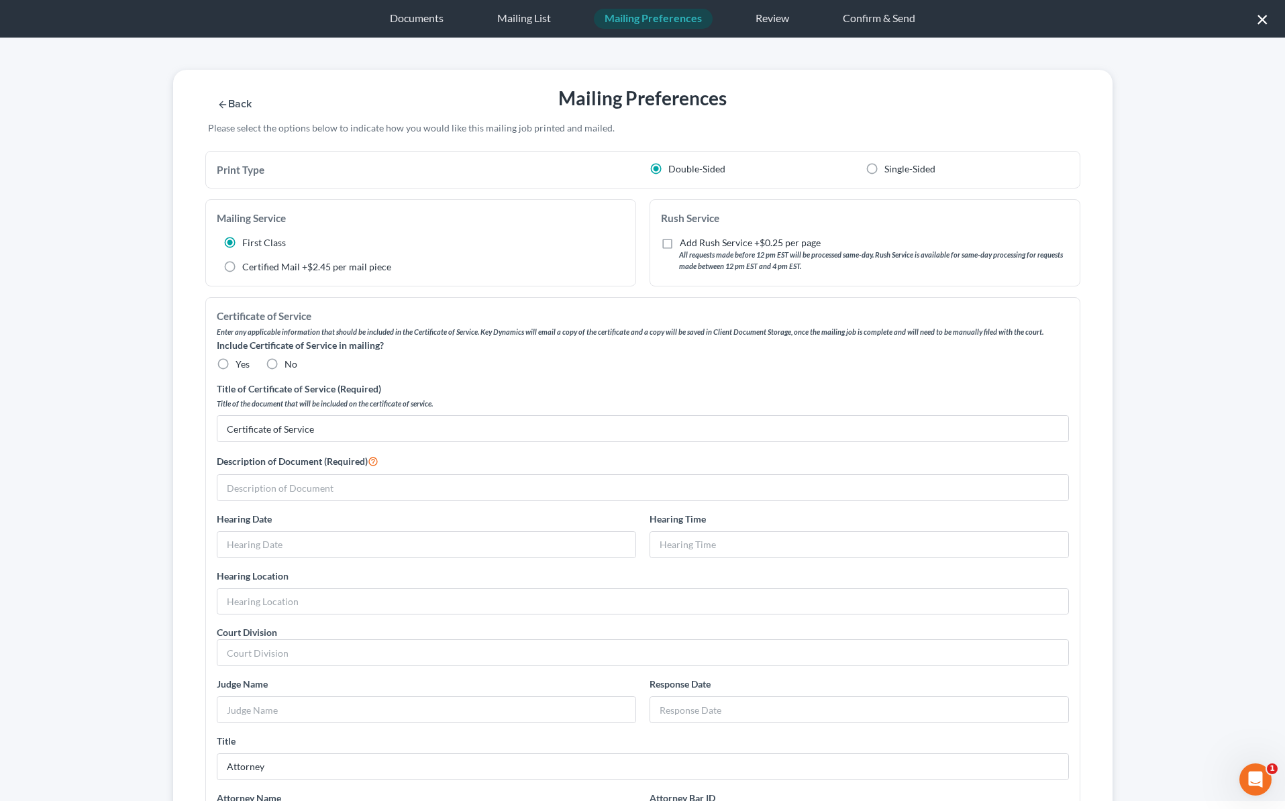
click at [284, 366] on label "No" at bounding box center [290, 364] width 13 height 13
click at [290, 366] on input "No" at bounding box center [294, 362] width 9 height 9
radio input "true"
click at [280, 494] on input "text" at bounding box center [642, 487] width 851 height 25
drag, startPoint x: 406, startPoint y: 489, endPoint x: 113, endPoint y: 478, distance: 293.4
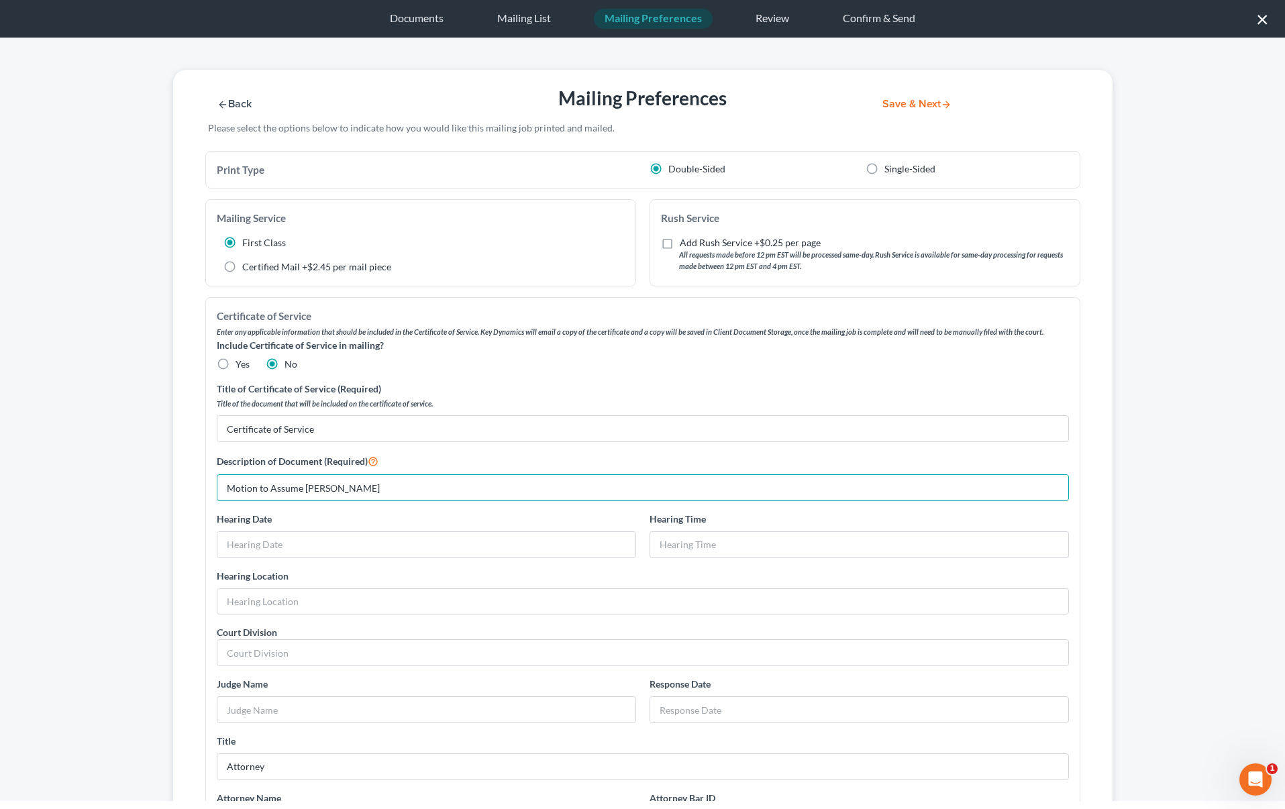
click at [113, 478] on div "Back Mailing Preferences Save & Next Please select the options below to indicat…" at bounding box center [642, 581] width 1204 height 1022
type input "Motion to Assume Lease - Murphy, Michael"
click at [910, 102] on button "Save & Next" at bounding box center [916, 104] width 91 height 11
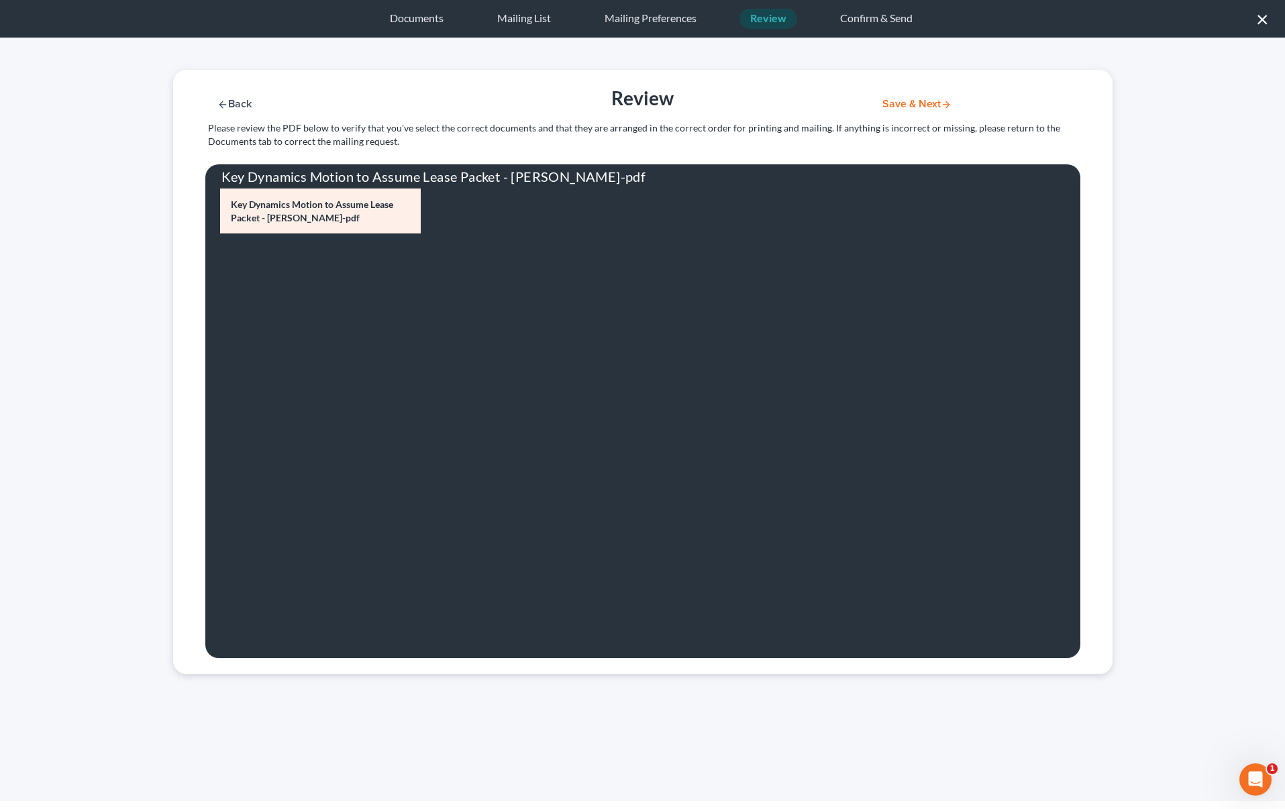
click at [916, 107] on button "Save & Next" at bounding box center [916, 104] width 91 height 11
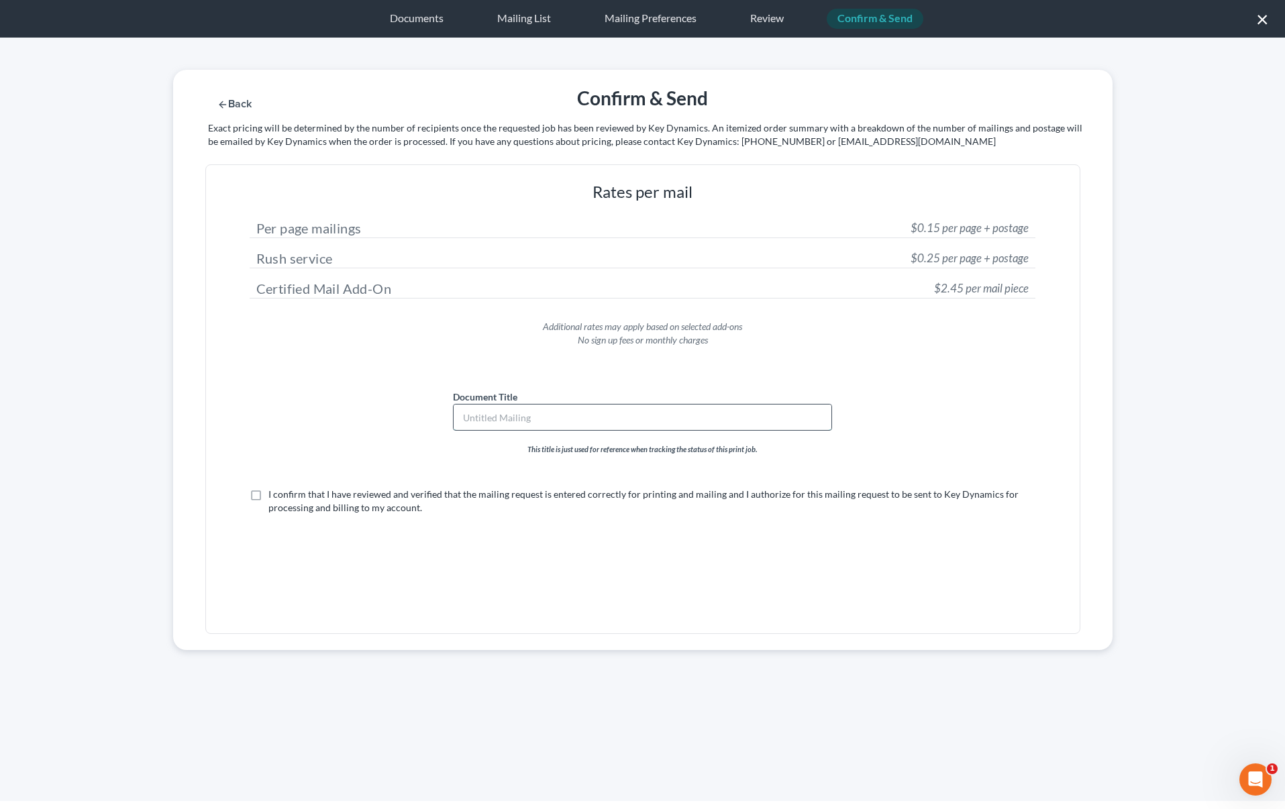
click at [553, 411] on input "text" at bounding box center [643, 417] width 378 height 25
paste input "Motion to Assume Lease - Murphy, Michael"
type input "Motion to Assume Lease - Murphy, Michael"
click at [268, 494] on label "I confirm that I have reviewed and verified that the mailing request is entered…" at bounding box center [651, 501] width 767 height 27
click at [274, 494] on input "I confirm that I have reviewed and verified that the mailing request is entered…" at bounding box center [278, 492] width 9 height 9
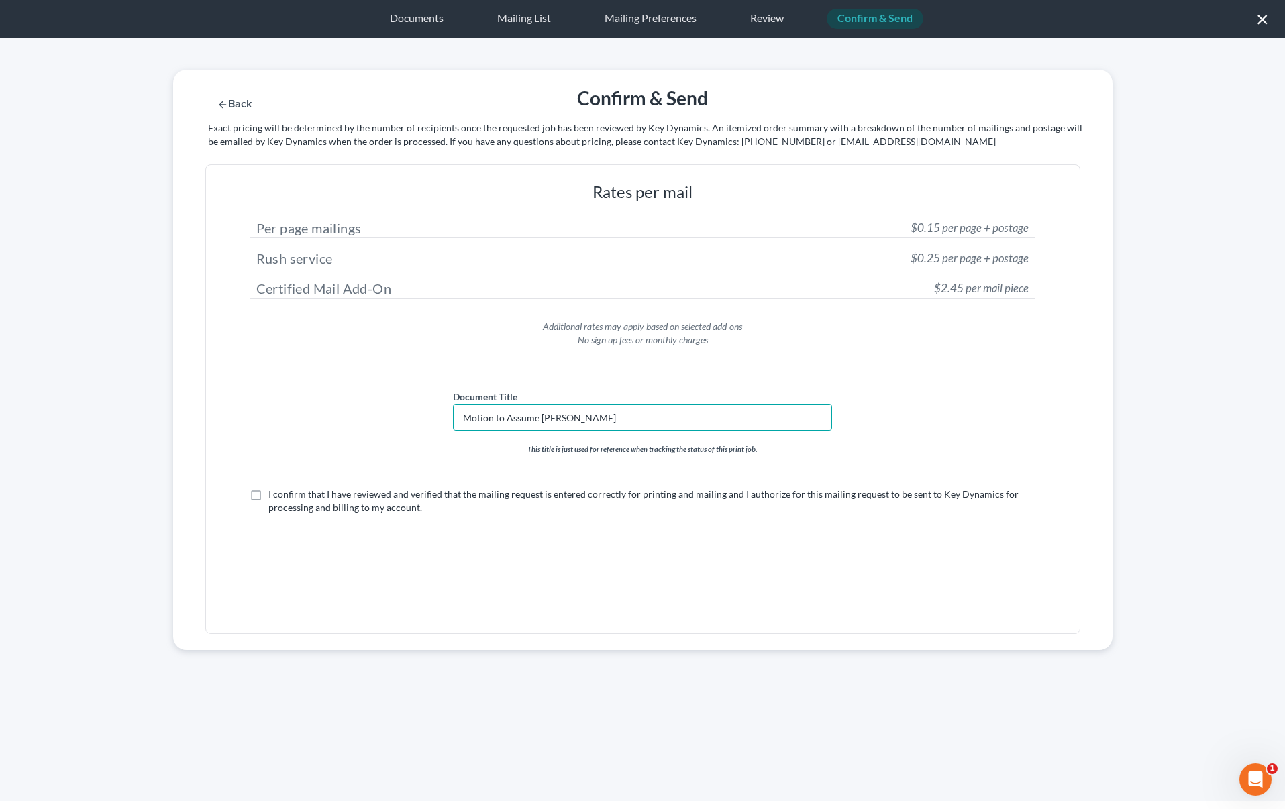
checkbox input "true"
click at [916, 113] on div "Back Confirm & Send Submit for Mailing Exact pricing will be determined by the …" at bounding box center [642, 117] width 953 height 95
click at [918, 106] on button "Submit for Mailing" at bounding box center [933, 104] width 125 height 11
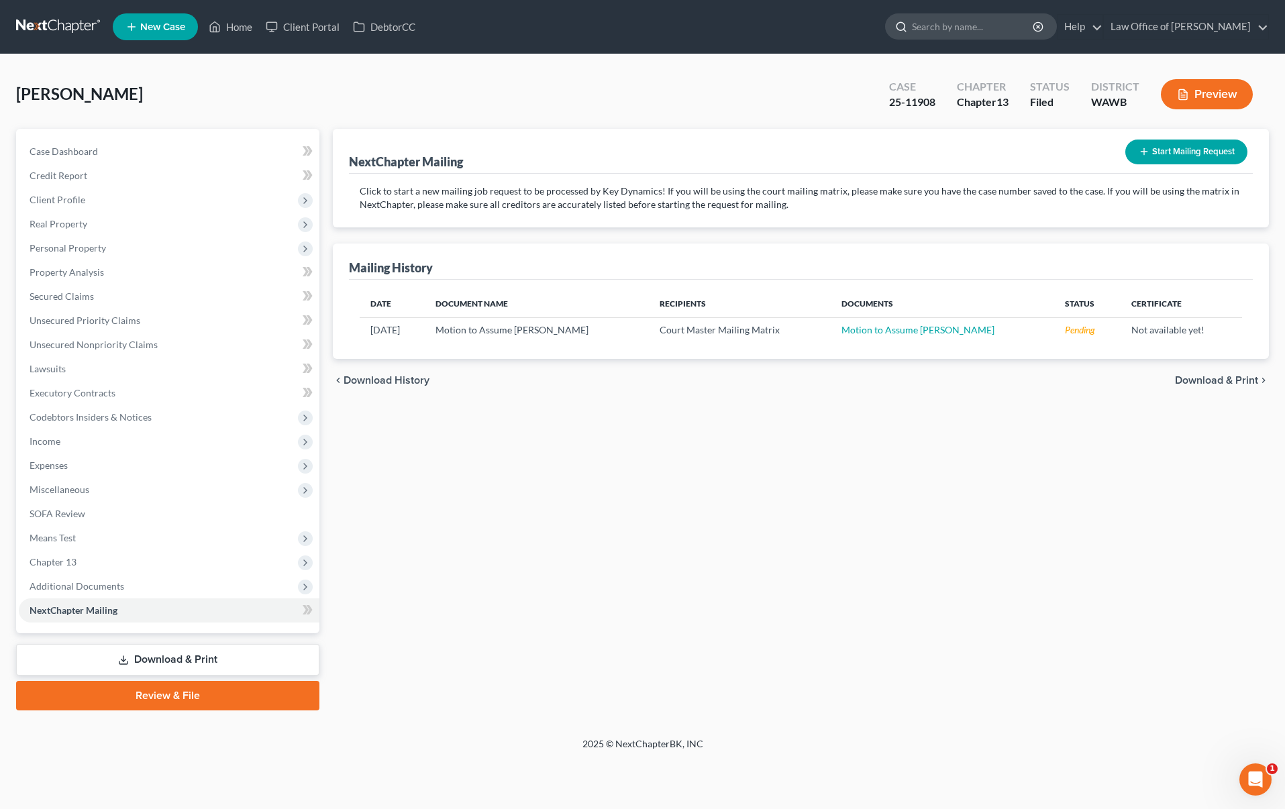
click at [994, 34] on input "search" at bounding box center [973, 26] width 123 height 25
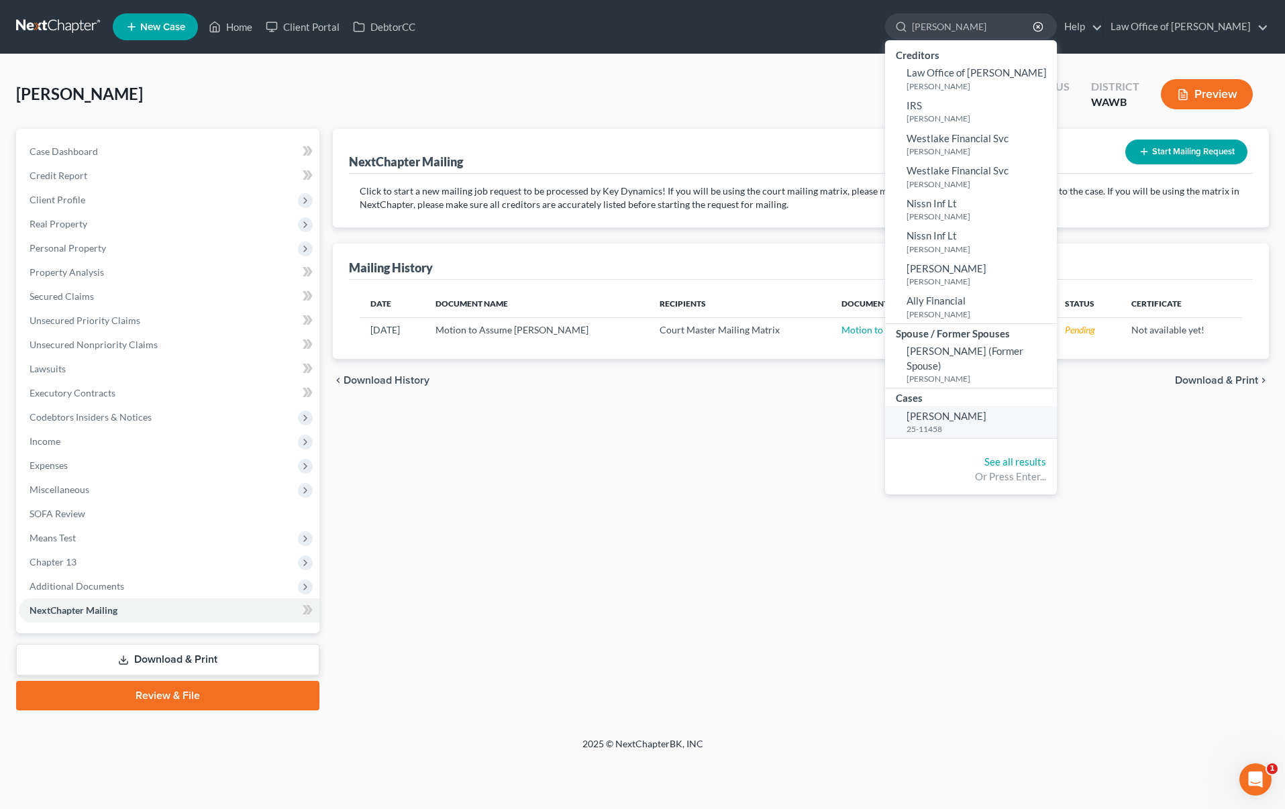
type input "adrian"
click at [984, 423] on small "25-11458" at bounding box center [979, 428] width 147 height 11
select select "6"
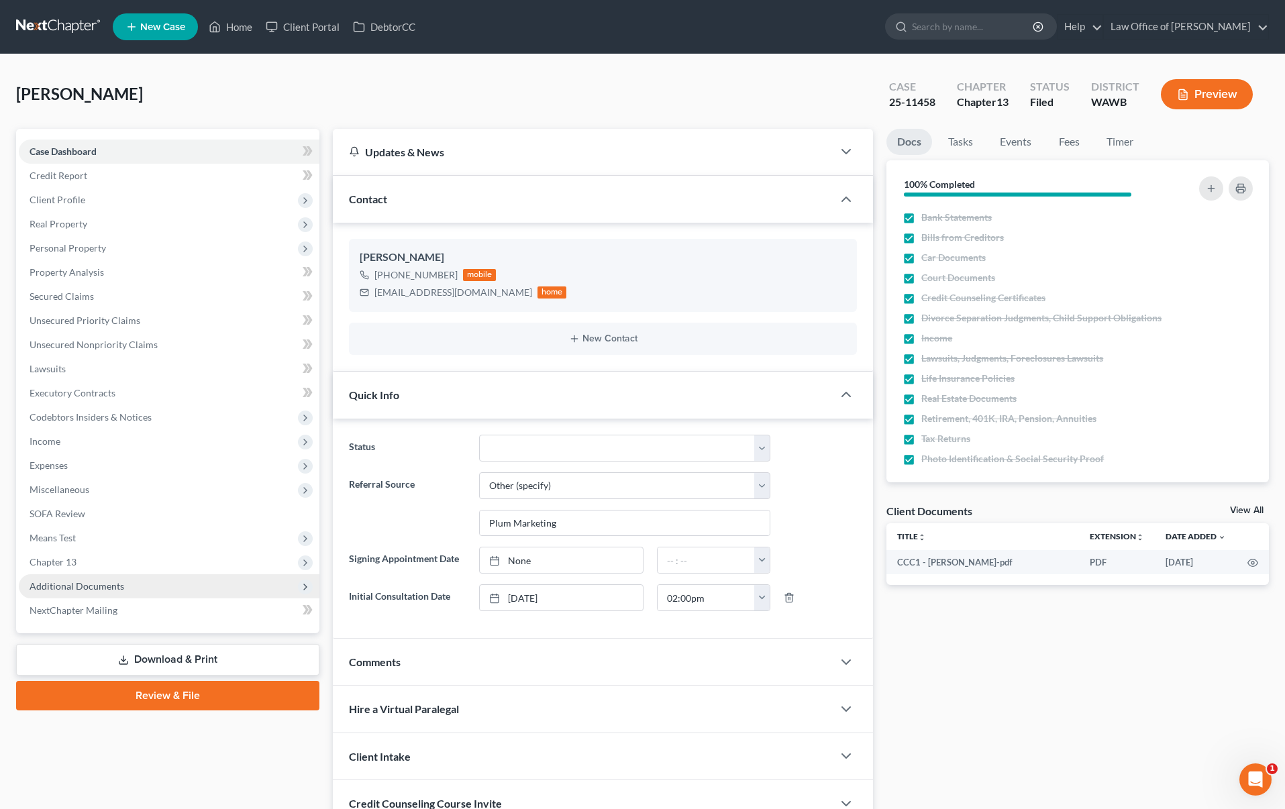
click at [167, 590] on span "Additional Documents" at bounding box center [169, 586] width 301 height 24
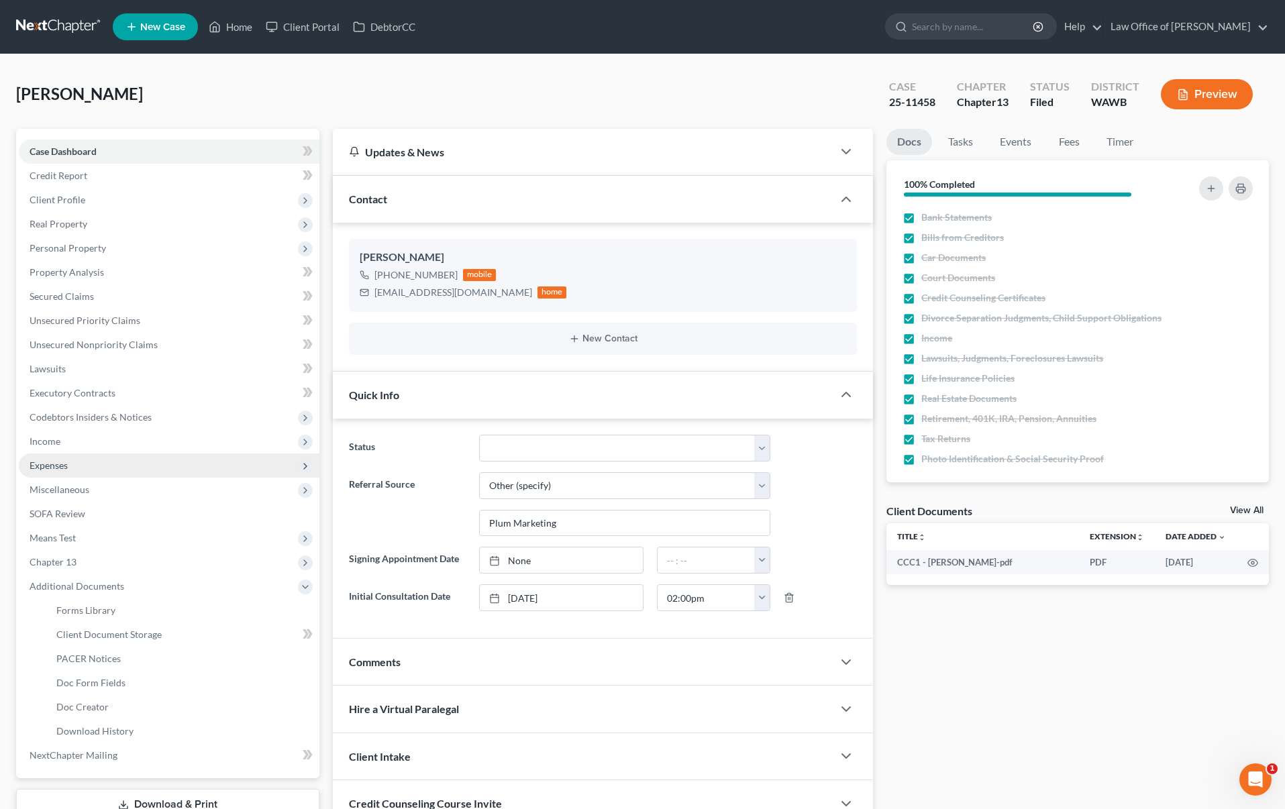
click at [170, 472] on span "Expenses" at bounding box center [169, 466] width 301 height 24
click at [194, 473] on span "Expenses" at bounding box center [169, 466] width 301 height 24
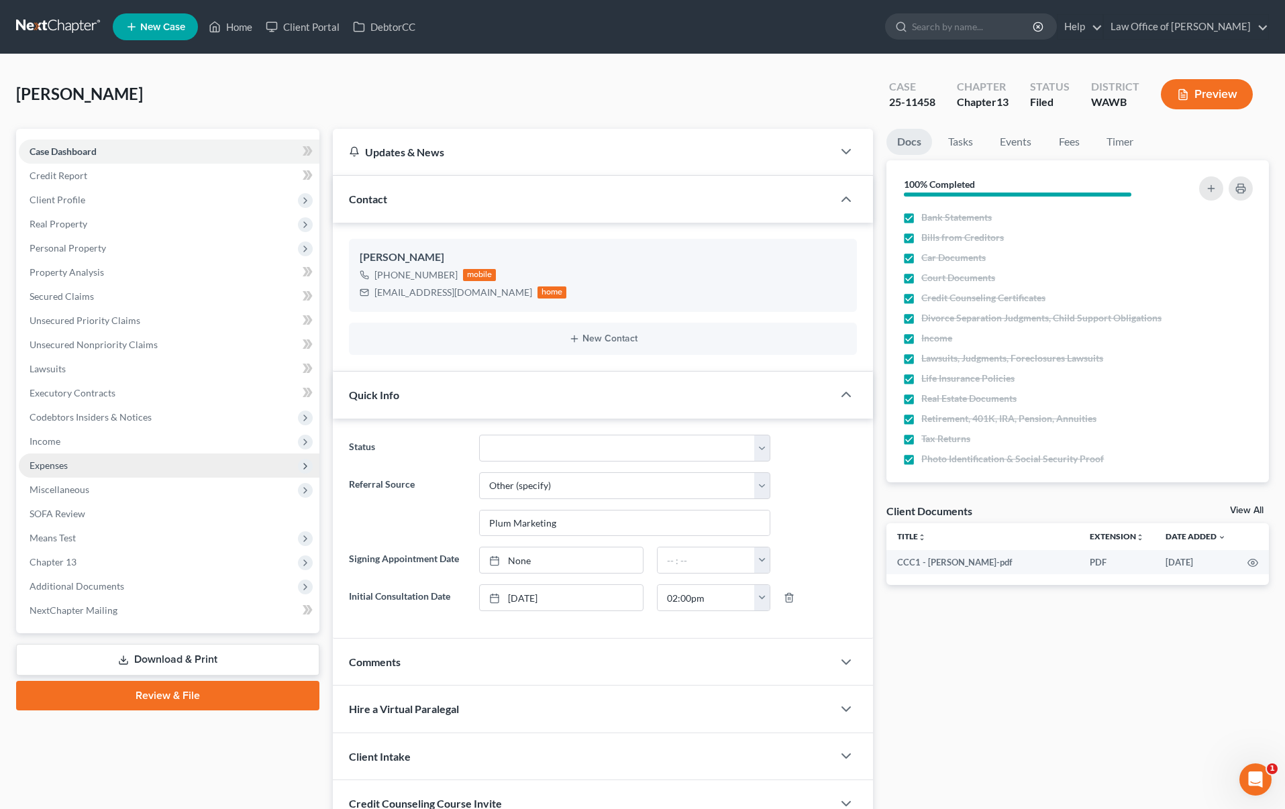
click at [193, 464] on span "Expenses" at bounding box center [169, 466] width 301 height 24
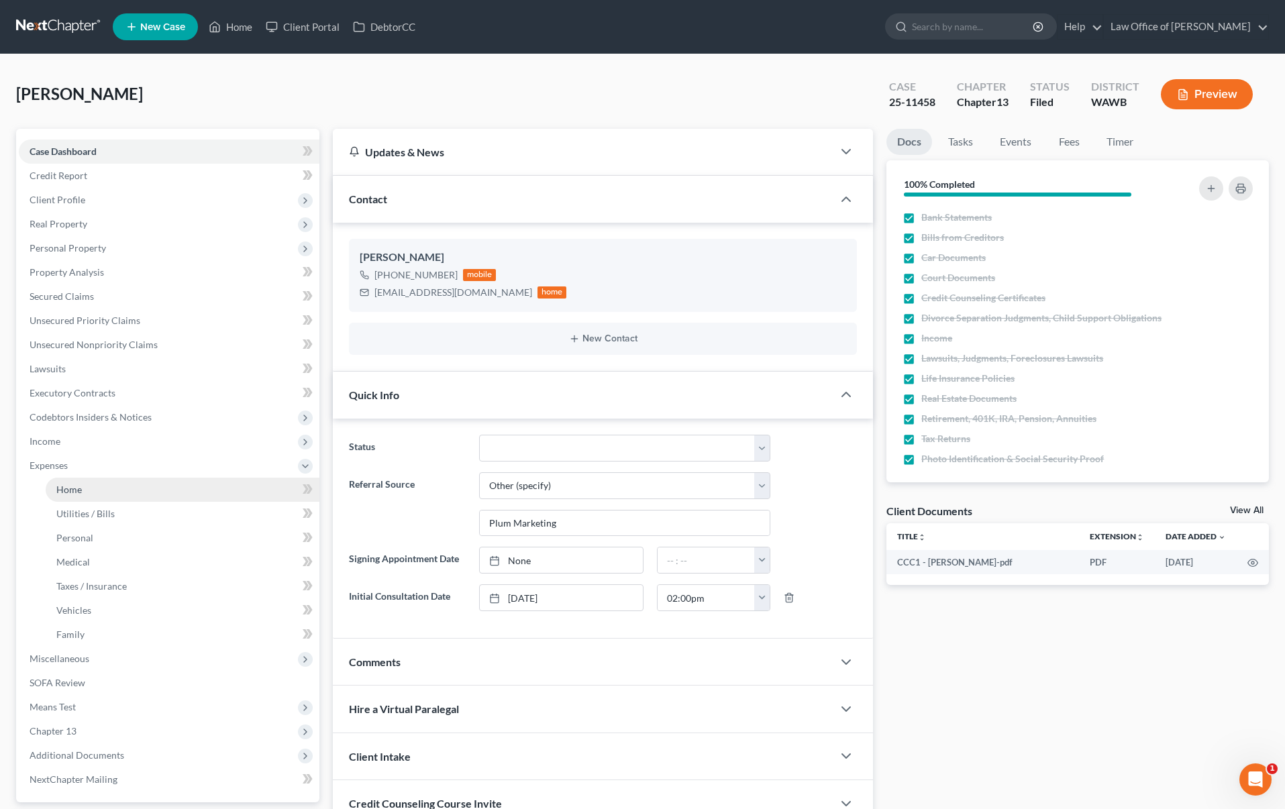
click at [191, 478] on link "Home" at bounding box center [183, 490] width 274 height 24
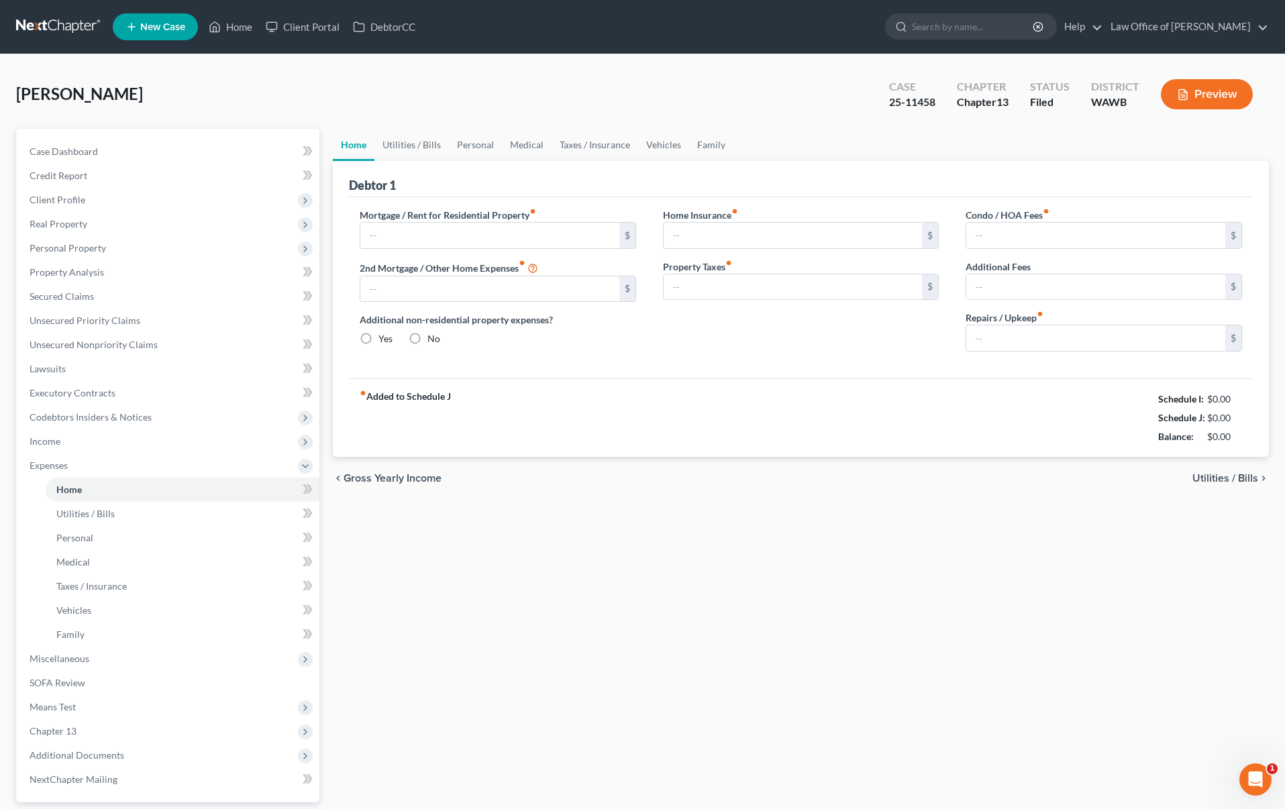
type input "0.00"
radio input "true"
type input "0.00"
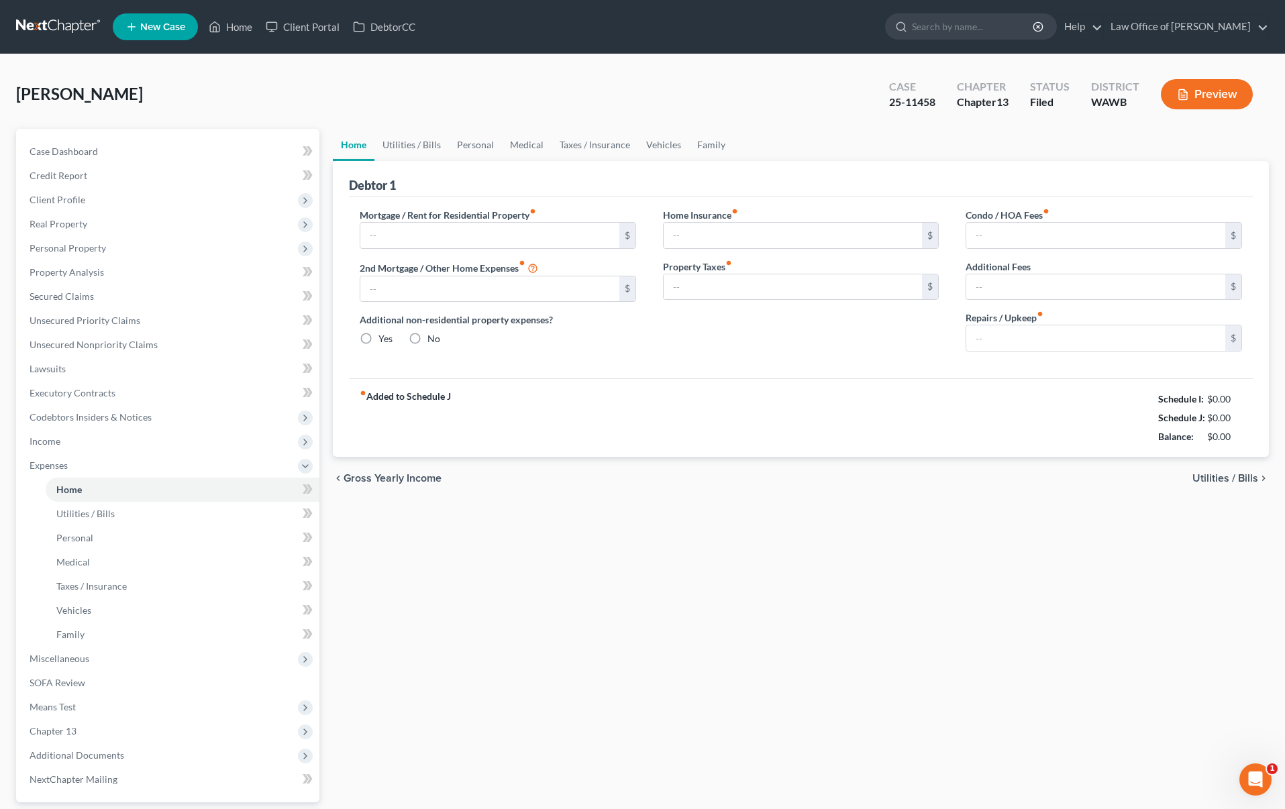
type input "0.00"
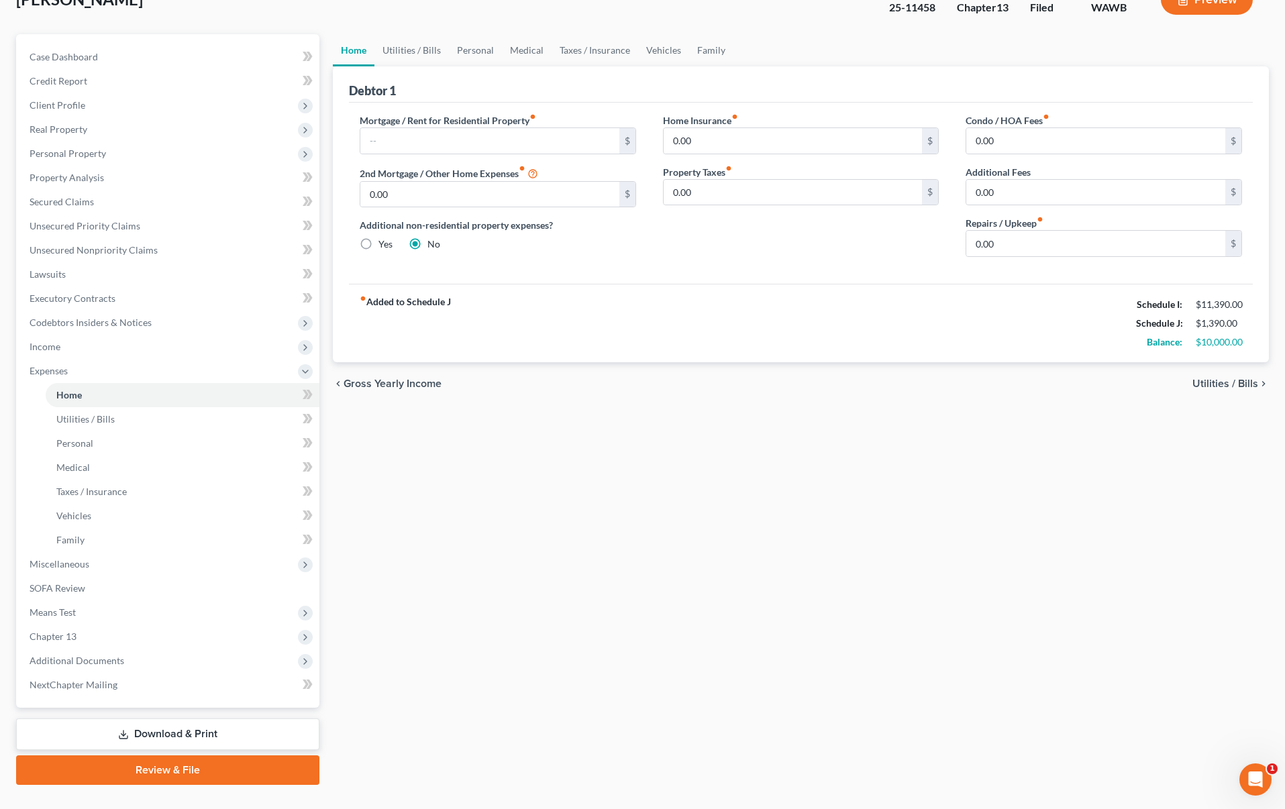
scroll to position [121, 0]
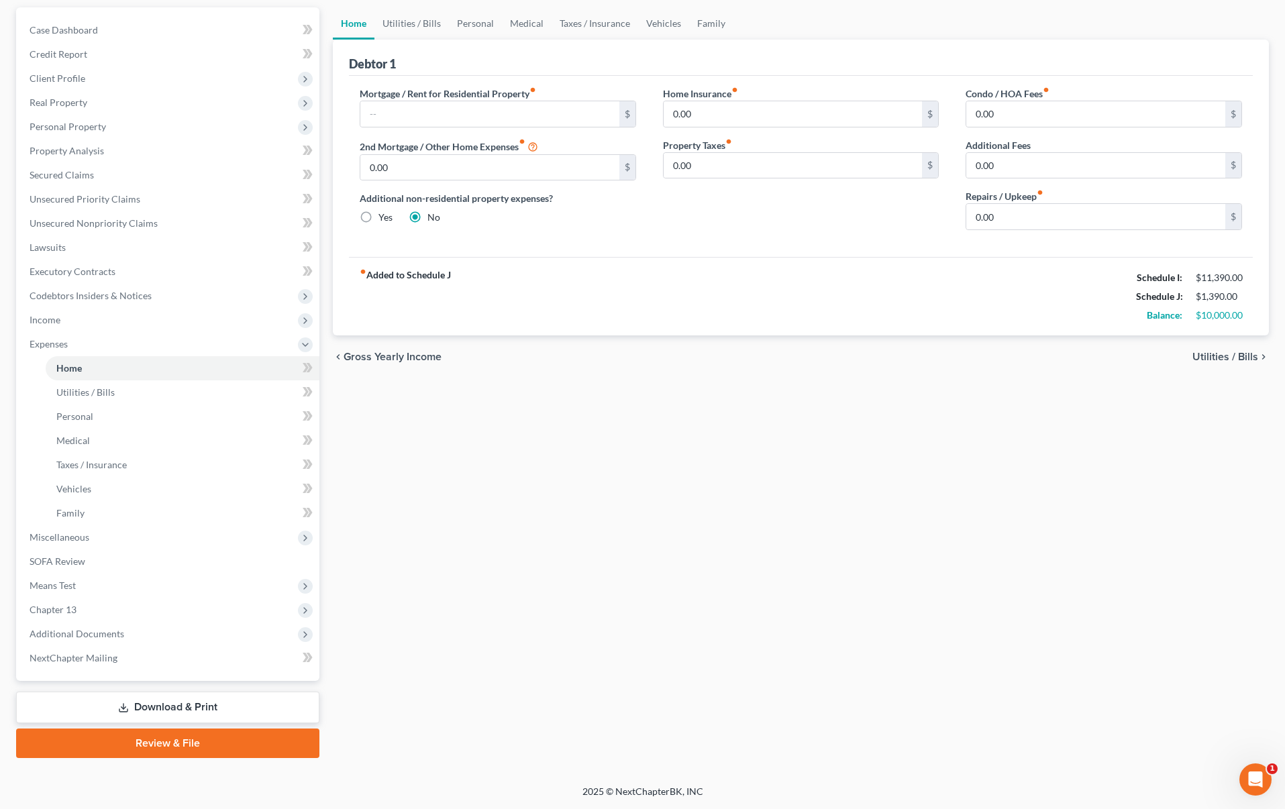
click at [169, 704] on link "Download & Print" at bounding box center [167, 708] width 303 height 32
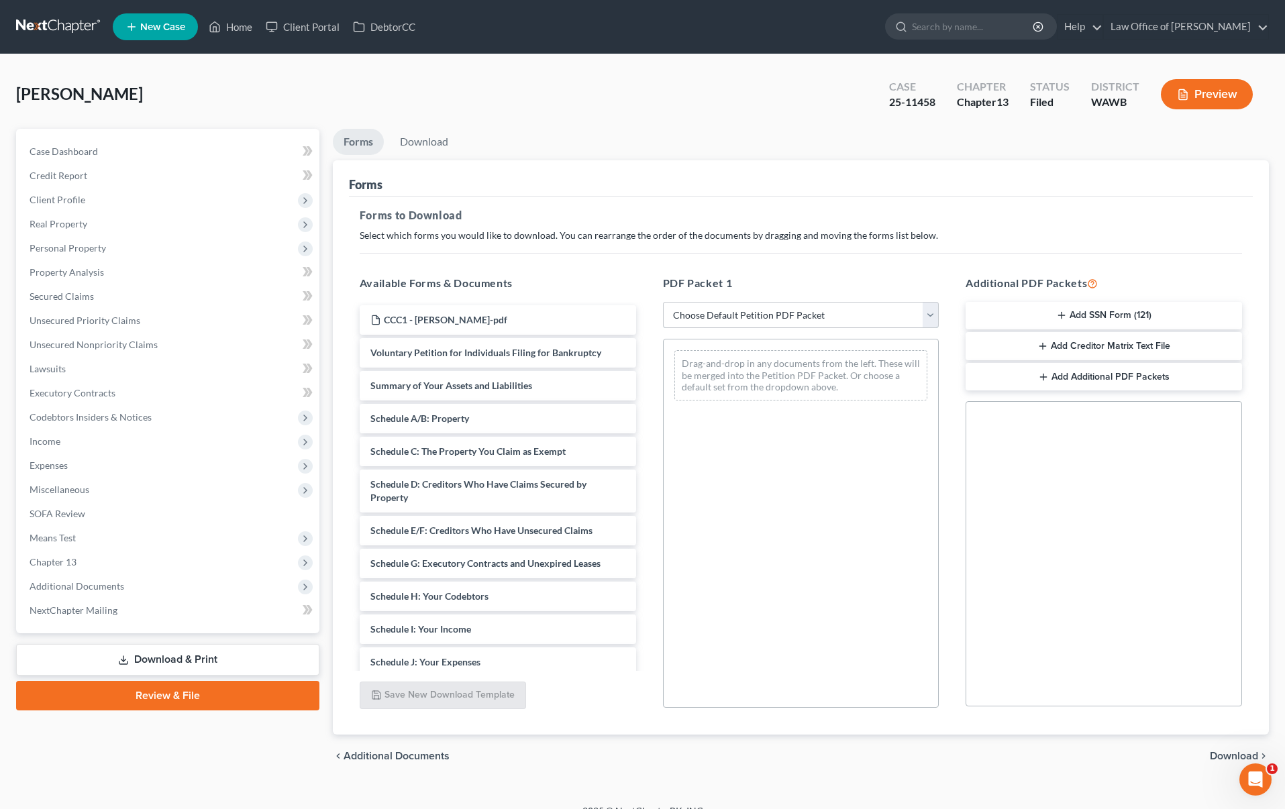
click at [747, 315] on select "Choose Default Petition PDF Packet Complete Bankruptcy Petition (all forms and …" at bounding box center [801, 315] width 276 height 27
select select "2"
click at [663, 302] on select "Choose Default Petition PDF Packet Complete Bankruptcy Petition (all forms and …" at bounding box center [801, 315] width 276 height 27
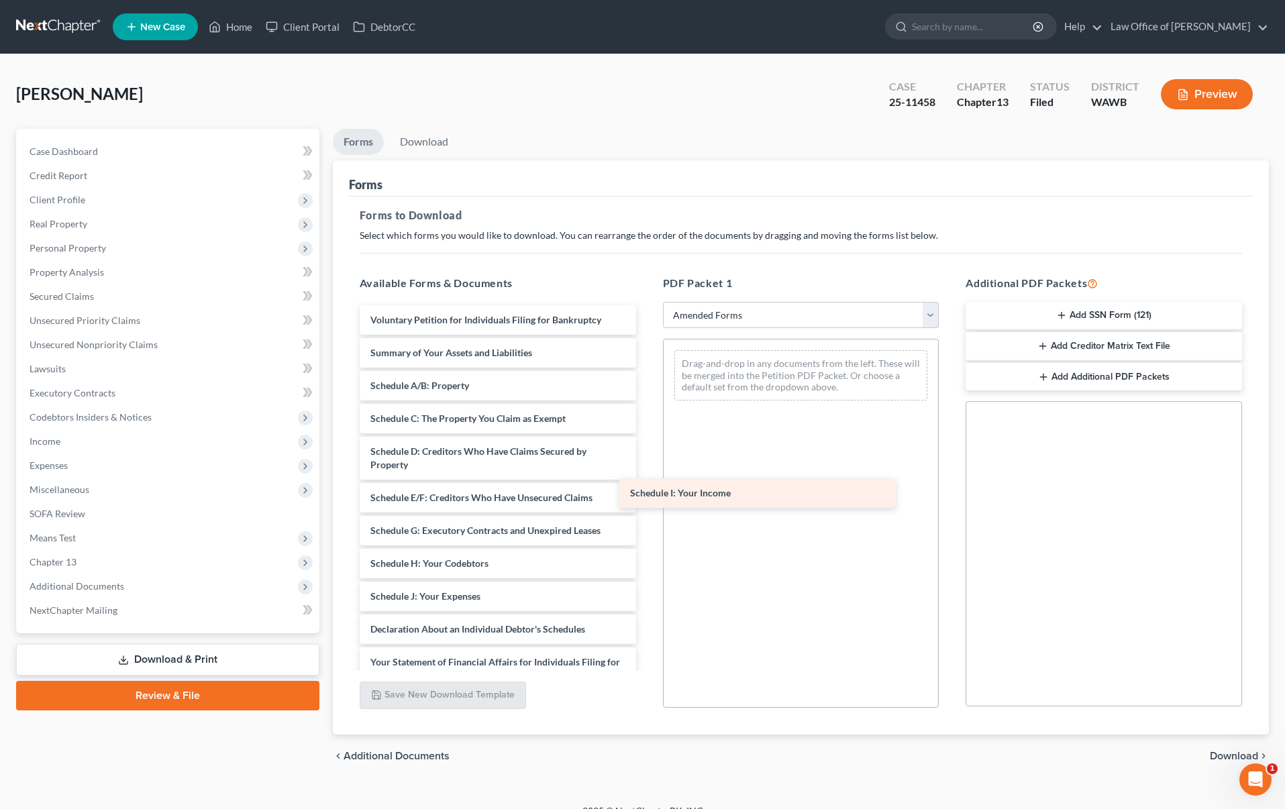
drag, startPoint x: 551, startPoint y: 596, endPoint x: 810, endPoint y: 492, distance: 279.4
click at [647, 492] on div "Schedule I: Your Income Voluntary Petition for Individuals Filing for Bankruptc…" at bounding box center [498, 586] width 298 height 563
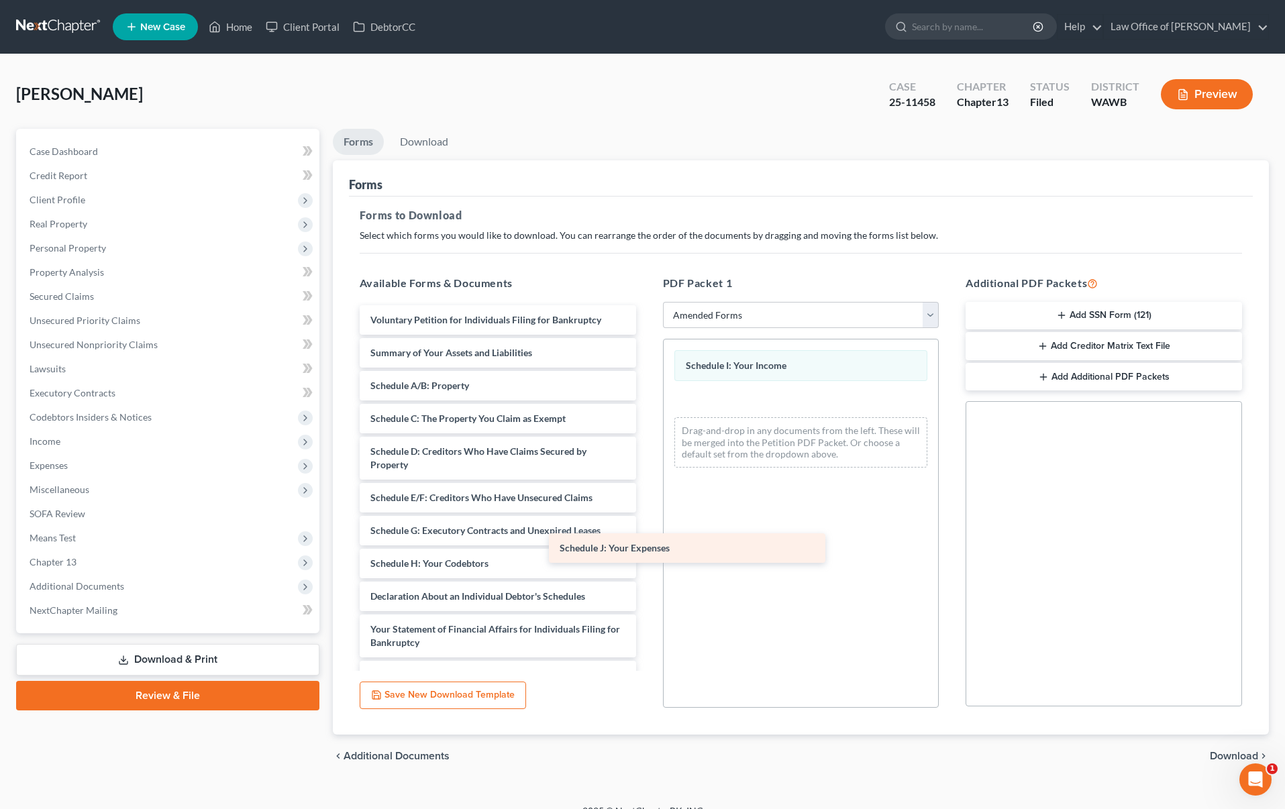
drag, startPoint x: 590, startPoint y: 592, endPoint x: 780, endPoint y: 538, distance: 197.3
click at [647, 542] on div "Schedule J: Your Expenses Voluntary Petition for Individuals Filing for Bankrup…" at bounding box center [498, 570] width 298 height 530
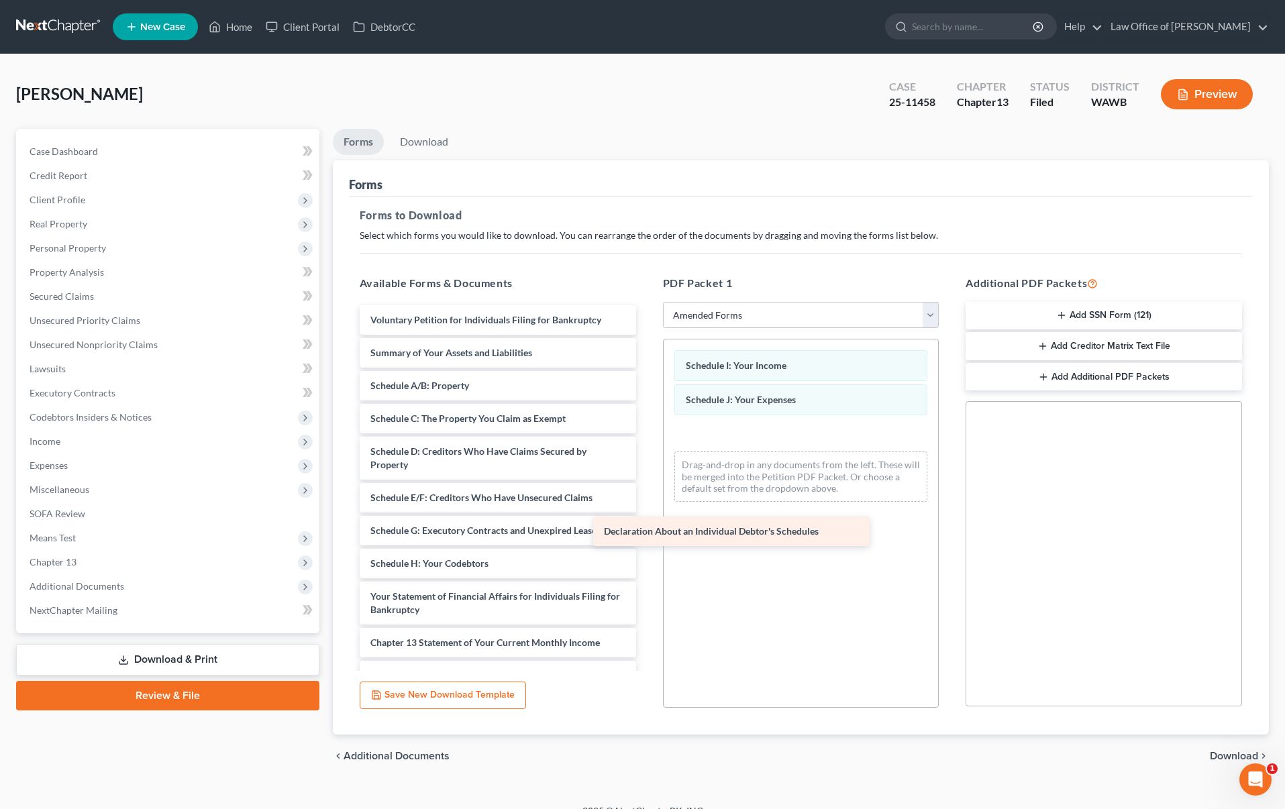
drag, startPoint x: 572, startPoint y: 604, endPoint x: 869, endPoint y: 515, distance: 309.9
click at [647, 519] on div "Declaration About an Individual Debtor's Schedules Voluntary Petition for Indiv…" at bounding box center [498, 553] width 298 height 497
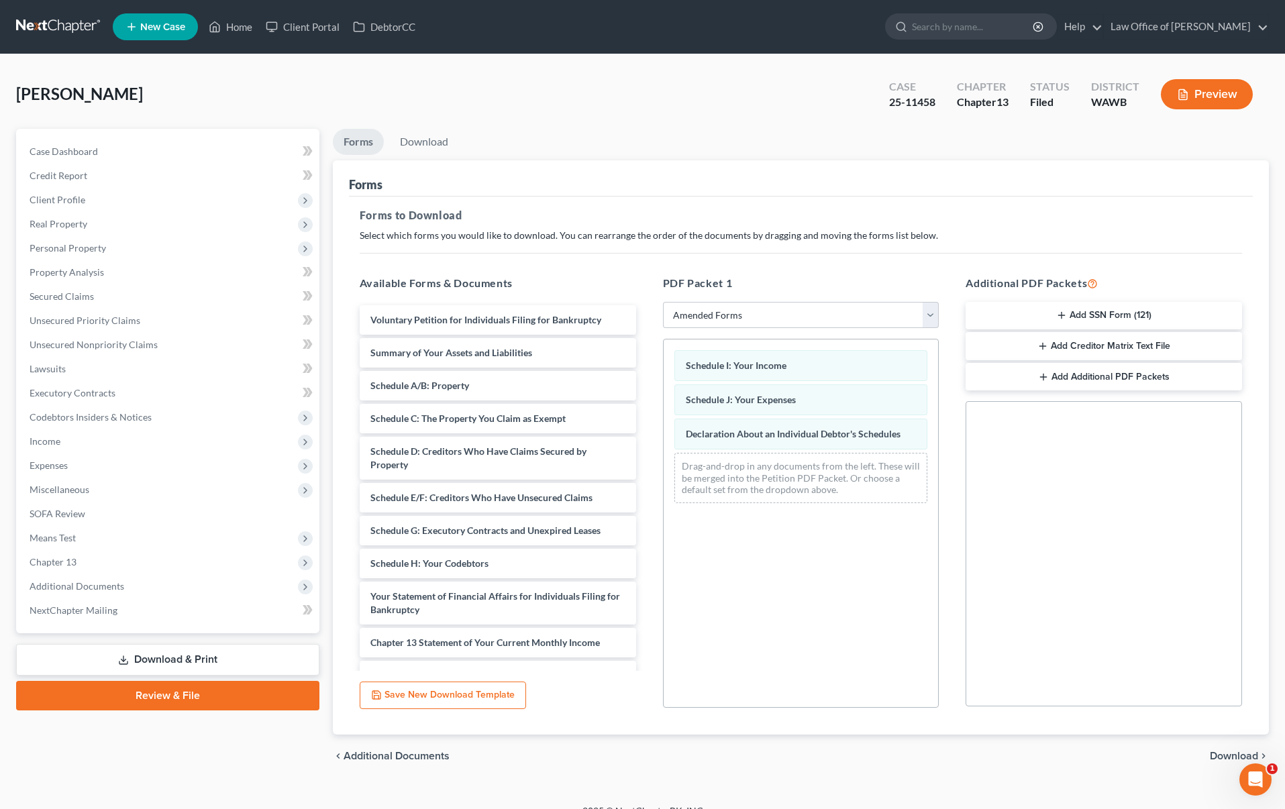
click at [1225, 761] on span "Download" at bounding box center [1234, 756] width 48 height 11
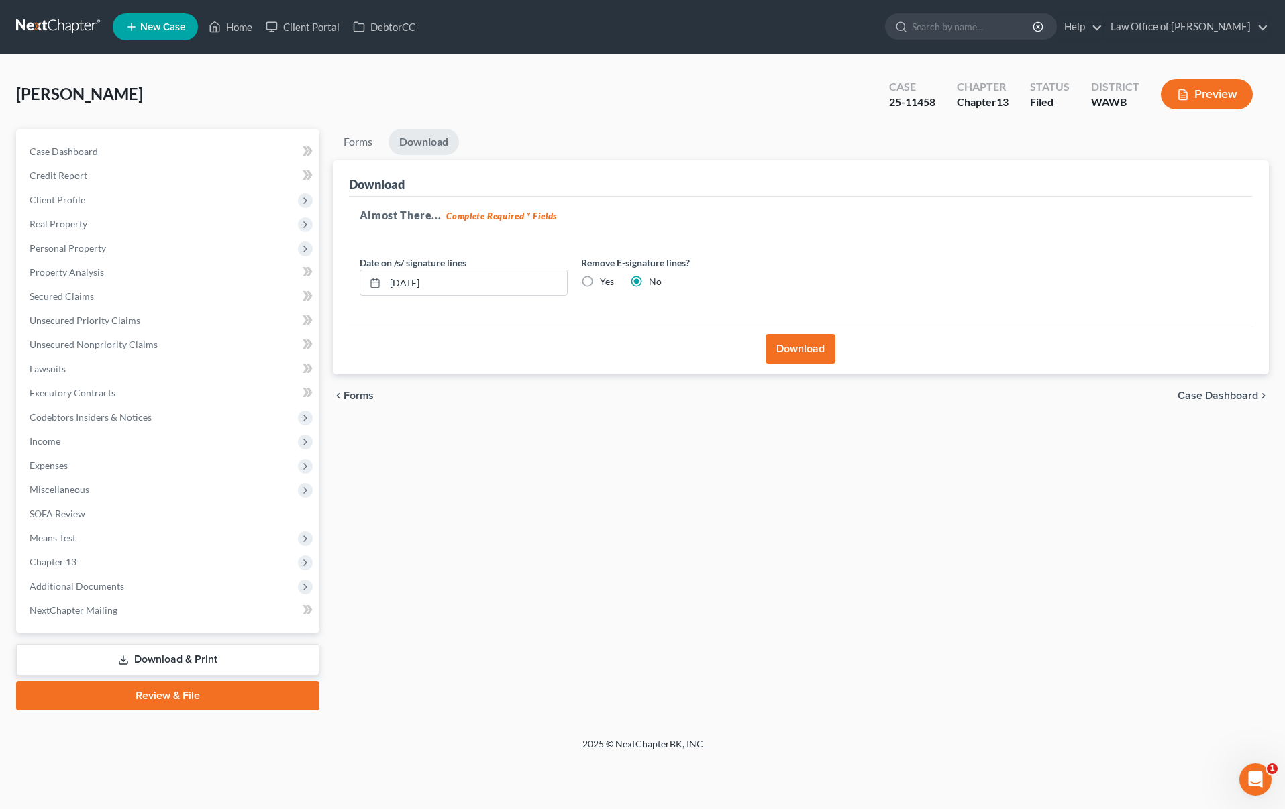
click at [794, 344] on button "Download" at bounding box center [800, 349] width 70 height 30
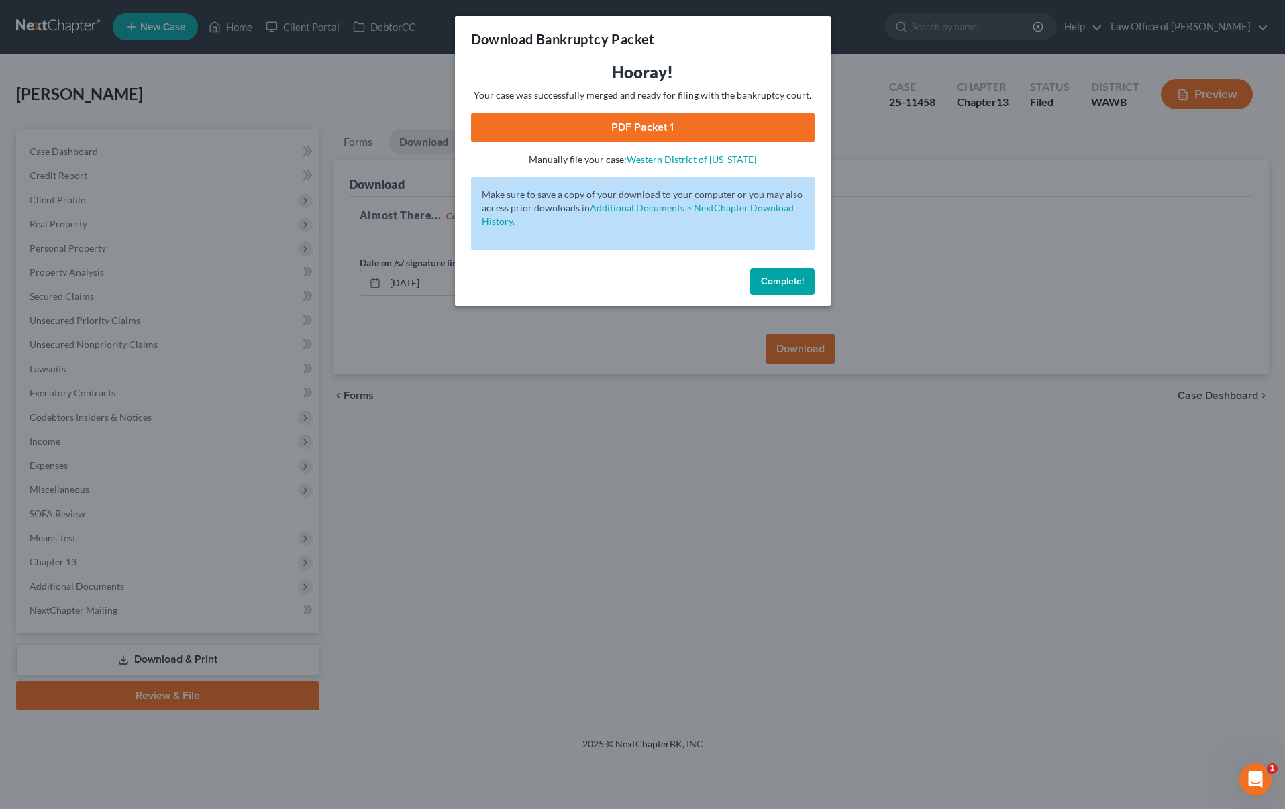
click at [669, 129] on link "PDF Packet 1" at bounding box center [642, 128] width 343 height 30
click at [937, 206] on div "Download Bankruptcy Packet Hooray! Your case was successfully merged and ready …" at bounding box center [642, 404] width 1285 height 809
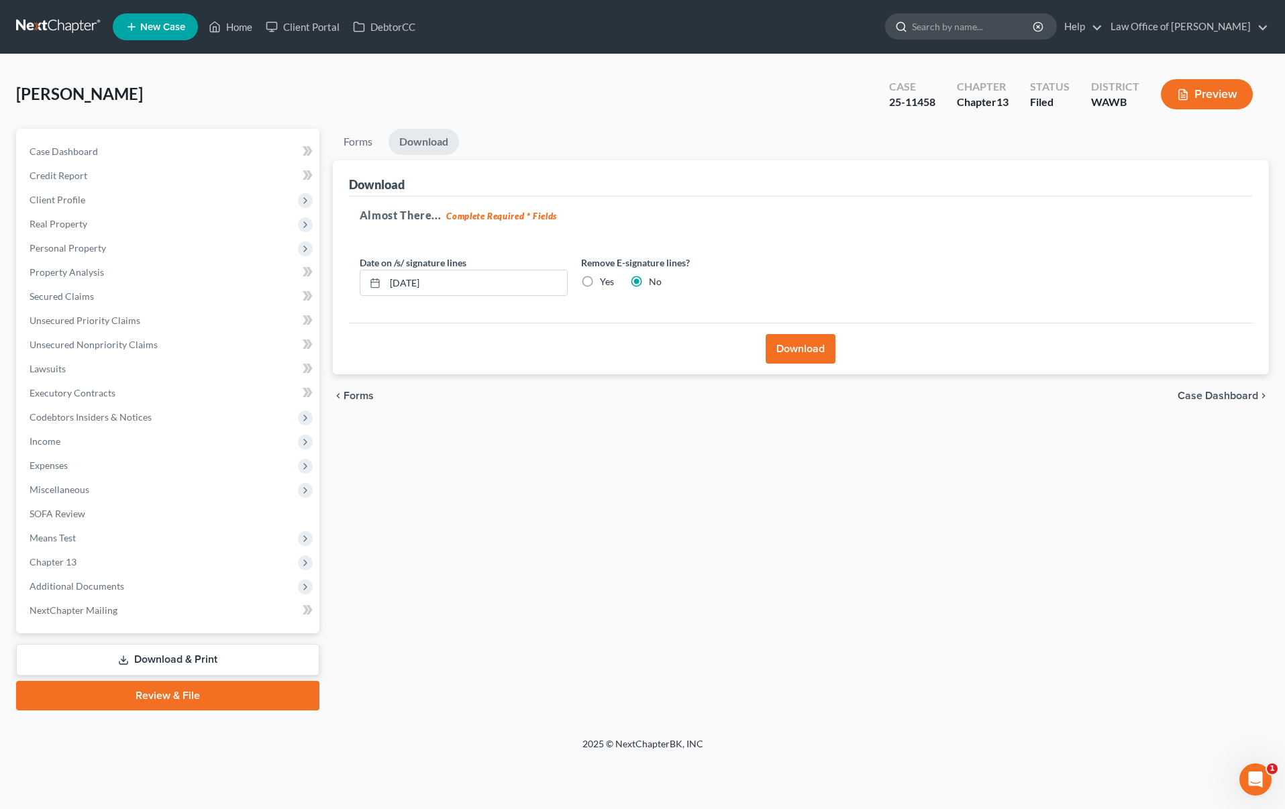
click at [983, 30] on input "search" at bounding box center [973, 26] width 123 height 25
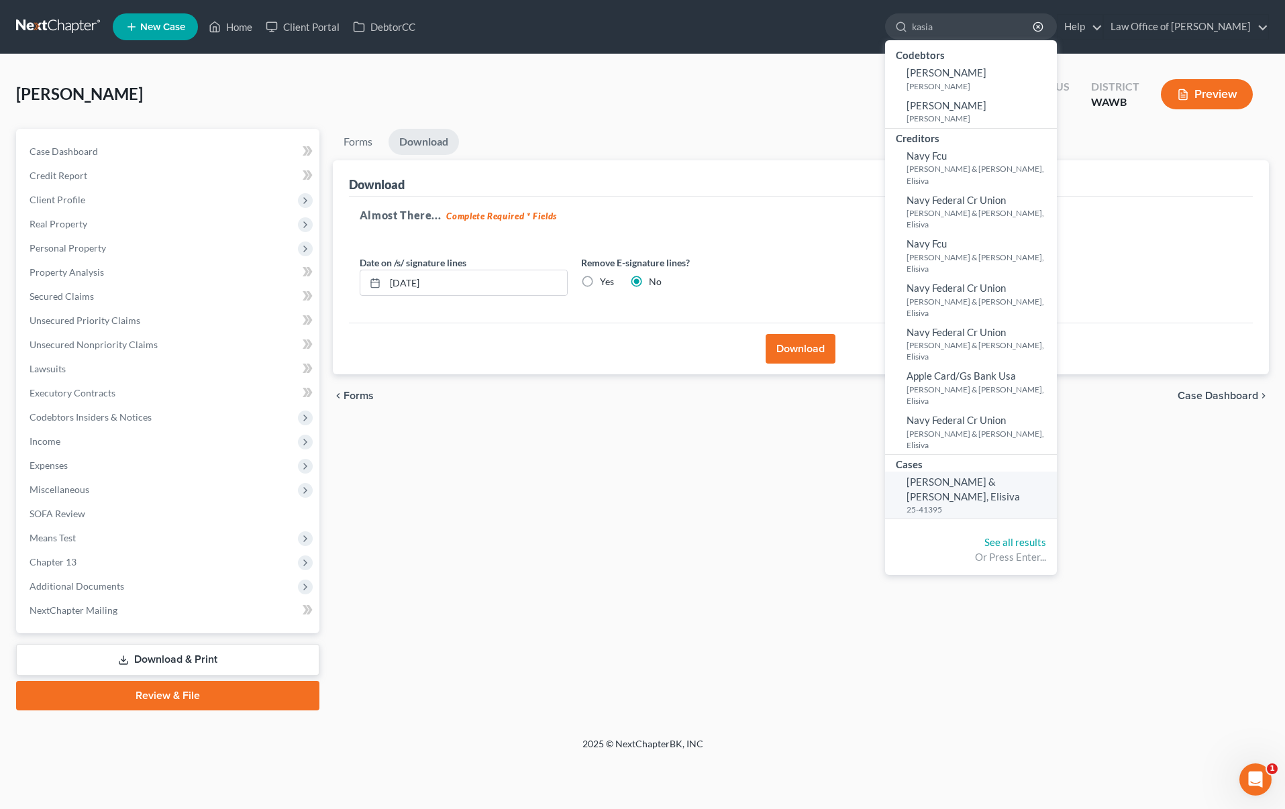
type input "kasia"
click at [1003, 476] on span "Iosefo, Kasia & Masaniai, Elisiva" at bounding box center [962, 489] width 113 height 26
select select "6"
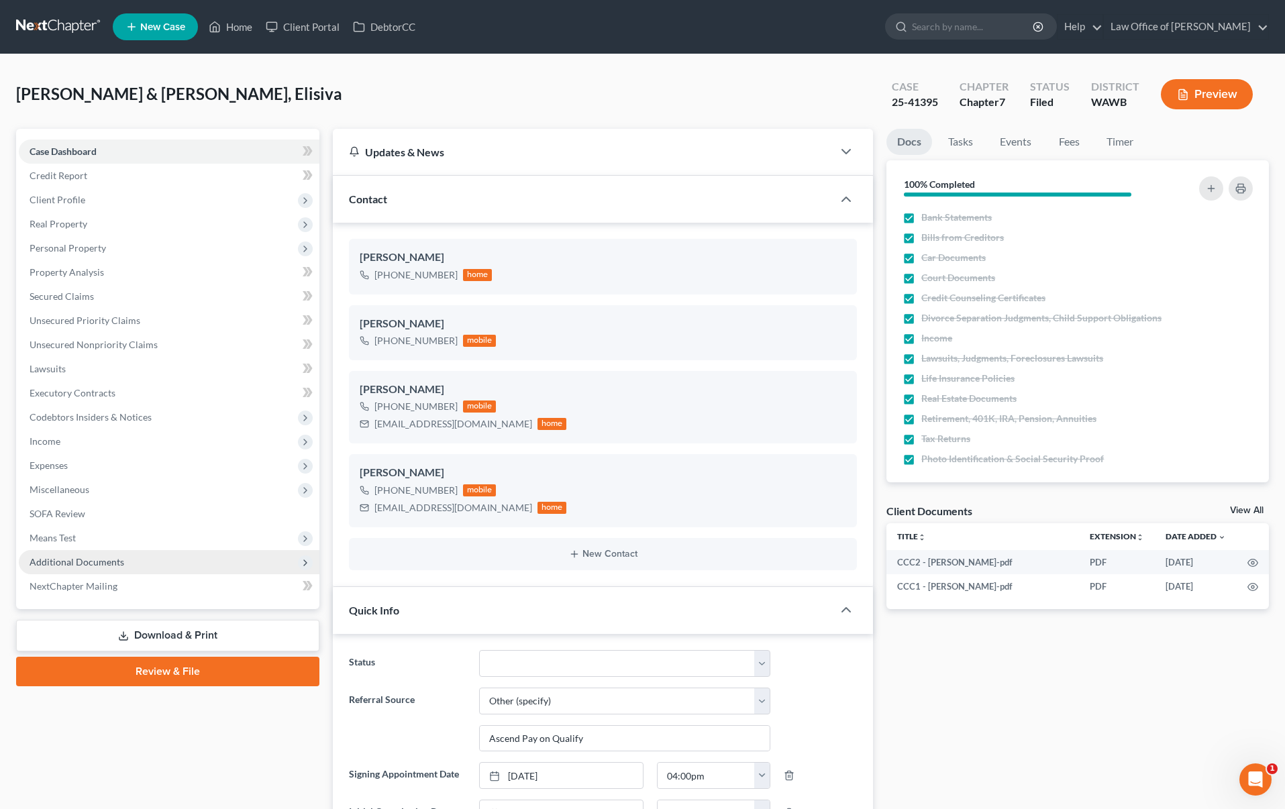
click at [188, 560] on span "Additional Documents" at bounding box center [169, 562] width 301 height 24
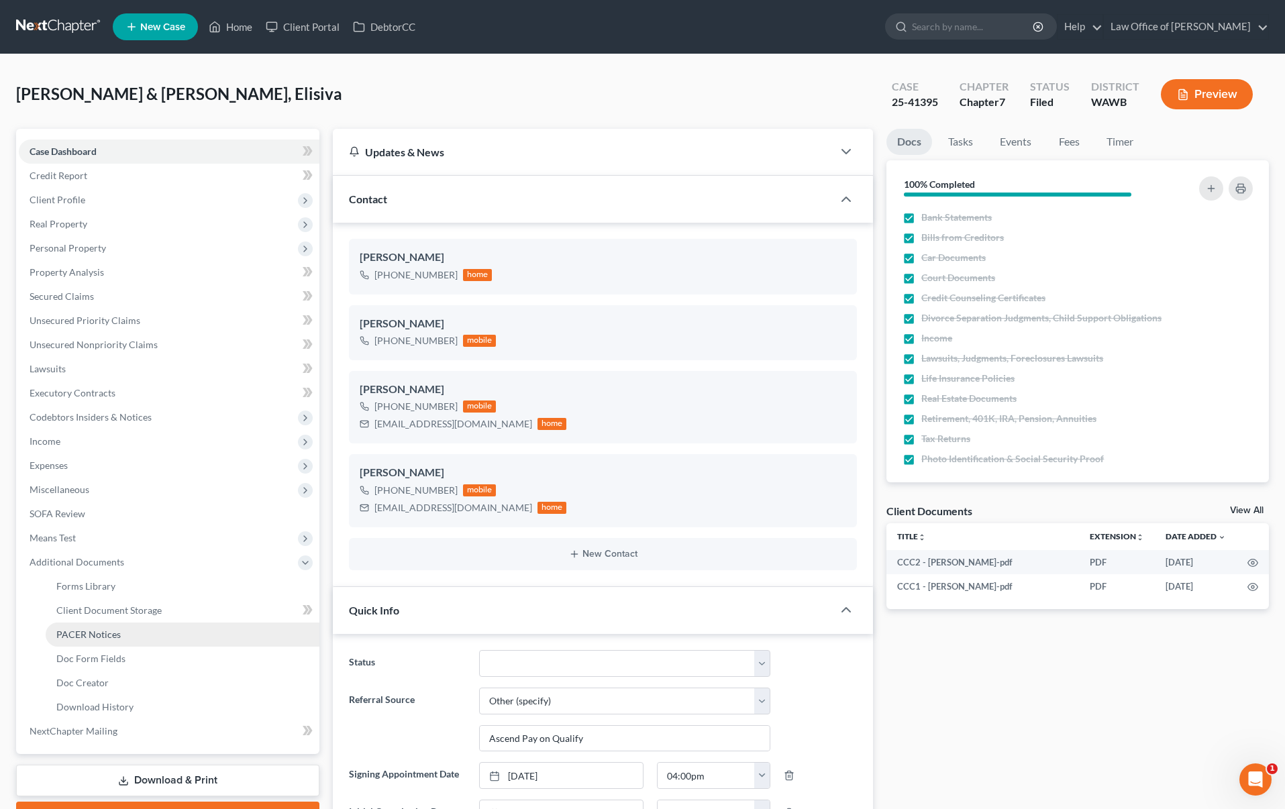
click at [152, 633] on link "PACER Notices" at bounding box center [183, 635] width 274 height 24
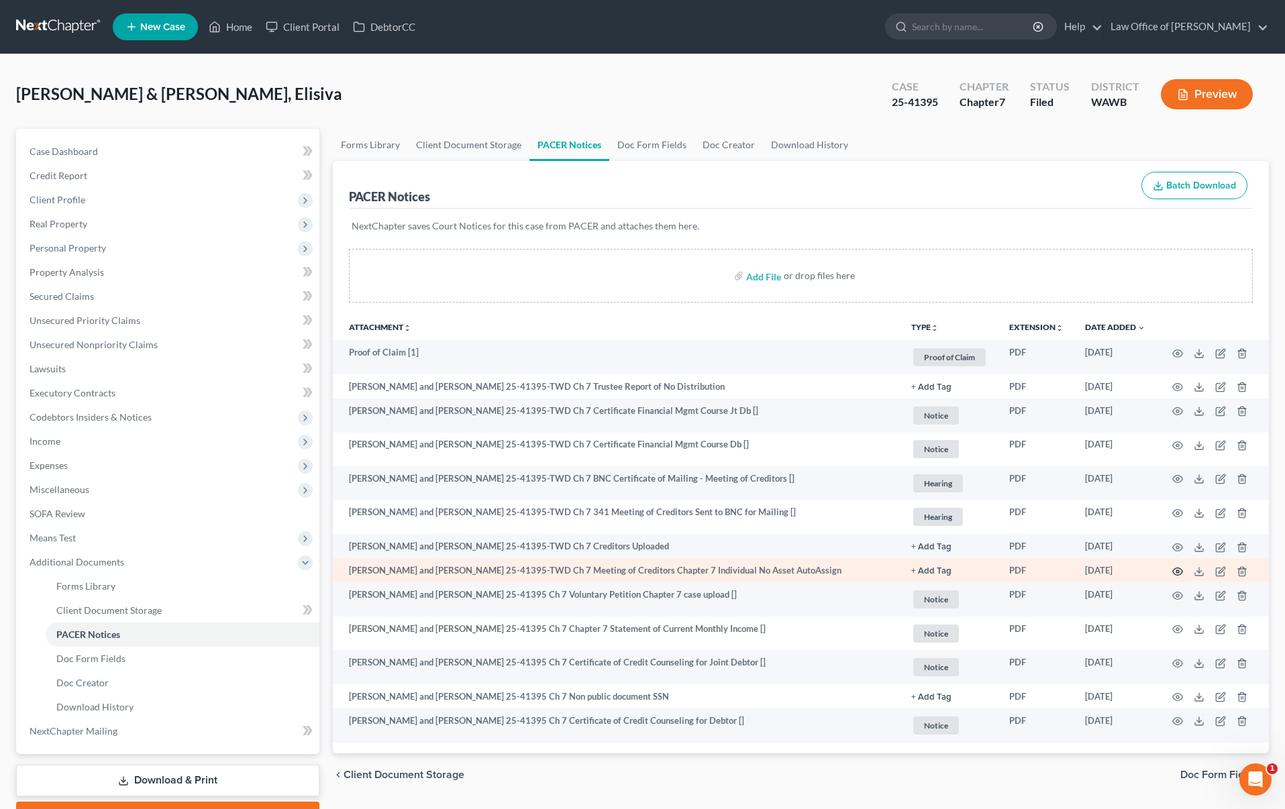
click at [1179, 572] on icon "button" at bounding box center [1177, 571] width 11 height 11
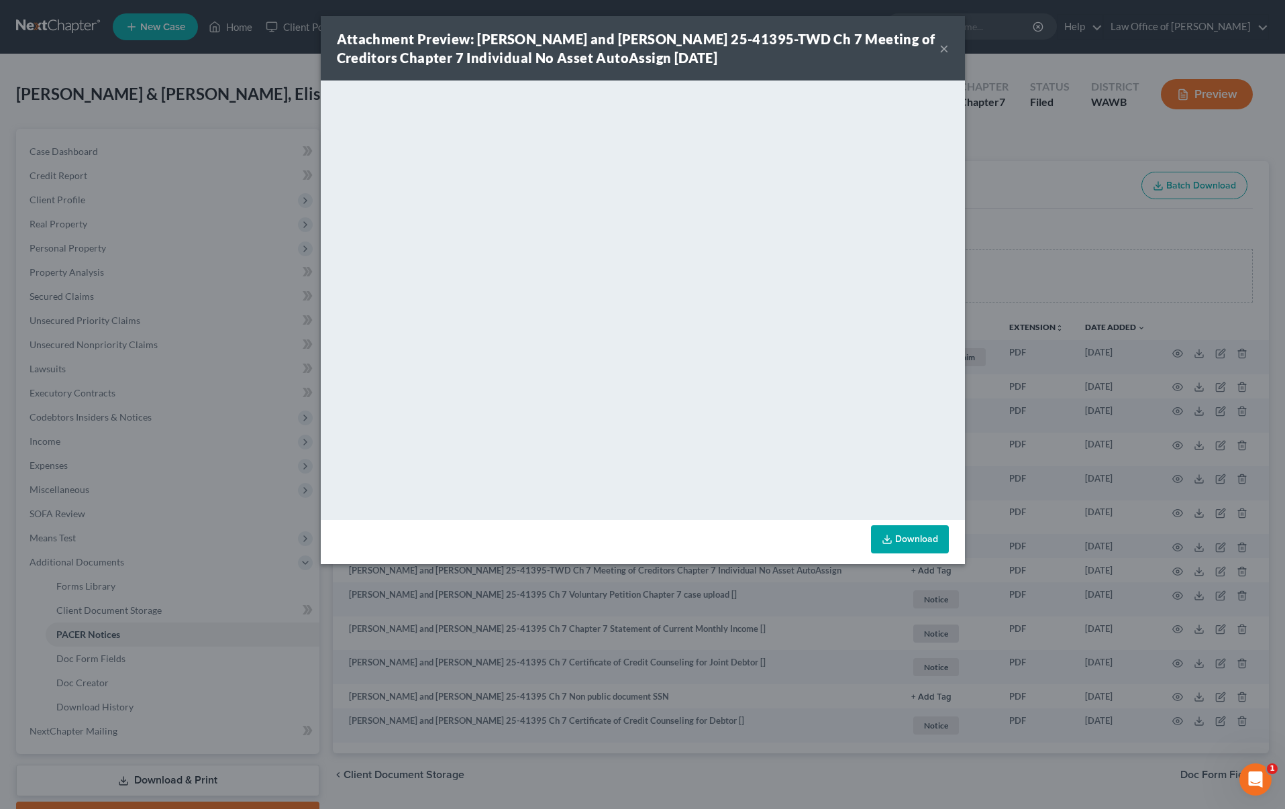
click at [986, 380] on div "Attachment Preview: Kasia Iosefo and Elisiva Masaniai 25-41395-TWD Ch 7 Meeting…" at bounding box center [642, 404] width 1285 height 809
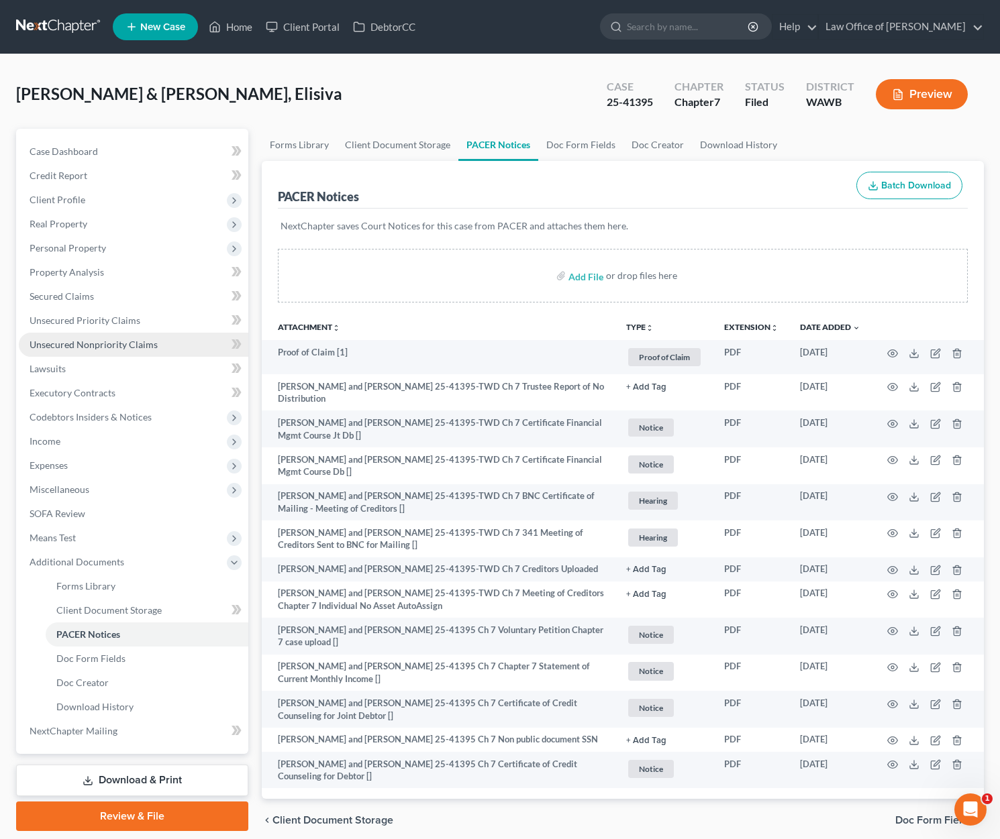
click at [127, 349] on span "Unsecured Nonpriority Claims" at bounding box center [94, 344] width 128 height 11
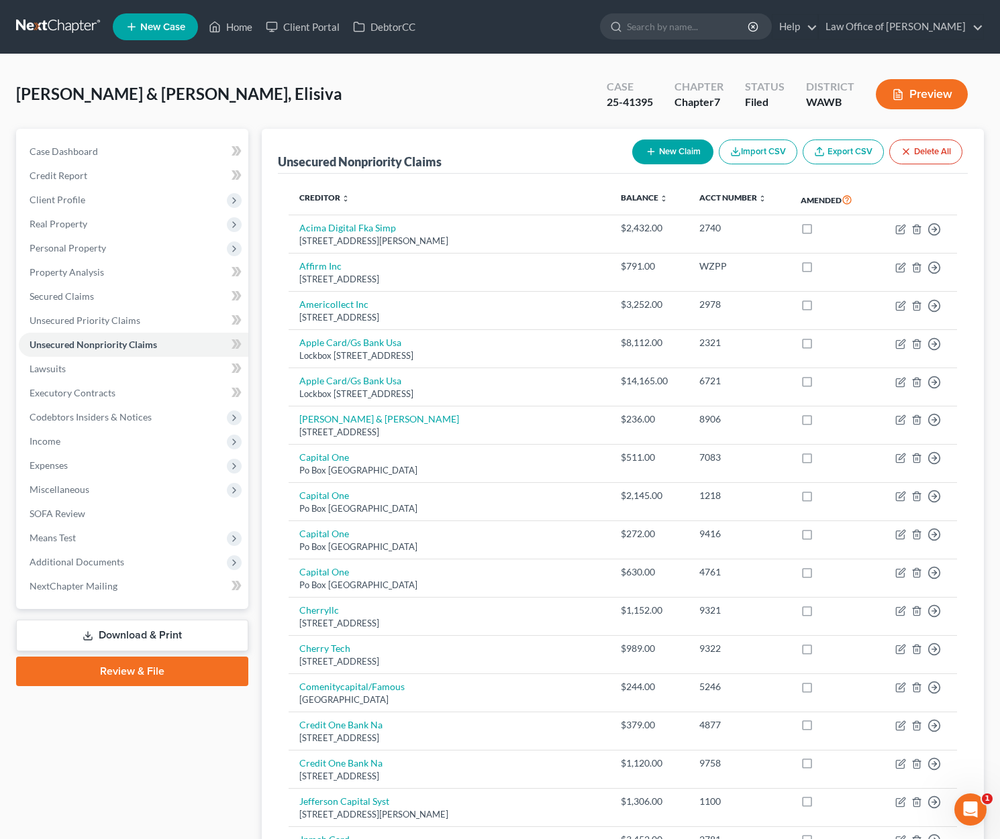
click at [669, 148] on button "New Claim" at bounding box center [672, 152] width 81 height 25
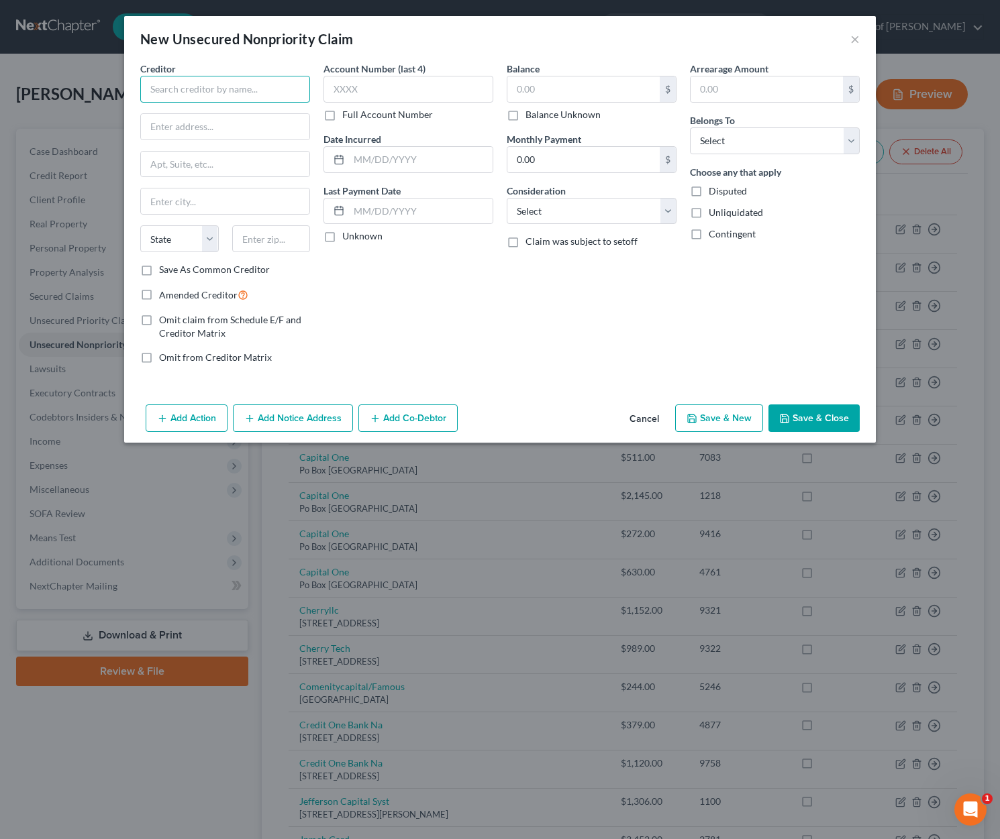
click at [209, 89] on input "text" at bounding box center [225, 89] width 170 height 27
type input "Virginia Mason Franciscan Health"
click at [191, 135] on input "text" at bounding box center [225, 126] width 168 height 25
type input "1100 Nine Ave"
type input "PO Box 900"
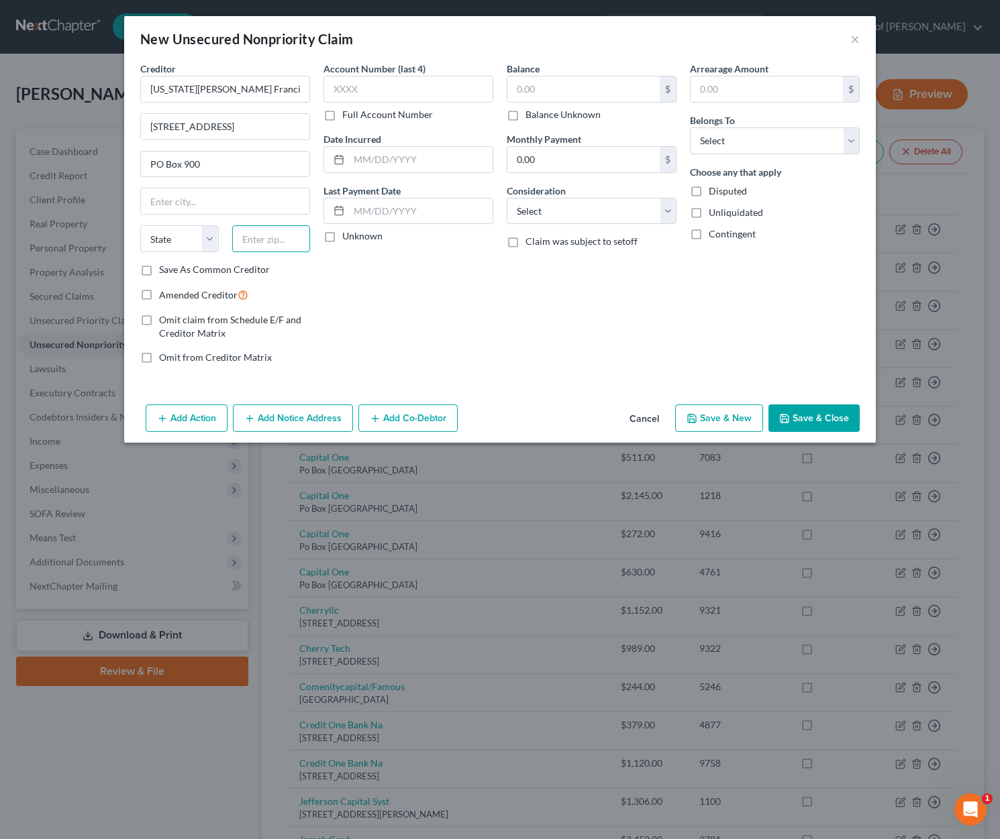
click at [278, 227] on input "text" at bounding box center [271, 238] width 78 height 27
type input "98101"
type input "Seattle"
select select "50"
click at [591, 219] on select "Select Cable / Satellite Services Collection Agency Credit Card Debt Debt Couns…" at bounding box center [592, 211] width 170 height 27
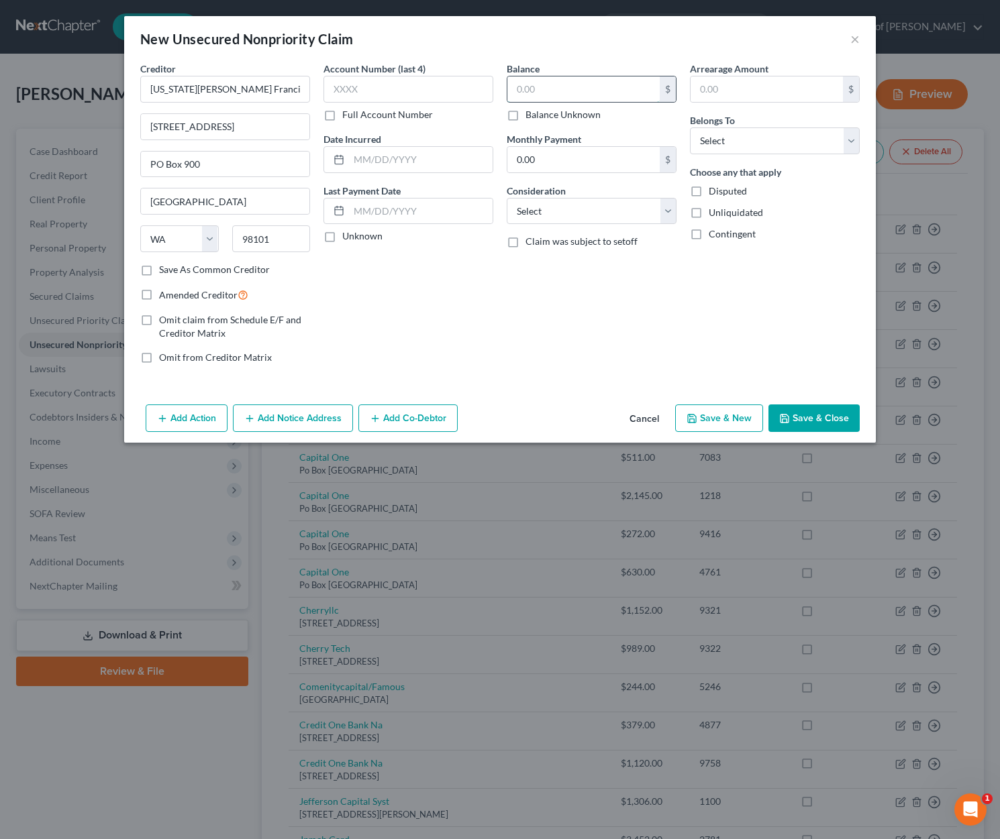
click at [539, 84] on input "text" at bounding box center [583, 88] width 152 height 25
type input "1,177"
click at [754, 146] on select "Select Debtor 1 Only Debtor 2 Only Debtor 1 And Debtor 2 Only At Least One Of T…" at bounding box center [775, 140] width 170 height 27
select select "0"
click at [690, 127] on select "Select Debtor 1 Only Debtor 2 Only Debtor 1 And Debtor 2 Only At Least One Of T…" at bounding box center [775, 140] width 170 height 27
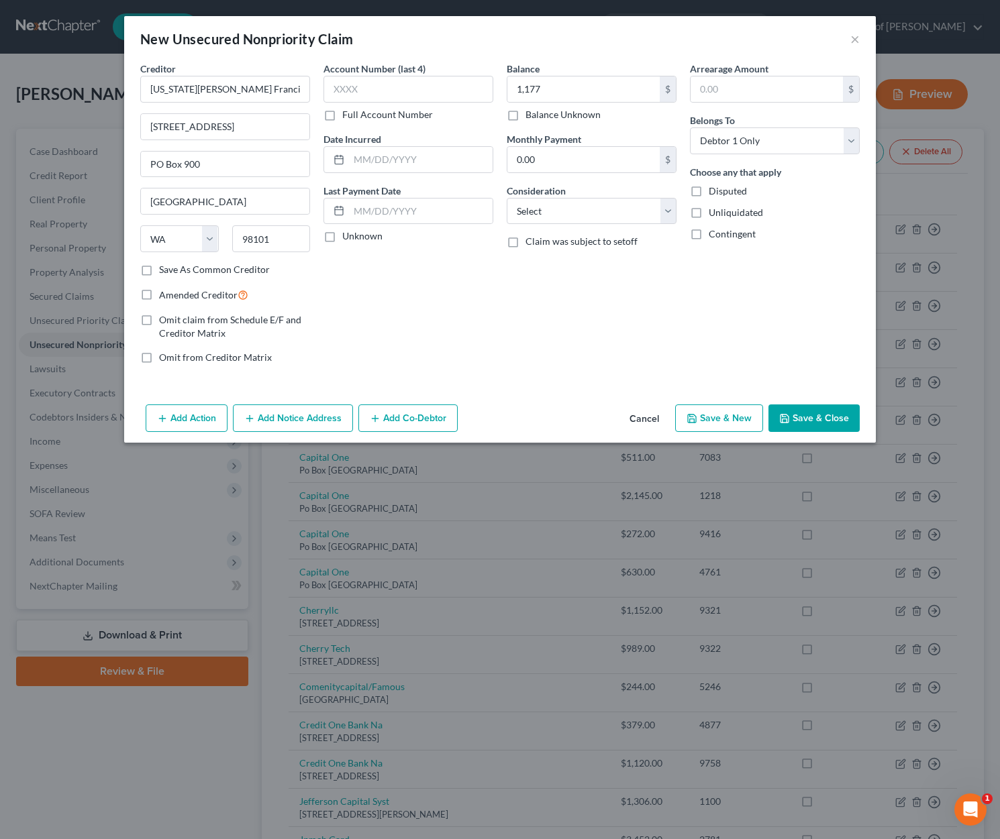
click at [309, 422] on button "Add Notice Address" at bounding box center [293, 419] width 120 height 28
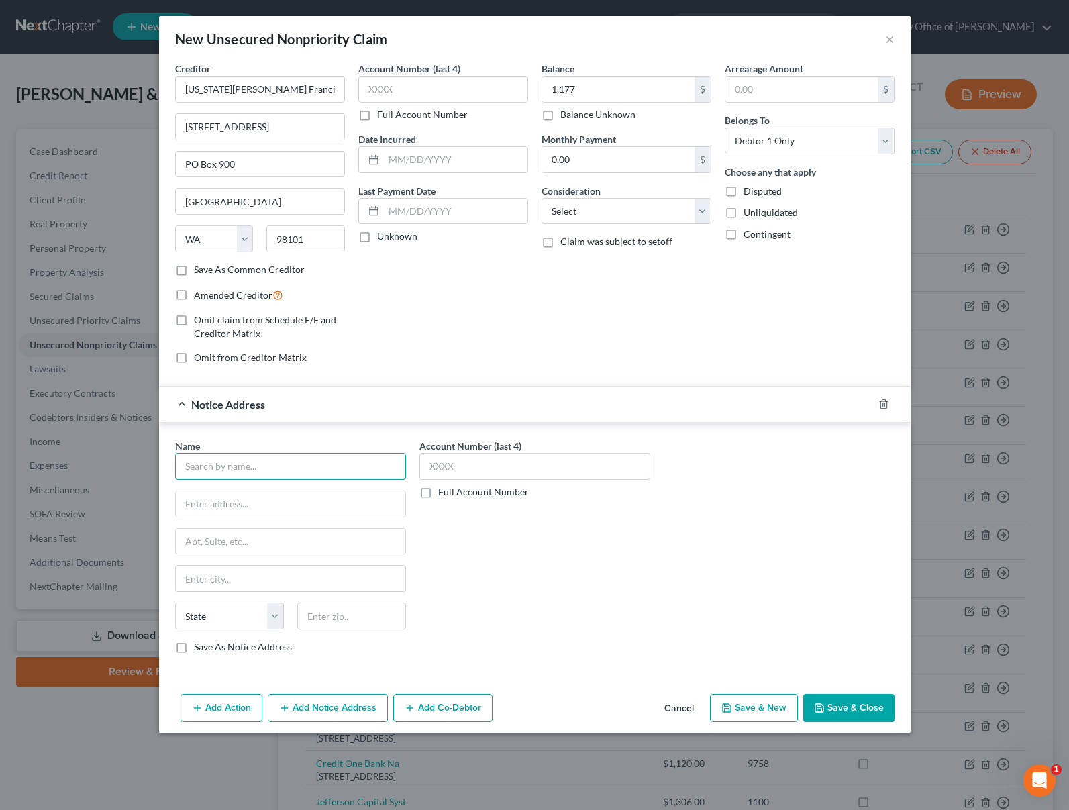
click at [247, 464] on input "text" at bounding box center [290, 466] width 231 height 27
type input "Computer Credit Inc."
type input "POB 5238"
click at [339, 618] on input "text" at bounding box center [351, 615] width 109 height 27
type input "27113"
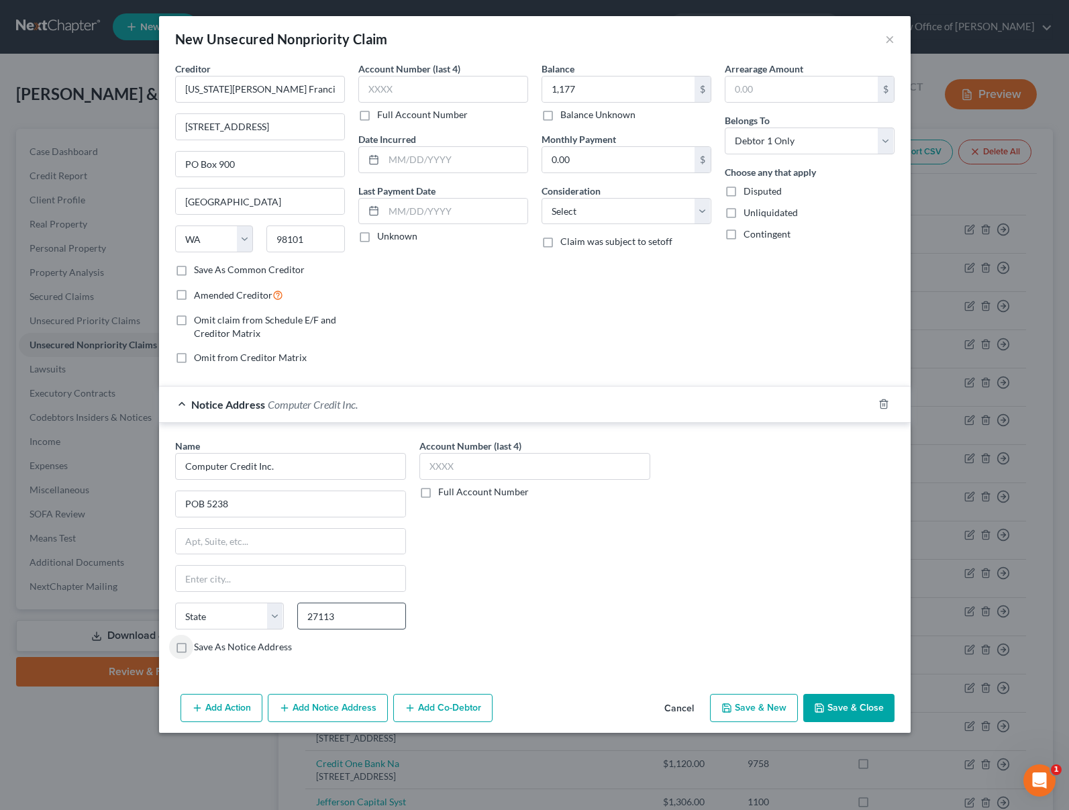
type input "Winston Salem"
select select "28"
click at [587, 94] on input "1,177" at bounding box center [618, 88] width 152 height 25
type input "5,668"
click at [741, 702] on button "Save & New" at bounding box center [754, 708] width 88 height 28
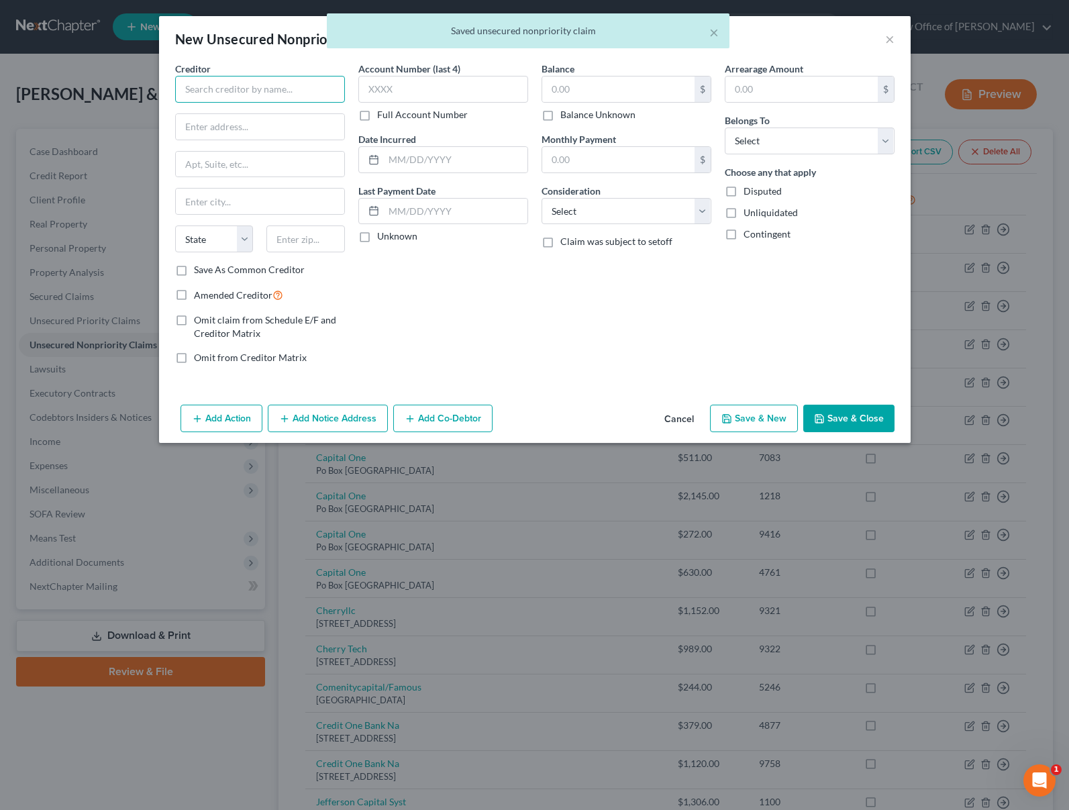
click at [237, 89] on input "text" at bounding box center [260, 89] width 170 height 27
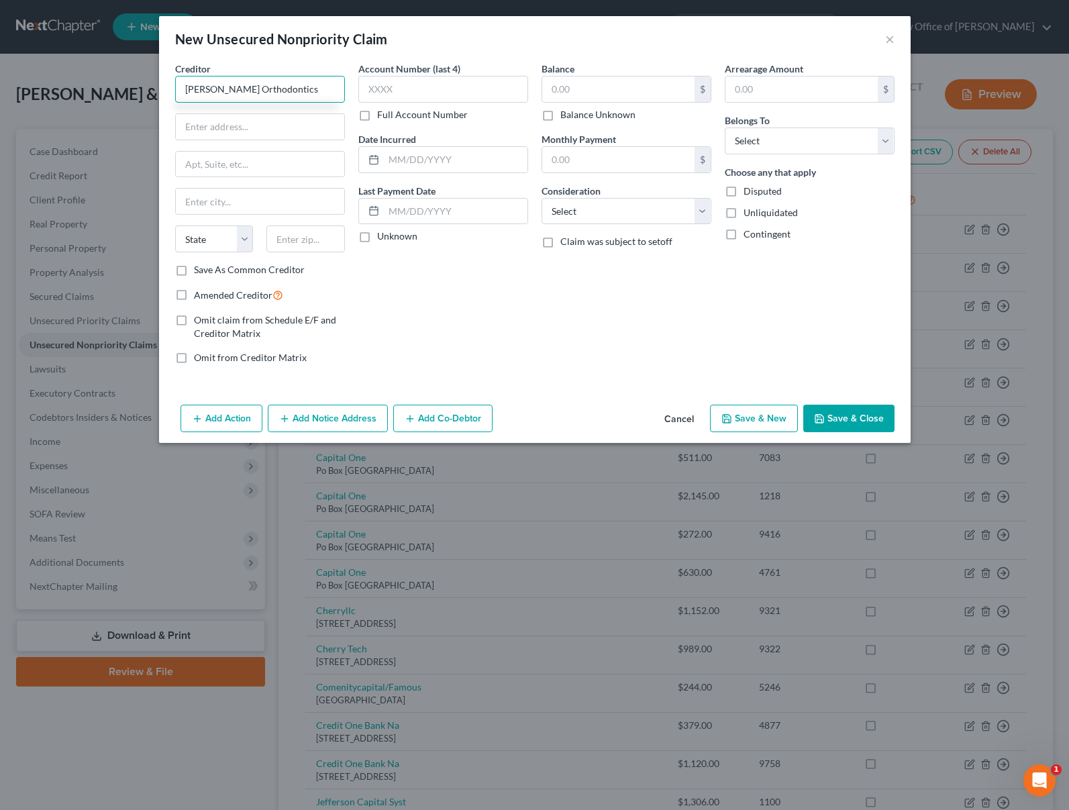
type input "Hopke Orthodontics"
type input "Corwyn D. Hopke DDS, MS"
type input "11102 Sunrise Blvd East Suite 101"
click at [295, 246] on input "text" at bounding box center [305, 238] width 78 height 27
type input "98374"
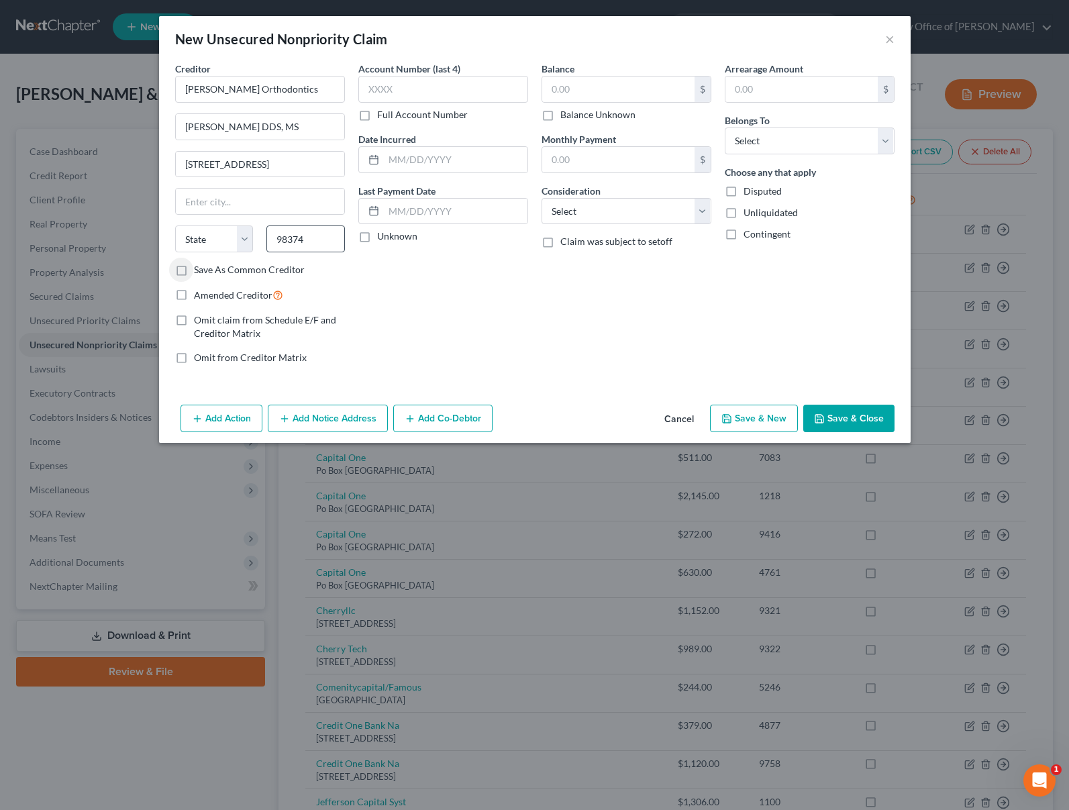
type input "Puyallup"
select select "50"
click at [595, 95] on input "text" at bounding box center [618, 88] width 152 height 25
type input "1,064"
click at [763, 142] on select "Select Debtor 1 Only Debtor 2 Only Debtor 1 And Debtor 2 Only At Least One Of T…" at bounding box center [810, 140] width 170 height 27
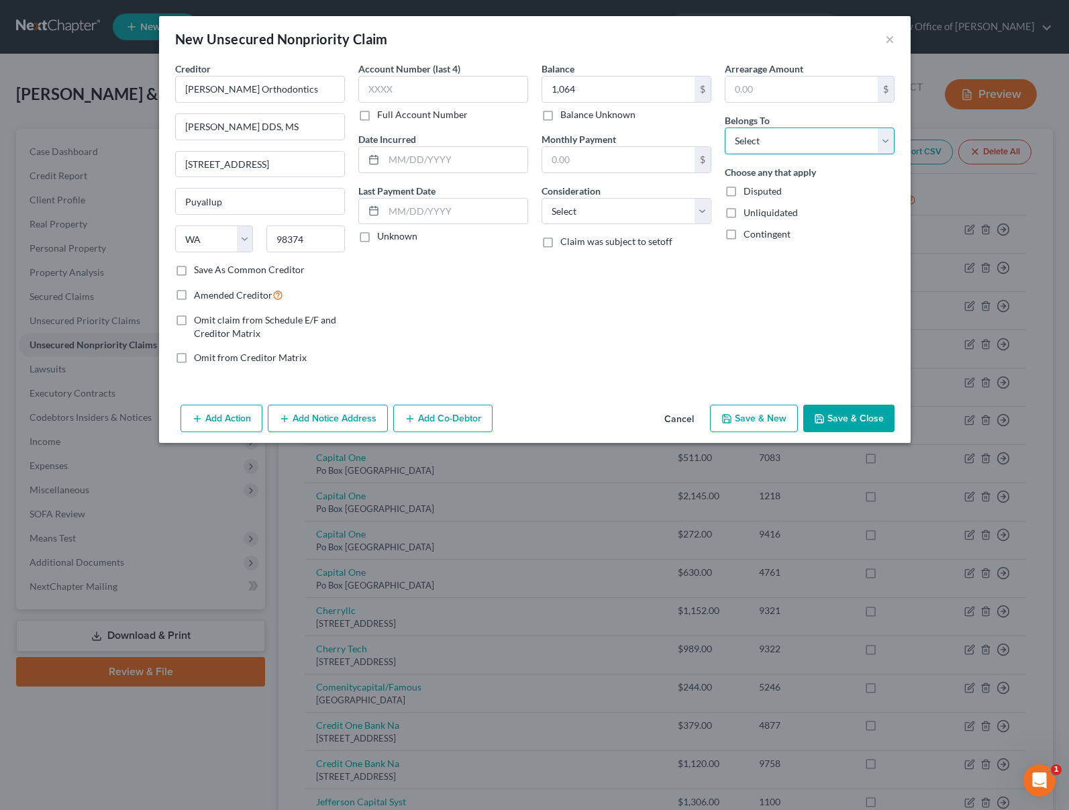
select select "0"
click at [725, 127] on select "Select Debtor 1 Only Debtor 2 Only Debtor 1 And Debtor 2 Only At Least One Of T…" at bounding box center [810, 140] width 170 height 27
drag, startPoint x: 747, startPoint y: 403, endPoint x: 745, endPoint y: 415, distance: 11.5
click at [745, 415] on button "Save & New" at bounding box center [754, 419] width 88 height 28
type input "1,064.00"
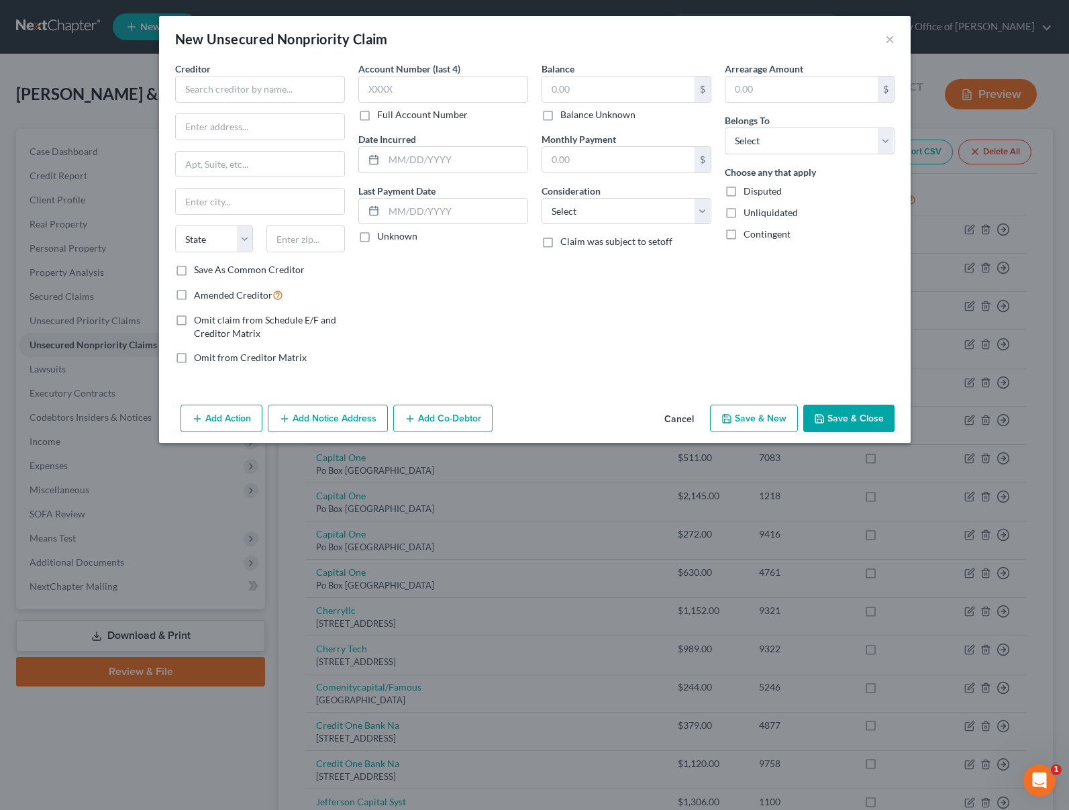
type input "0.00"
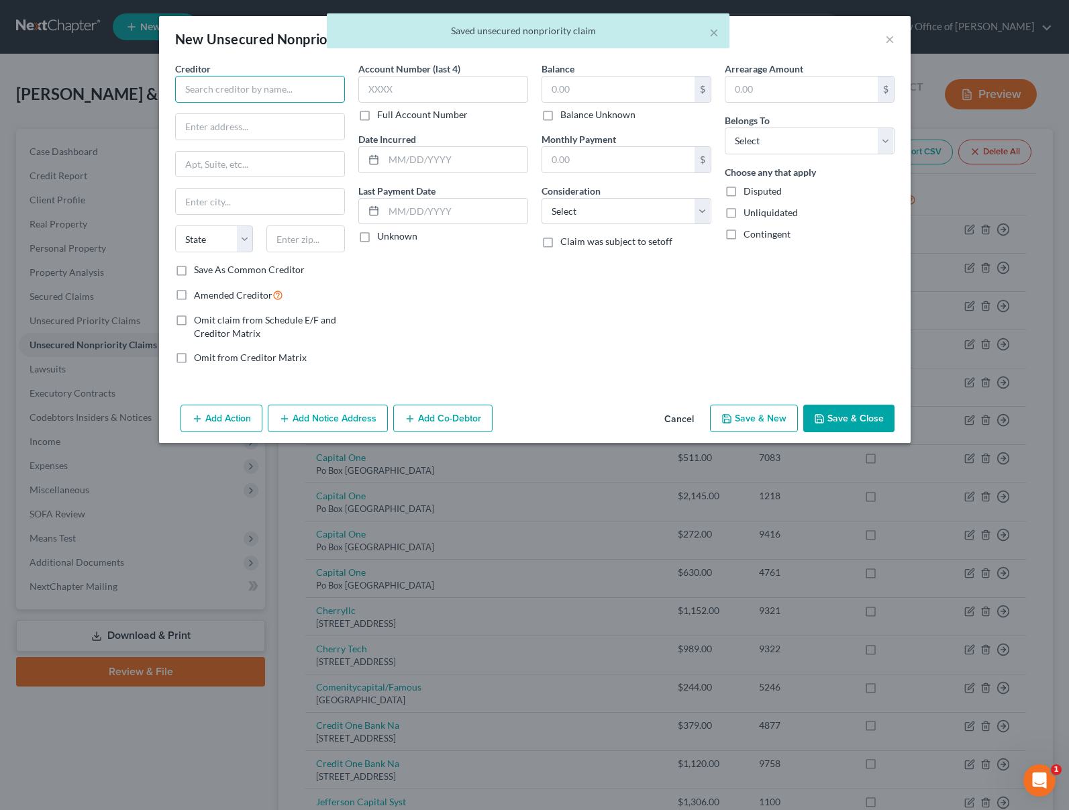
click at [215, 91] on input "text" at bounding box center [260, 89] width 170 height 27
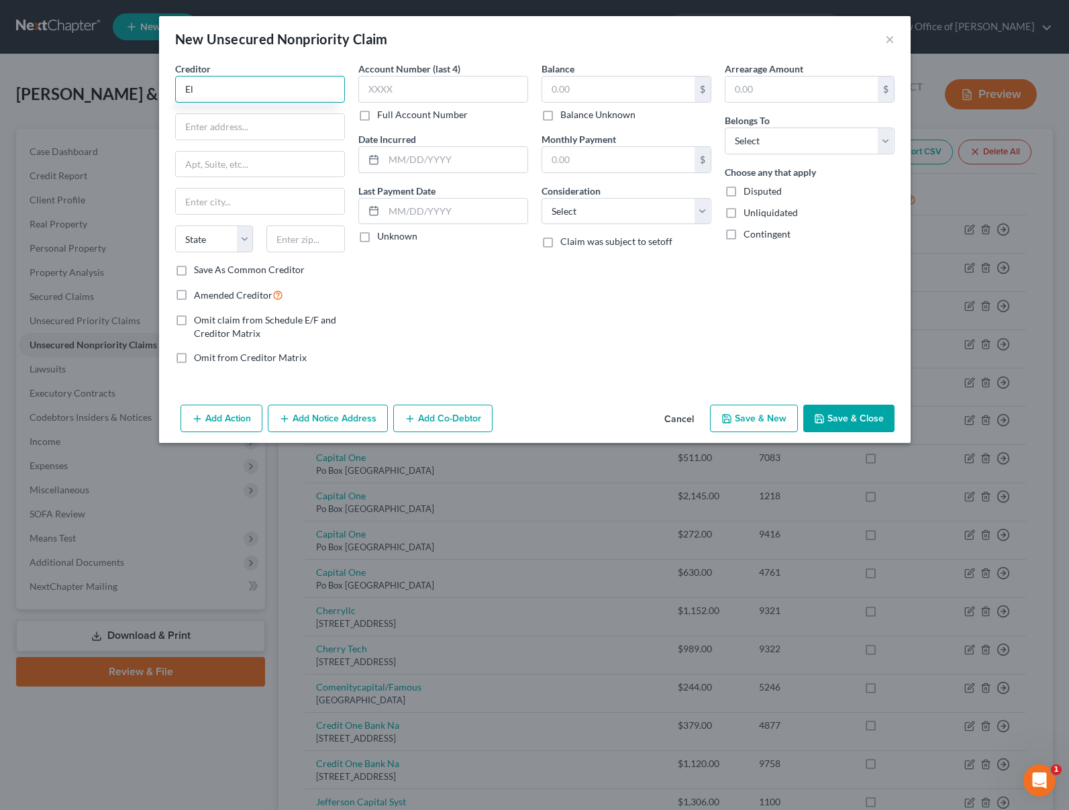
type input "E"
type input "Indebted USA Inc"
type input "PO BOx 1201"
click at [314, 236] on input "text" at bounding box center [305, 238] width 78 height 27
type input "63640"
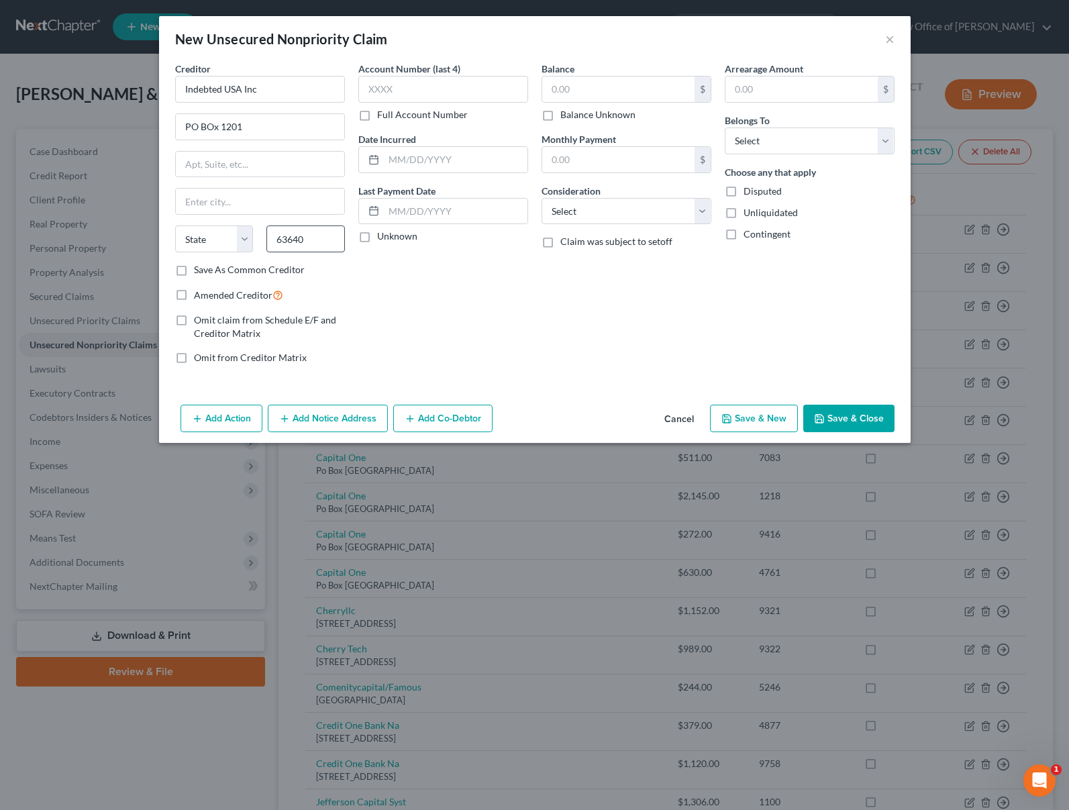
type input "Farmington"
select select "26"
click at [609, 99] on input "text" at bounding box center [618, 88] width 152 height 25
type input "8"
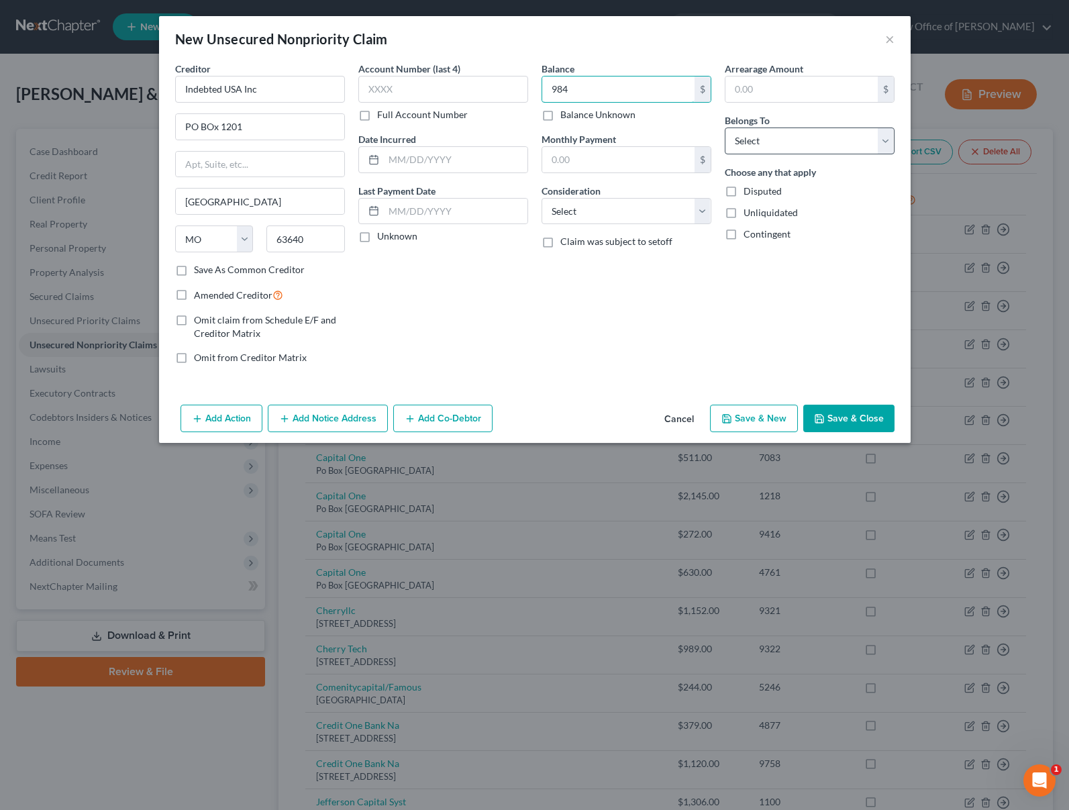
type input "984"
click at [748, 146] on select "Select Debtor 1 Only Debtor 2 Only Debtor 1 And Debtor 2 Only At Least One Of T…" at bounding box center [810, 140] width 170 height 27
select select "0"
click at [725, 127] on select "Select Debtor 1 Only Debtor 2 Only Debtor 1 And Debtor 2 Only At Least One Of T…" at bounding box center [810, 140] width 170 height 27
click at [764, 417] on button "Save & New" at bounding box center [754, 419] width 88 height 28
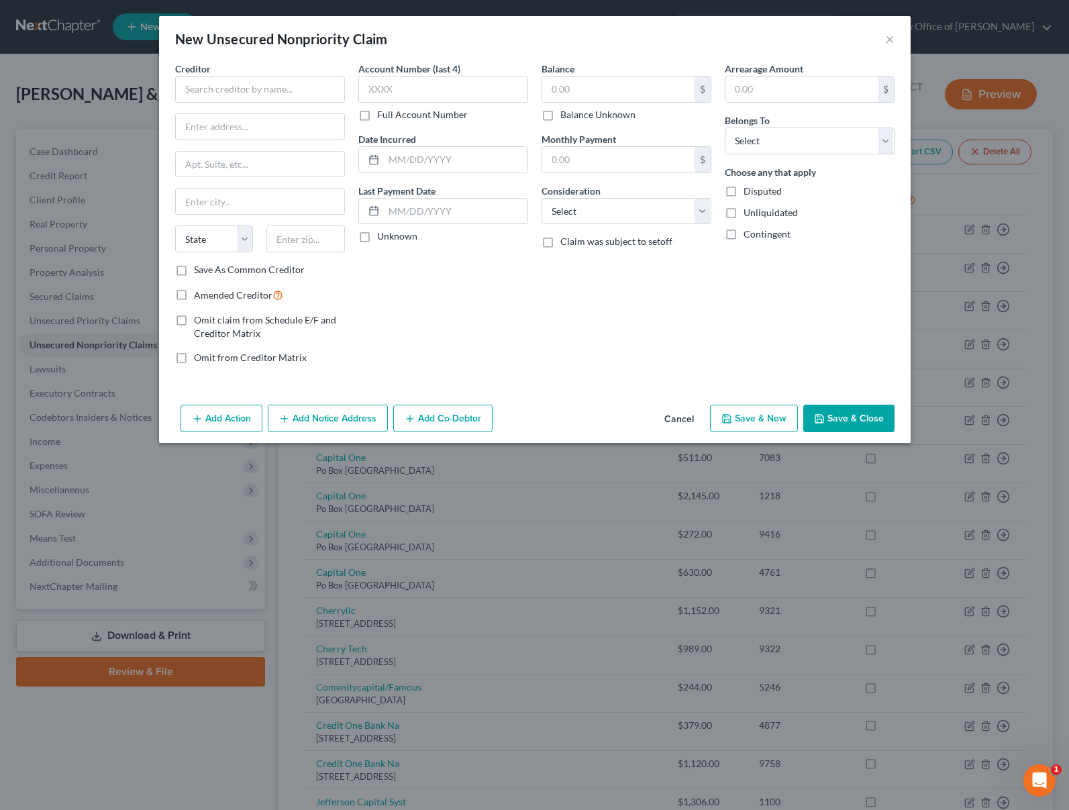
type input "984.00"
type input "0.00"
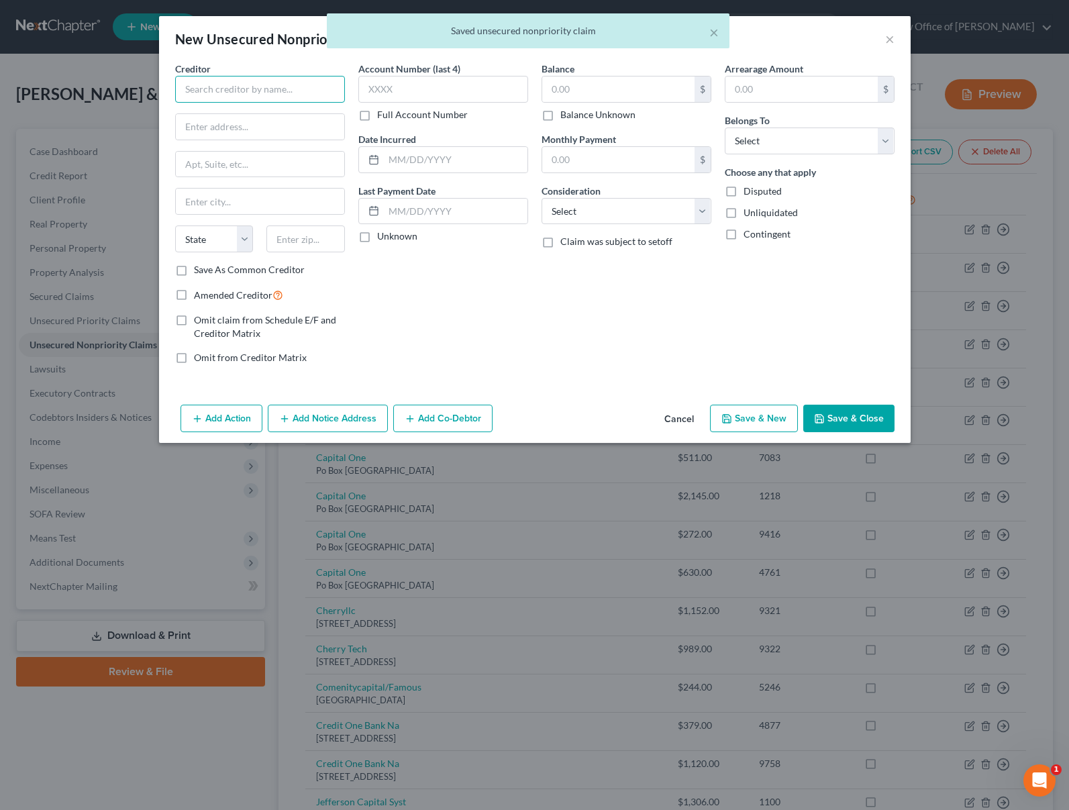
click at [211, 80] on input "text" at bounding box center [260, 89] width 170 height 27
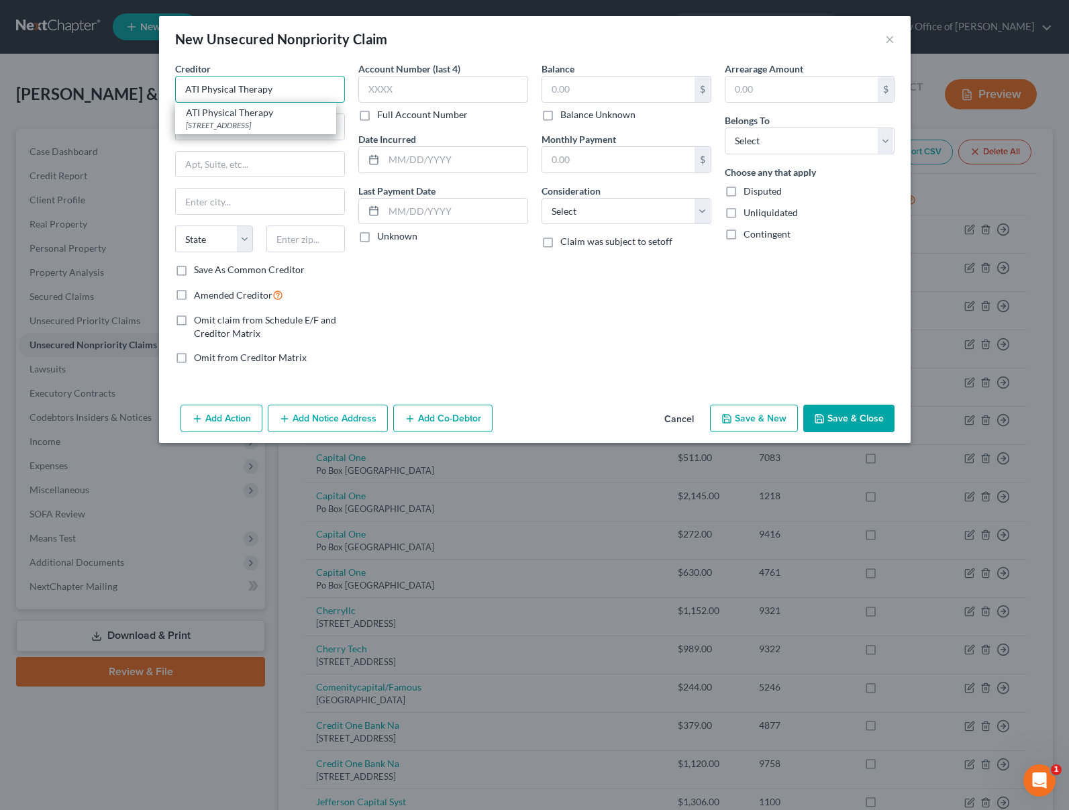
type input "ATI Physical Therapy"
type input "4947 Paysphere Circle"
click at [288, 237] on input "text" at bounding box center [305, 238] width 78 height 27
type input "60674"
type input "Chicago"
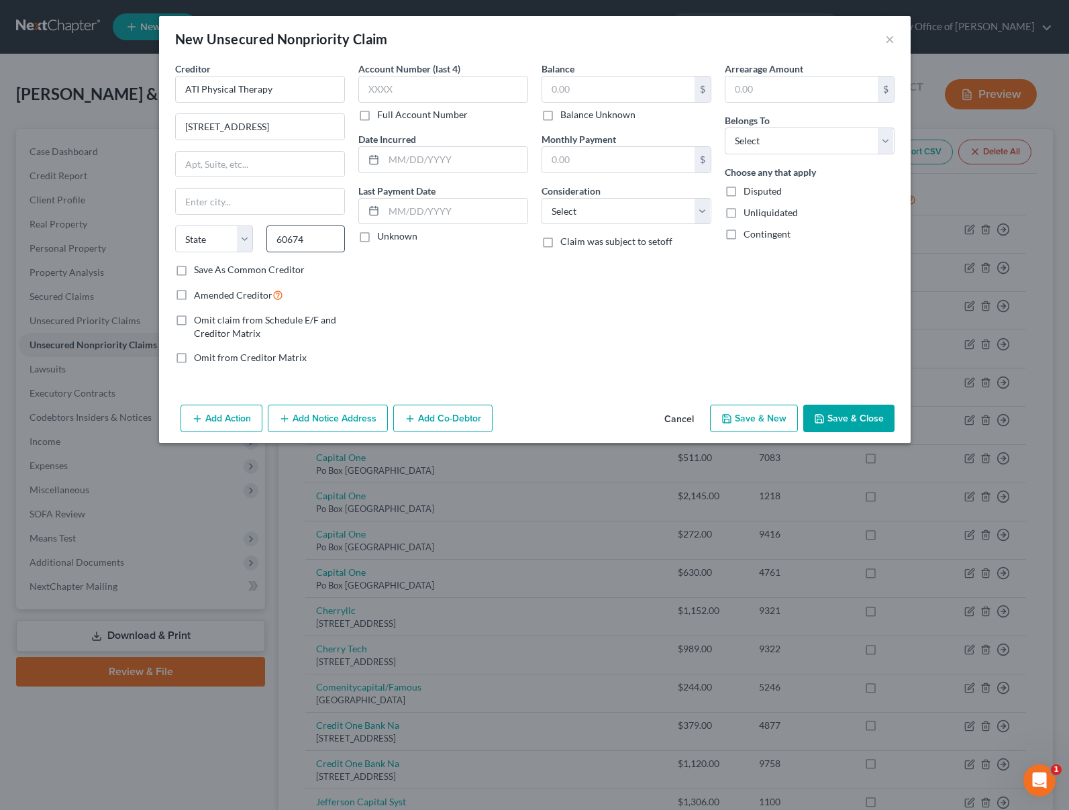
select select "14"
click at [651, 97] on input "text" at bounding box center [618, 88] width 152 height 25
type input "322"
click at [748, 140] on select "Select Debtor 1 Only Debtor 2 Only Debtor 1 And Debtor 2 Only At Least One Of T…" at bounding box center [810, 140] width 170 height 27
select select "0"
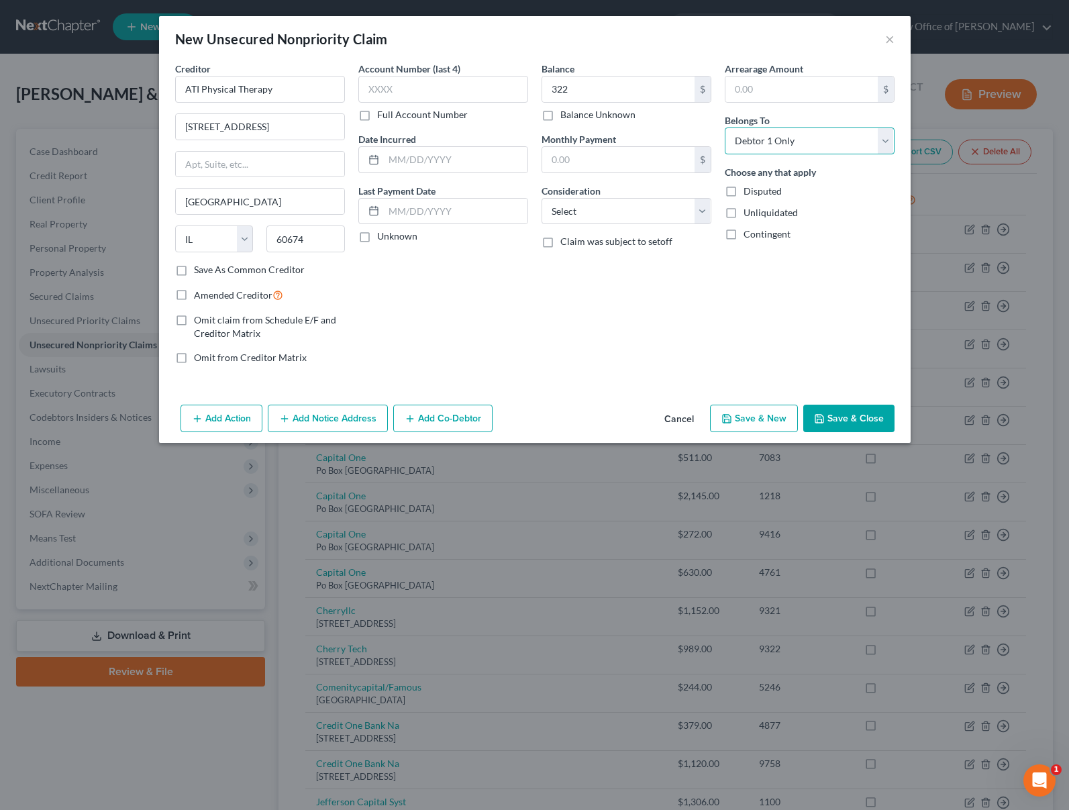
click at [725, 127] on select "Select Debtor 1 Only Debtor 2 Only Debtor 1 And Debtor 2 Only At Least One Of T…" at bounding box center [810, 140] width 170 height 27
click at [745, 417] on button "Save & New" at bounding box center [754, 419] width 88 height 28
type input "322.00"
type input "0.00"
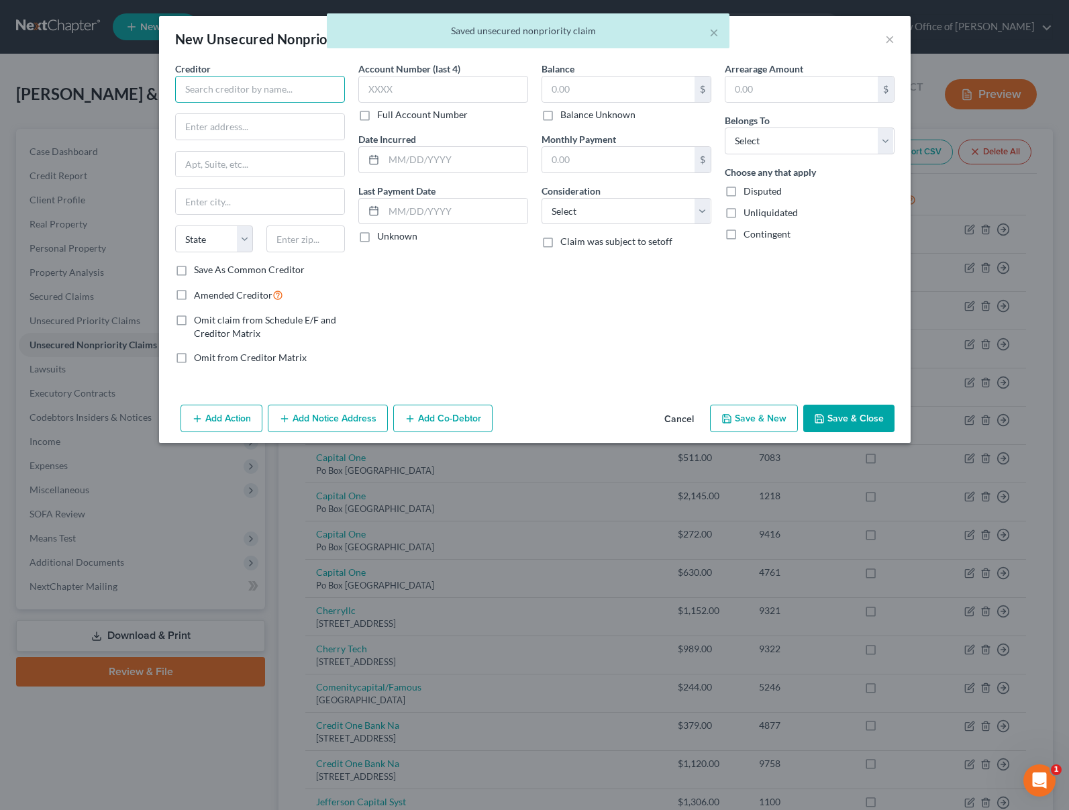
click at [207, 81] on input "text" at bounding box center [260, 89] width 170 height 27
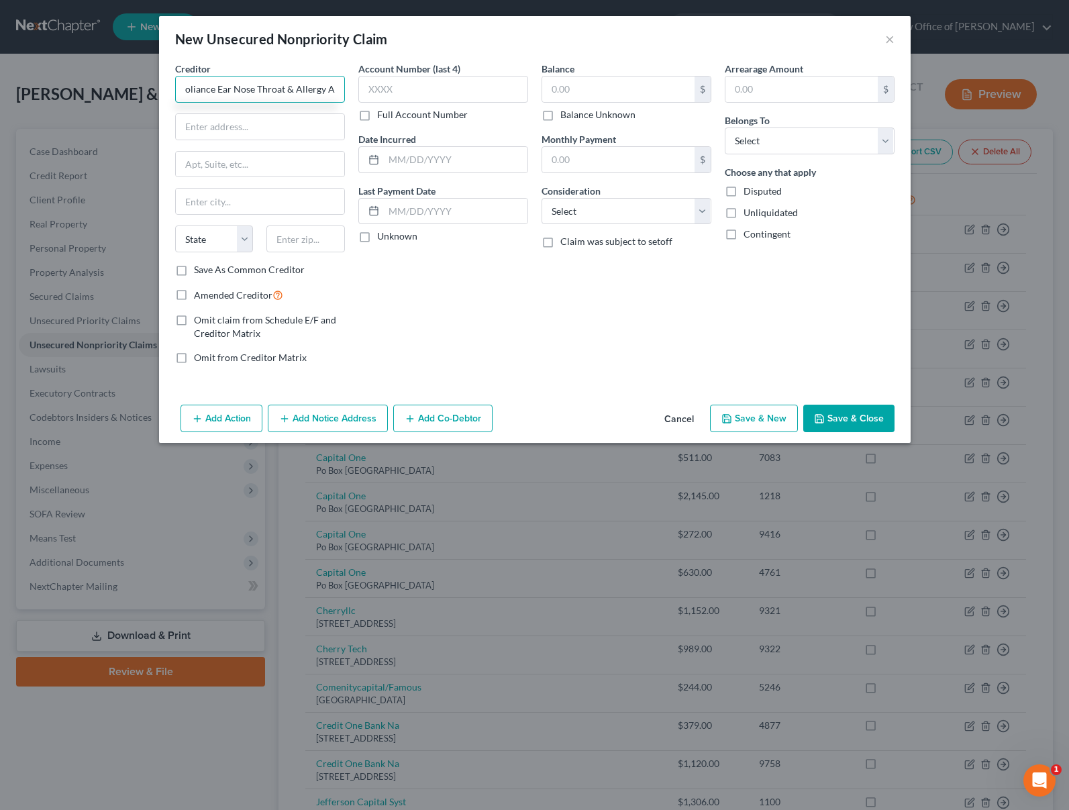
scroll to position [0, 14]
type input "Proliance Ear Nose Throat & Allergy Ass"
type input "805 Madison Street #901"
click at [323, 242] on input "text" at bounding box center [305, 238] width 78 height 27
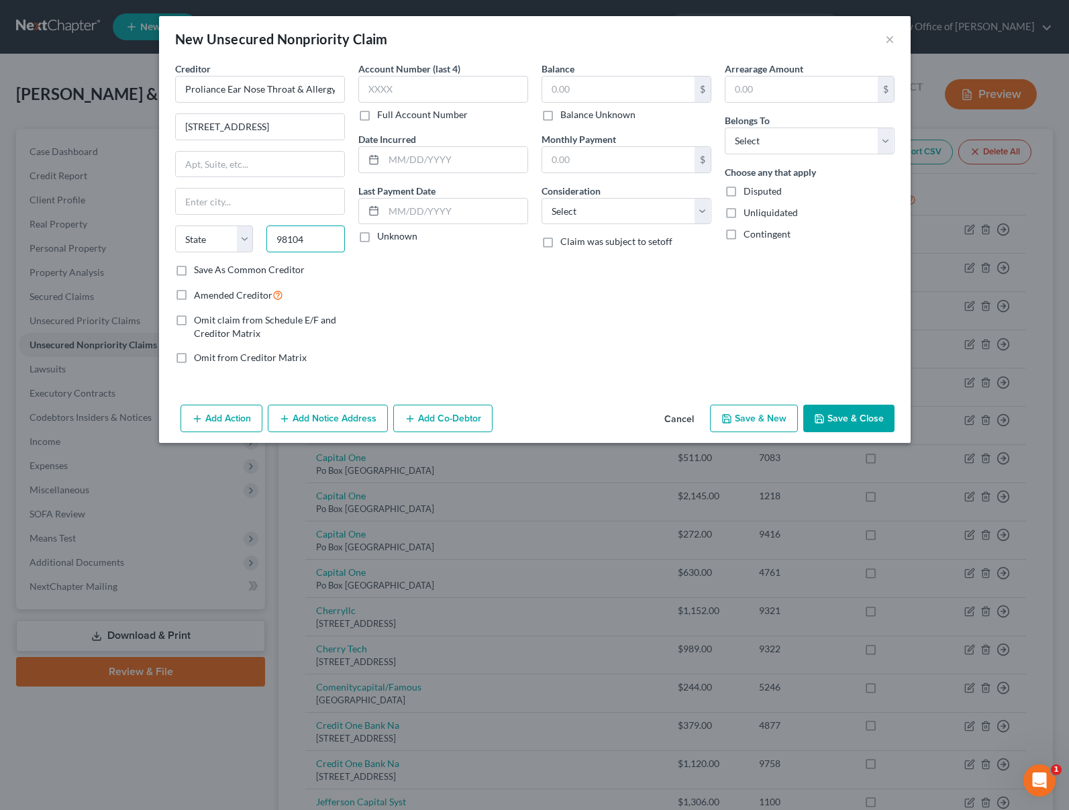
type input "98104"
type input "Seattle"
select select "50"
click at [582, 87] on input "text" at bounding box center [618, 88] width 152 height 25
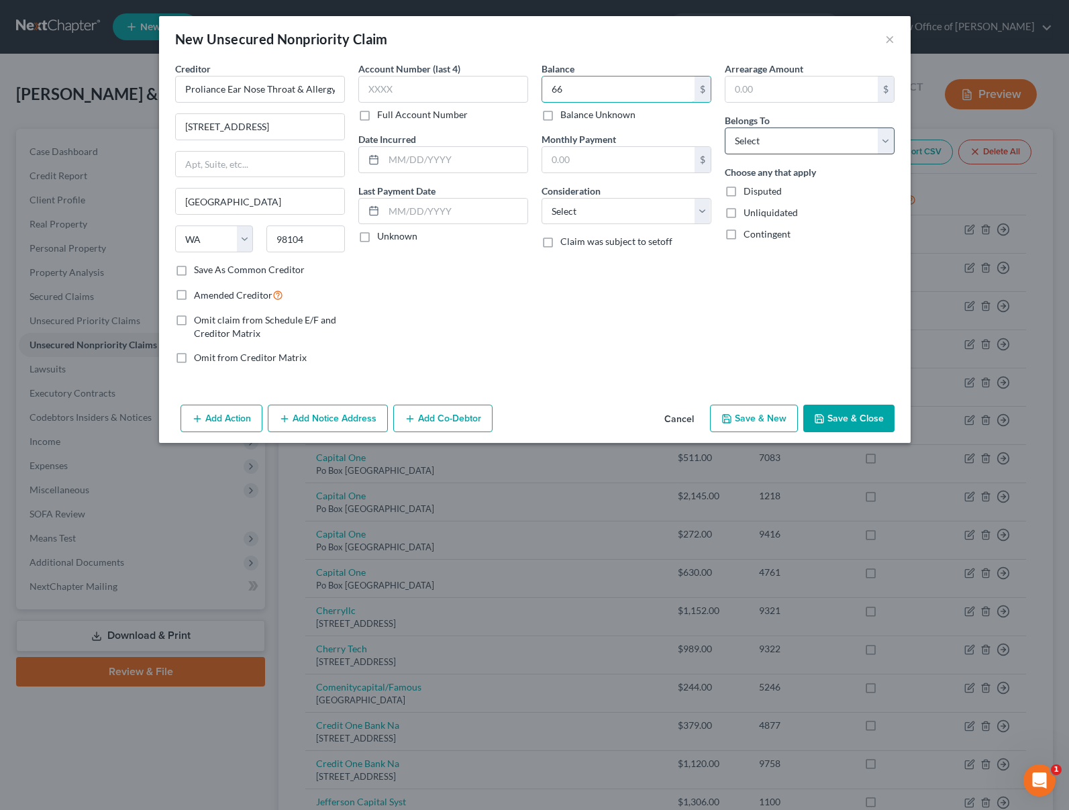
type input "66"
click at [772, 131] on select "Select Debtor 1 Only Debtor 2 Only Debtor 1 And Debtor 2 Only At Least One Of T…" at bounding box center [810, 140] width 170 height 27
select select "0"
click at [725, 127] on select "Select Debtor 1 Only Debtor 2 Only Debtor 1 And Debtor 2 Only At Least One Of T…" at bounding box center [810, 140] width 170 height 27
click at [844, 422] on button "Save & Close" at bounding box center [848, 419] width 91 height 28
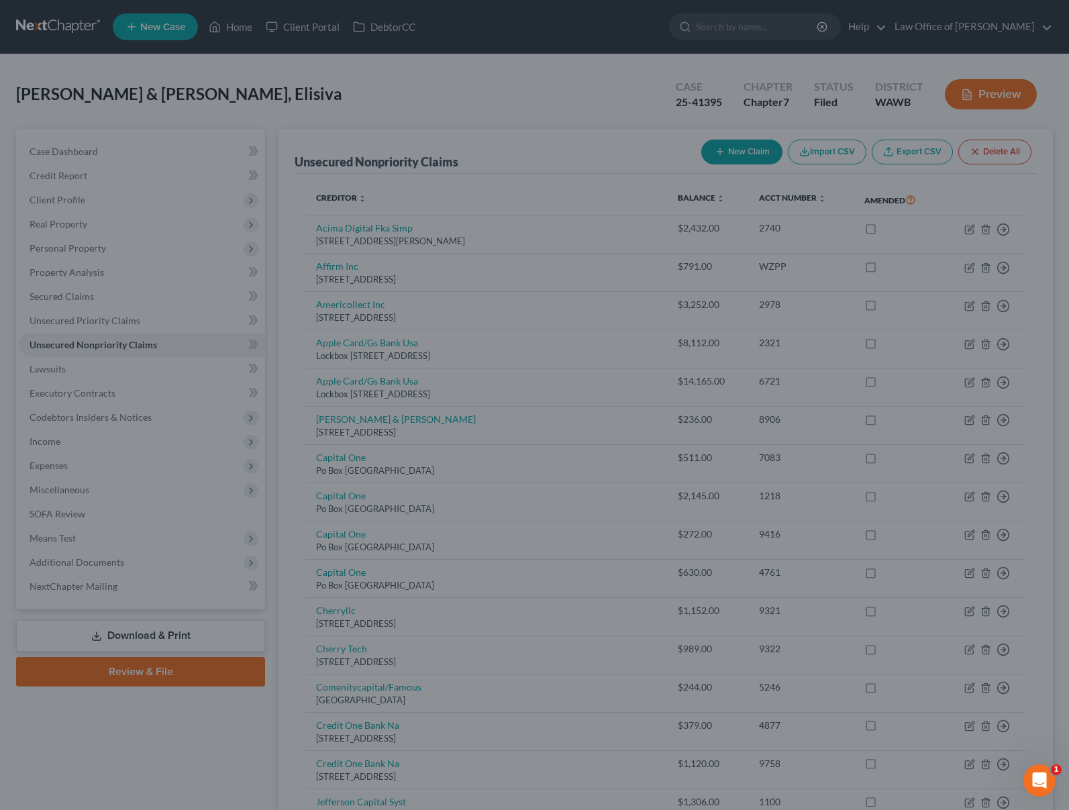
type input "66.00"
type input "0.00"
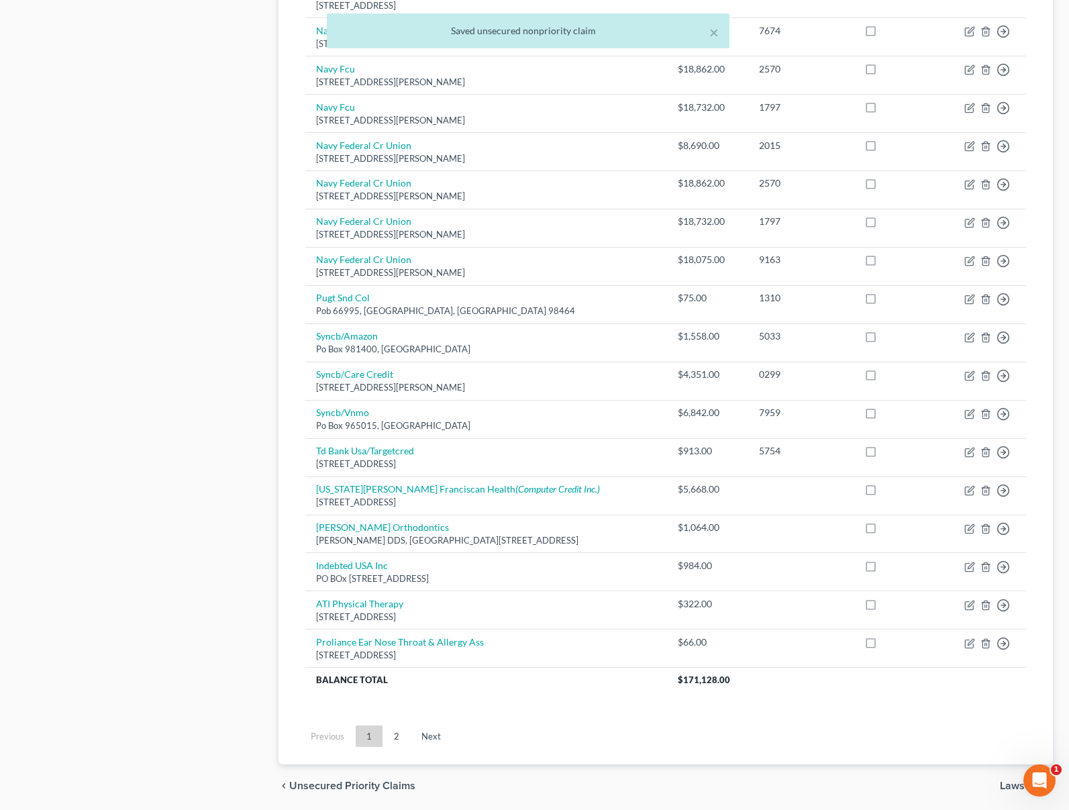
scroll to position [934, 0]
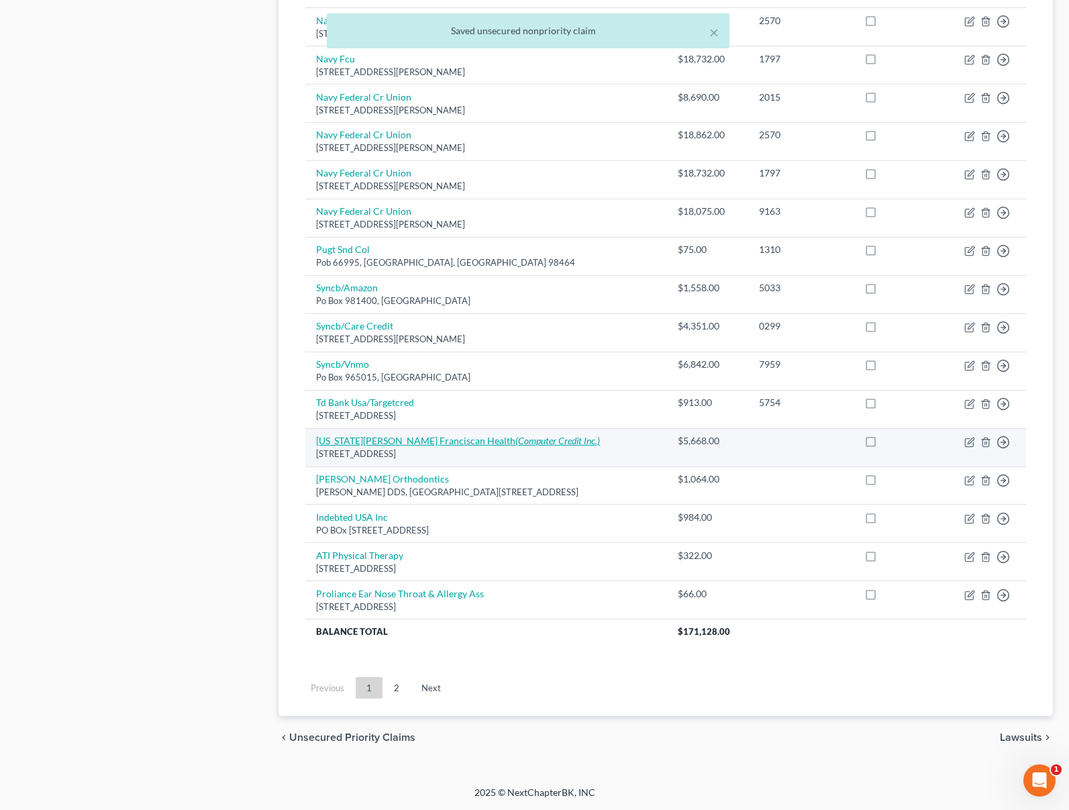
click at [368, 441] on link "Virginia Mason Franciscan Health (Computer Credit Inc.)" at bounding box center [458, 440] width 284 height 11
select select "50"
select select "0"
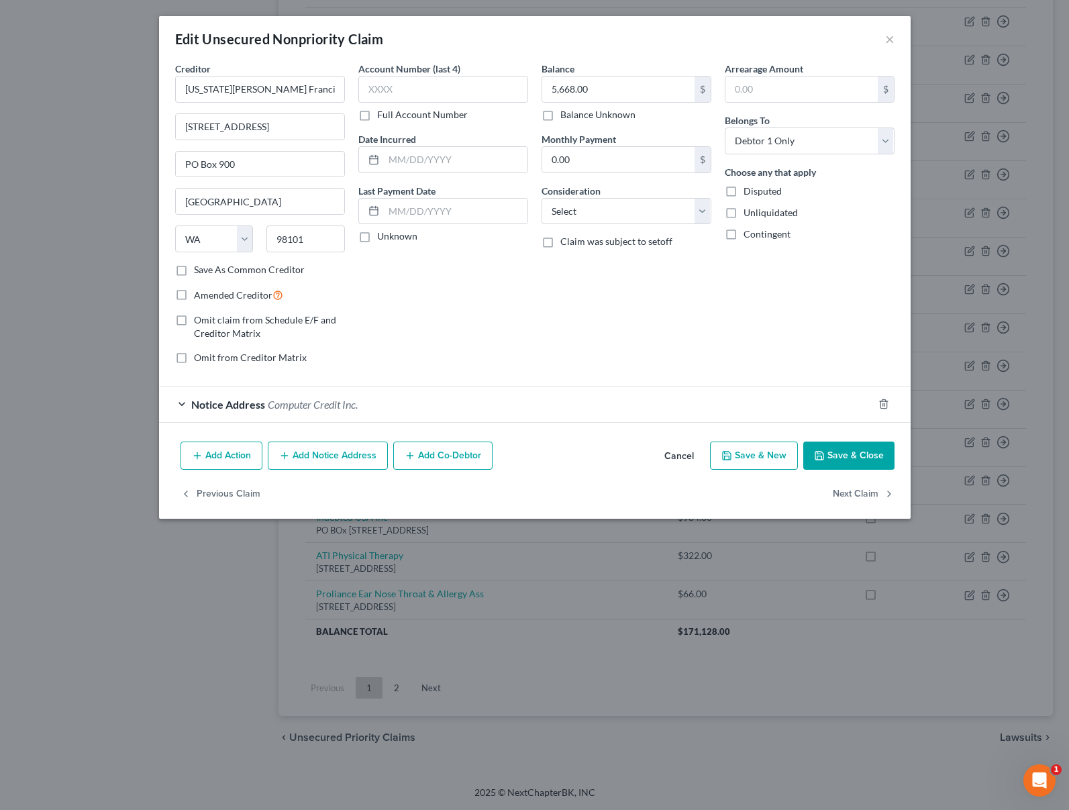
click at [334, 449] on button "Add Notice Address" at bounding box center [328, 455] width 120 height 28
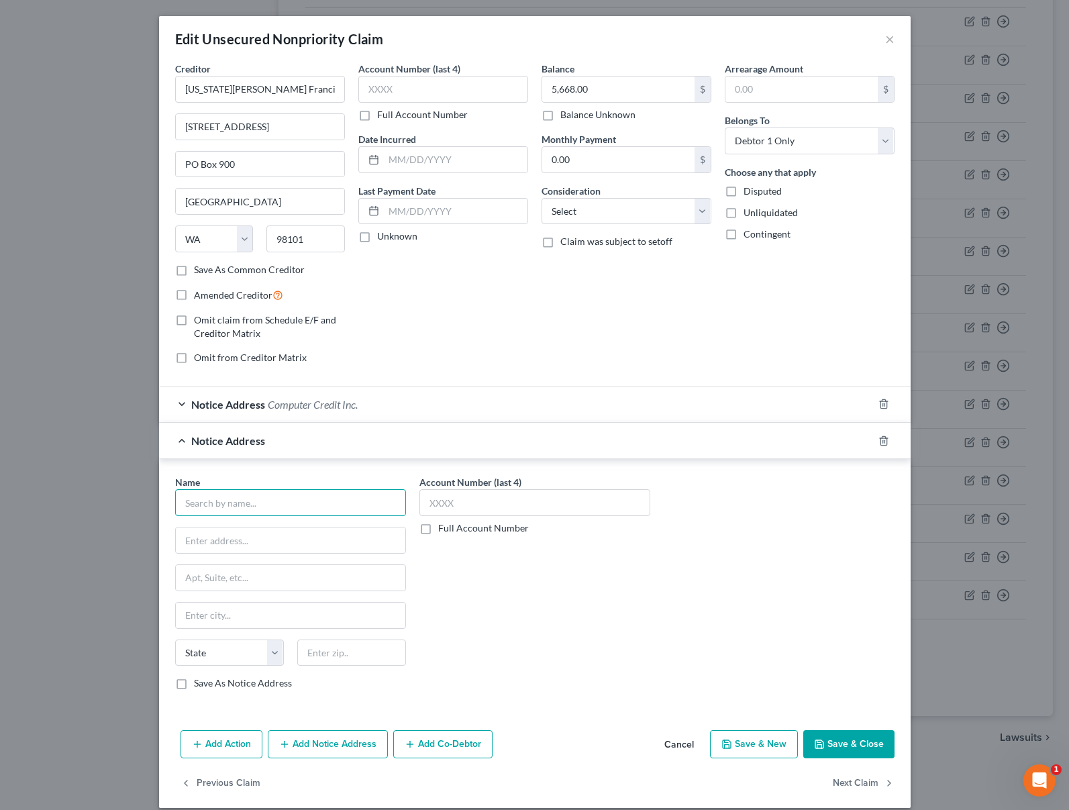
click at [272, 501] on input "text" at bounding box center [290, 502] width 231 height 27
type input "Merchants Credit Association"
type input "PO Box 7416"
click at [351, 651] on input "text" at bounding box center [351, 652] width 109 height 27
type input "98008"
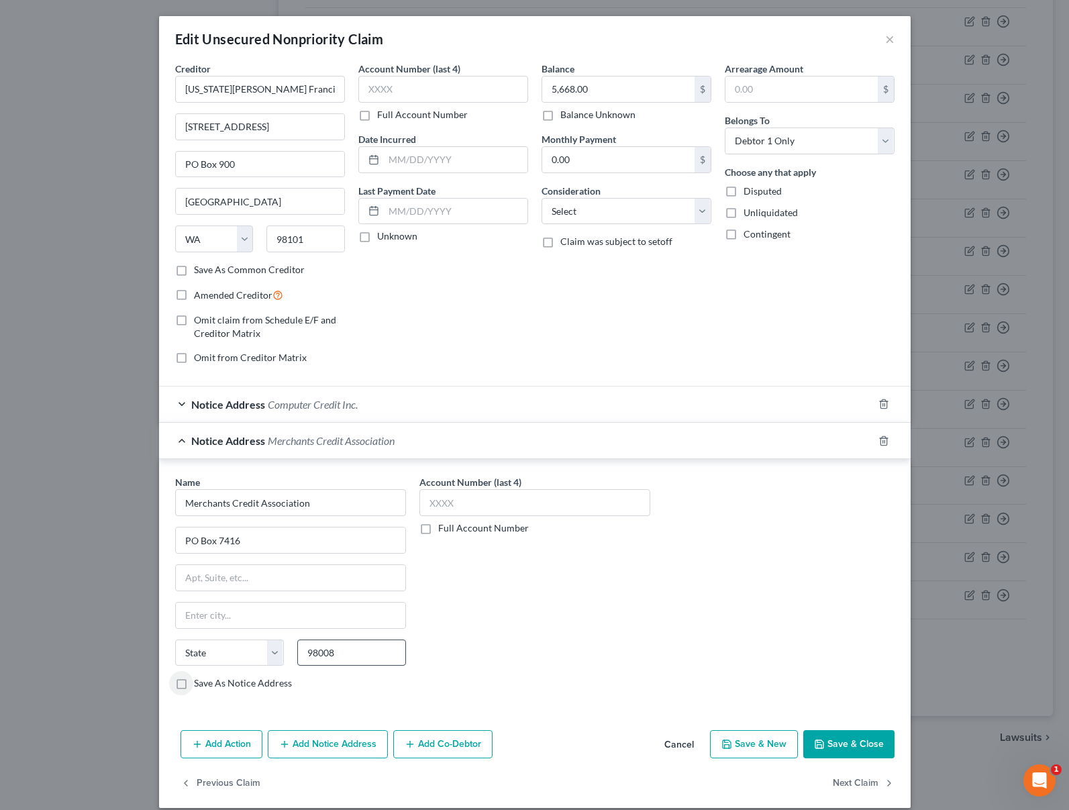
type input "Bellevue"
select select "50"
click at [849, 741] on button "Save & Close" at bounding box center [848, 744] width 91 height 28
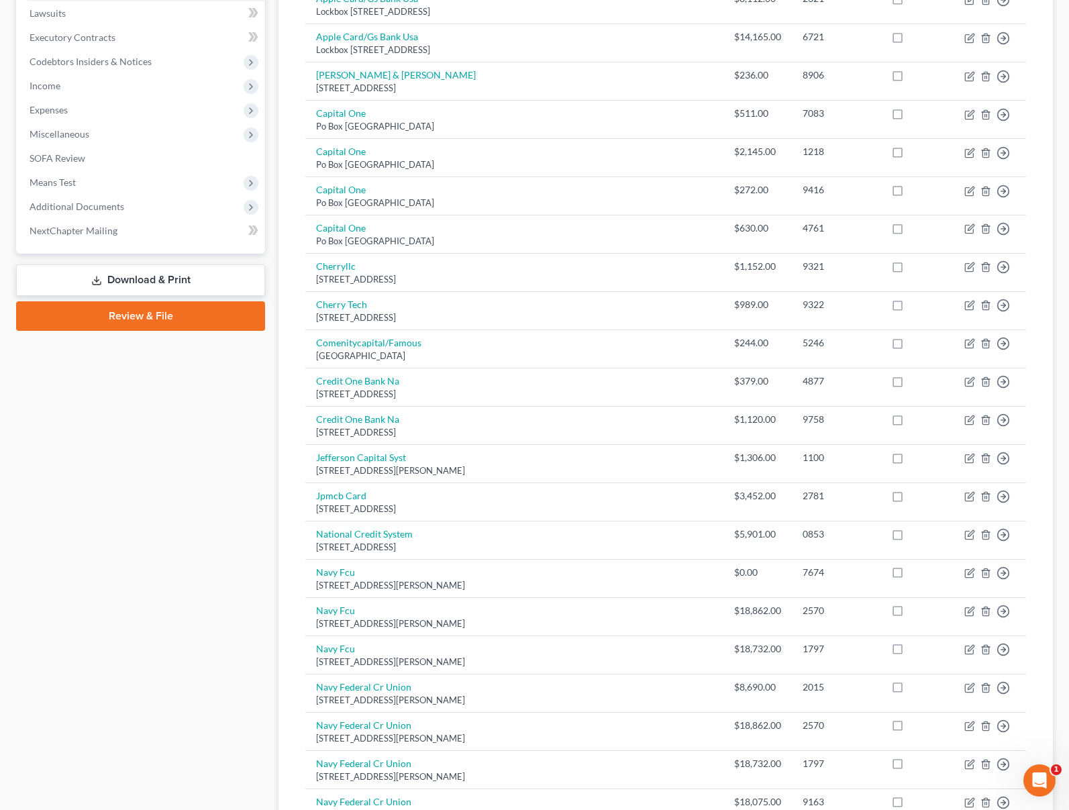
scroll to position [0, 0]
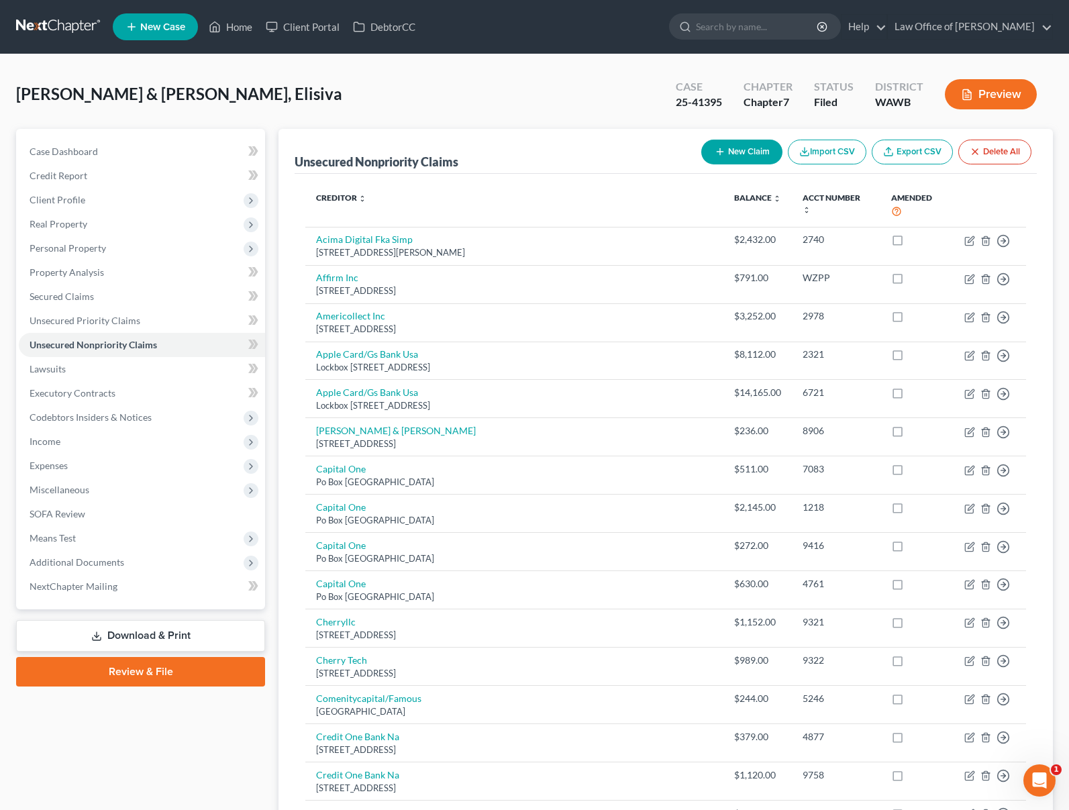
click at [144, 637] on link "Download & Print" at bounding box center [140, 636] width 249 height 32
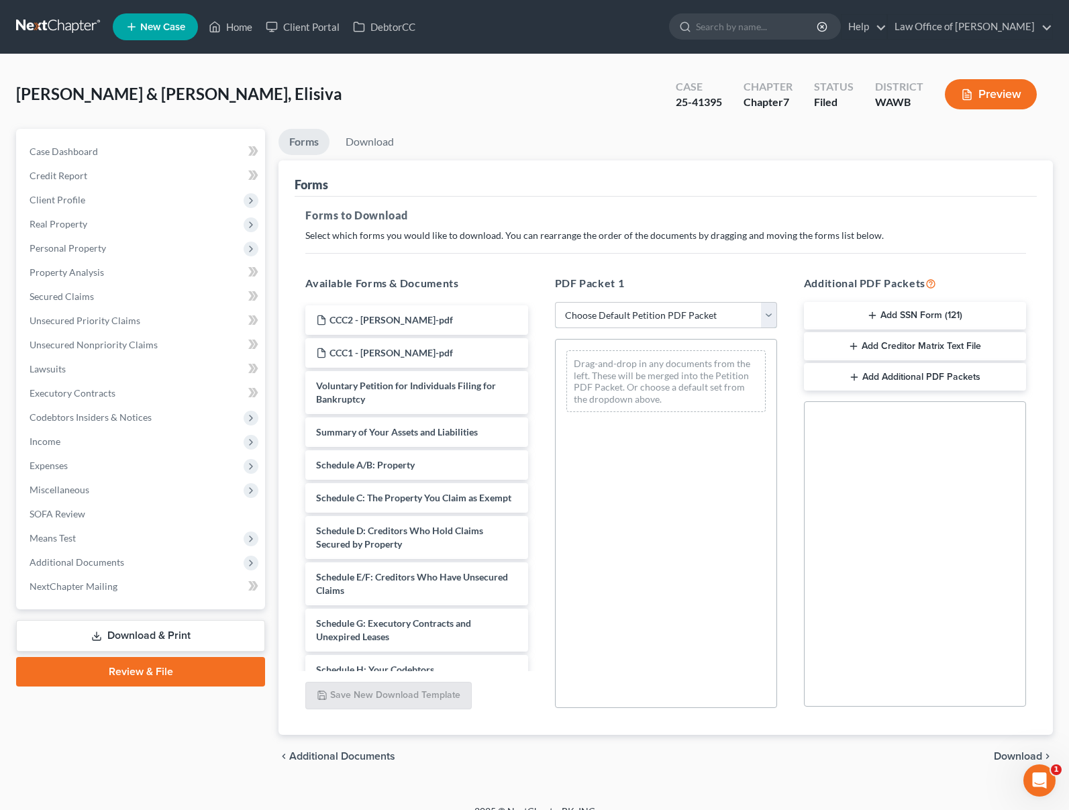
click at [615, 319] on select "Choose Default Petition PDF Packet Complete Bankruptcy Petition (all forms and …" at bounding box center [666, 315] width 222 height 27
select select "2"
click at [555, 302] on select "Choose Default Petition PDF Packet Complete Bankruptcy Petition (all forms and …" at bounding box center [666, 315] width 222 height 27
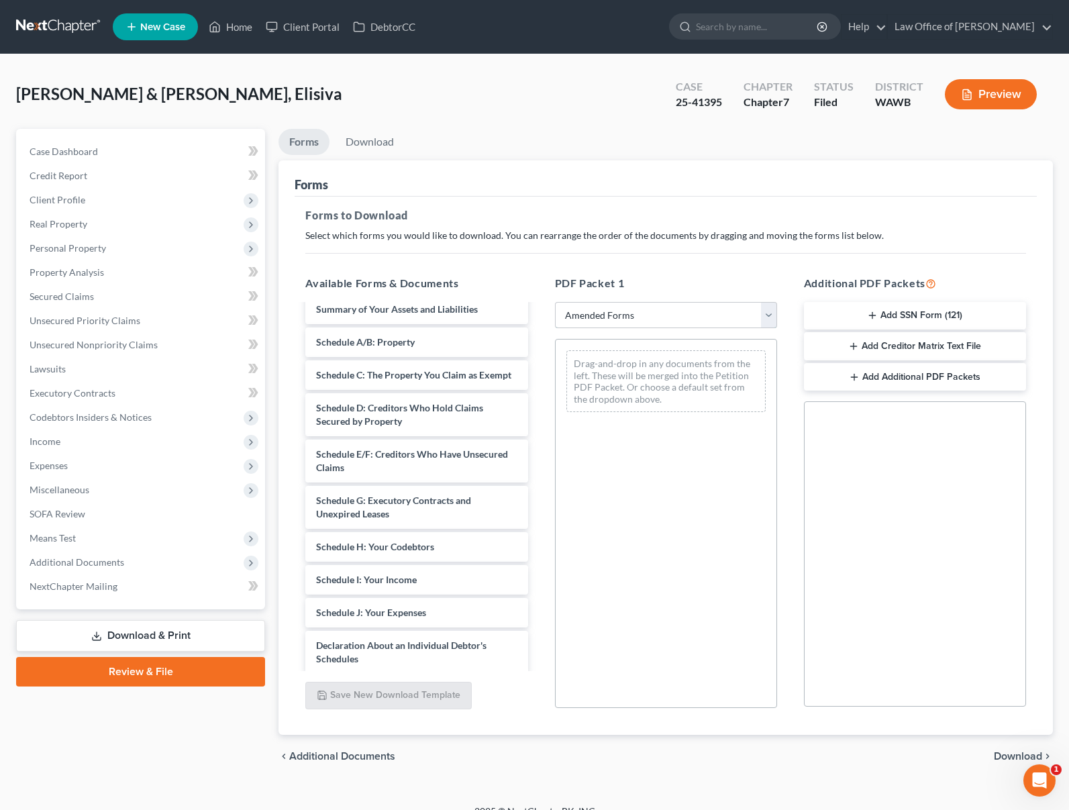
scroll to position [65, 0]
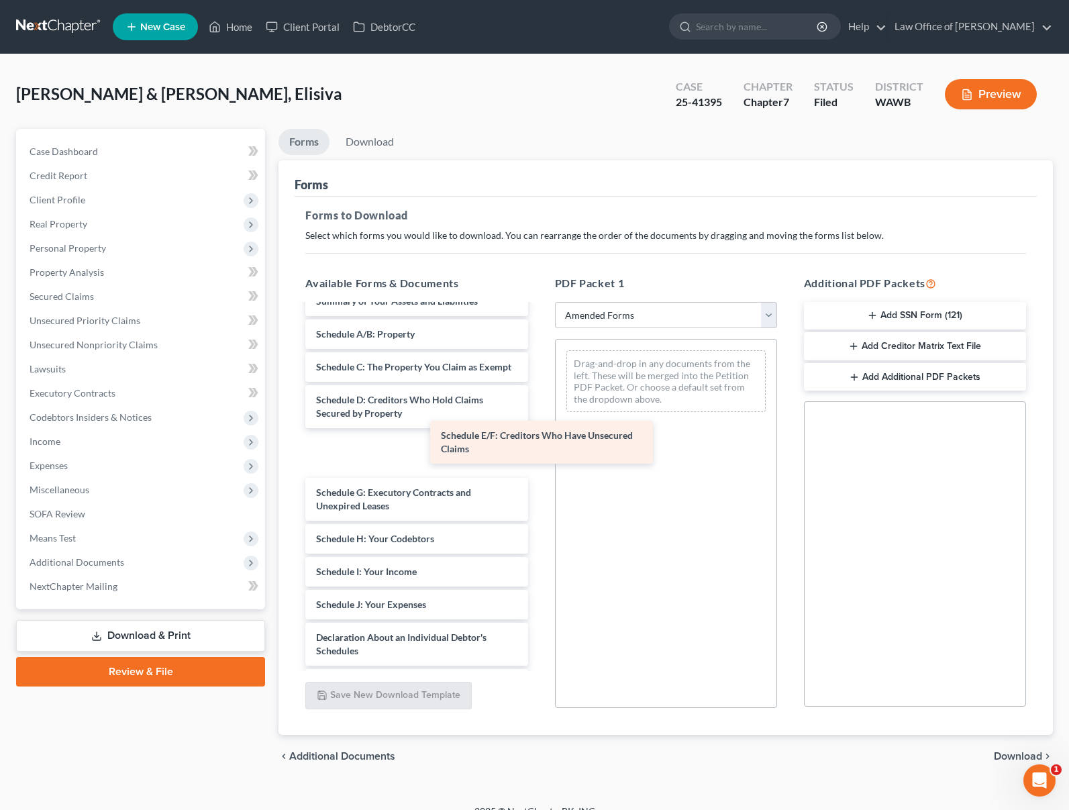
drag, startPoint x: 408, startPoint y: 445, endPoint x: 692, endPoint y: 408, distance: 286.2
click at [538, 408] on div "Schedule E/F: Creditors Who Have Unsecured Claims Voluntary Petition for Indivi…" at bounding box center [417, 594] width 244 height 709
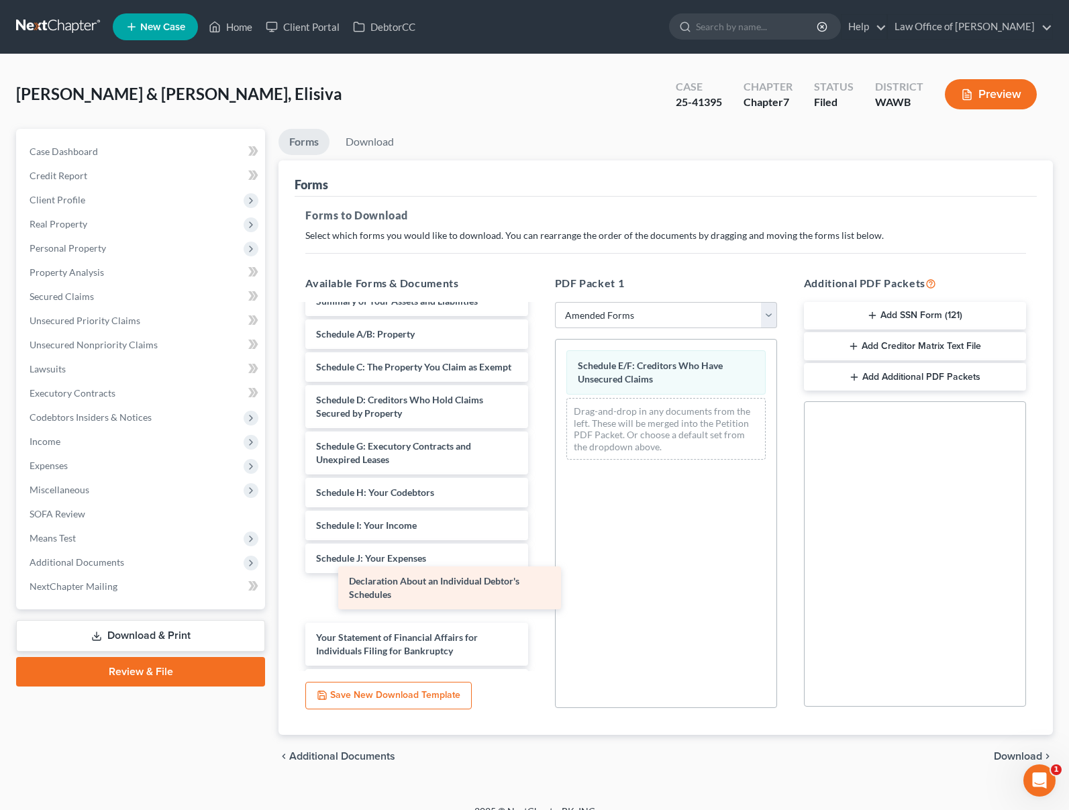
drag, startPoint x: 429, startPoint y: 607, endPoint x: 670, endPoint y: 502, distance: 262.0
click at [538, 505] on div "Declaration About an Individual Debtor's Schedules Voluntary Petition for Indiv…" at bounding box center [417, 571] width 244 height 663
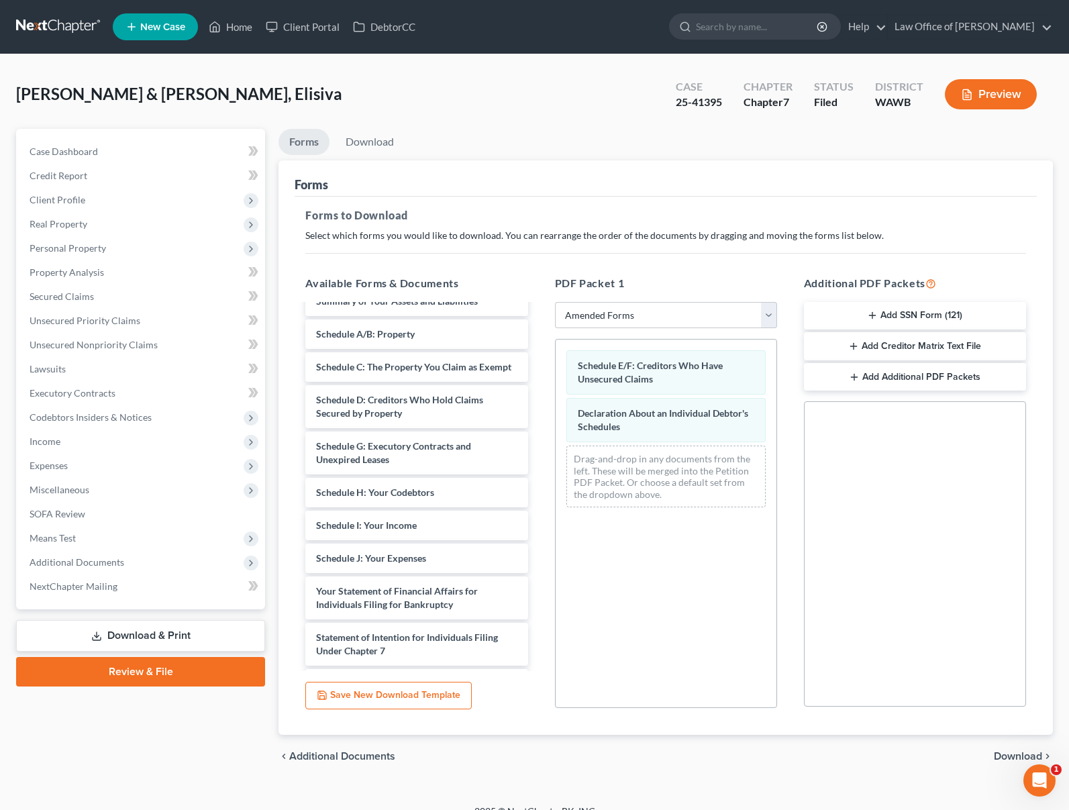
click at [1009, 755] on span "Download" at bounding box center [1018, 756] width 48 height 11
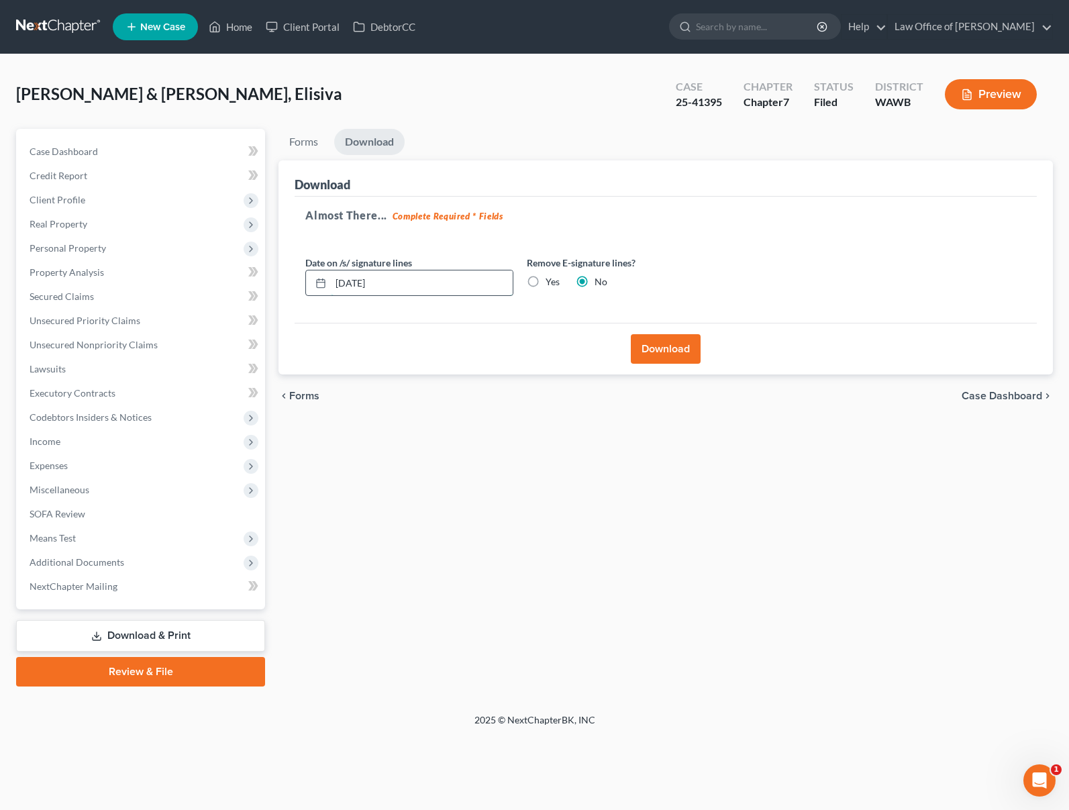
click at [361, 280] on input "[DATE]" at bounding box center [422, 282] width 182 height 25
drag, startPoint x: 664, startPoint y: 339, endPoint x: 422, endPoint y: 303, distance: 245.0
click at [422, 303] on div "Download Almost There... Complete Required * Fields Date on /s/ signature lines…" at bounding box center [665, 267] width 774 height 215
drag, startPoint x: 425, startPoint y: 288, endPoint x: 206, endPoint y: 288, distance: 218.7
click at [206, 288] on div "Petition Navigation Case Dashboard Payments Invoices Payments Payments Credit R…" at bounding box center [534, 408] width 1050 height 558
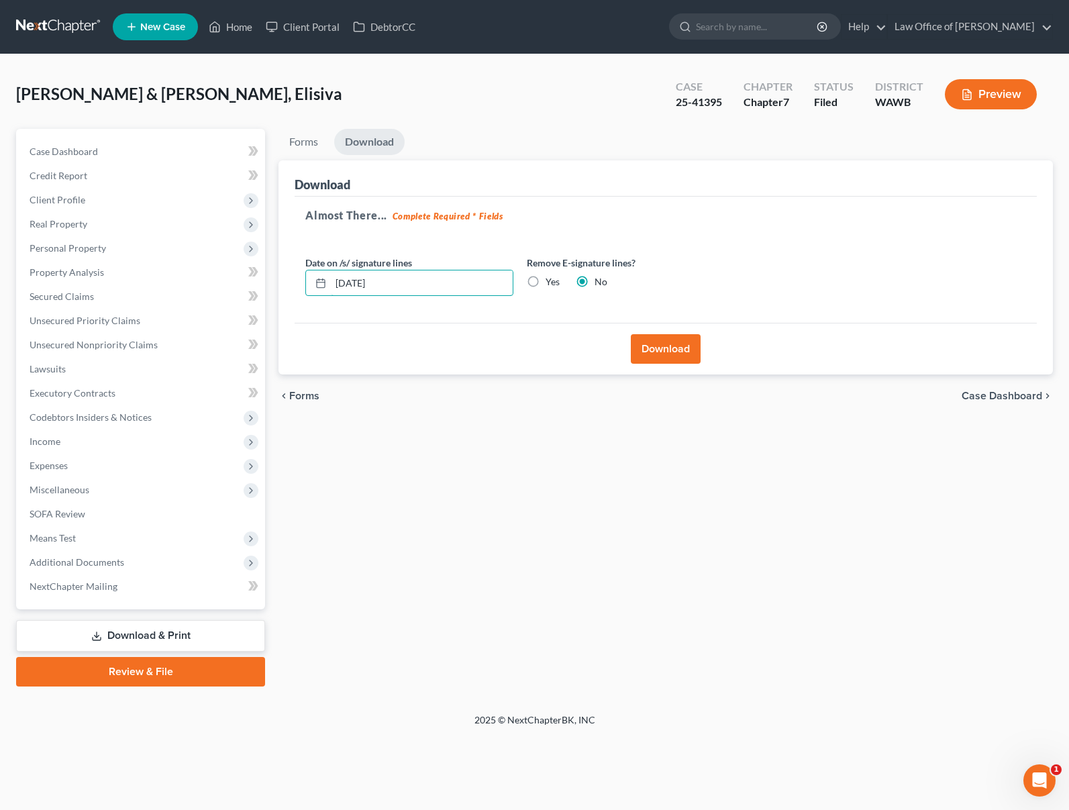
type input "09/17/2025"
click at [652, 348] on button "Download" at bounding box center [666, 349] width 70 height 30
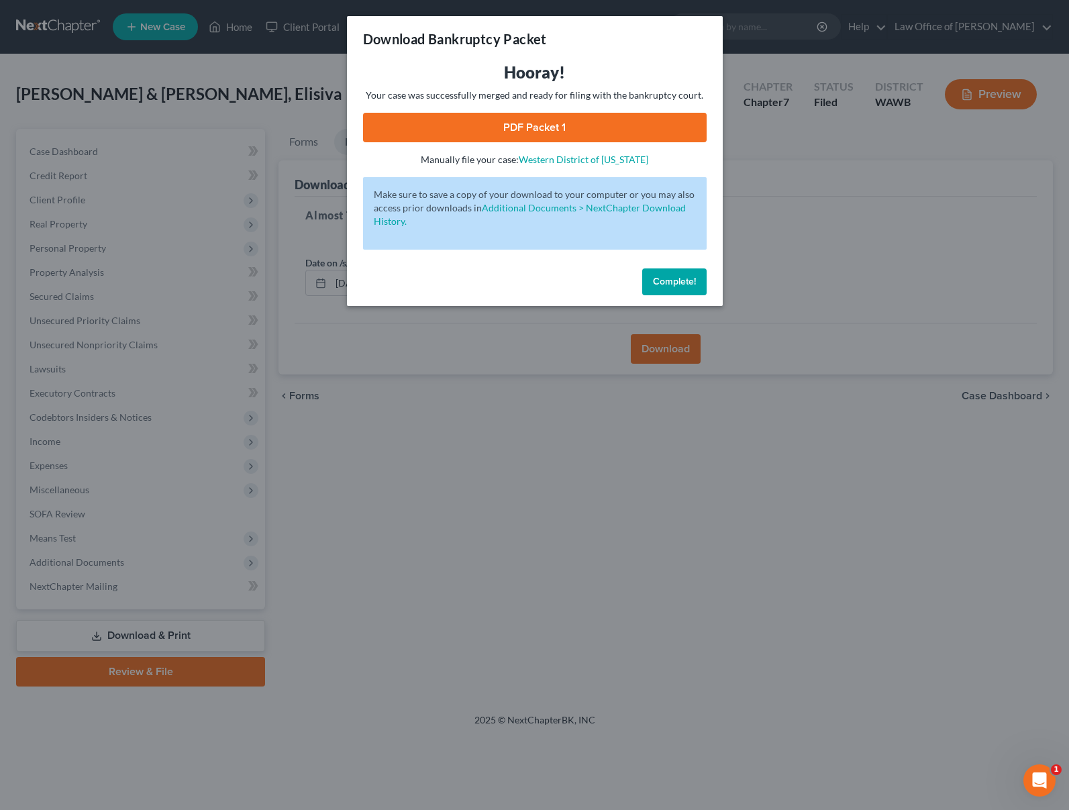
click at [466, 134] on link "PDF Packet 1" at bounding box center [534, 128] width 343 height 30
click at [816, 175] on div "Download Bankruptcy Packet Hooray! Your case was successfully merged and ready …" at bounding box center [534, 405] width 1069 height 810
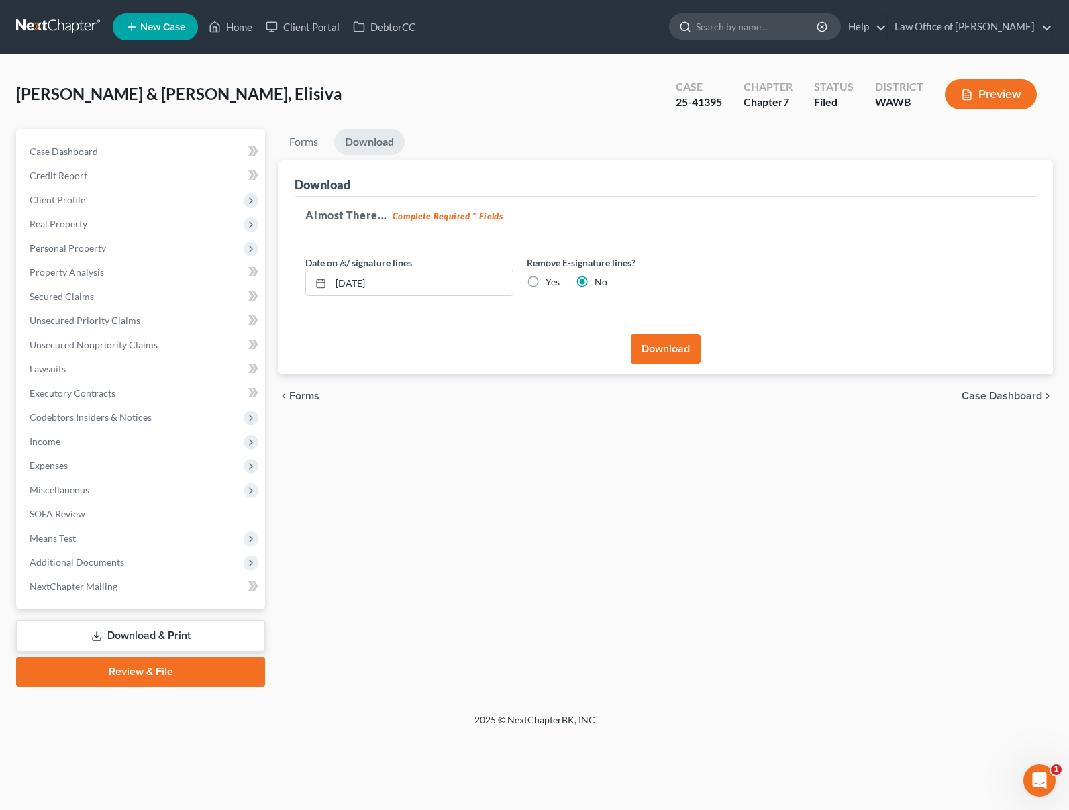
click at [793, 29] on input "search" at bounding box center [757, 26] width 123 height 25
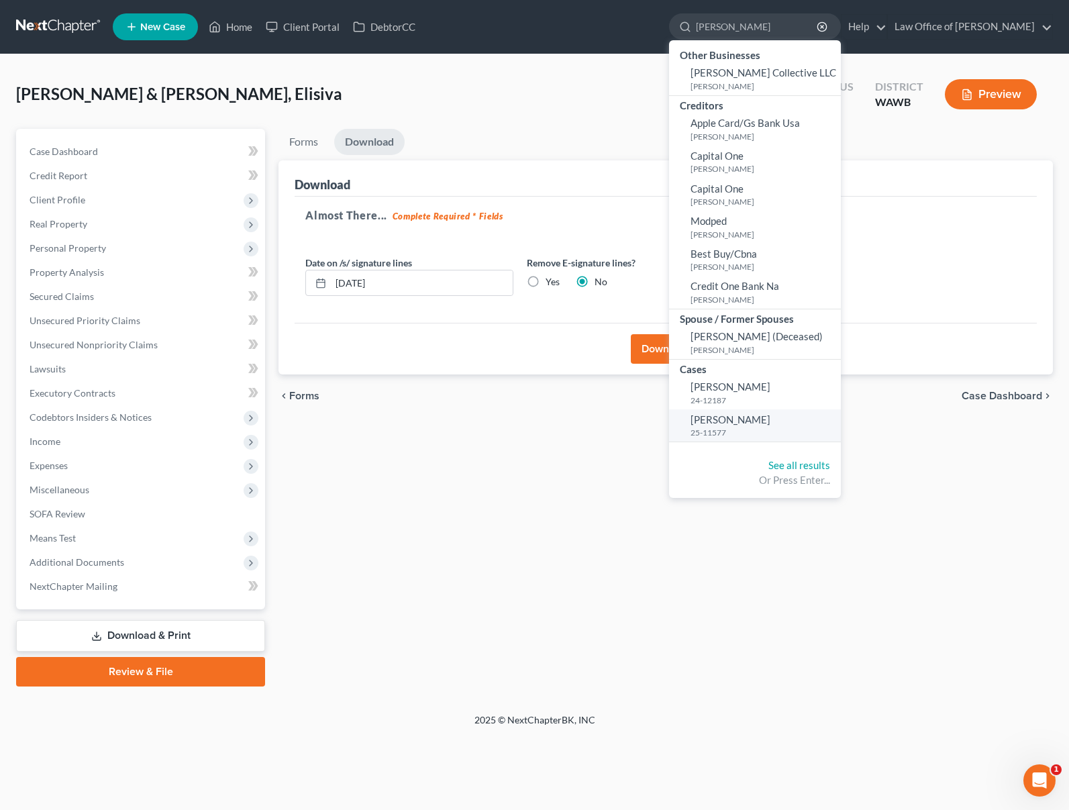
type input "avery"
click at [770, 417] on span "Avery, Kathleen" at bounding box center [730, 419] width 80 height 12
select select "6"
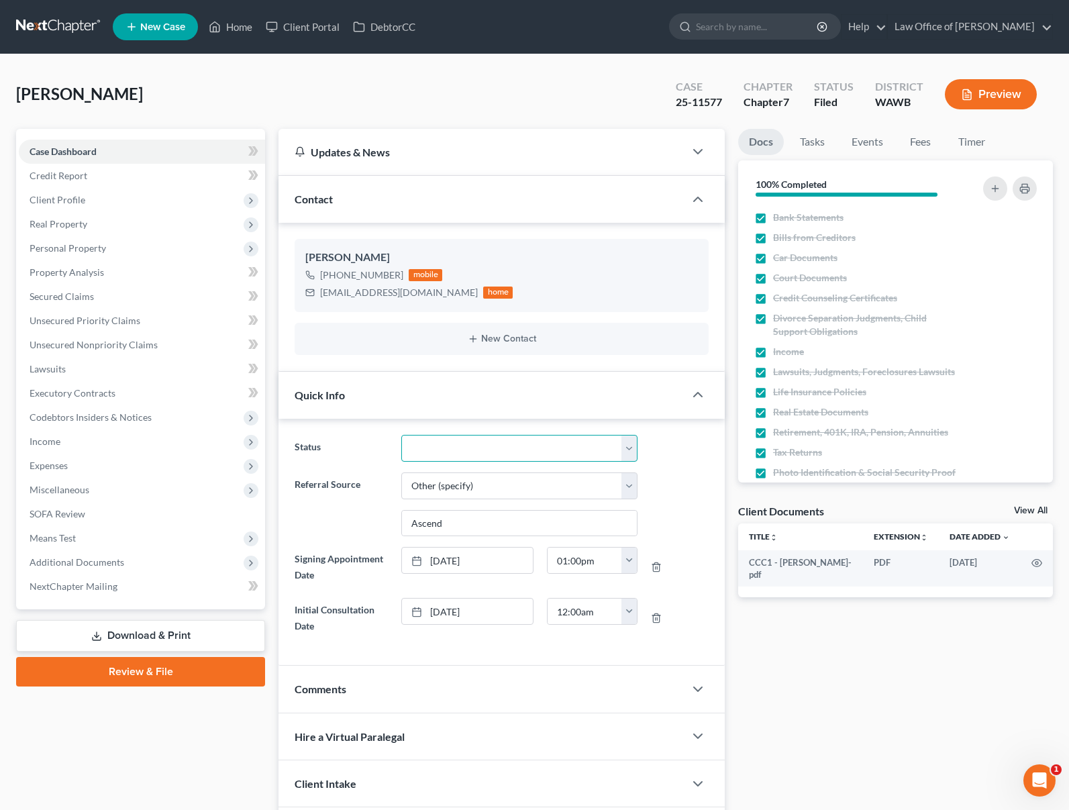
click at [460, 445] on select "Completed Discharged Dismissed Filed In Progress Lead Lost Lead Plan Confirmed …" at bounding box center [518, 448] width 235 height 27
select select "1"
click at [401, 435] on select "Completed Discharged Dismissed Filed In Progress Lead Lost Lead Plan Confirmed …" at bounding box center [518, 448] width 235 height 27
click at [814, 142] on link "Tasks" at bounding box center [812, 142] width 46 height 26
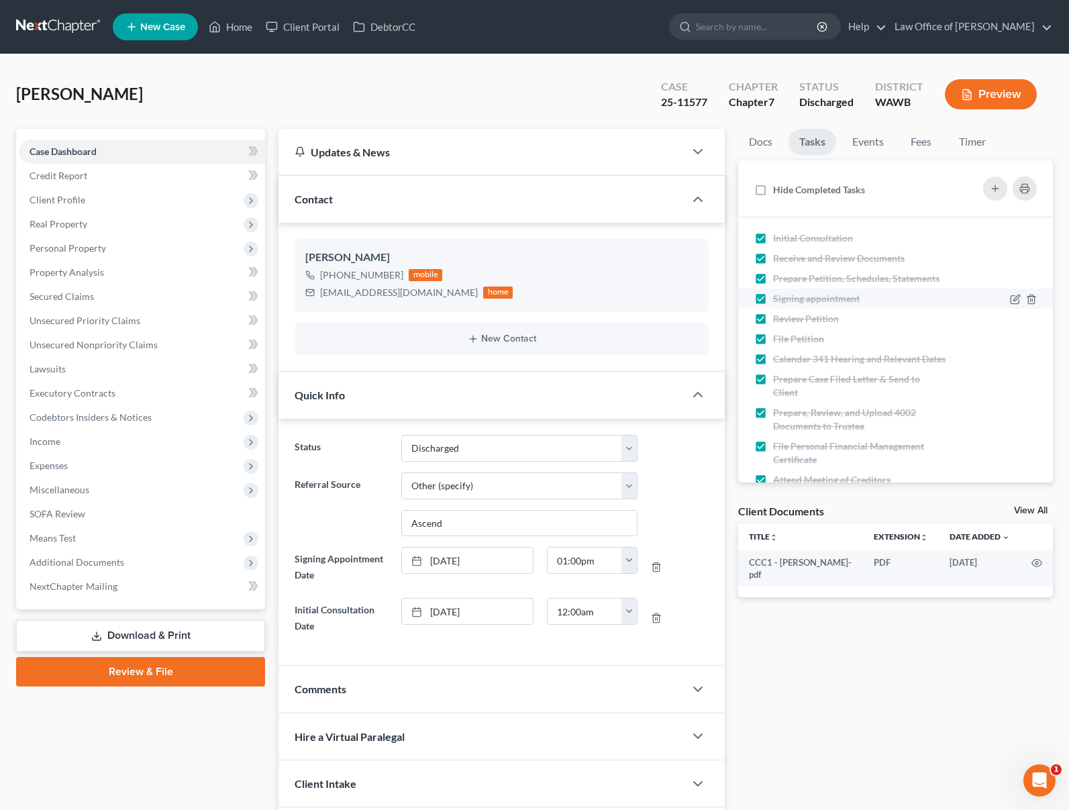
scroll to position [143, 0]
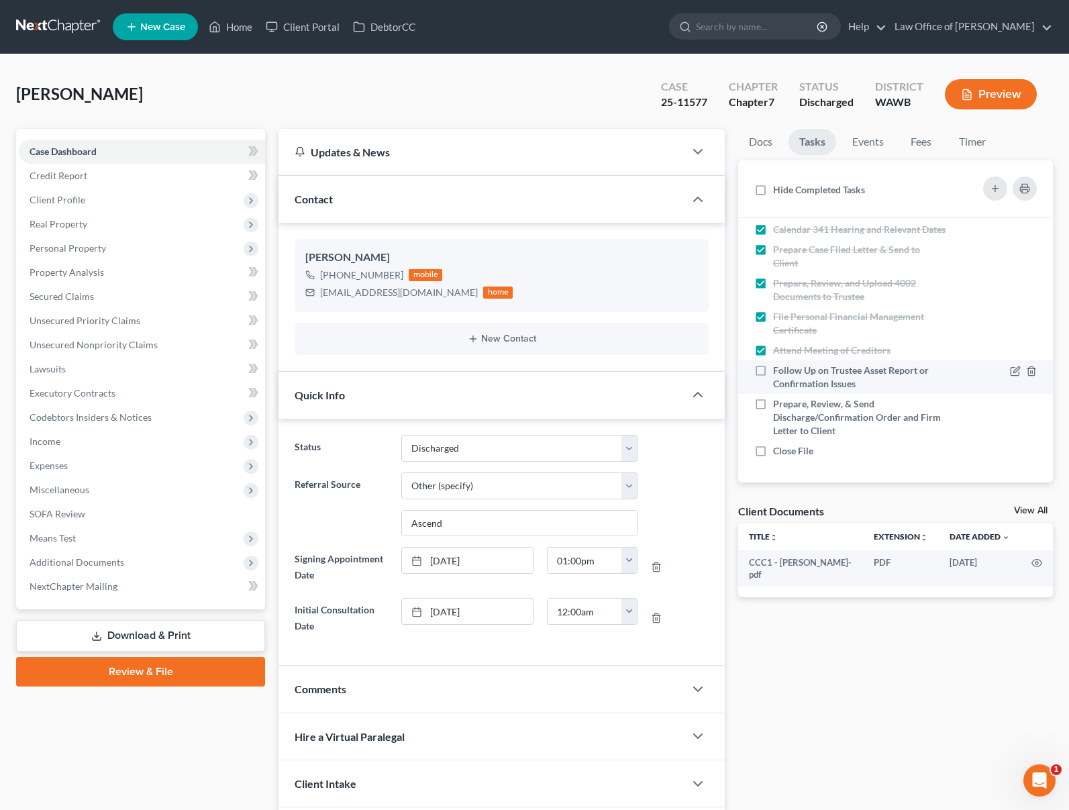
click at [773, 371] on label "Follow Up on Trustee Asset Report or Confirmation Issues" at bounding box center [860, 377] width 174 height 27
click at [778, 371] on input "Follow Up on Trustee Asset Report or Confirmation Issues" at bounding box center [782, 368] width 9 height 9
checkbox input "true"
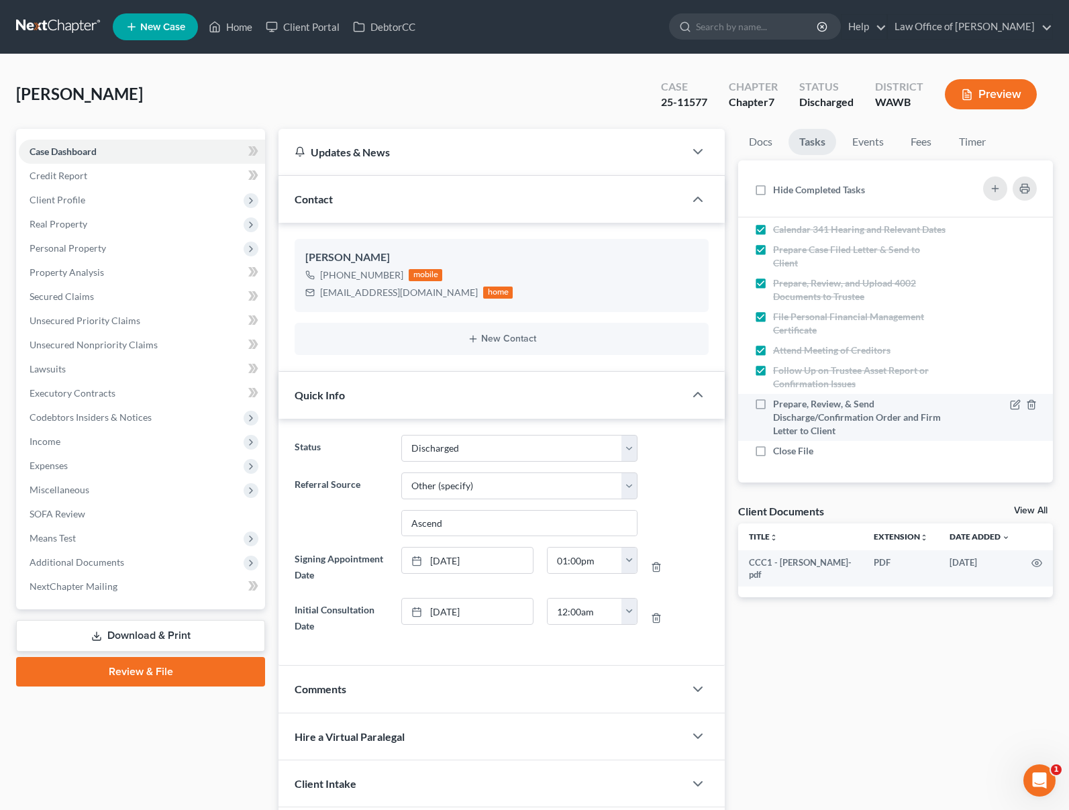
click at [773, 403] on label "Prepare, Review, & Send Discharge/Confirmation Order and Firm Letter to Client" at bounding box center [860, 417] width 174 height 40
click at [778, 403] on input "Prepare, Review, & Send Discharge/Confirmation Order and Firm Letter to Client" at bounding box center [782, 401] width 9 height 9
checkbox input "true"
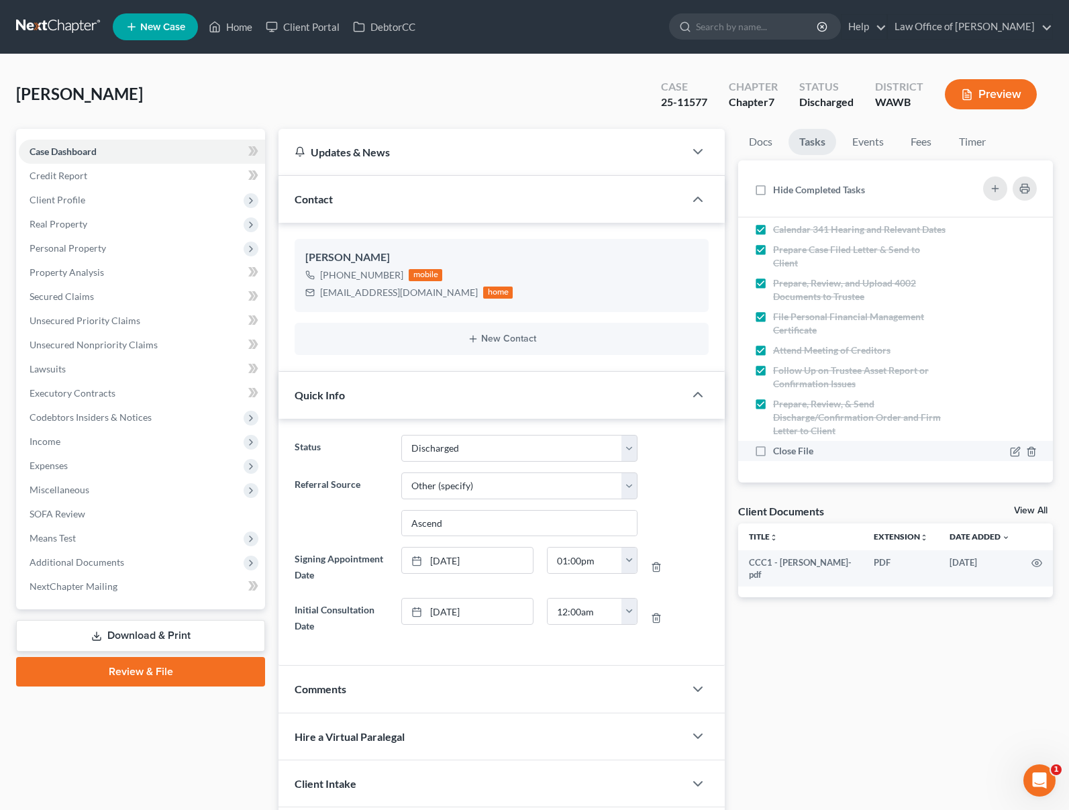
click at [773, 444] on label "Close File" at bounding box center [798, 450] width 51 height 13
click at [778, 444] on input "Close File" at bounding box center [782, 448] width 9 height 9
checkbox input "true"
click at [756, 21] on input "search" at bounding box center [757, 26] width 123 height 25
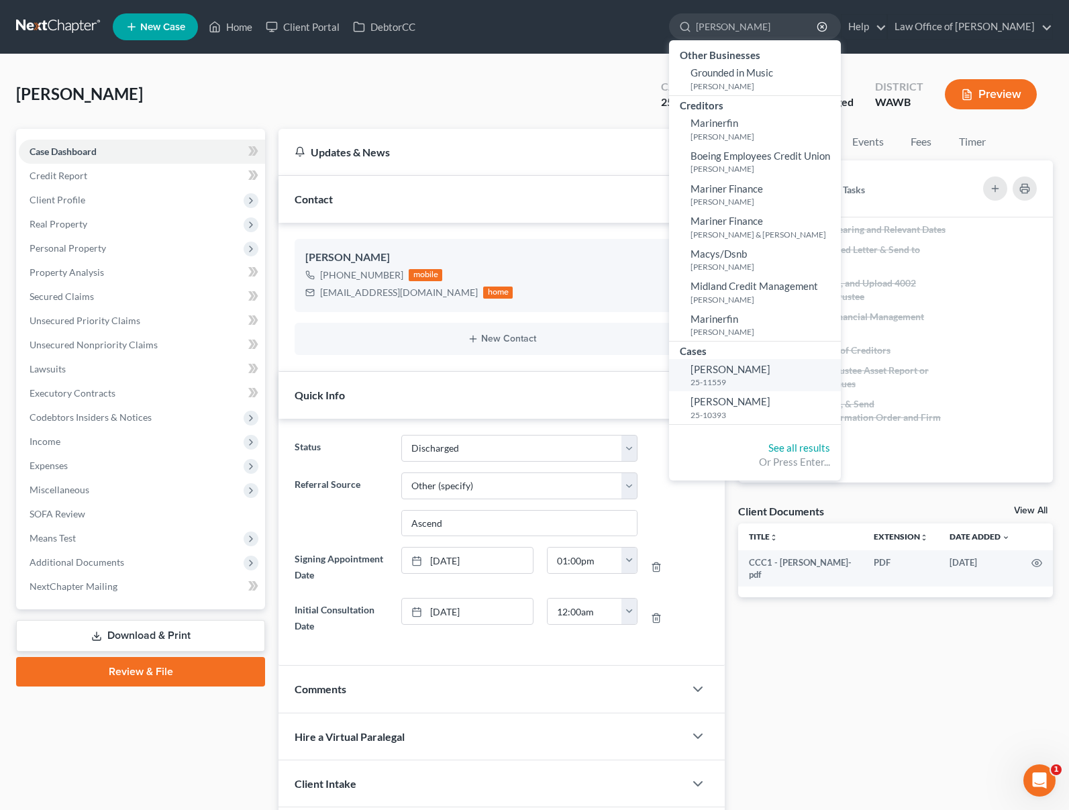
type input "marissa"
click at [799, 378] on small "25-11559" at bounding box center [763, 381] width 147 height 11
select select "0"
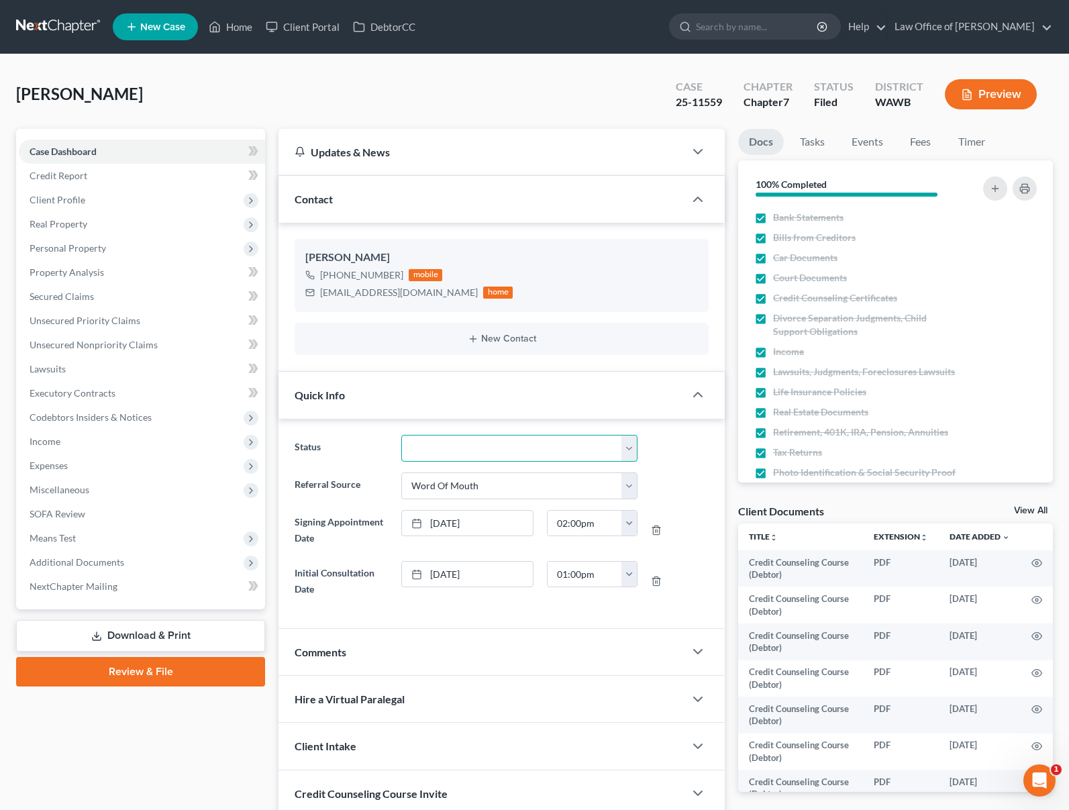
click at [431, 454] on select "Completed Discharged Dismissed Filed In Progress Lead Lost Lead Plan Confirmed …" at bounding box center [518, 448] width 235 height 27
select select "1"
click at [401, 435] on select "Completed Discharged Dismissed Filed In Progress Lead Lost Lead Plan Confirmed …" at bounding box center [518, 448] width 235 height 27
click at [821, 132] on link "Tasks" at bounding box center [812, 142] width 46 height 26
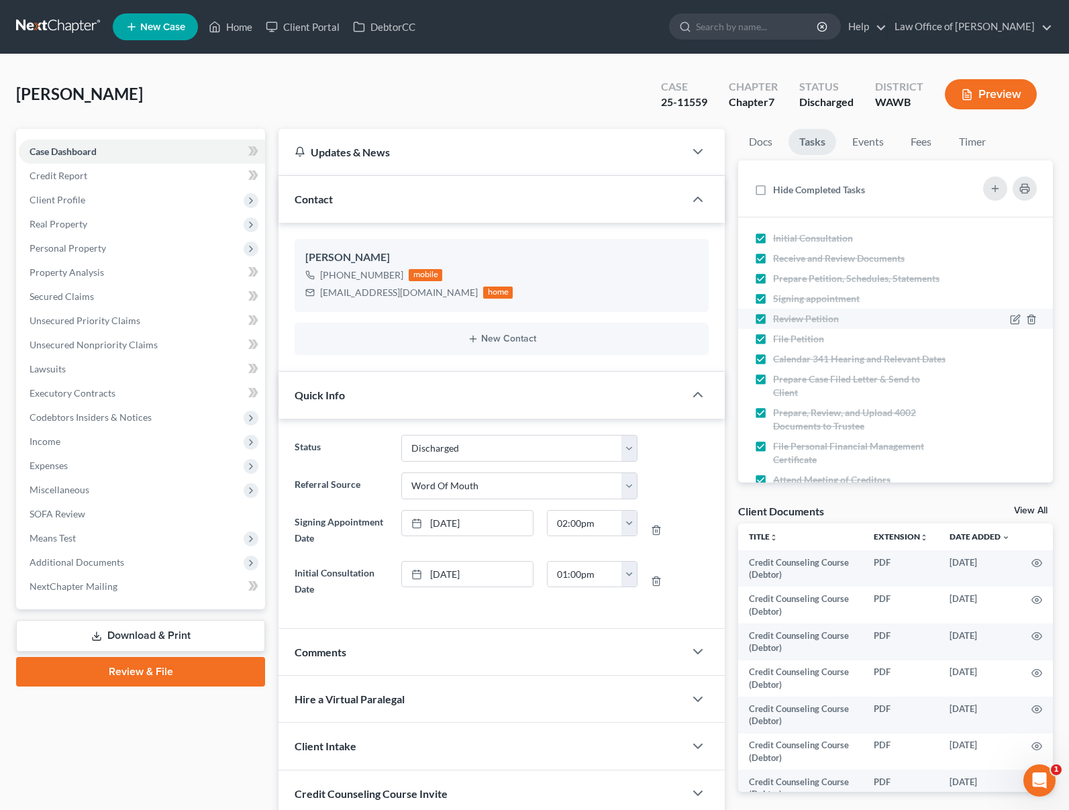
scroll to position [143, 0]
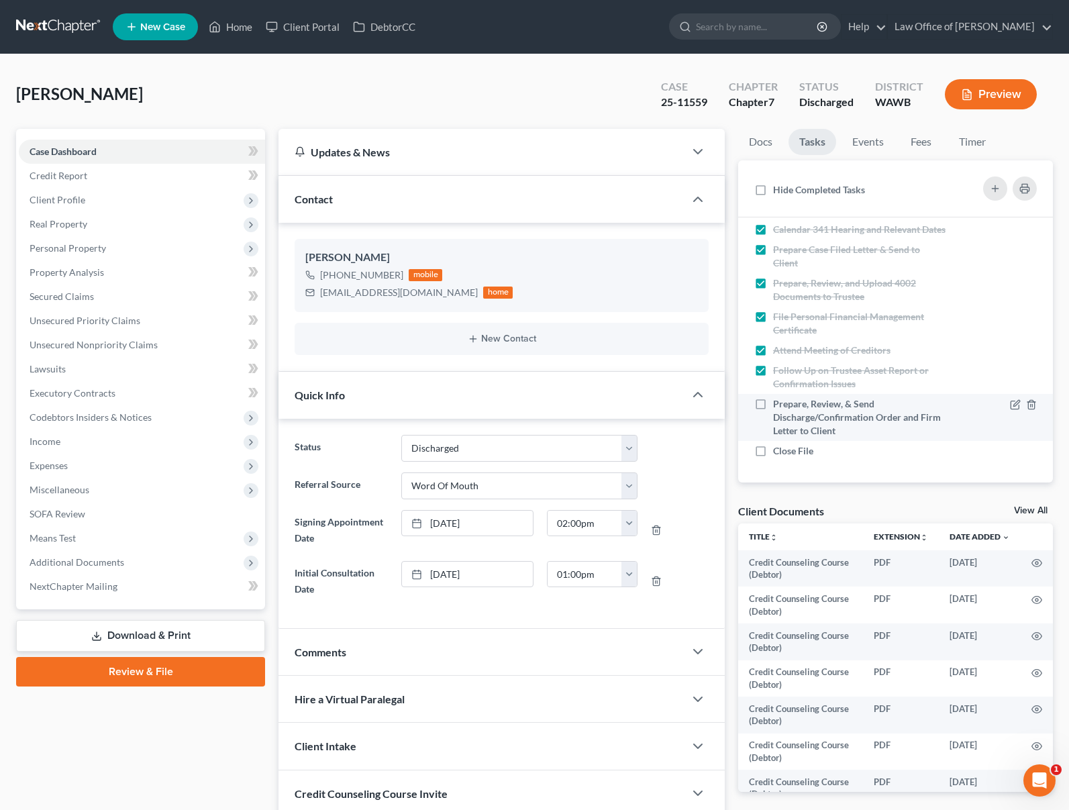
click at [773, 404] on label "Prepare, Review, & Send Discharge/Confirmation Order and Firm Letter to Client" at bounding box center [860, 417] width 174 height 40
click at [778, 404] on input "Prepare, Review, & Send Discharge/Confirmation Order and Firm Letter to Client" at bounding box center [782, 401] width 9 height 9
checkbox input "true"
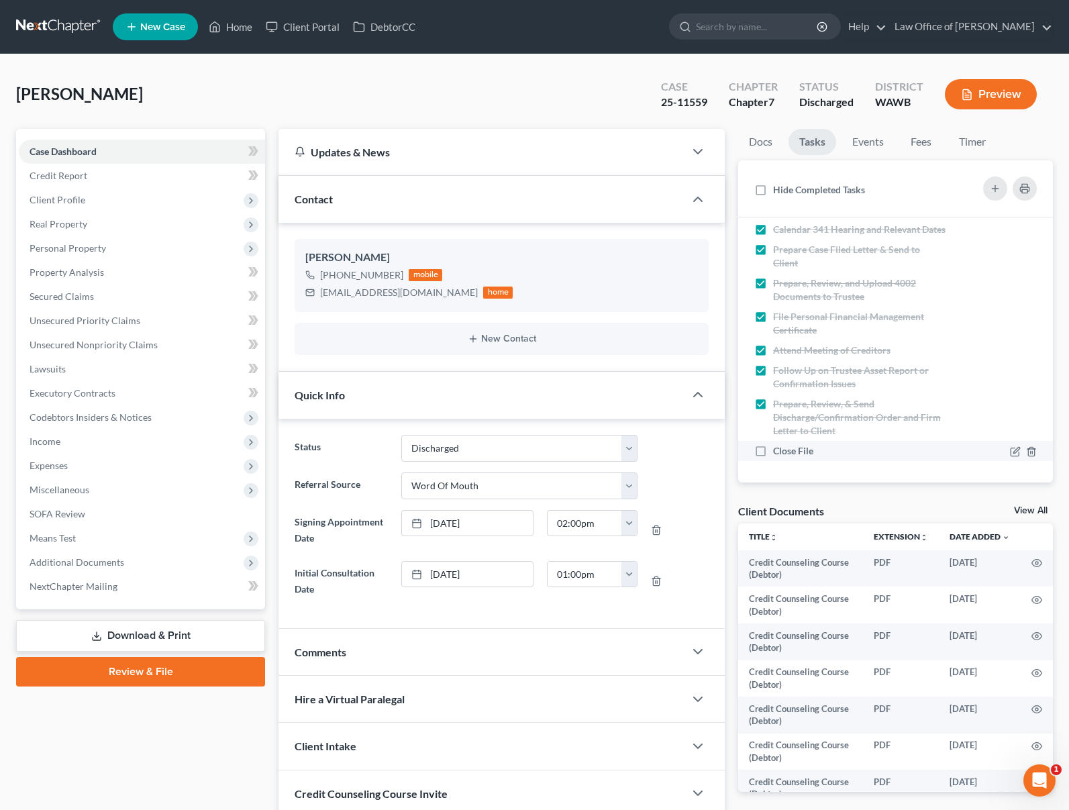
click at [773, 454] on label "Close File" at bounding box center [798, 450] width 51 height 13
click at [778, 453] on input "Close File" at bounding box center [782, 448] width 9 height 9
checkbox input "true"
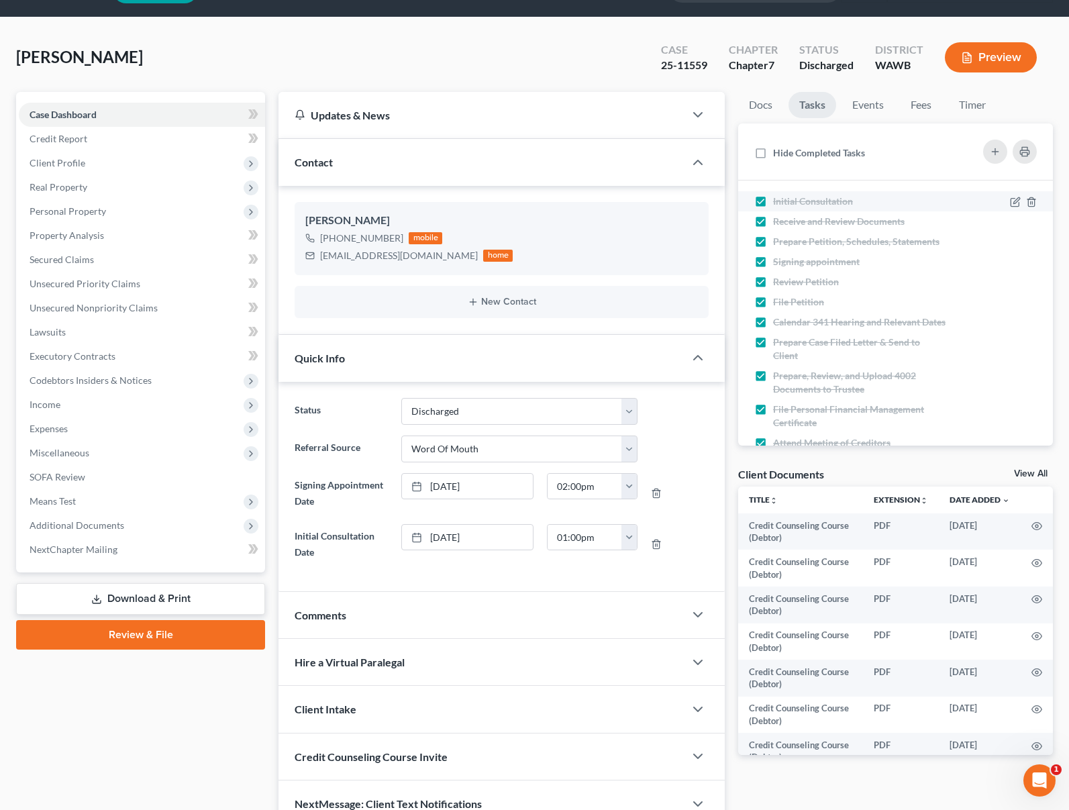
scroll to position [0, 0]
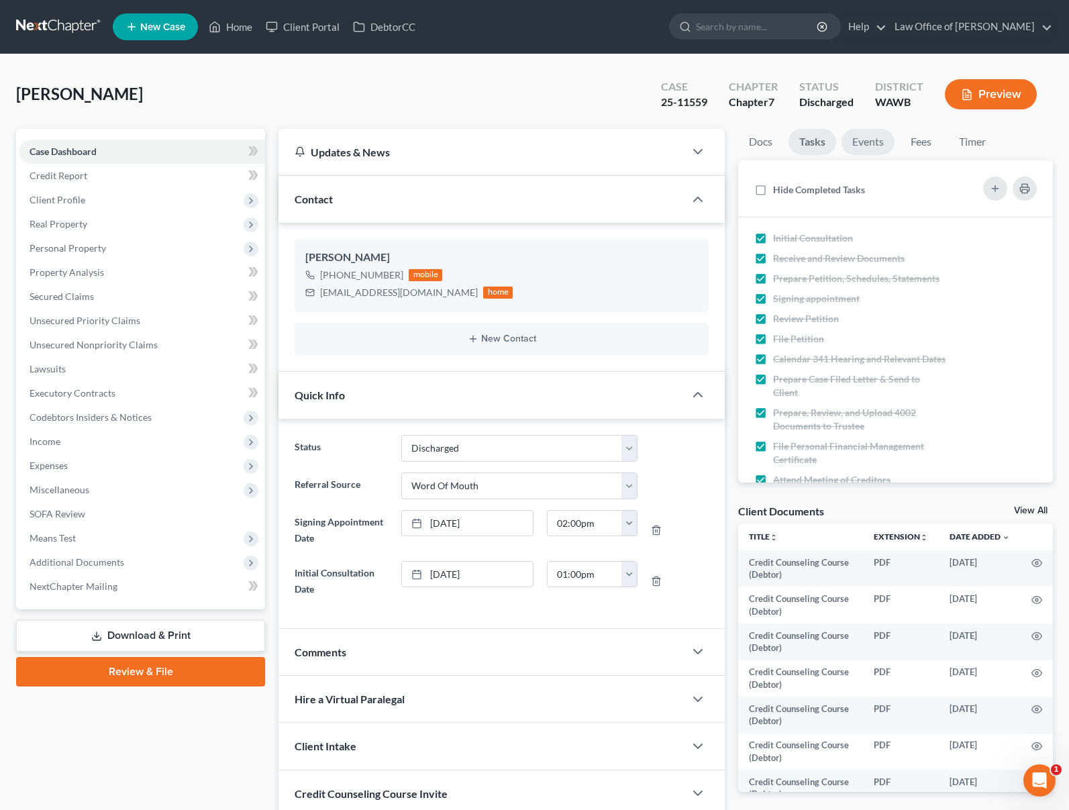
click at [854, 150] on link "Events" at bounding box center [867, 142] width 53 height 26
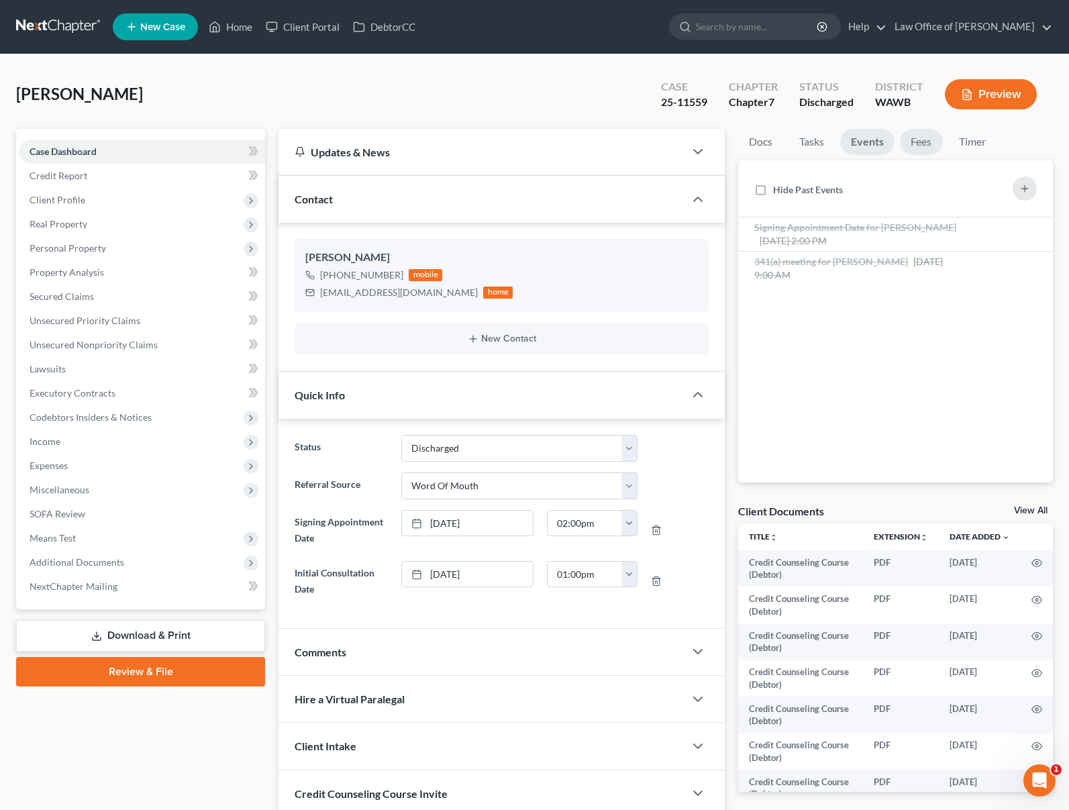
click at [917, 149] on link "Fees" at bounding box center [921, 142] width 43 height 26
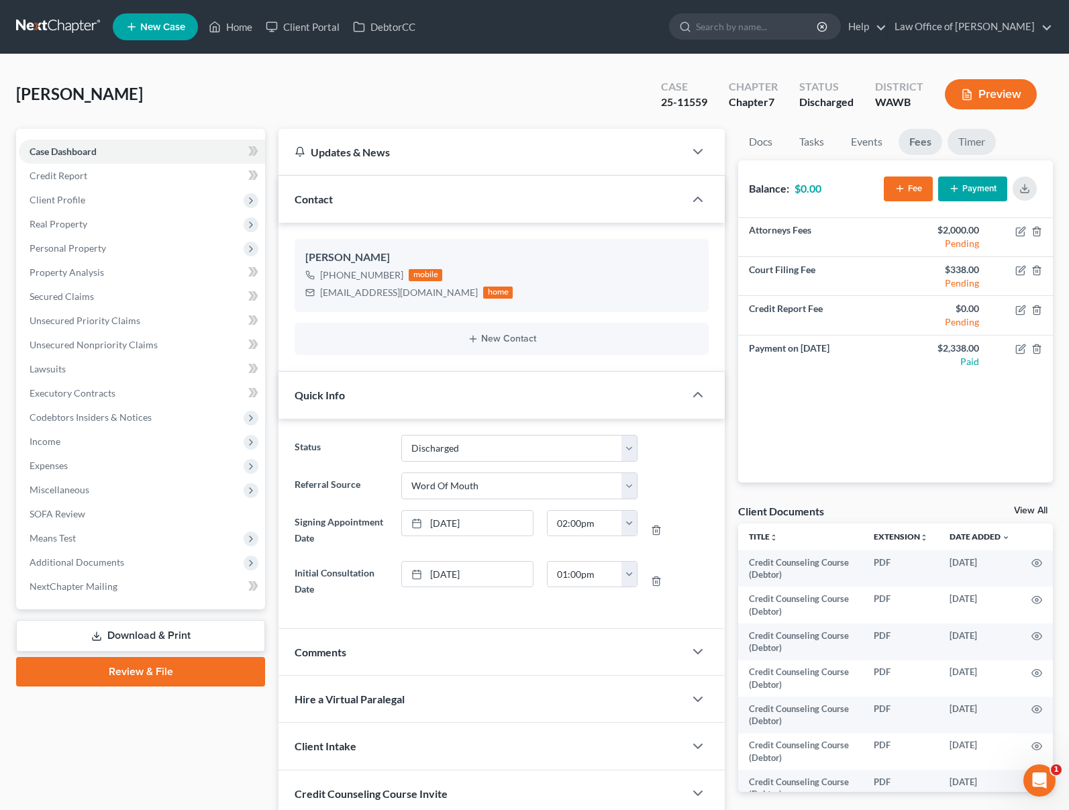
click at [970, 144] on link "Timer" at bounding box center [971, 142] width 48 height 26
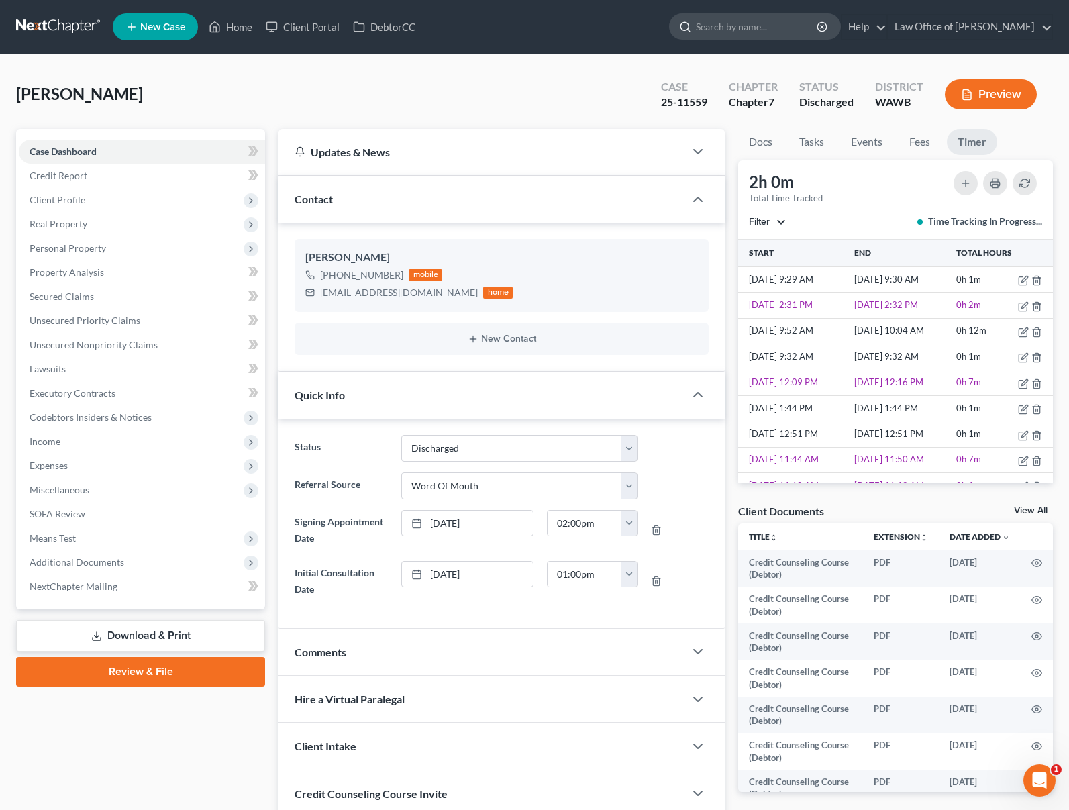
click at [814, 28] on input "search" at bounding box center [757, 26] width 123 height 25
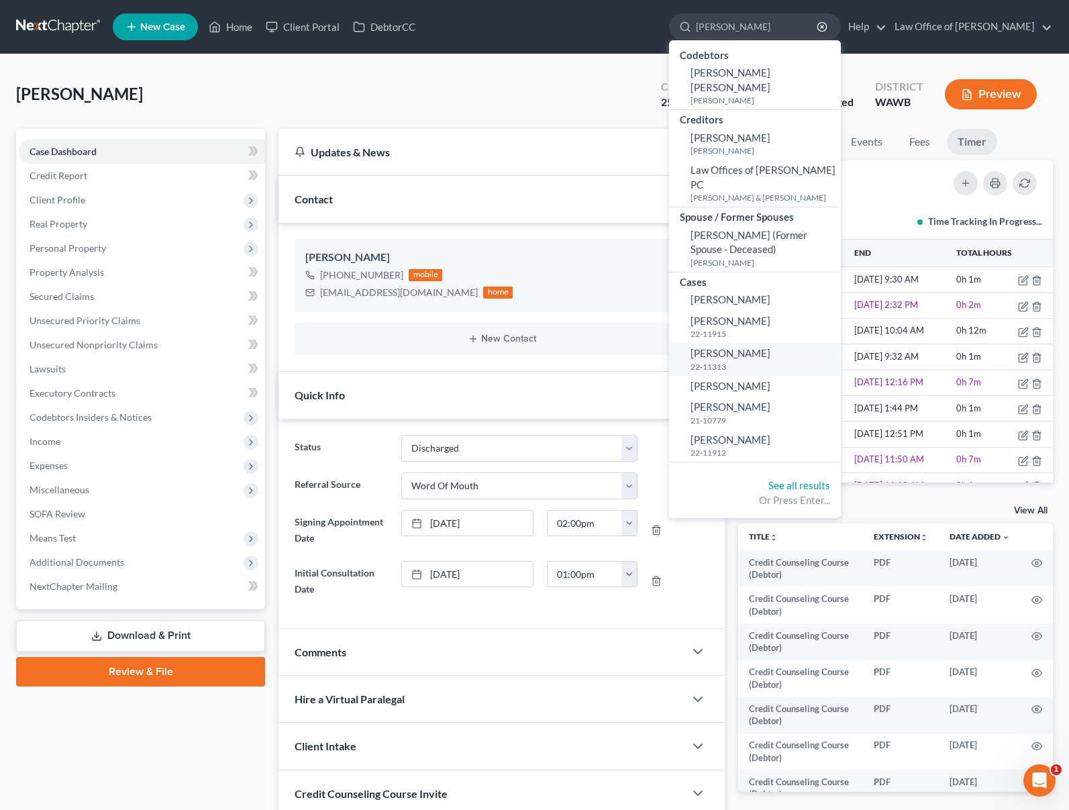
type input "jame"
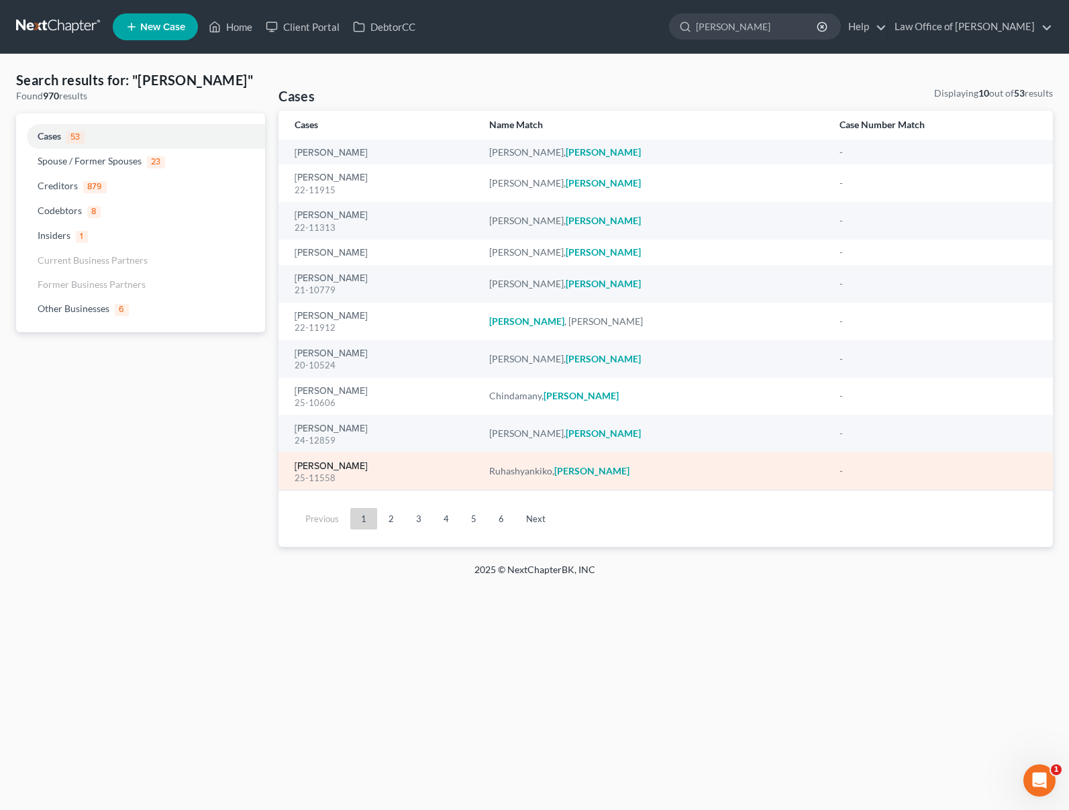
click at [351, 465] on link "Ruhashyankiko, James" at bounding box center [331, 466] width 73 height 9
select select "6"
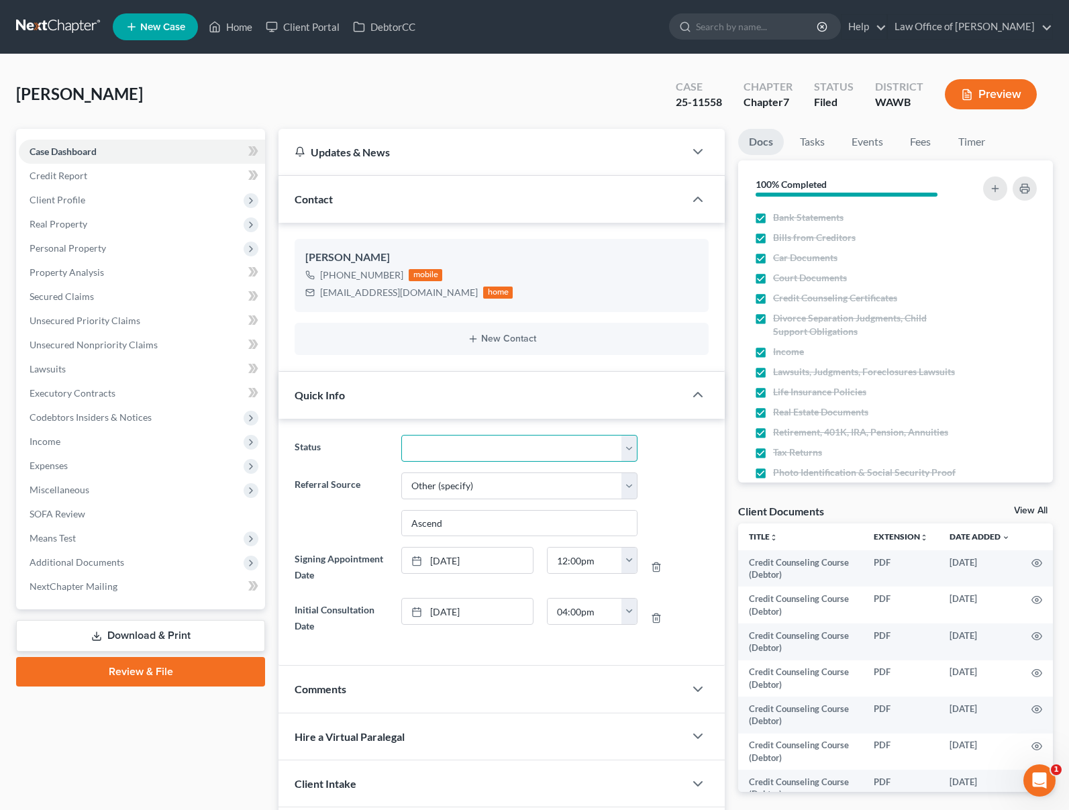
click at [456, 451] on select "Completed Discharged Dismissed Filed In Progress Lead Lost Lead Plan Confirmed …" at bounding box center [518, 448] width 235 height 27
select select "1"
click at [401, 435] on select "Completed Discharged Dismissed Filed In Progress Lead Lost Lead Plan Confirmed …" at bounding box center [518, 448] width 235 height 27
click at [816, 131] on link "Tasks" at bounding box center [812, 142] width 46 height 26
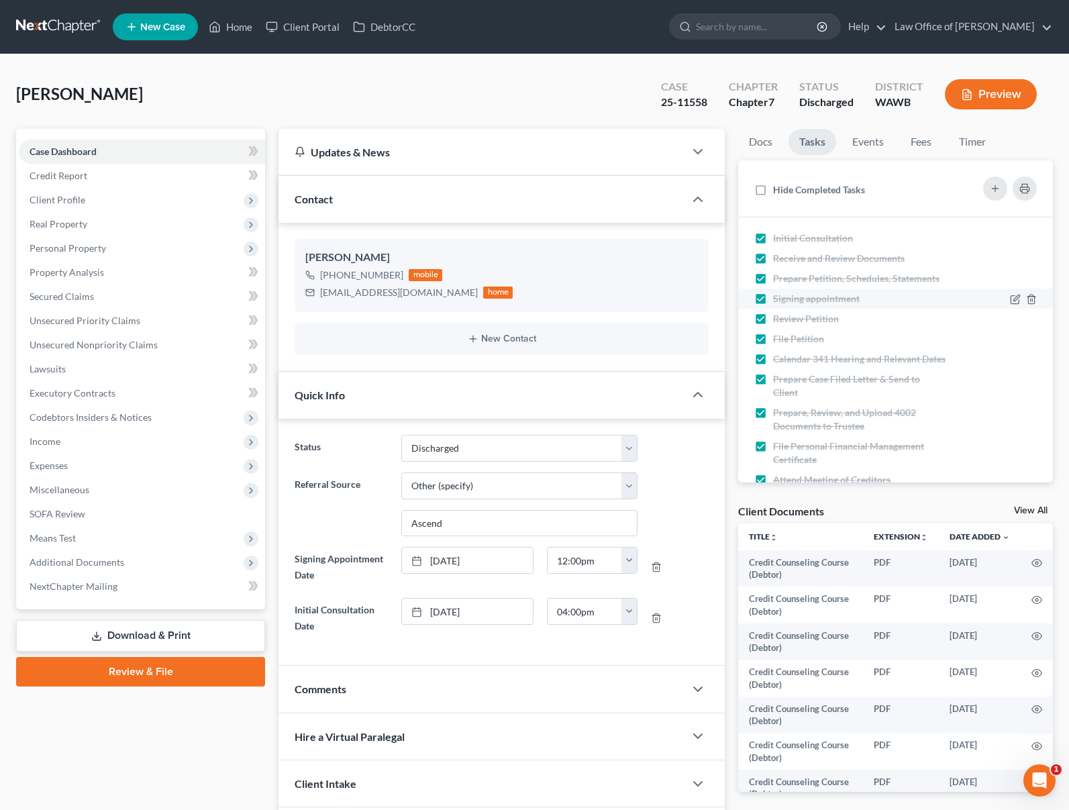
scroll to position [143, 0]
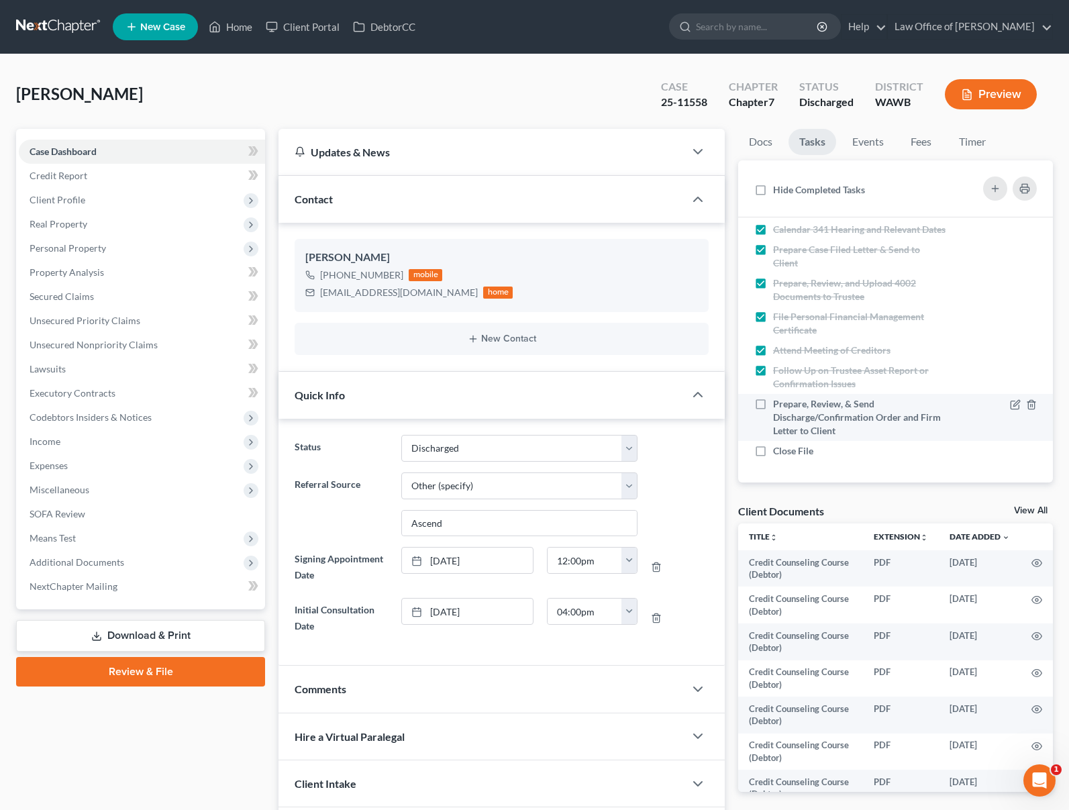
click at [773, 402] on label "Prepare, Review, & Send Discharge/Confirmation Order and Firm Letter to Client" at bounding box center [860, 417] width 174 height 40
click at [778, 402] on input "Prepare, Review, & Send Discharge/Confirmation Order and Firm Letter to Client" at bounding box center [782, 401] width 9 height 9
checkbox input "true"
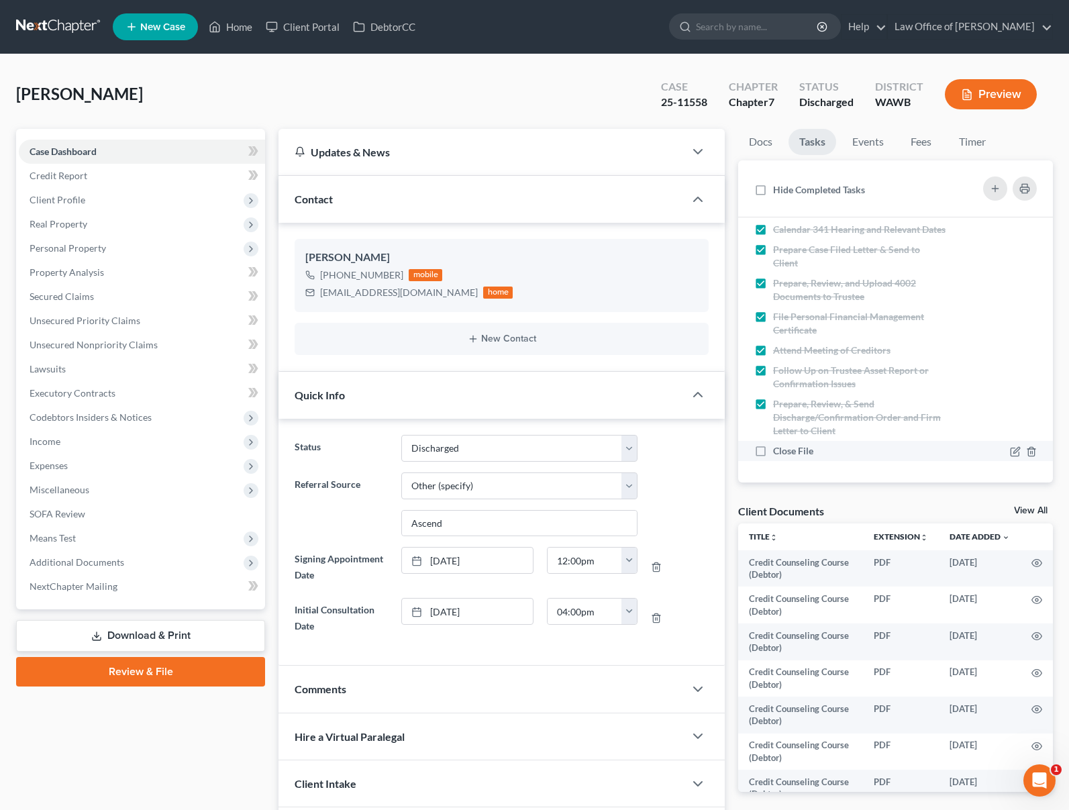
click at [773, 445] on label "Close File" at bounding box center [798, 450] width 51 height 13
click at [778, 445] on input "Close File" at bounding box center [782, 448] width 9 height 9
checkbox input "true"
click at [762, 24] on input "search" at bounding box center [757, 26] width 123 height 25
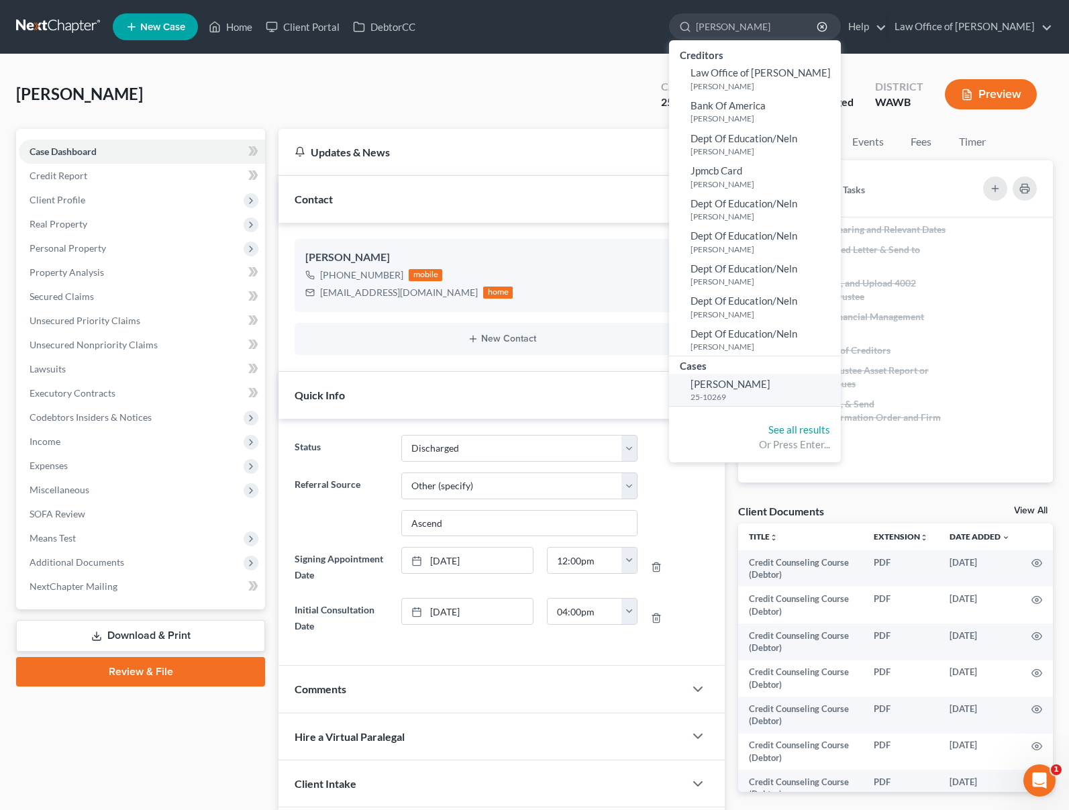
type input "burdier"
click at [790, 387] on link "Burdier, Regis 25-10269" at bounding box center [755, 390] width 172 height 33
select select "6"
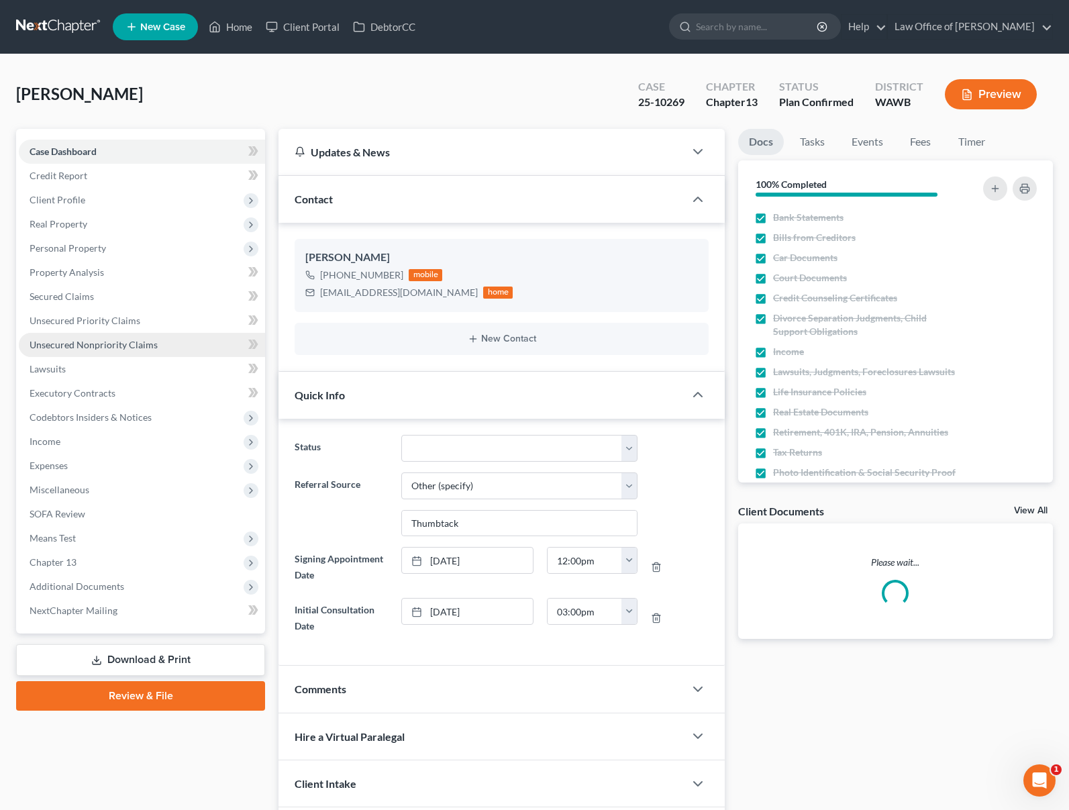
click at [118, 342] on span "Unsecured Nonpriority Claims" at bounding box center [94, 344] width 128 height 11
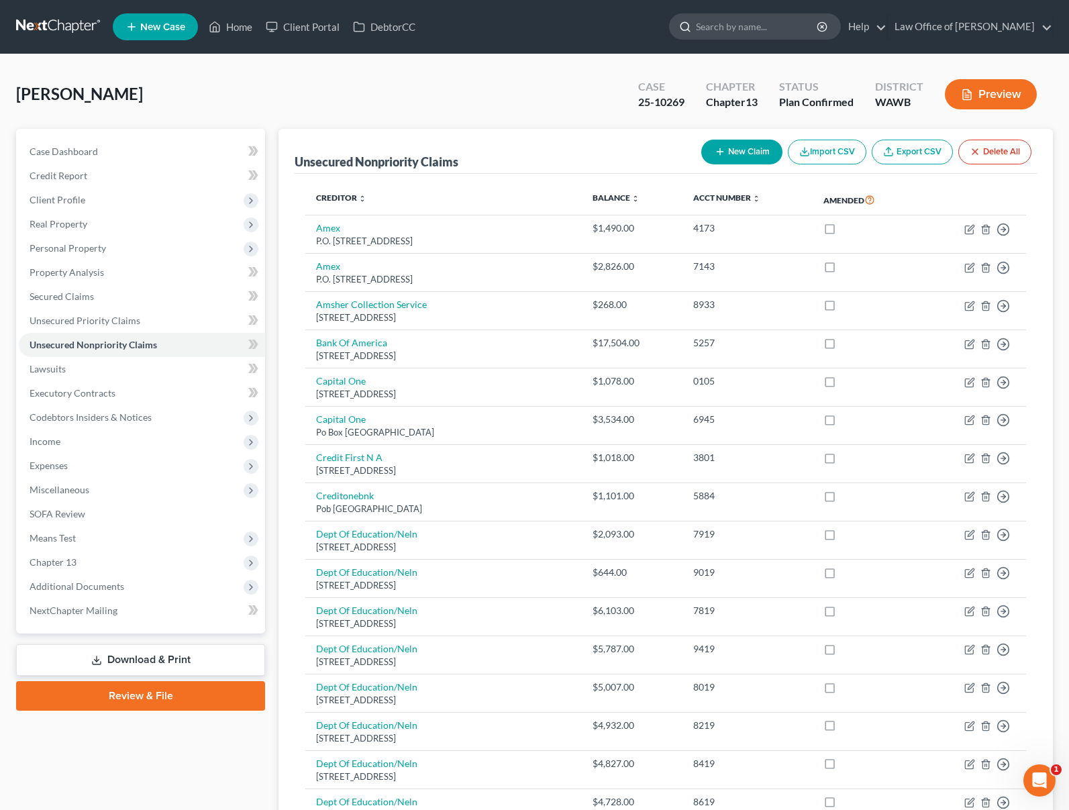
click at [773, 32] on input "search" at bounding box center [757, 26] width 123 height 25
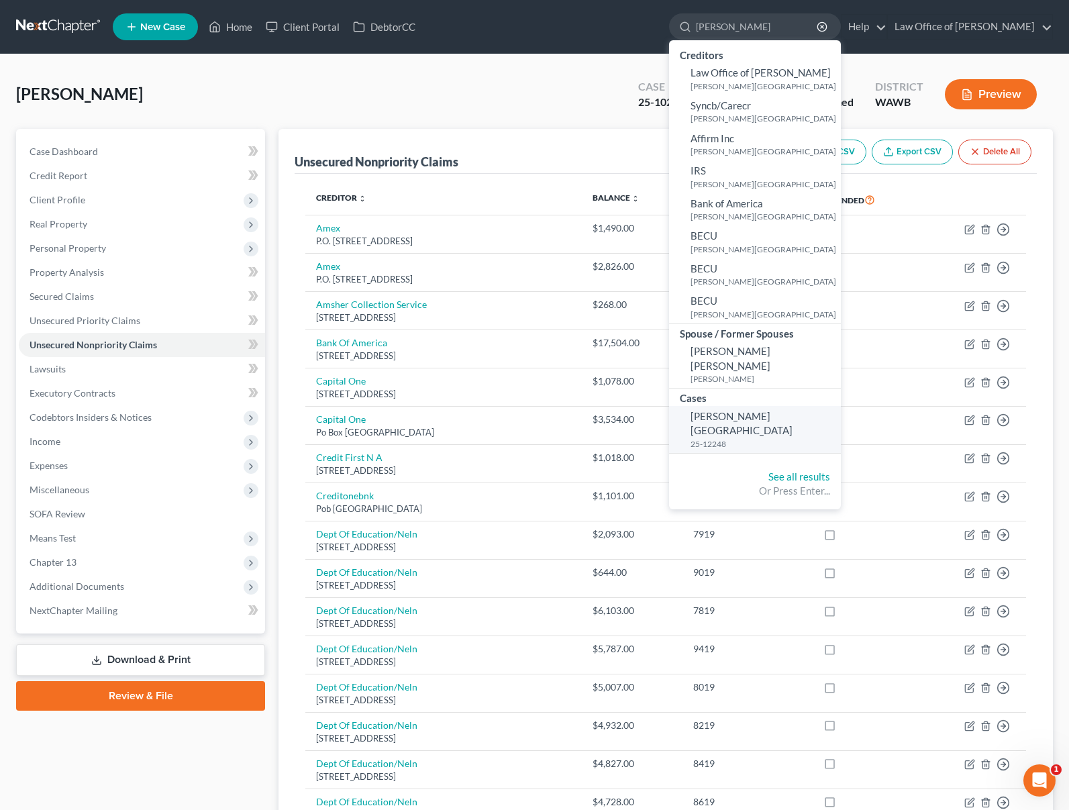
type input "boyd"
click at [777, 438] on small "25-12248" at bounding box center [763, 443] width 147 height 11
select select "6"
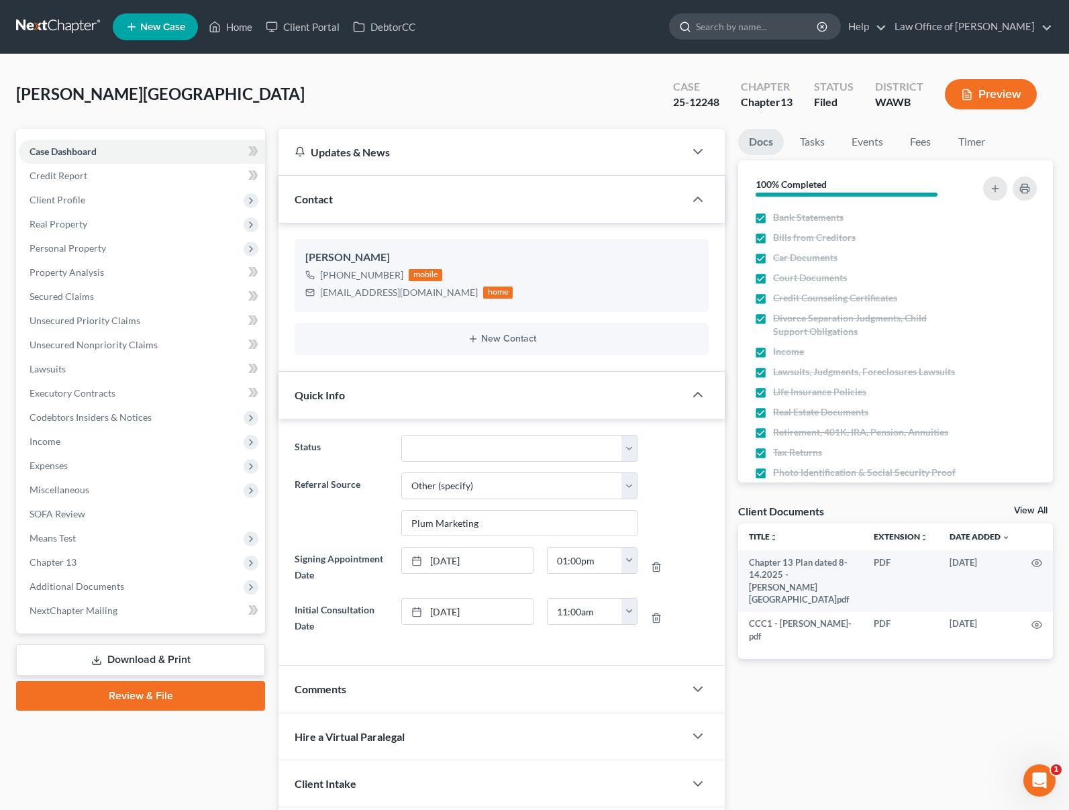
click at [745, 22] on input "search" at bounding box center [757, 26] width 123 height 25
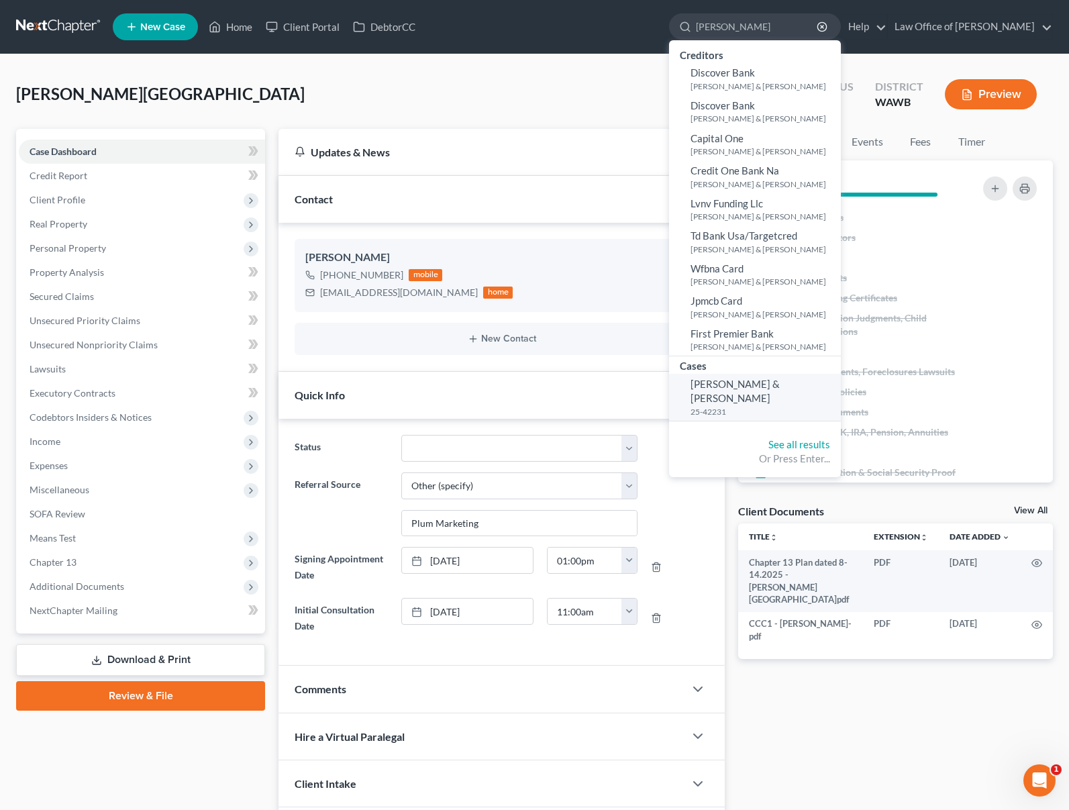
type input "hagler"
click at [779, 380] on span "Hagler, Corey & Denise" at bounding box center [734, 391] width 89 height 26
select select "6"
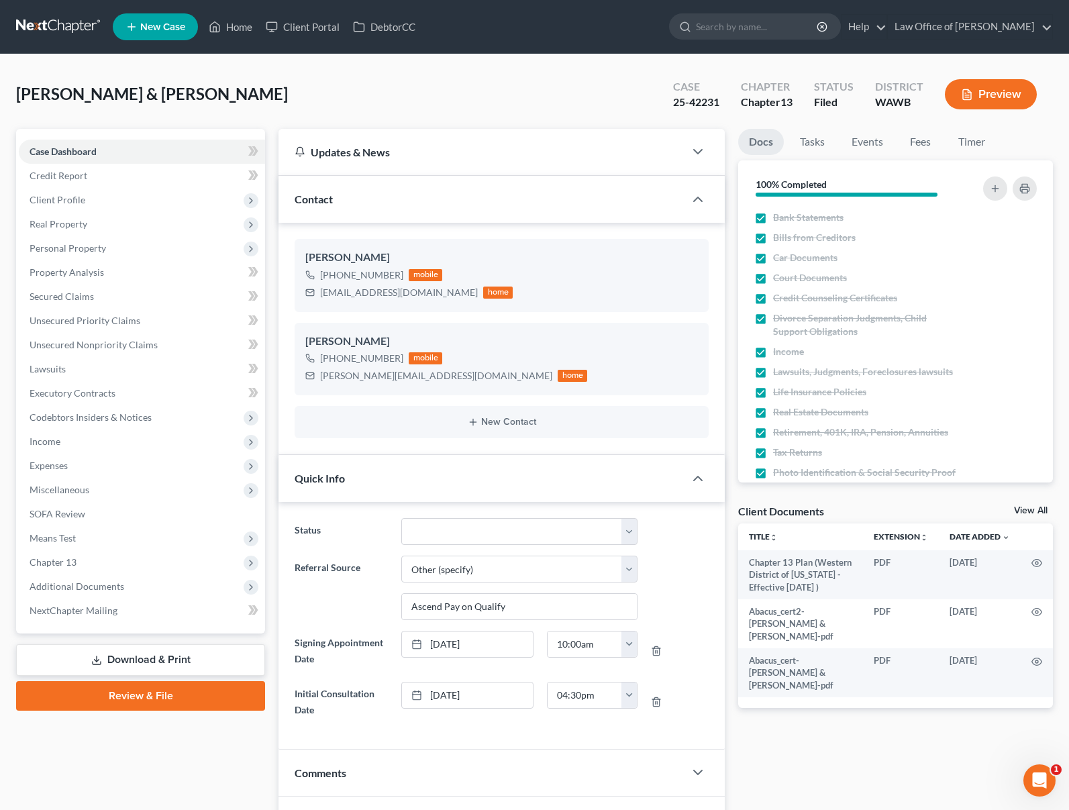
click at [60, 22] on link at bounding box center [59, 27] width 86 height 24
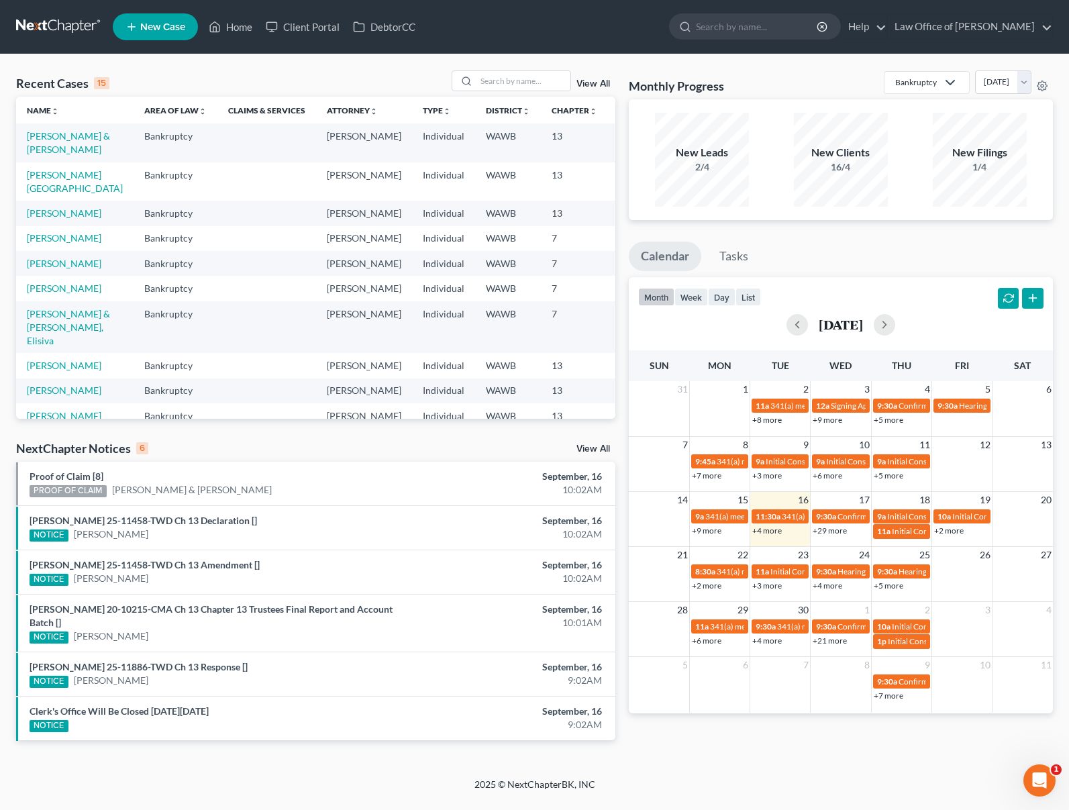
click at [589, 446] on link "View All" at bounding box center [593, 448] width 34 height 9
